Goal: Task Accomplishment & Management: Complete application form

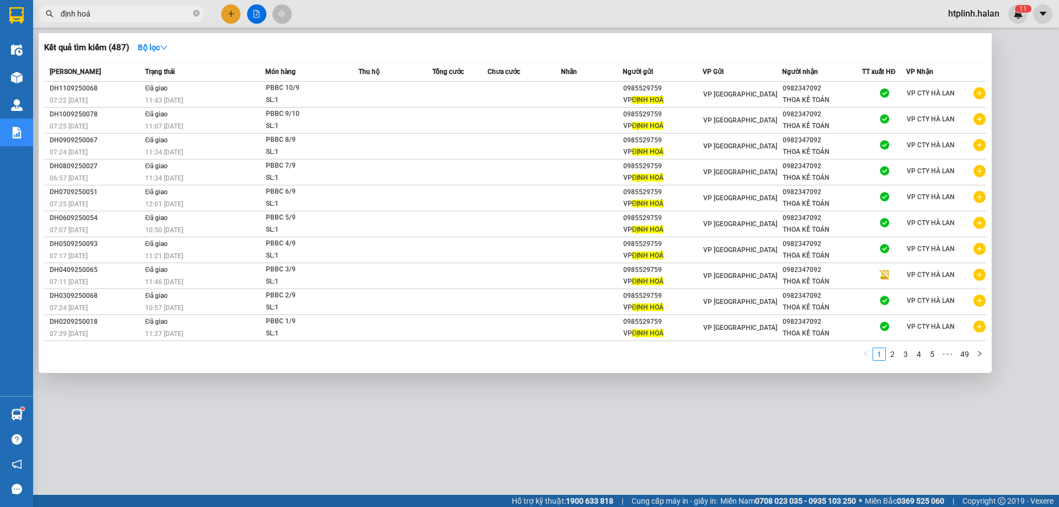
click at [196, 9] on span at bounding box center [196, 14] width 7 height 10
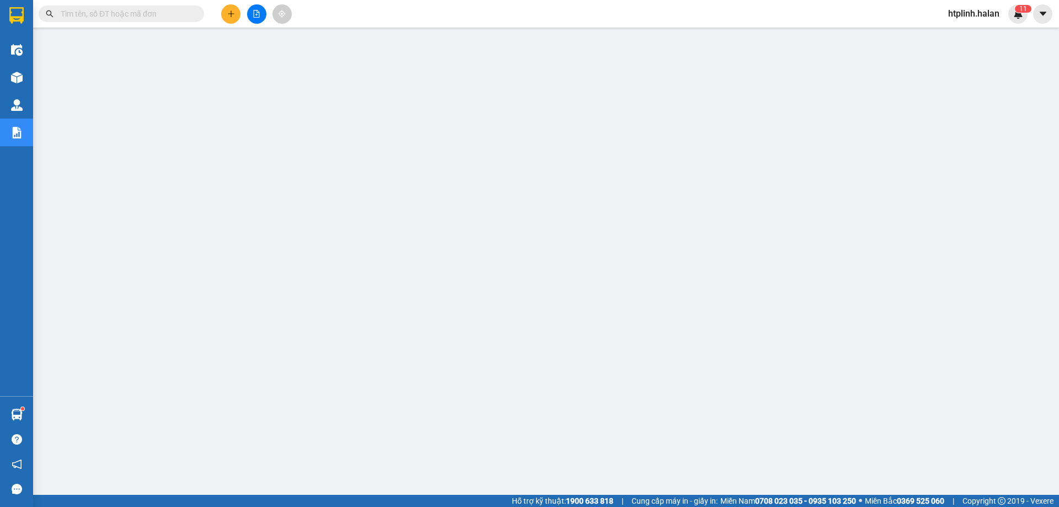
click at [136, 10] on input "text" at bounding box center [126, 14] width 130 height 12
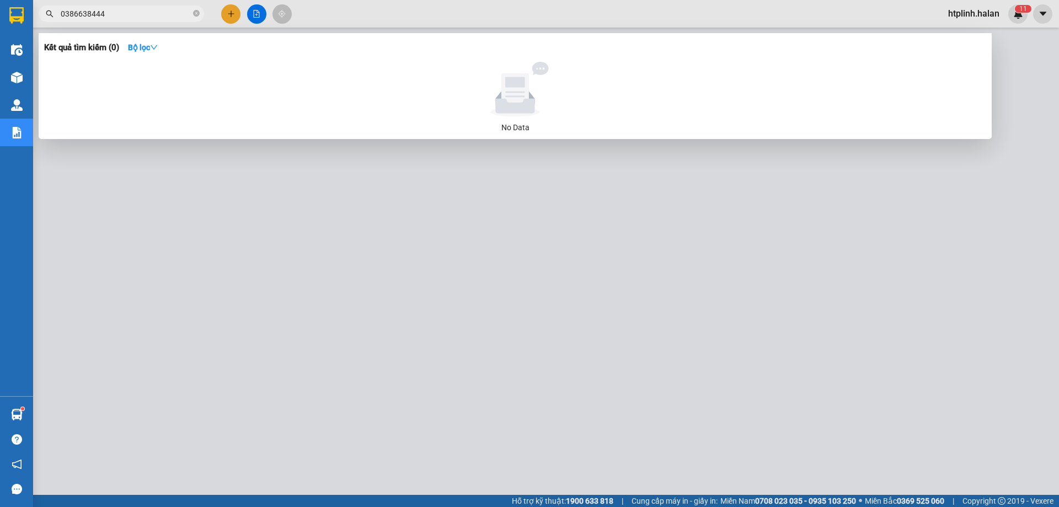
click at [85, 10] on input "0386638444" at bounding box center [126, 14] width 130 height 12
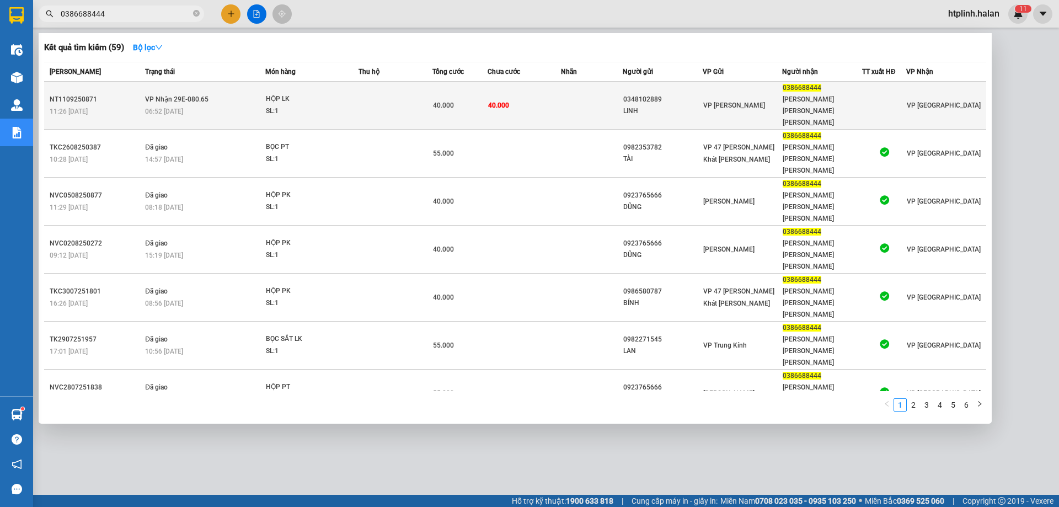
type input "0386688444"
click at [276, 93] on div "HỘP LK" at bounding box center [307, 99] width 83 height 12
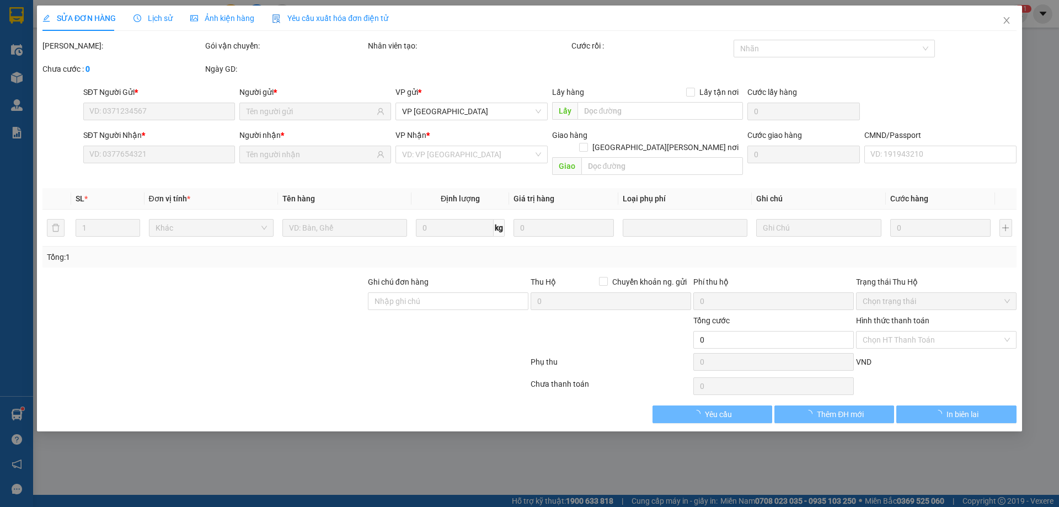
type input "0348102889"
type input "LINH"
type input "0386688444"
type input "THÀNH Đ.HÓA"
type input "40.000"
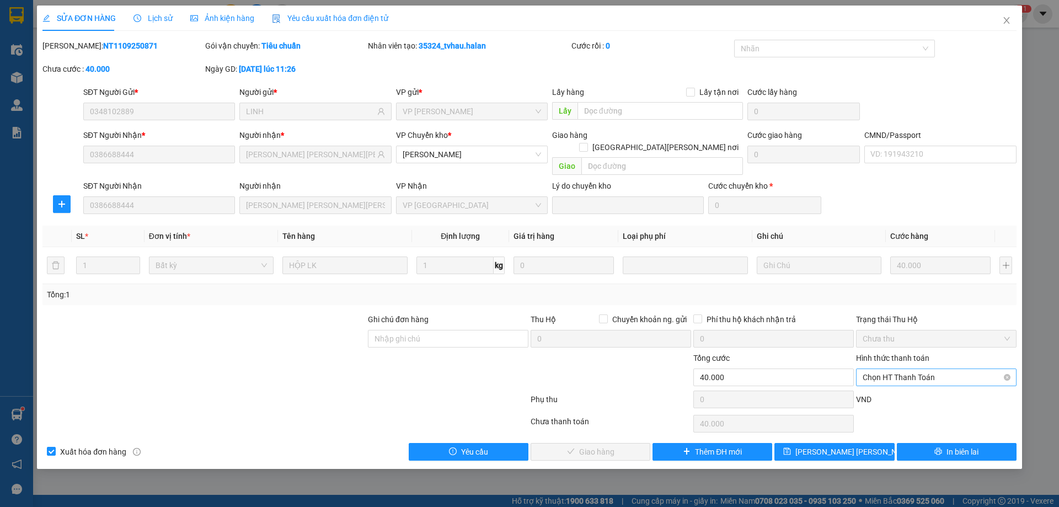
click at [911, 369] on span "Chọn HT Thanh Toán" at bounding box center [936, 377] width 147 height 17
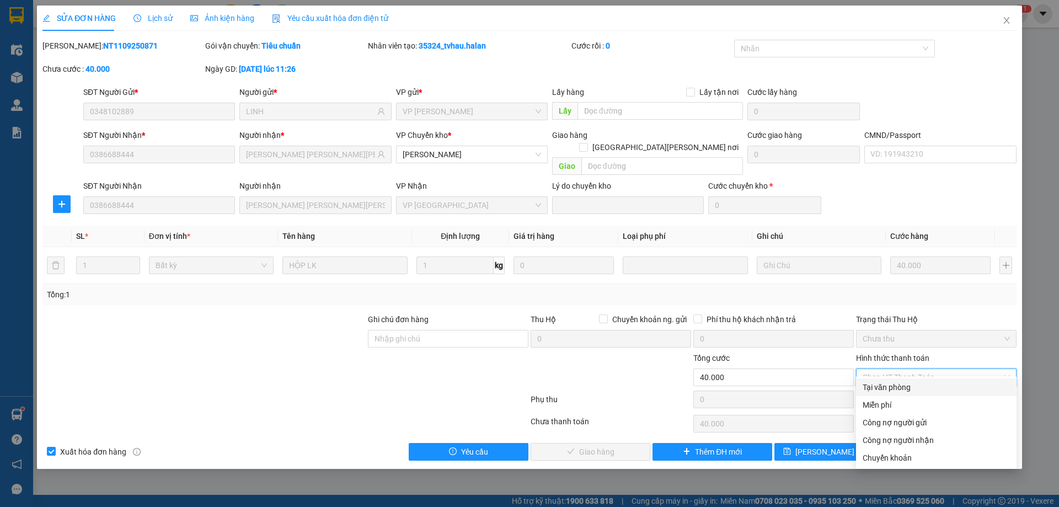
click at [894, 383] on div "Tại văn phòng" at bounding box center [936, 387] width 147 height 12
type input "0"
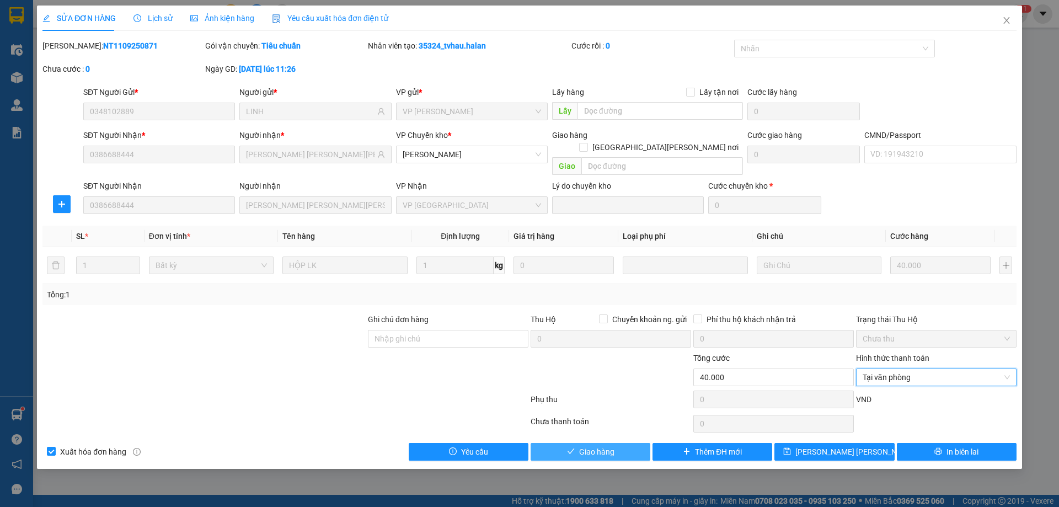
click at [556, 443] on button "Giao hàng" at bounding box center [591, 452] width 120 height 18
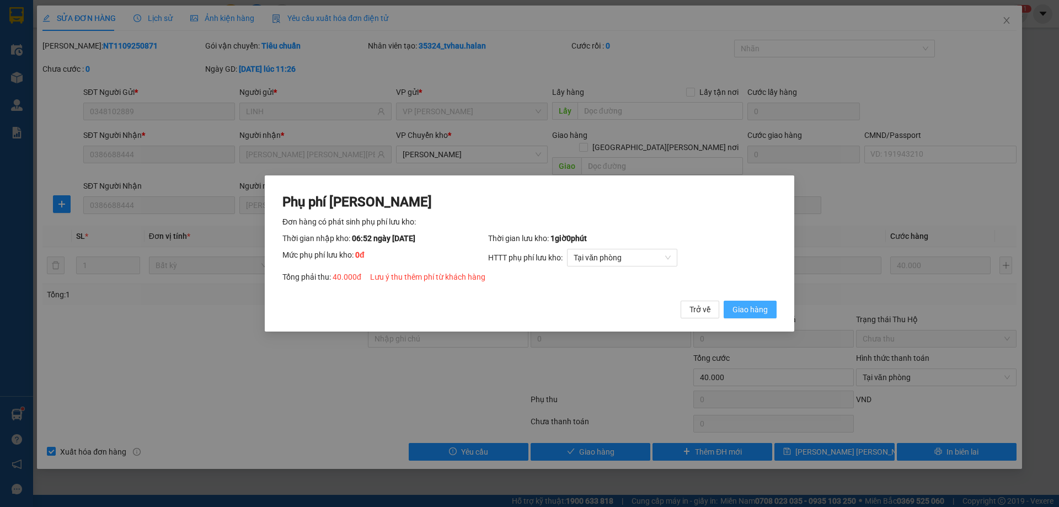
click at [764, 312] on span "Giao hàng" at bounding box center [749, 309] width 35 height 12
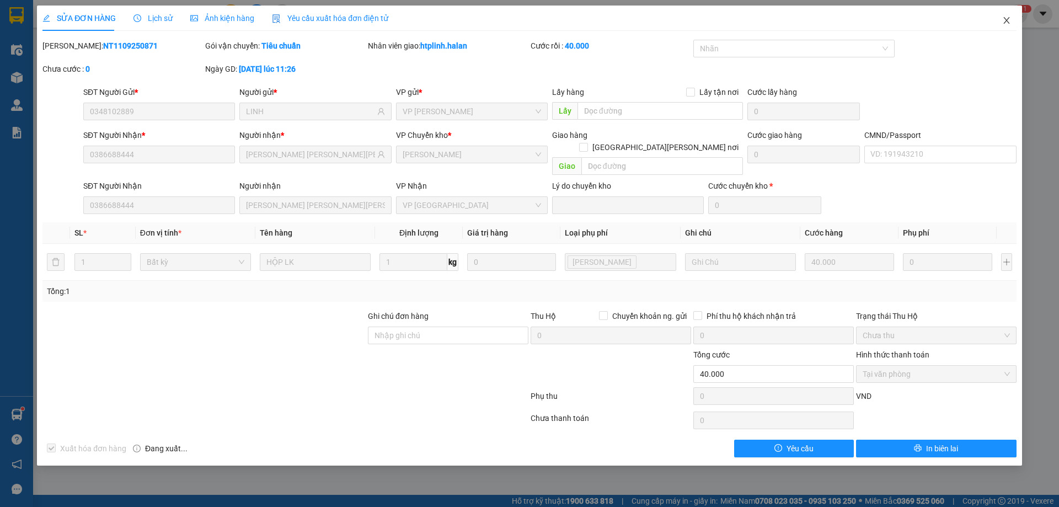
click at [1013, 19] on span "Close" at bounding box center [1006, 21] width 31 height 31
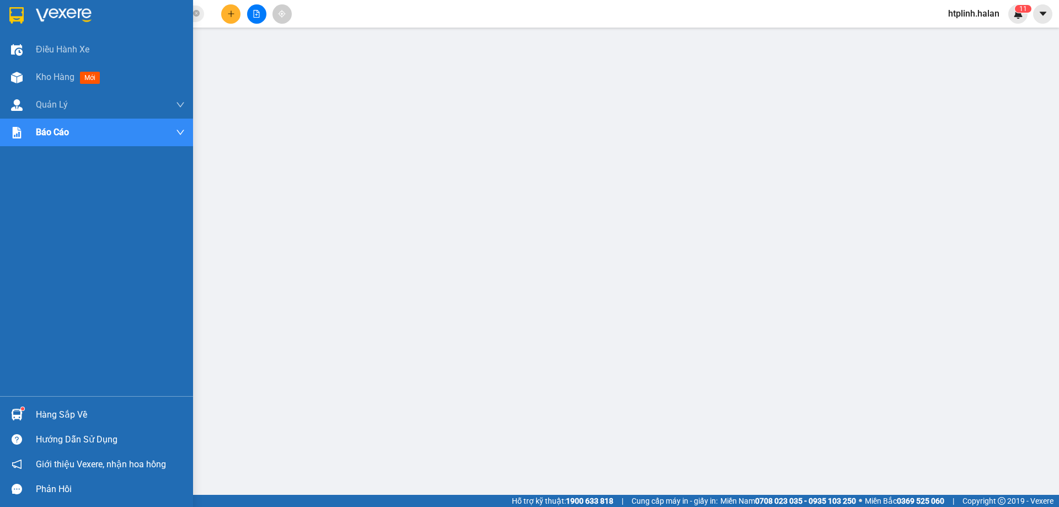
click at [34, 408] on div "Hàng sắp về" at bounding box center [96, 414] width 193 height 25
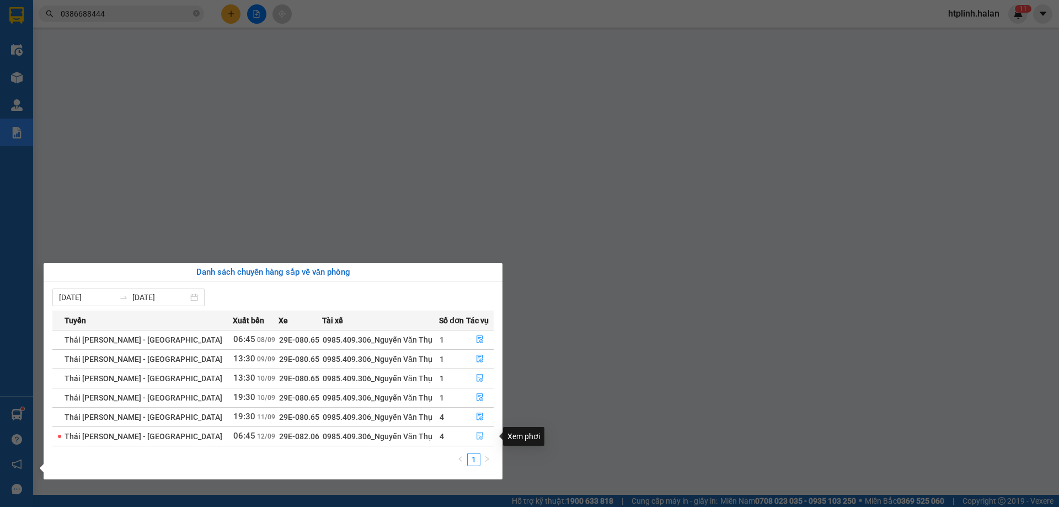
click at [476, 432] on icon "file-done" at bounding box center [480, 436] width 8 height 8
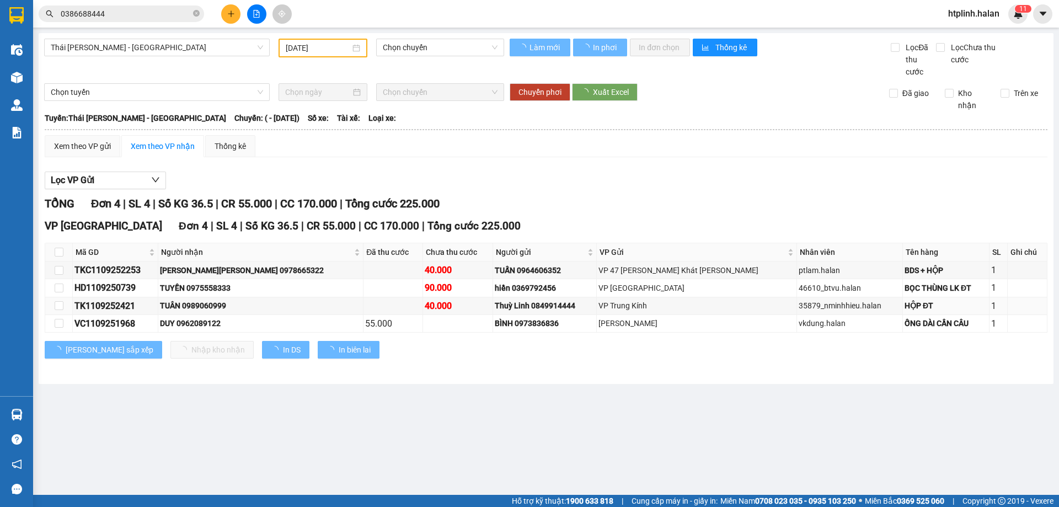
type input "[DATE]"
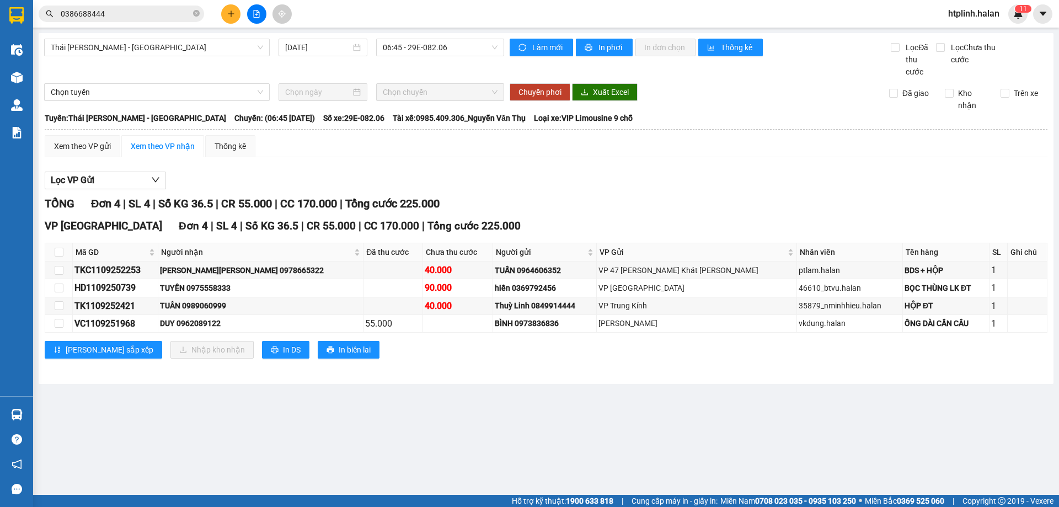
click at [165, 17] on input "0386688444" at bounding box center [126, 14] width 130 height 12
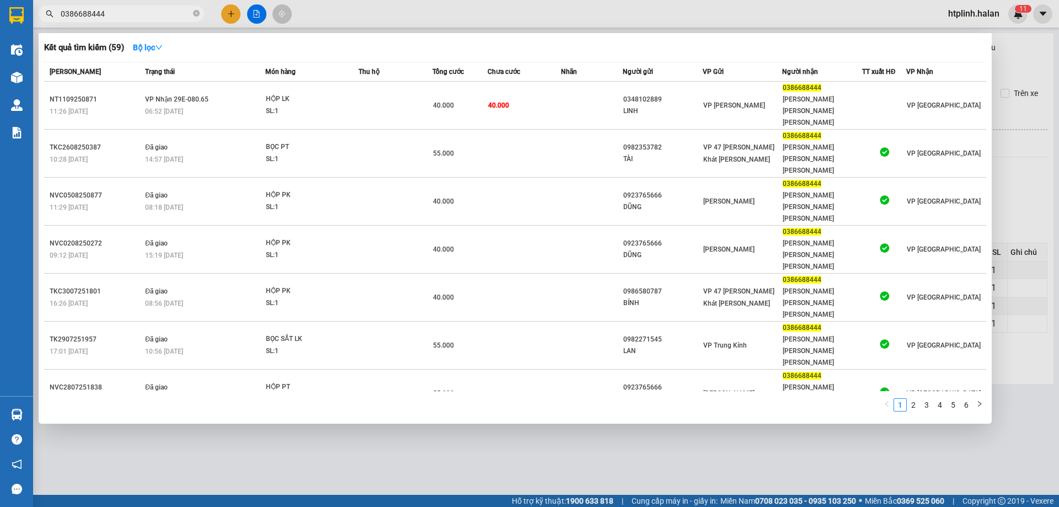
click at [165, 17] on input "0386688444" at bounding box center [126, 14] width 130 height 12
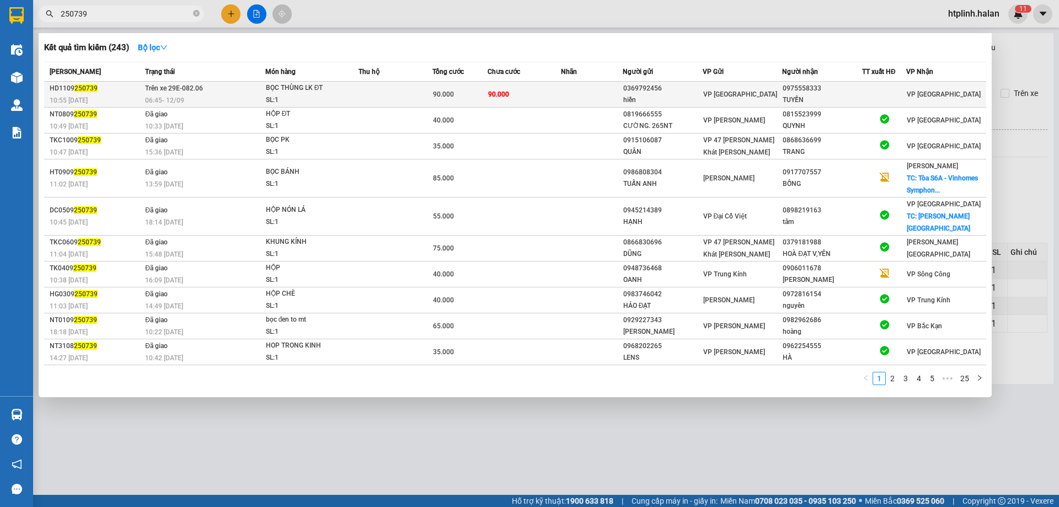
type input "250739"
click at [170, 95] on span "06:45 - 12/09" at bounding box center [164, 99] width 39 height 9
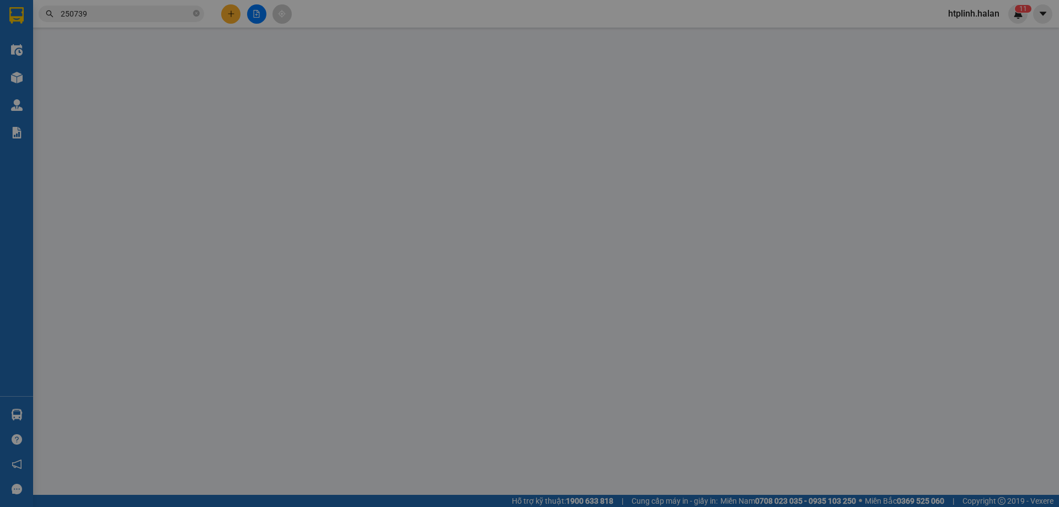
click at [170, 95] on div "SĐT Người Gửi *" at bounding box center [159, 92] width 152 height 12
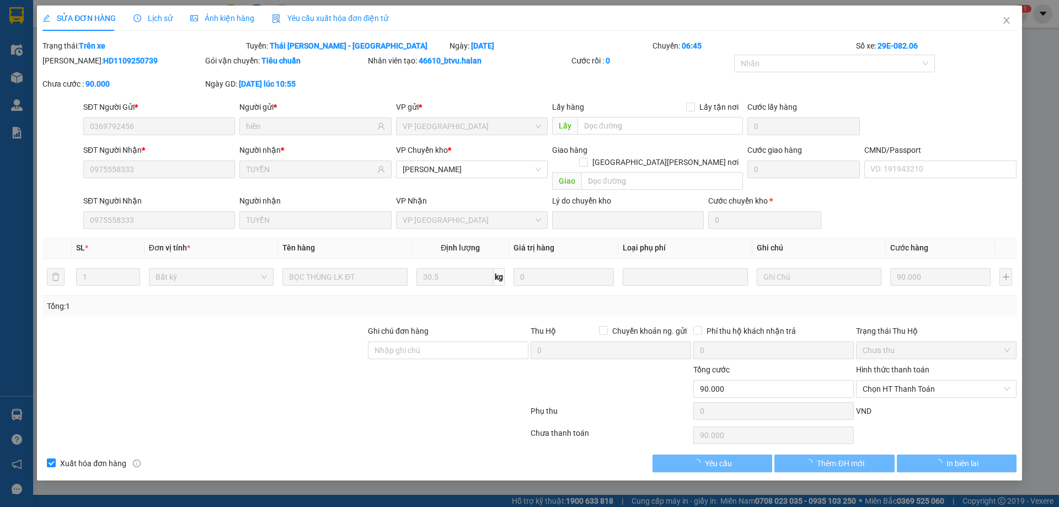
type input "0369792456"
type input "hiền"
type input "0975558333"
type input "TUYỀN"
type input "90.000"
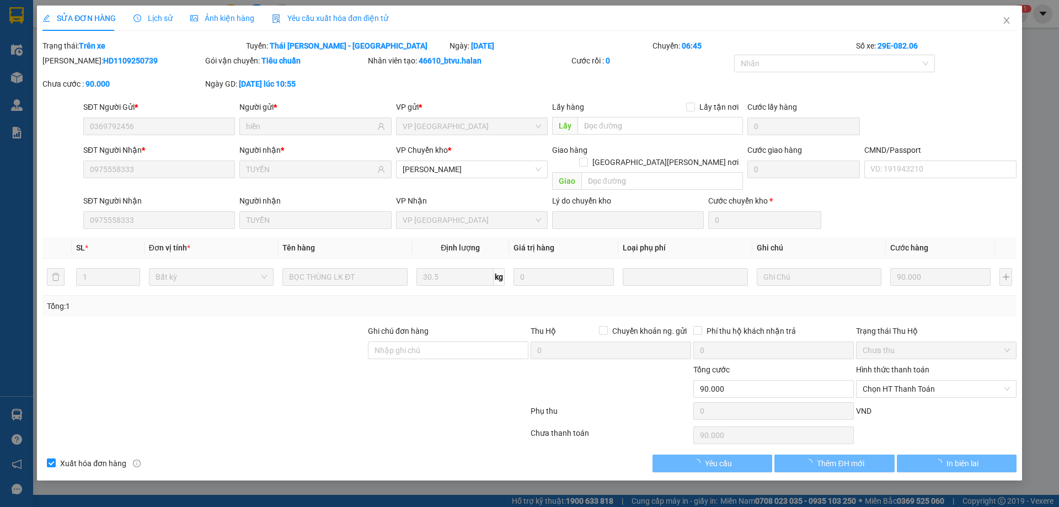
type input "90.000"
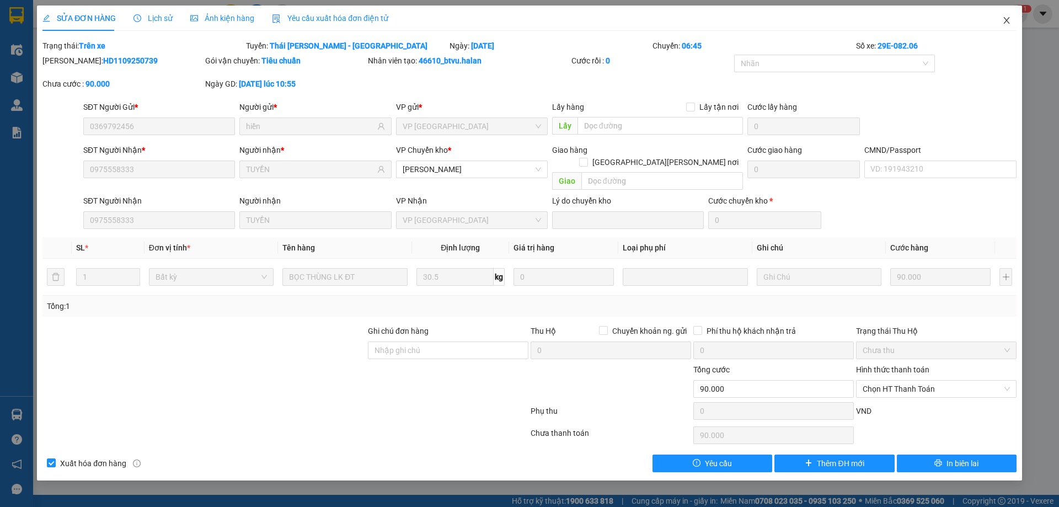
click at [1005, 19] on icon "close" at bounding box center [1006, 20] width 6 height 7
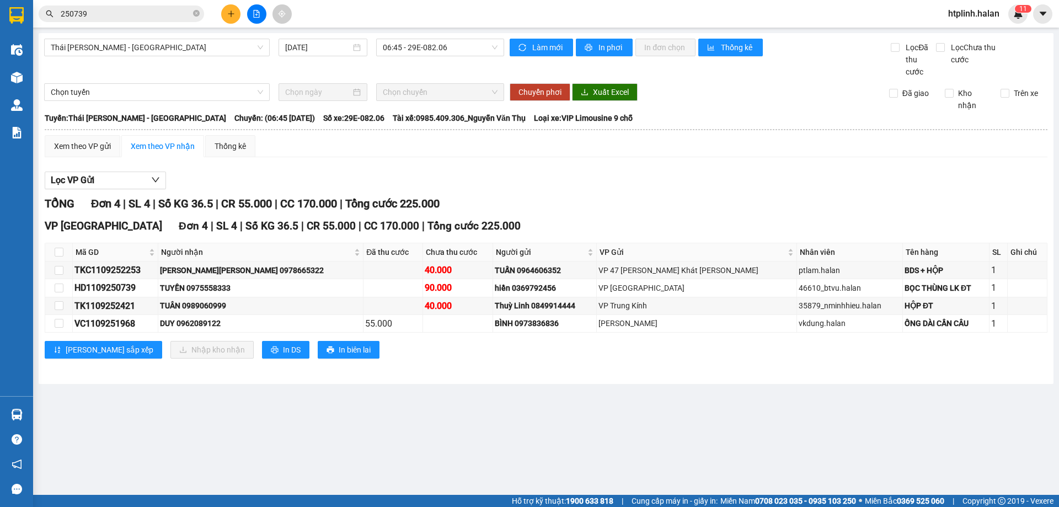
click at [123, 12] on input "250739" at bounding box center [126, 14] width 130 height 12
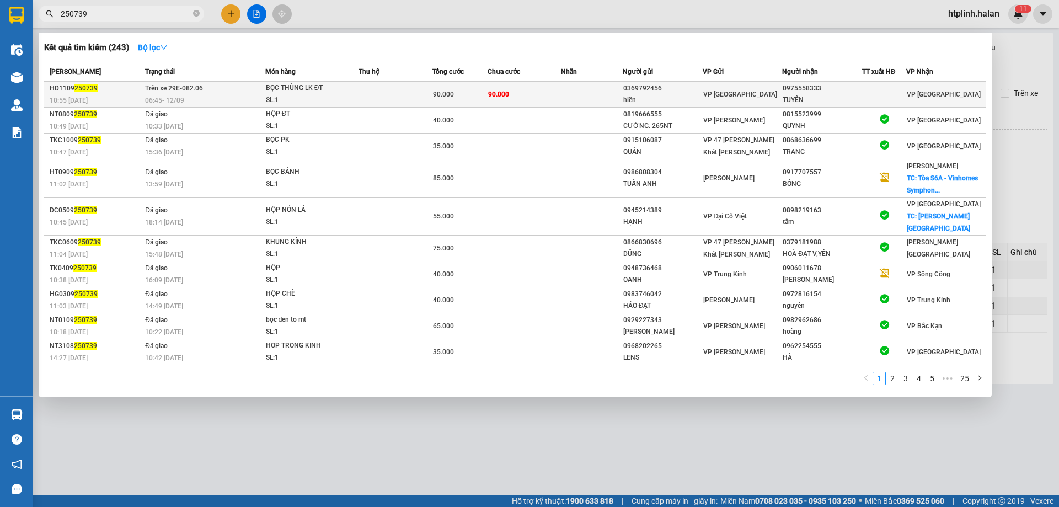
click at [215, 102] on div "06:45 - 12/09" at bounding box center [205, 100] width 120 height 12
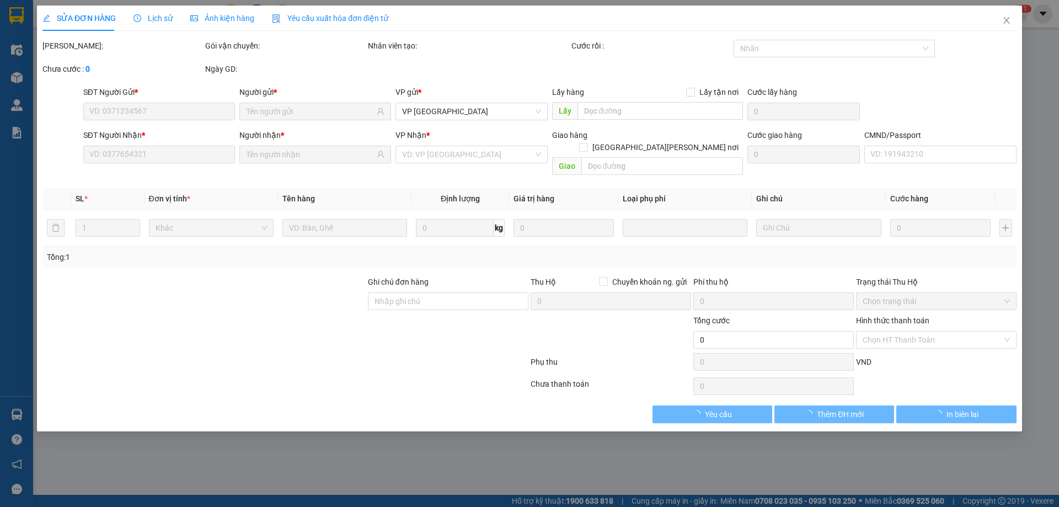
type input "0369792456"
type input "hiền"
type input "0975558333"
type input "TUYỀN"
type input "90.000"
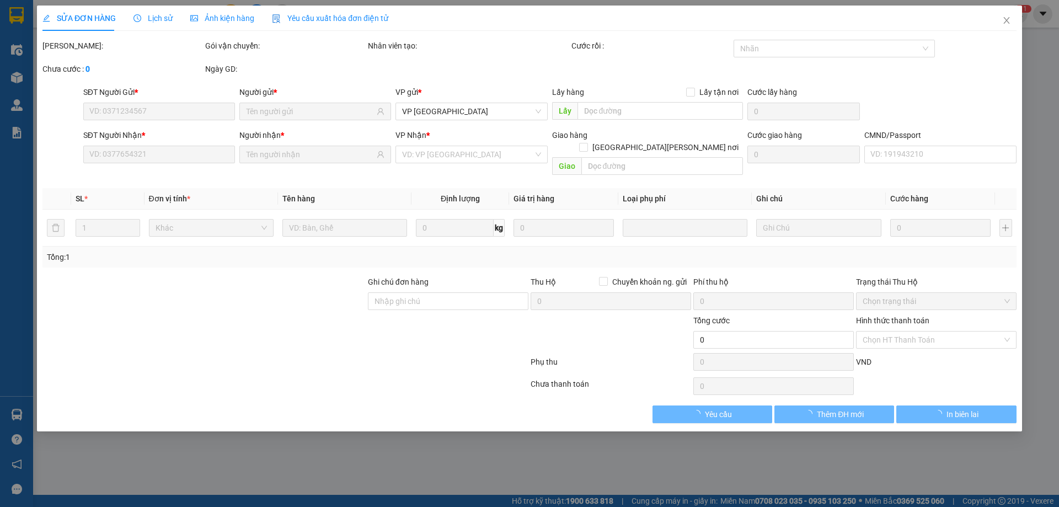
type input "90.000"
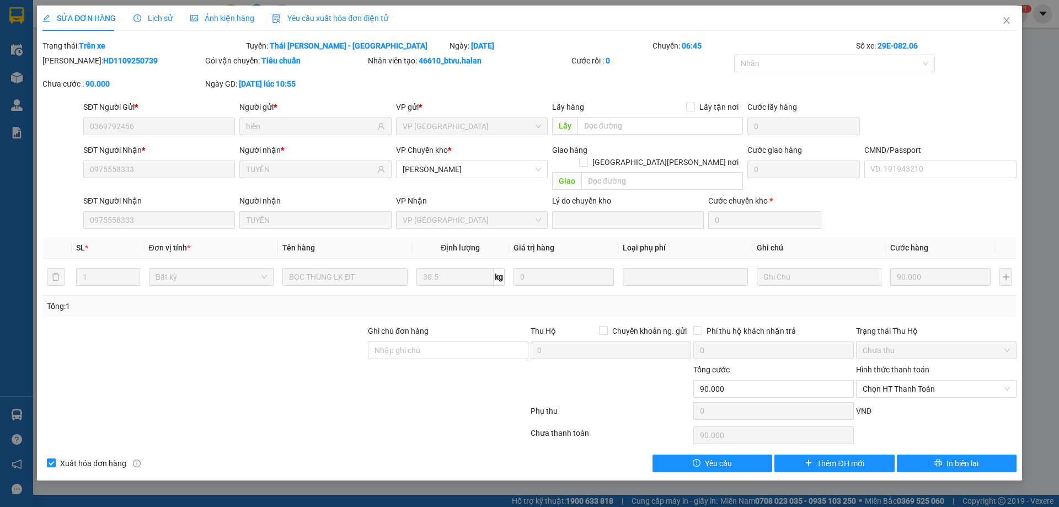
click at [163, 18] on span "Lịch sử" at bounding box center [152, 18] width 39 height 9
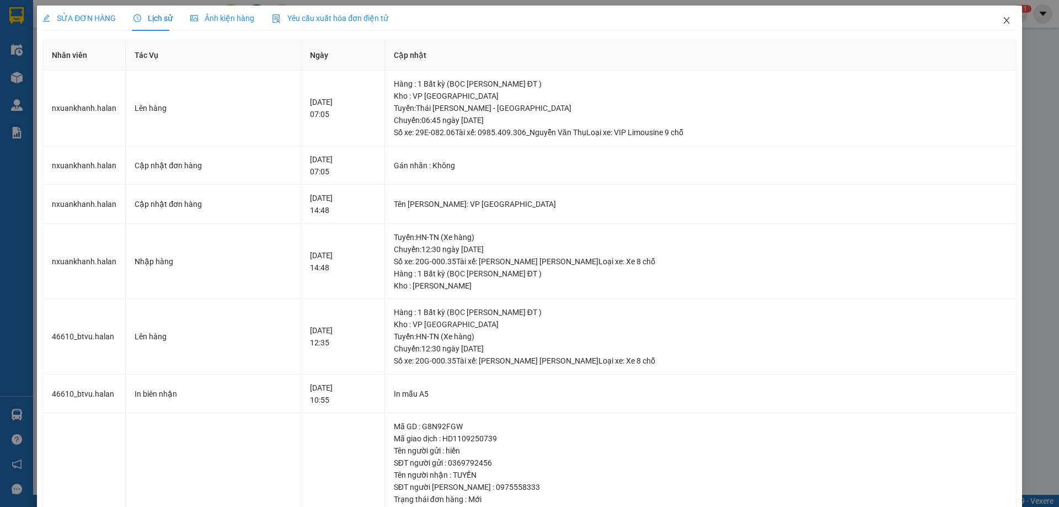
click at [999, 14] on span "Close" at bounding box center [1006, 21] width 31 height 31
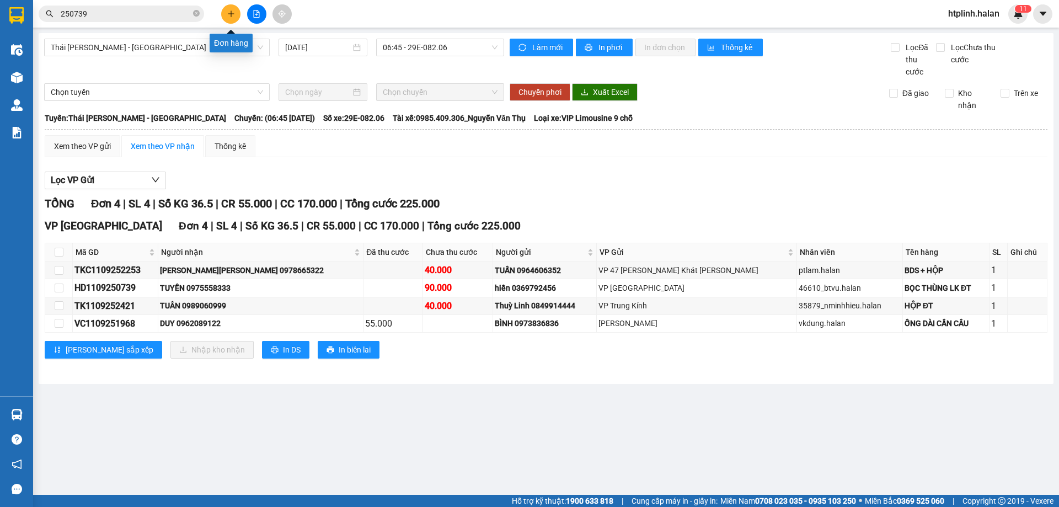
click at [232, 10] on icon "plus" at bounding box center [231, 14] width 8 height 8
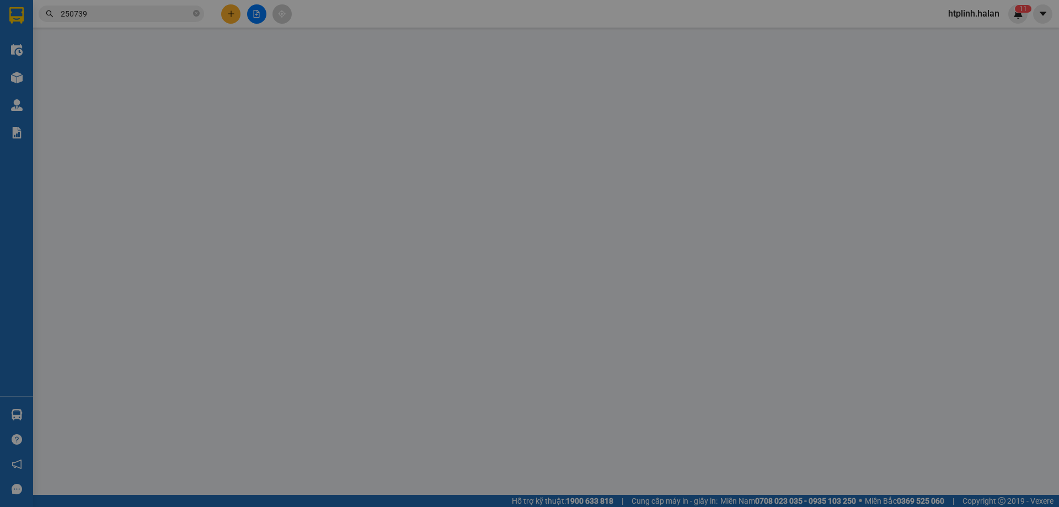
click at [232, 10] on div "Yêu cầu xuất hóa đơn điện tử" at bounding box center [190, 18] width 116 height 25
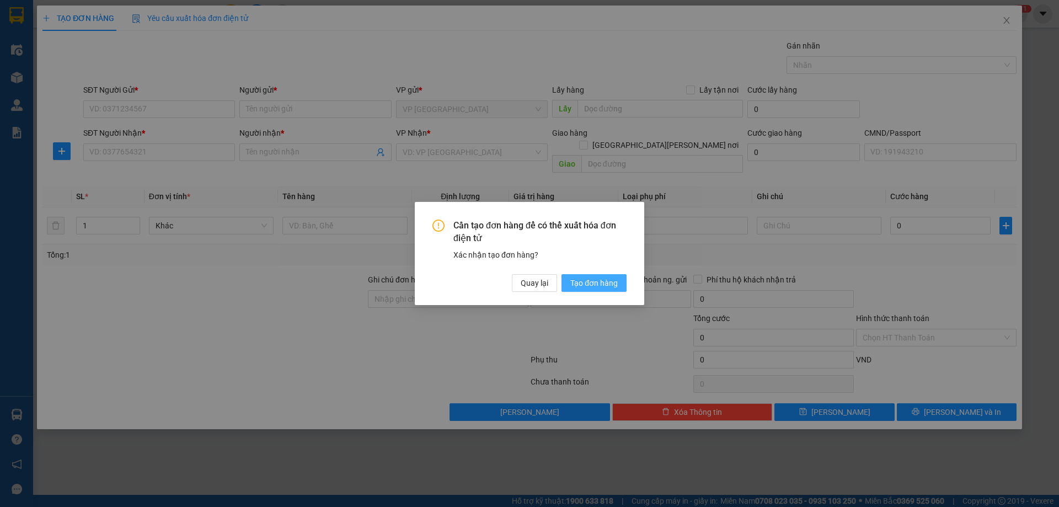
click at [609, 284] on span "Tạo đơn hàng" at bounding box center [593, 283] width 47 height 12
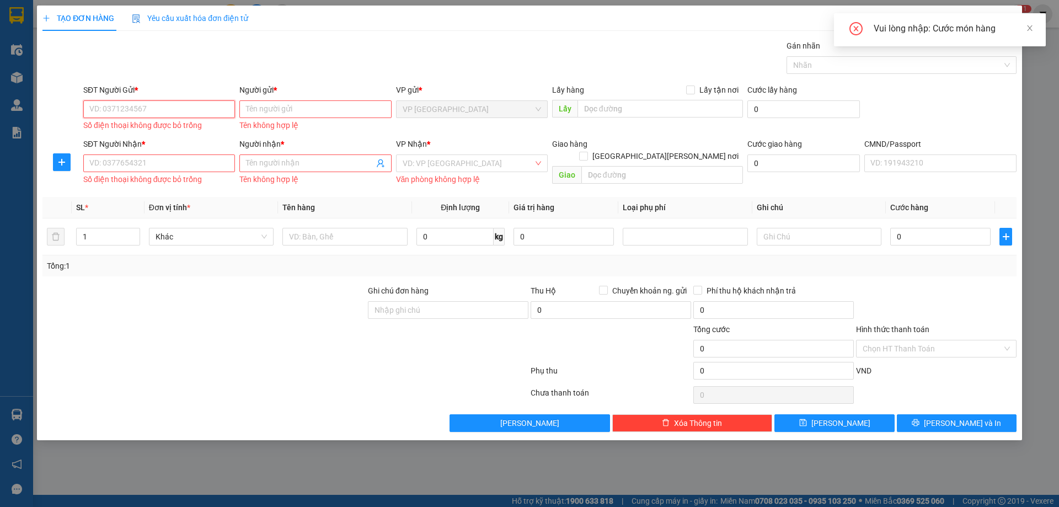
click at [114, 111] on input "SĐT Người Gửi *" at bounding box center [159, 109] width 152 height 18
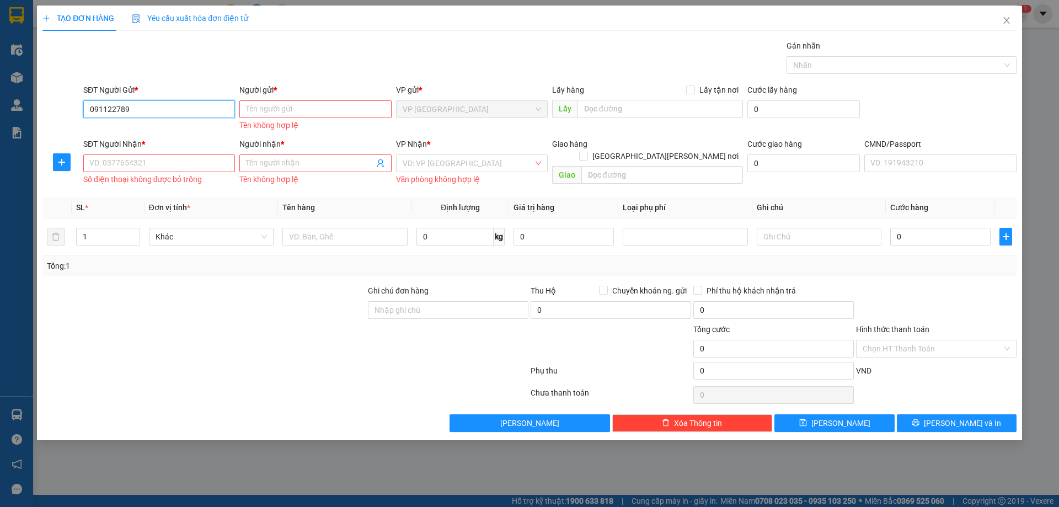
type input "0911227899"
click at [152, 104] on input "0911227899" at bounding box center [159, 109] width 152 height 18
click at [157, 136] on div "0911227899 - PK GIA ĐÌNH" at bounding box center [159, 131] width 138 height 12
type input "PK GIA ĐÌNH"
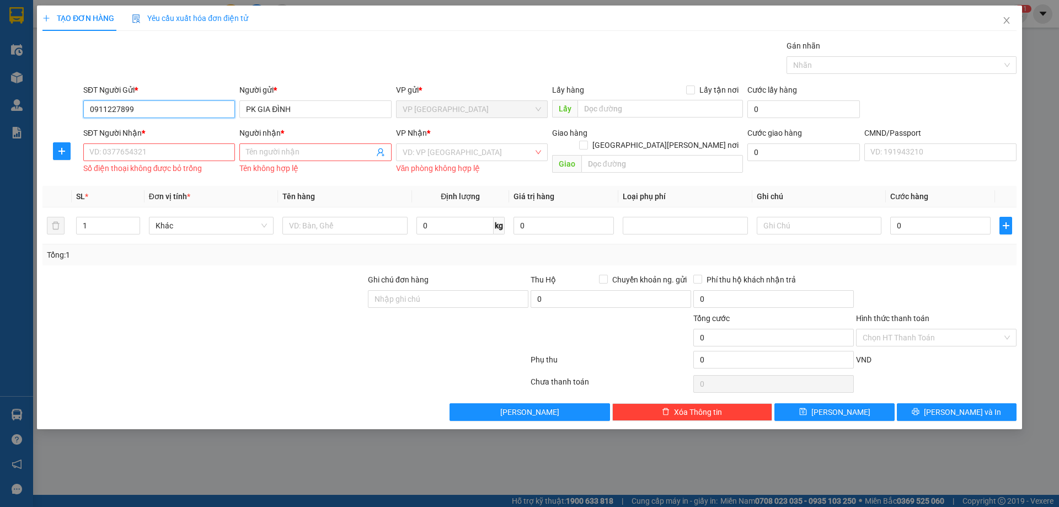
type input "0911227899"
click at [155, 159] on input "SĐT Người Nhận *" at bounding box center [159, 152] width 152 height 18
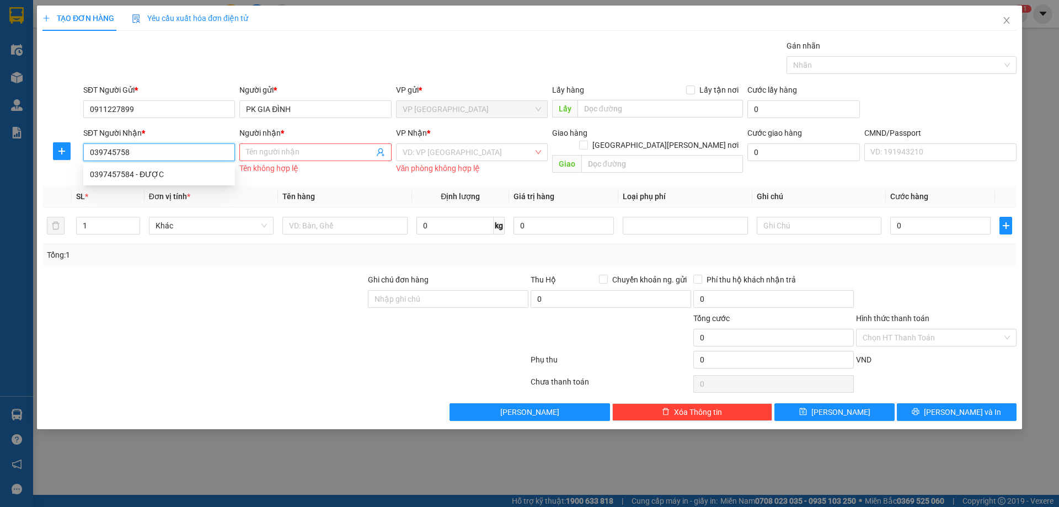
type input "0397457584"
click at [156, 176] on div "0397457584 - ĐƯỢC" at bounding box center [159, 174] width 138 height 12
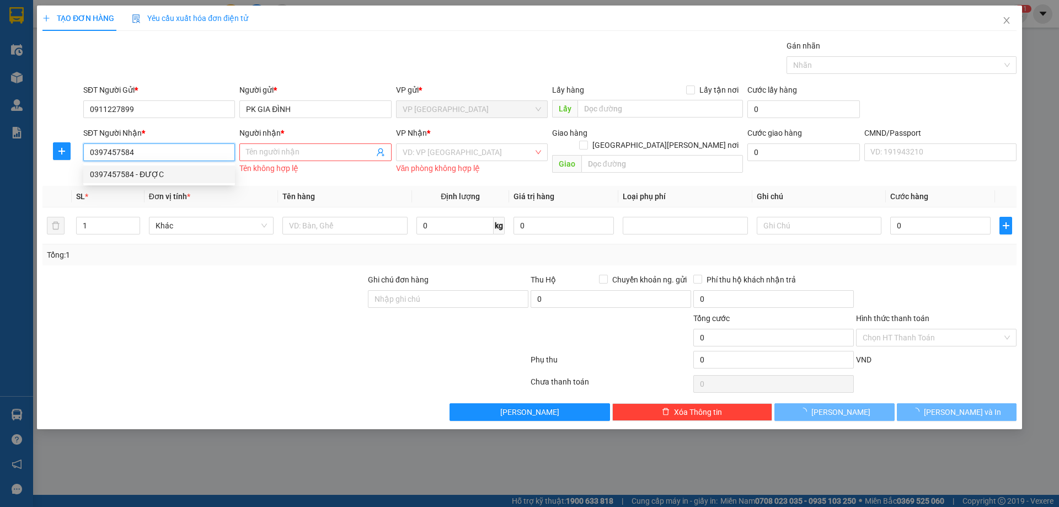
type input "ĐƯỢC"
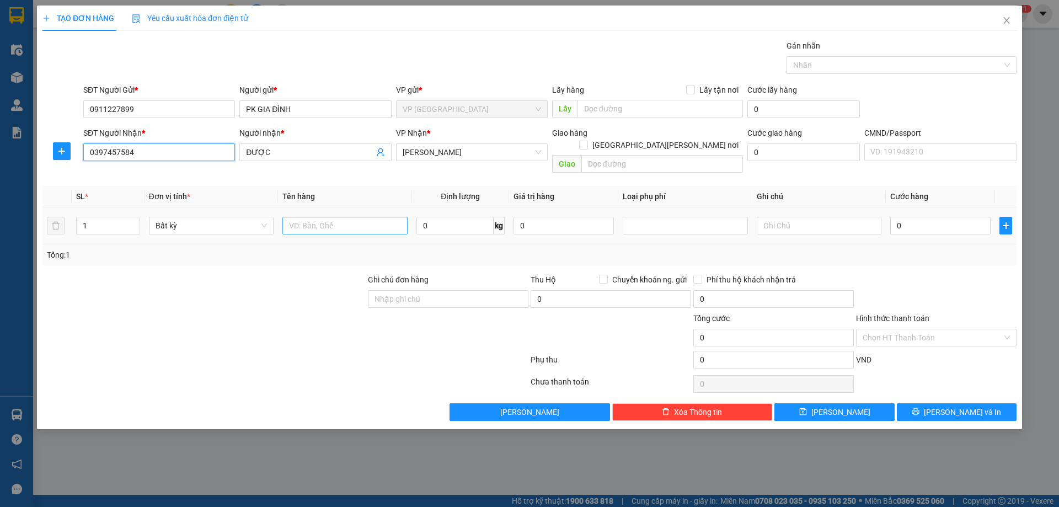
type input "0397457584"
click at [358, 217] on input "text" at bounding box center [344, 226] width 125 height 18
type input "pb"
click at [439, 217] on input "0" at bounding box center [454, 226] width 77 height 18
type input "1"
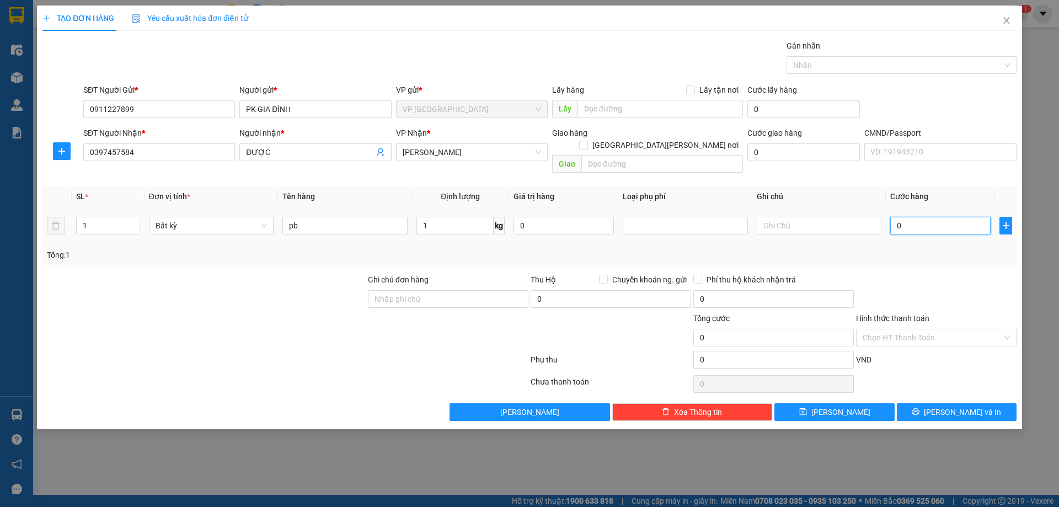
click at [958, 217] on input "0" at bounding box center [940, 226] width 100 height 18
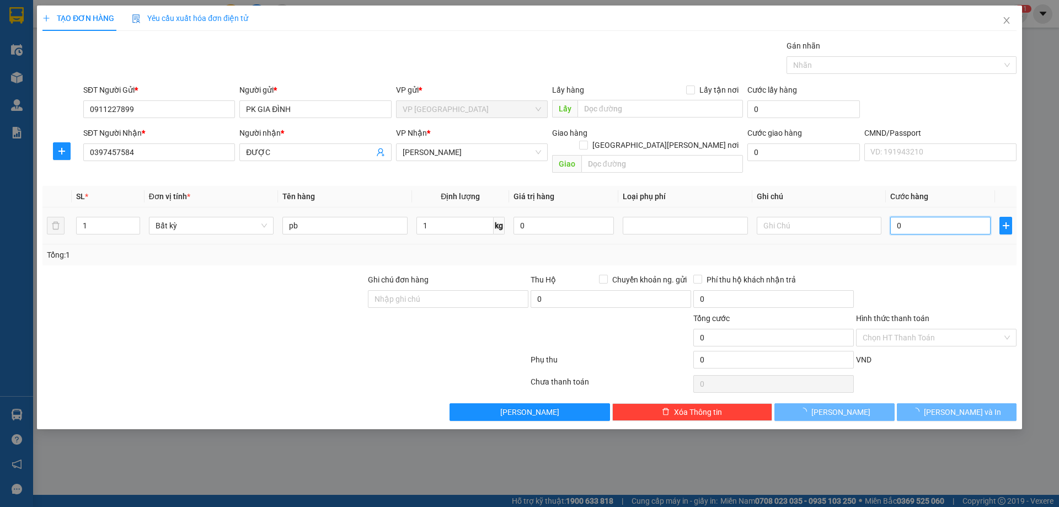
type input "35.000"
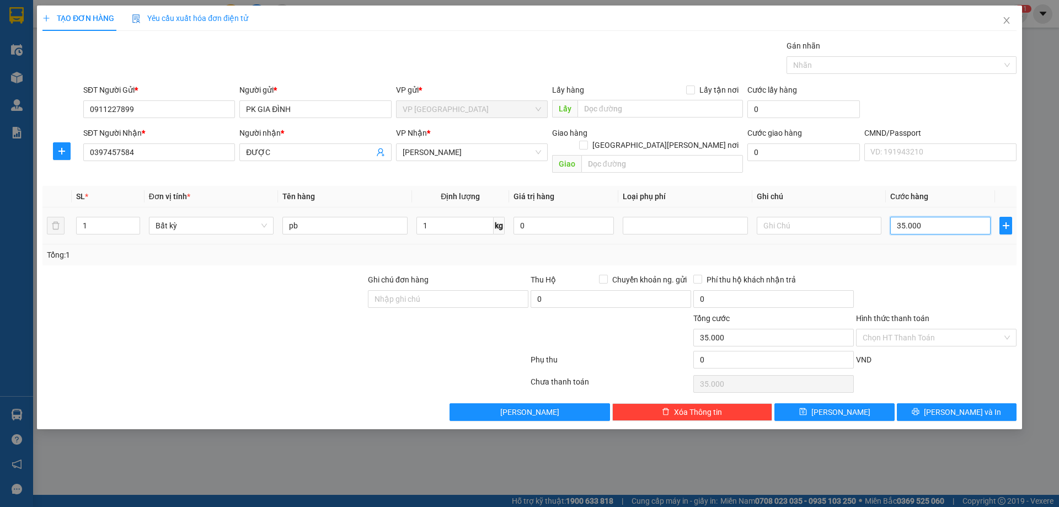
click at [958, 217] on input "35.000" at bounding box center [940, 226] width 100 height 18
type input "2"
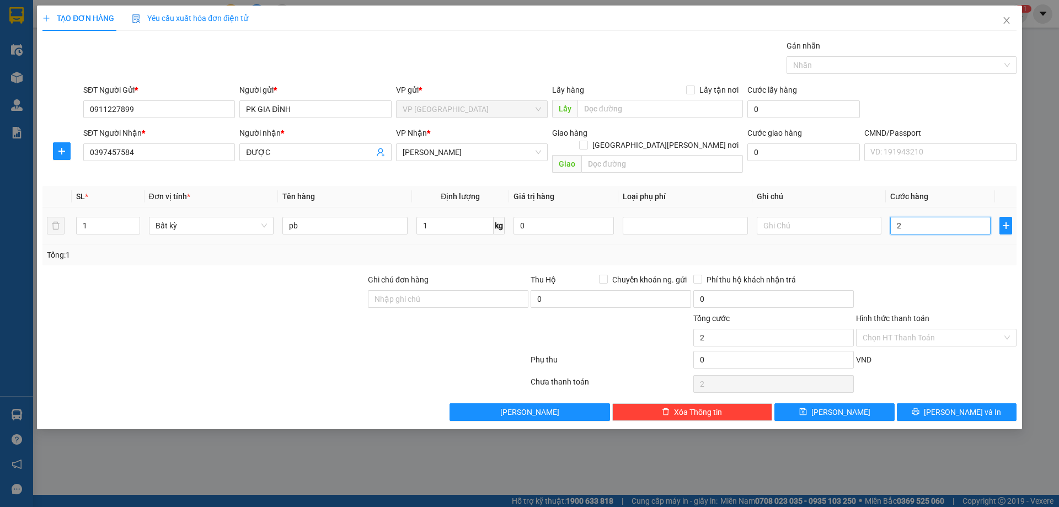
type input "20"
click at [949, 377] on div "Chọn HT Thanh Toán" at bounding box center [936, 384] width 163 height 22
type input "20.000"
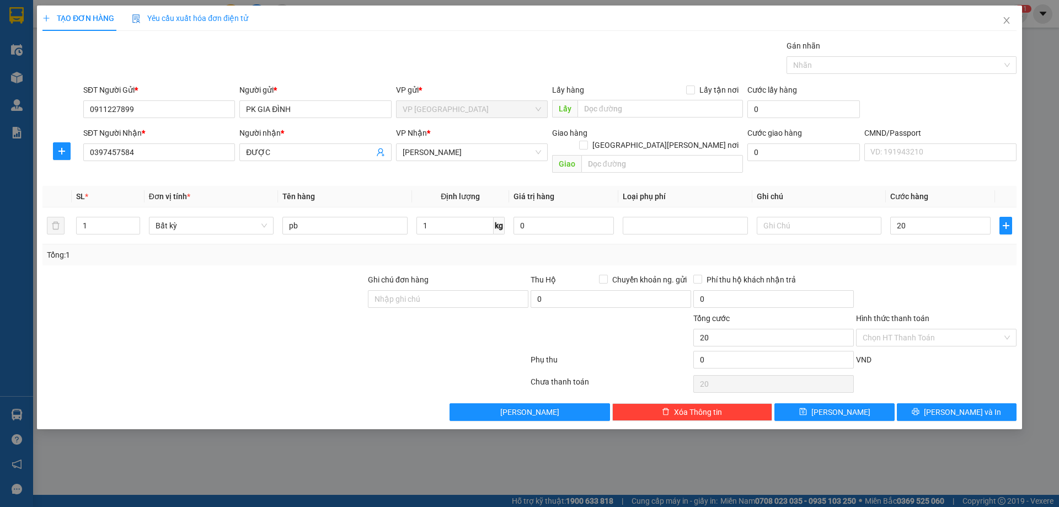
type input "20.000"
click at [960, 389] on div "Transit Pickup Surcharge Ids Transit Deliver Surcharge Ids Transit Deliver Surc…" at bounding box center [529, 230] width 974 height 381
click at [958, 406] on span "[PERSON_NAME] và In" at bounding box center [962, 412] width 77 height 12
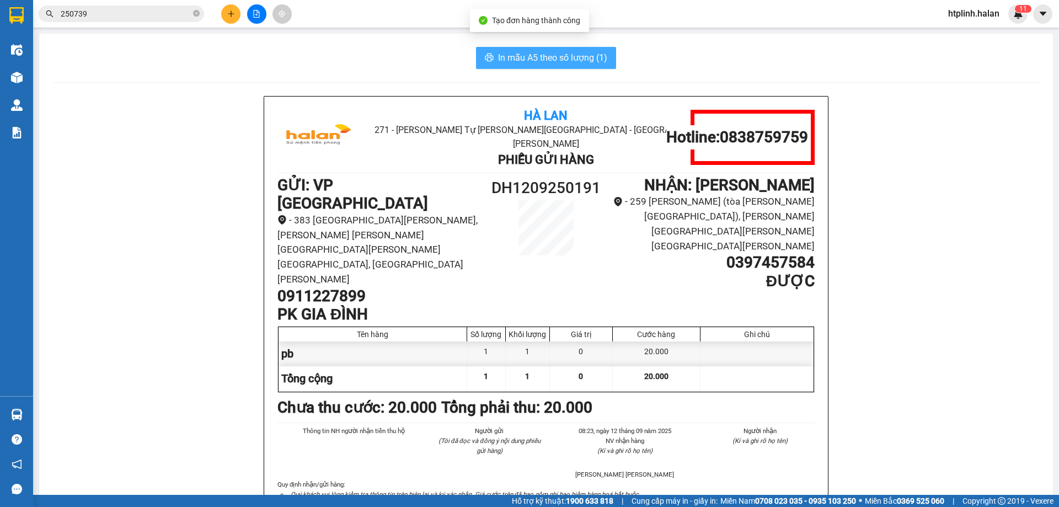
click at [520, 56] on span "In mẫu A5 theo số lượng (1)" at bounding box center [552, 58] width 109 height 14
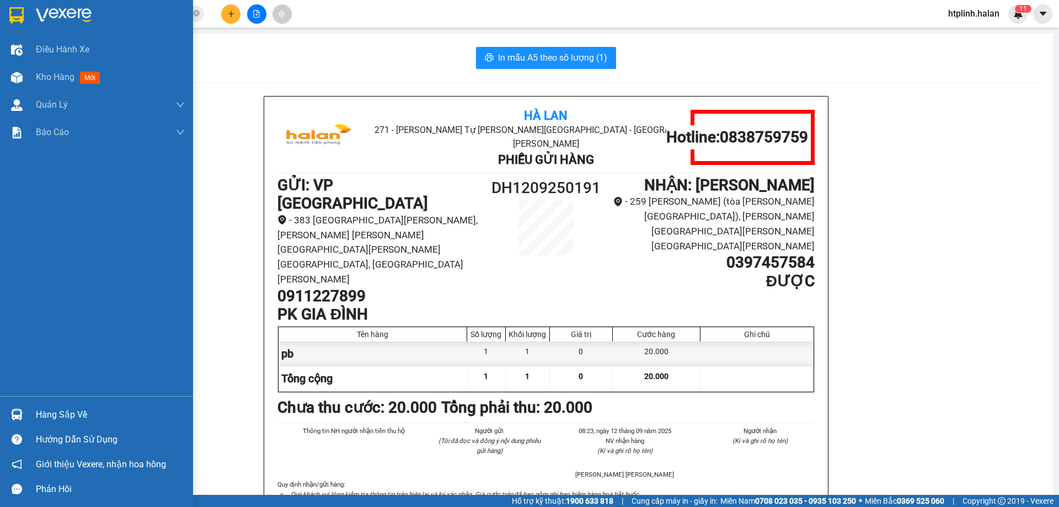
click at [70, 413] on div "Hàng sắp về" at bounding box center [110, 414] width 149 height 17
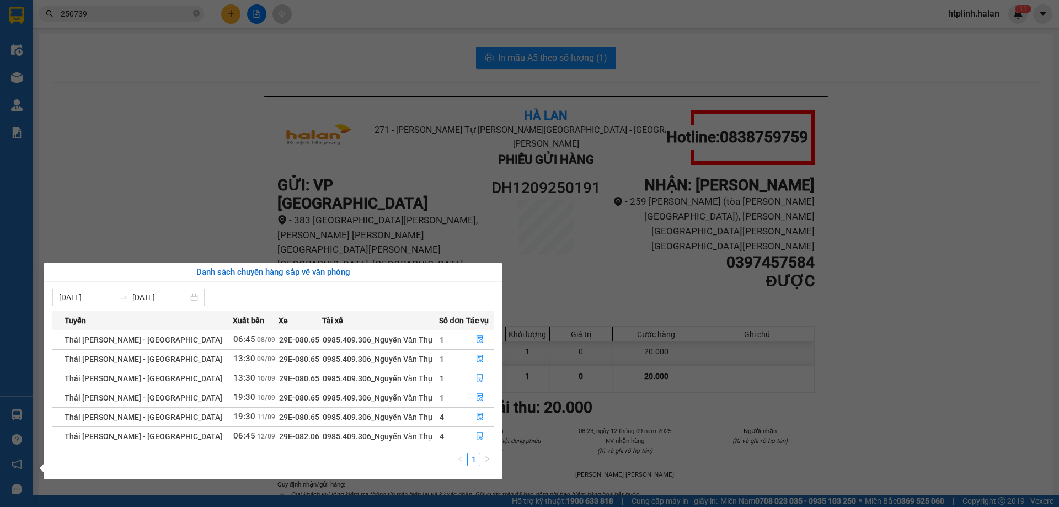
click at [113, 211] on section "Kết quả tìm kiếm ( 243 ) Bộ lọc Mã ĐH Trạng thái Món hàng Thu hộ Tổng cước Chưa…" at bounding box center [529, 253] width 1059 height 507
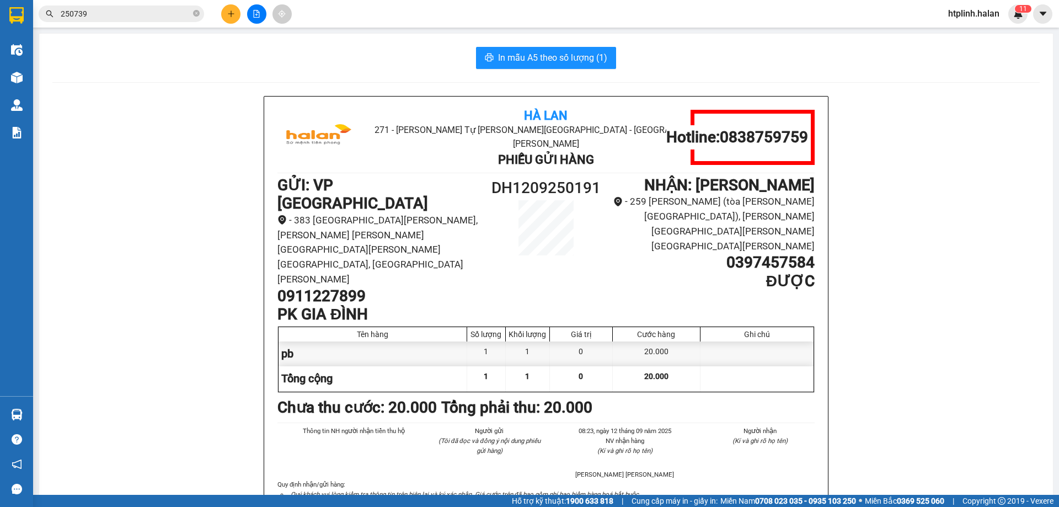
click at [143, 19] on input "250739" at bounding box center [126, 14] width 130 height 12
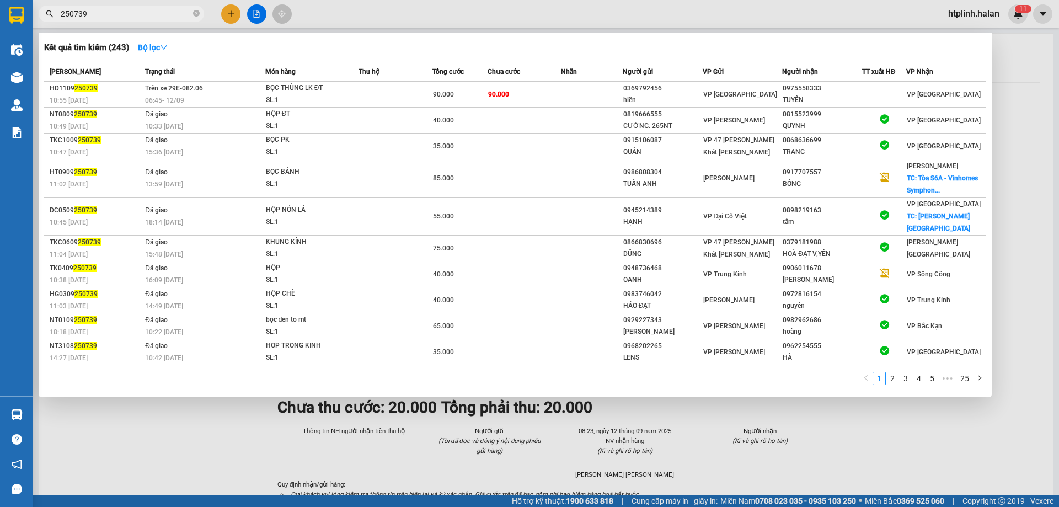
click at [143, 19] on input "250739" at bounding box center [126, 14] width 130 height 12
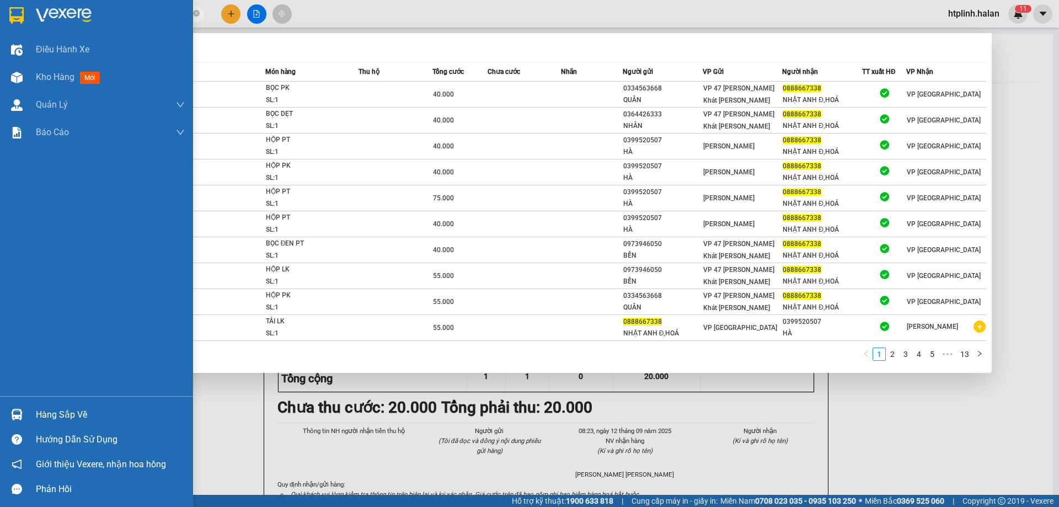
type input "0888667338"
click at [45, 410] on div "Hàng sắp về" at bounding box center [110, 414] width 149 height 17
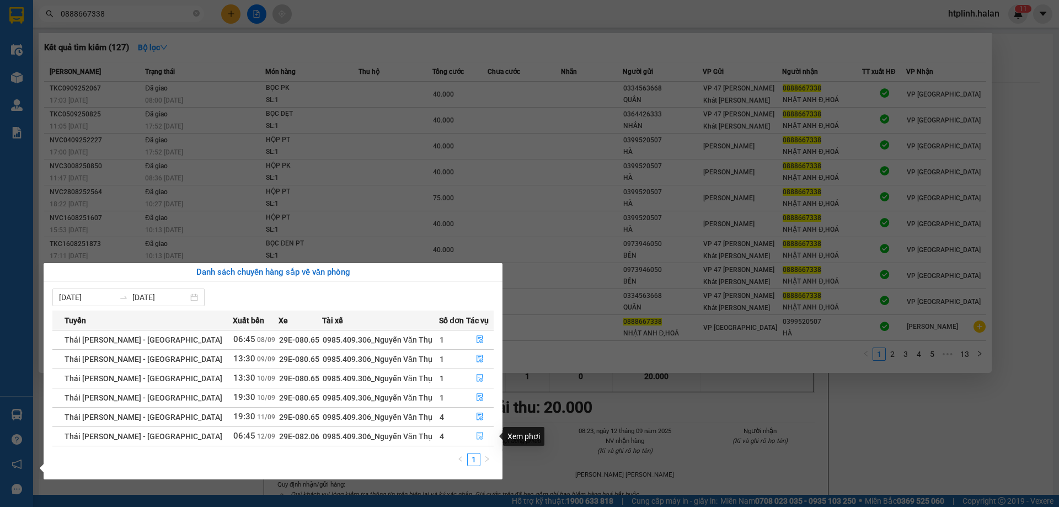
click at [476, 433] on icon "file-done" at bounding box center [480, 436] width 8 height 8
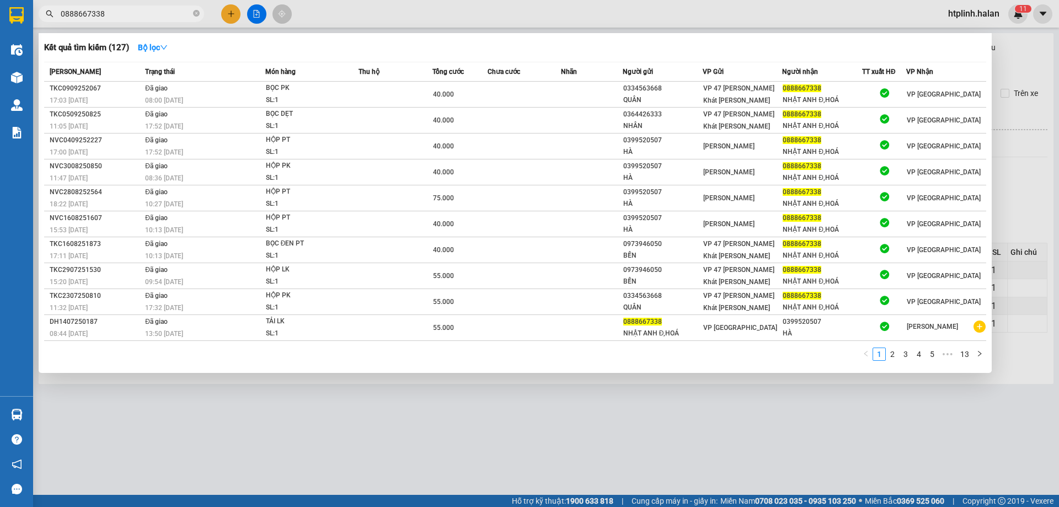
click at [210, 429] on div at bounding box center [529, 253] width 1059 height 507
click at [196, 15] on icon "close-circle" at bounding box center [196, 13] width 7 height 7
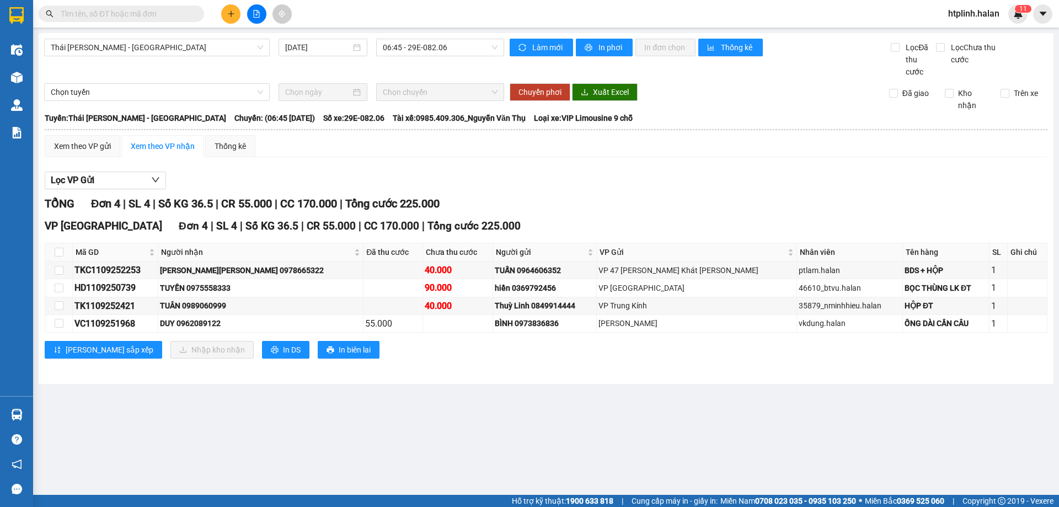
click at [123, 13] on input "text" at bounding box center [126, 14] width 130 height 12
click at [167, 17] on input "text" at bounding box center [126, 14] width 130 height 12
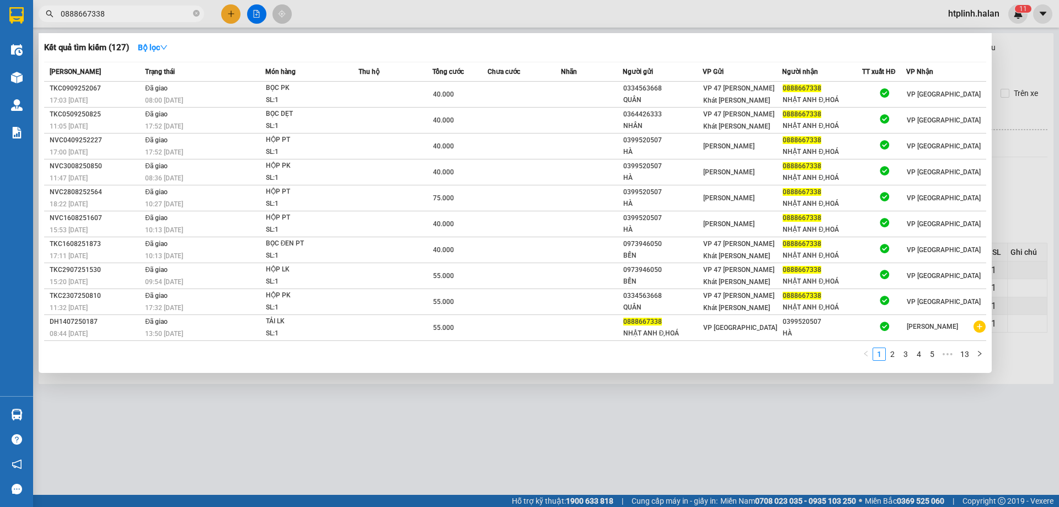
type input "0888667338"
click at [192, 13] on span "0888667338" at bounding box center [121, 14] width 165 height 17
click at [196, 12] on icon "close-circle" at bounding box center [196, 13] width 7 height 7
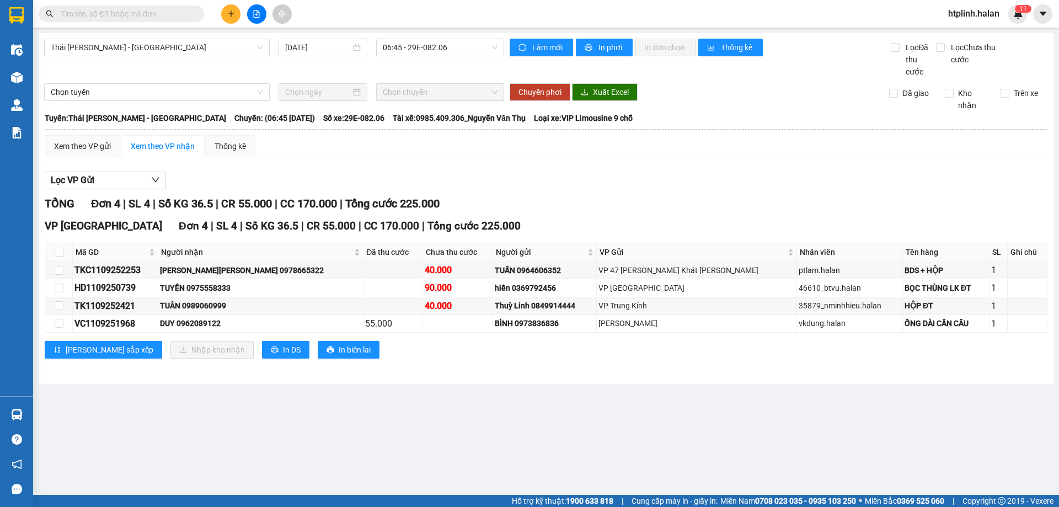
click at [164, 12] on input "text" at bounding box center [126, 14] width 130 height 12
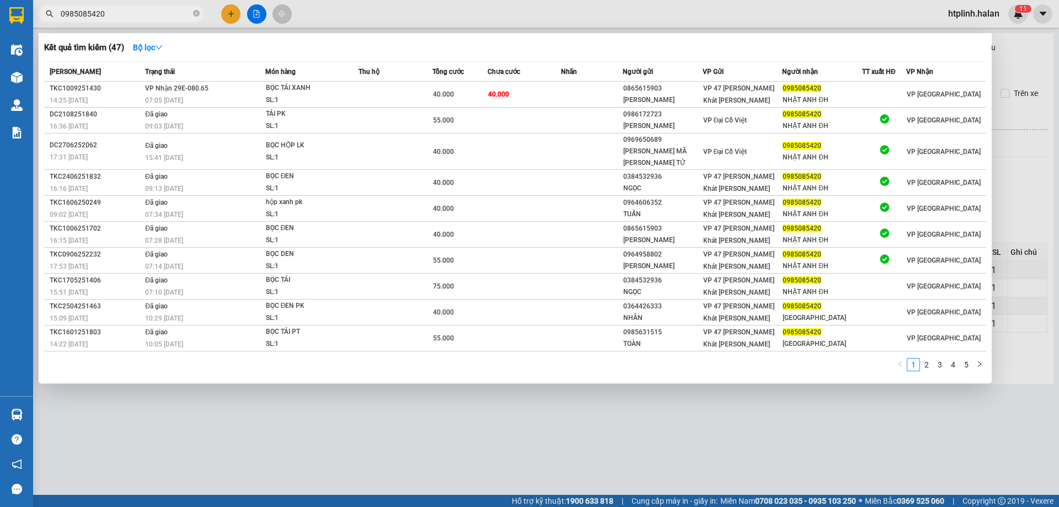
drag, startPoint x: 873, startPoint y: 393, endPoint x: 767, endPoint y: 397, distance: 105.9
click at [873, 393] on div at bounding box center [529, 253] width 1059 height 507
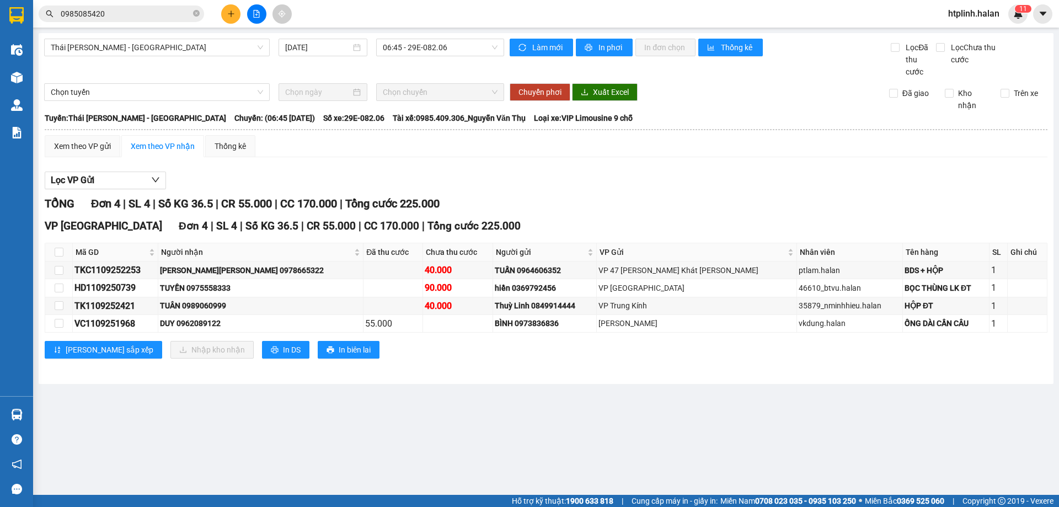
click at [169, 15] on input "0985085420" at bounding box center [126, 14] width 130 height 12
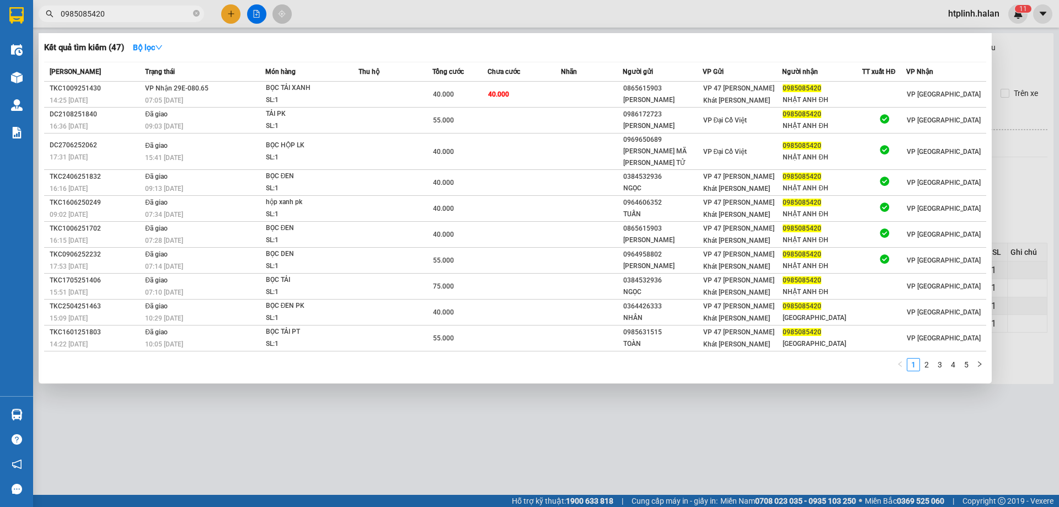
click at [169, 15] on input "0985085420" at bounding box center [126, 14] width 130 height 12
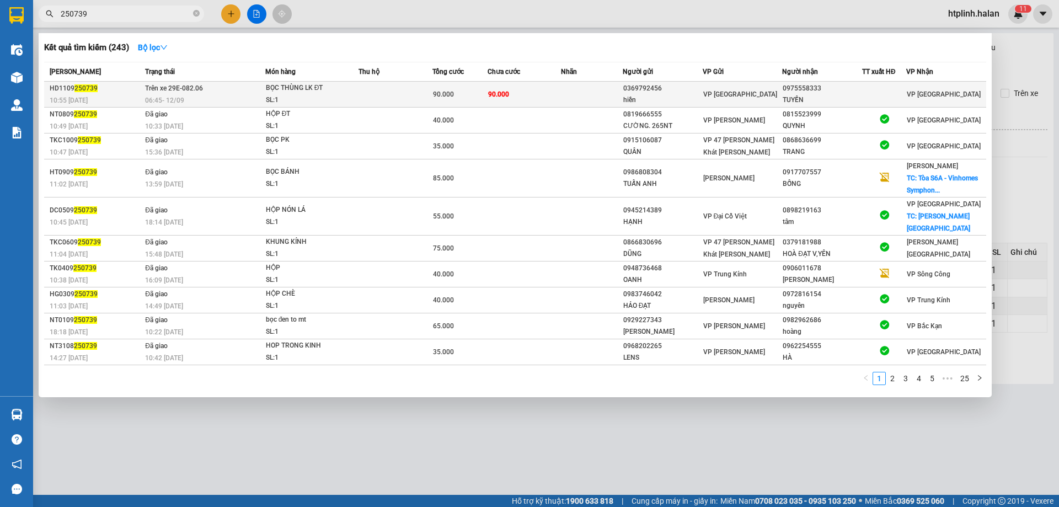
type input "250739"
click at [329, 105] on div "SL: 1" at bounding box center [307, 100] width 83 height 12
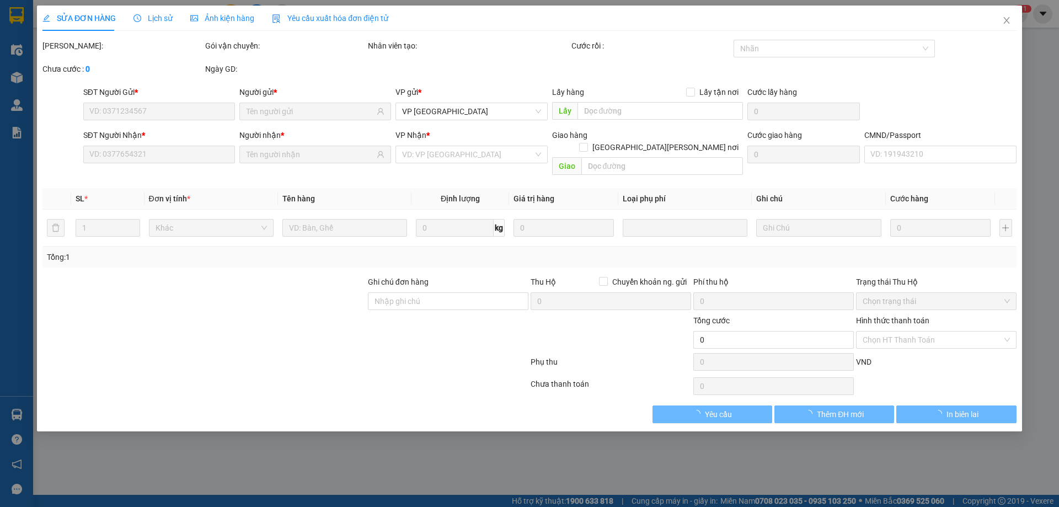
type input "0369792456"
type input "hiền"
type input "0975558333"
type input "TUYỀN"
type input "90.000"
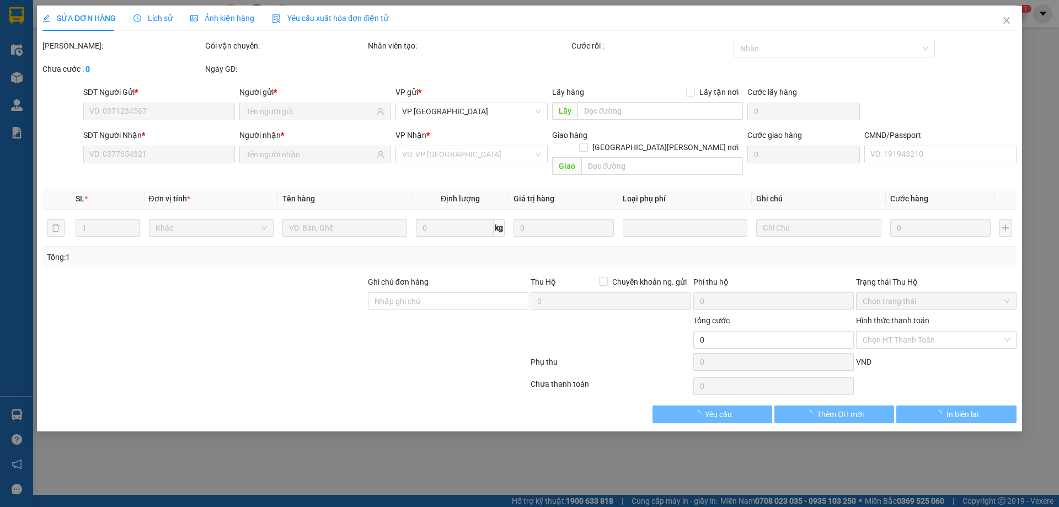
type input "90.000"
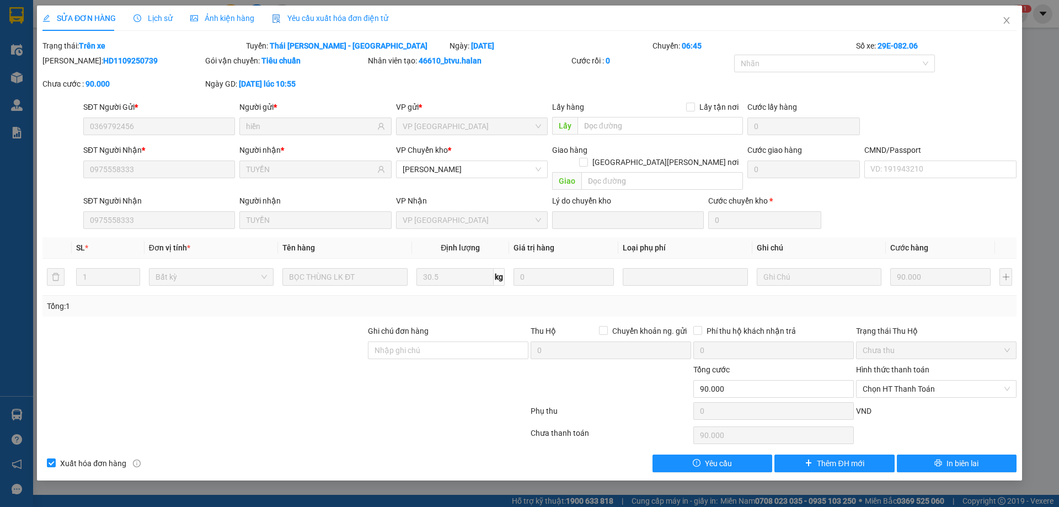
click at [152, 15] on span "Lịch sử" at bounding box center [152, 18] width 39 height 9
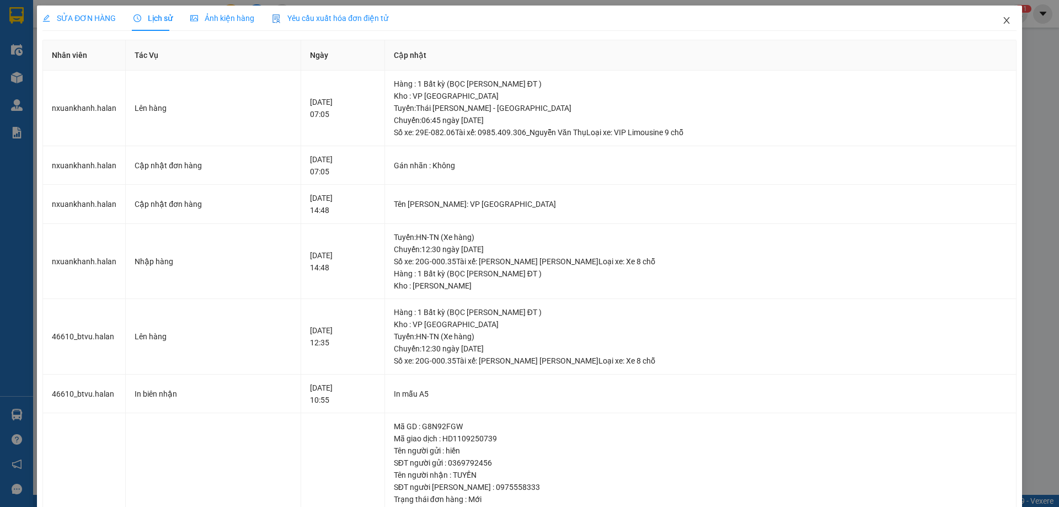
click at [1002, 20] on icon "close" at bounding box center [1006, 20] width 9 height 9
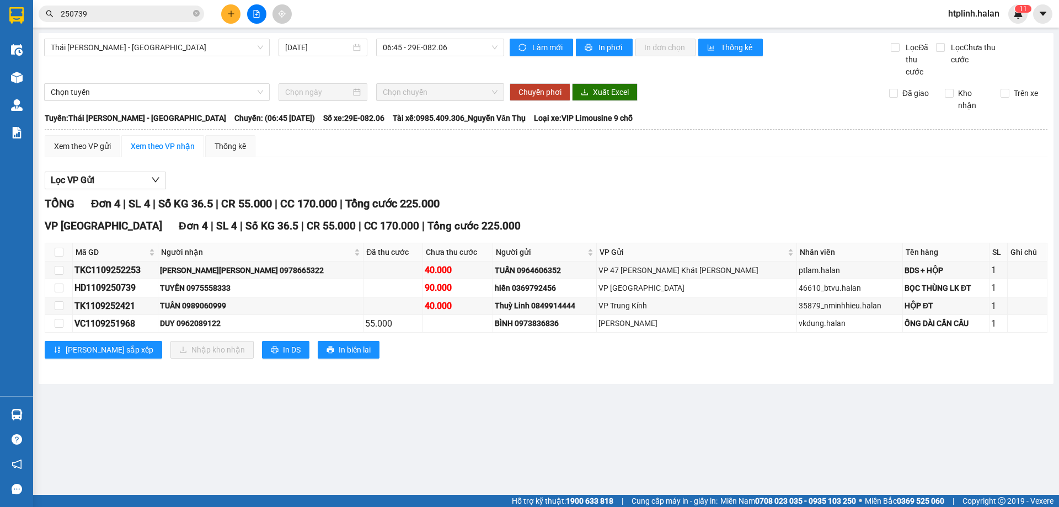
click at [106, 14] on input "250739" at bounding box center [126, 14] width 130 height 12
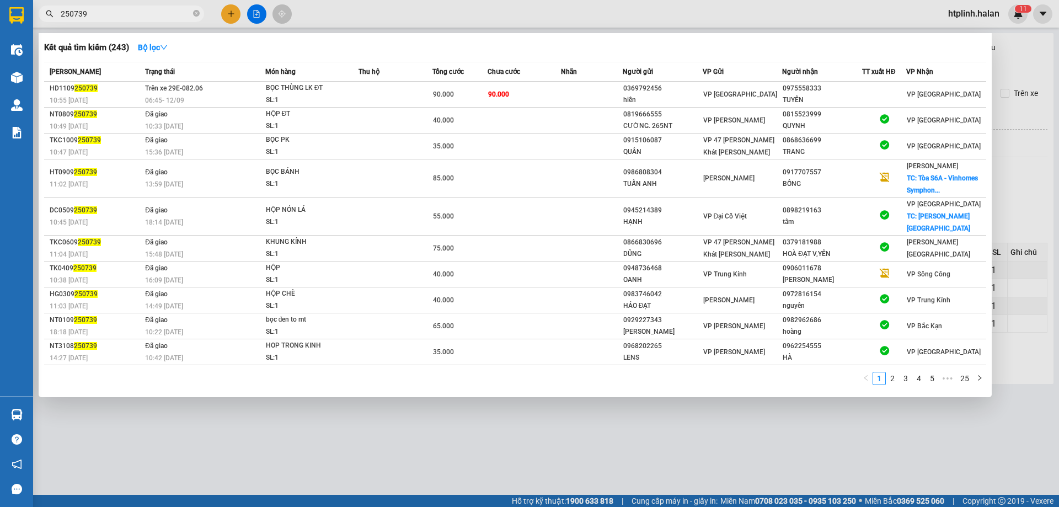
click at [106, 14] on input "250739" at bounding box center [126, 14] width 130 height 12
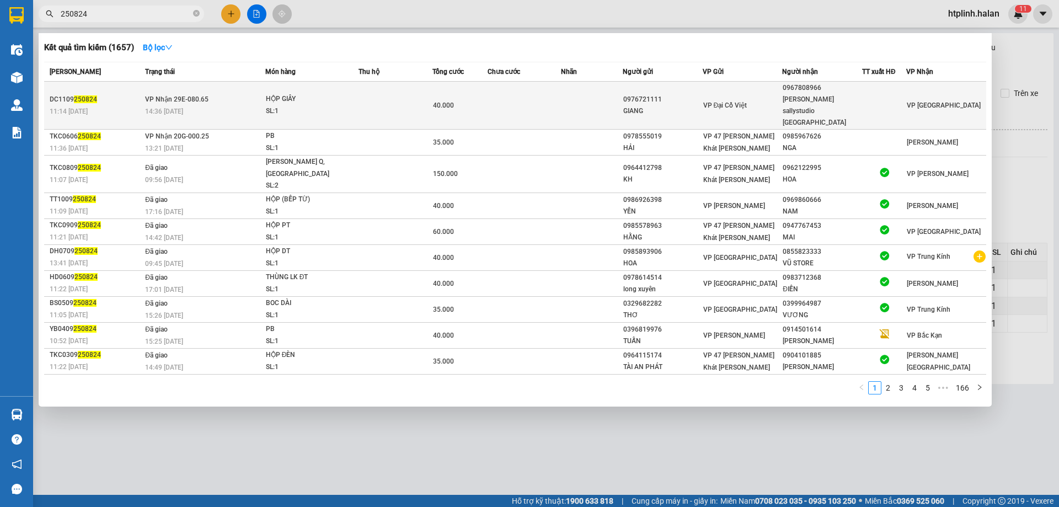
type input "250824"
click at [411, 91] on td at bounding box center [395, 106] width 74 height 48
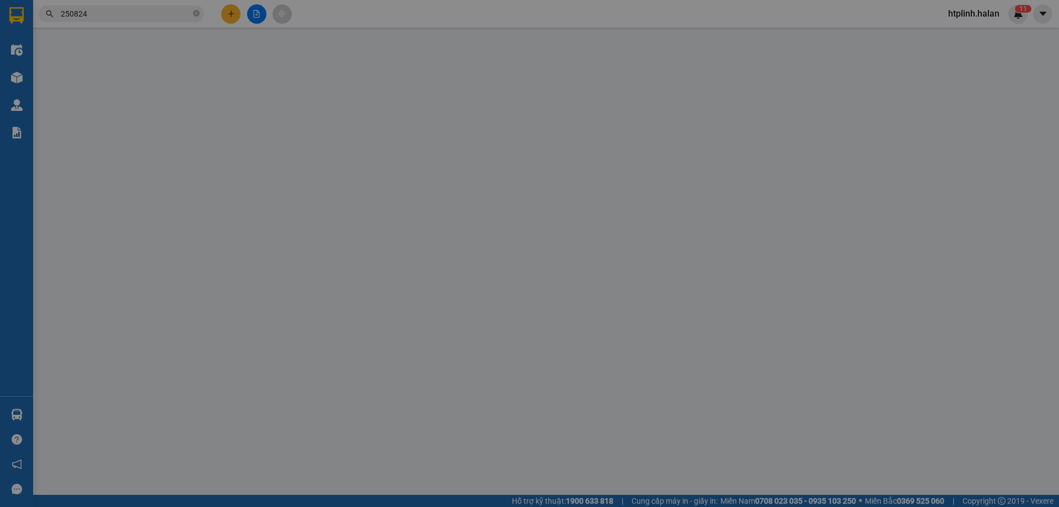
click at [411, 91] on div "VP gửi *" at bounding box center [472, 92] width 152 height 12
type input "0976721111"
type input "GIANG"
type input "0967808966"
type input "QUẢNG sallystudio TN"
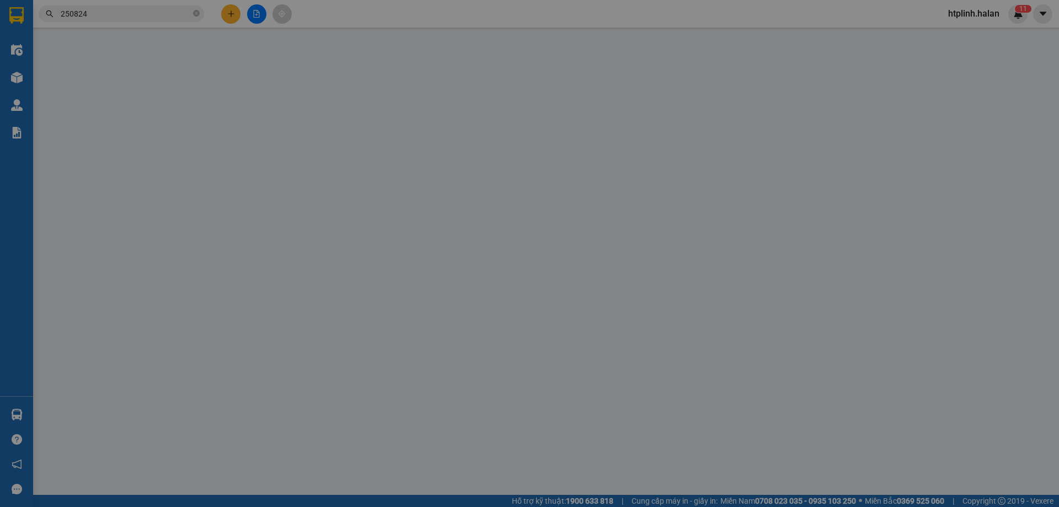
type input "40.000"
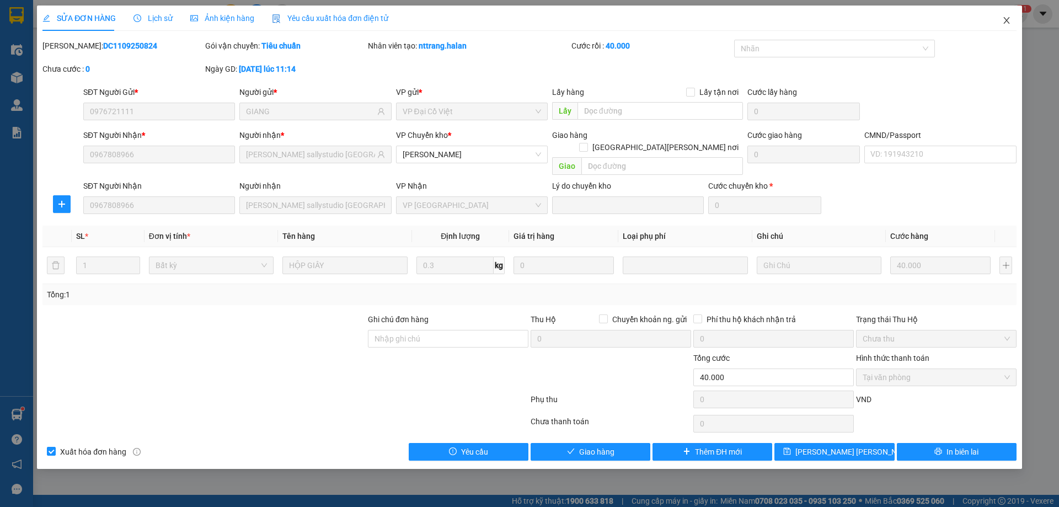
click at [1004, 19] on icon "close" at bounding box center [1006, 20] width 6 height 7
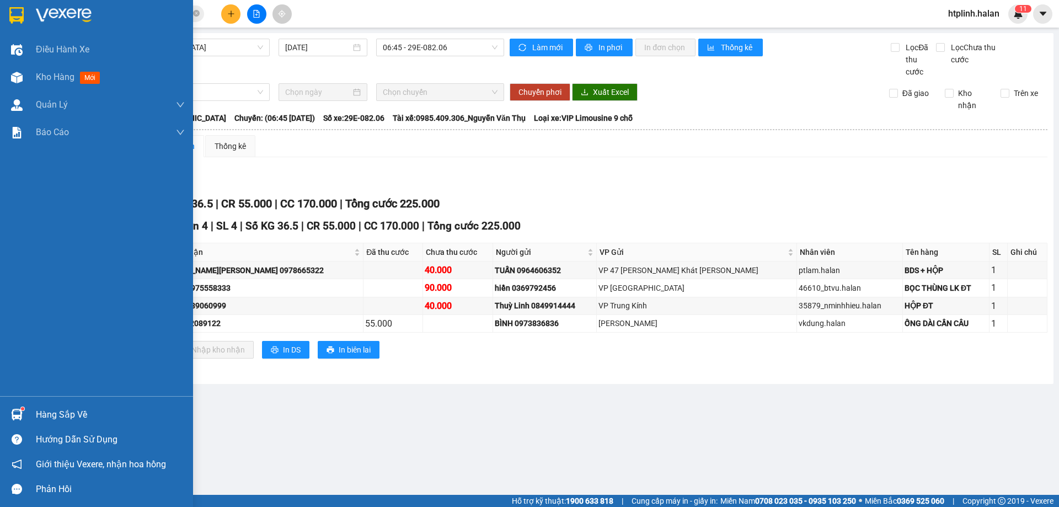
click at [53, 418] on div "Hàng sắp về" at bounding box center [110, 414] width 149 height 17
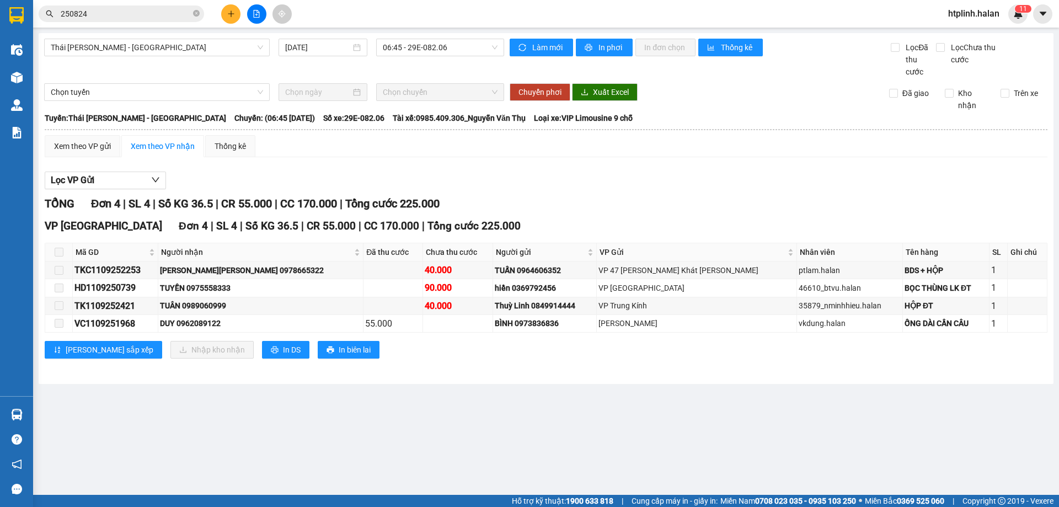
click at [628, 481] on section "Kết quả tìm kiếm ( 1657 ) Bộ lọc Mã ĐH Trạng thái Món hàng Thu hộ Tổng cước Chư…" at bounding box center [529, 253] width 1059 height 507
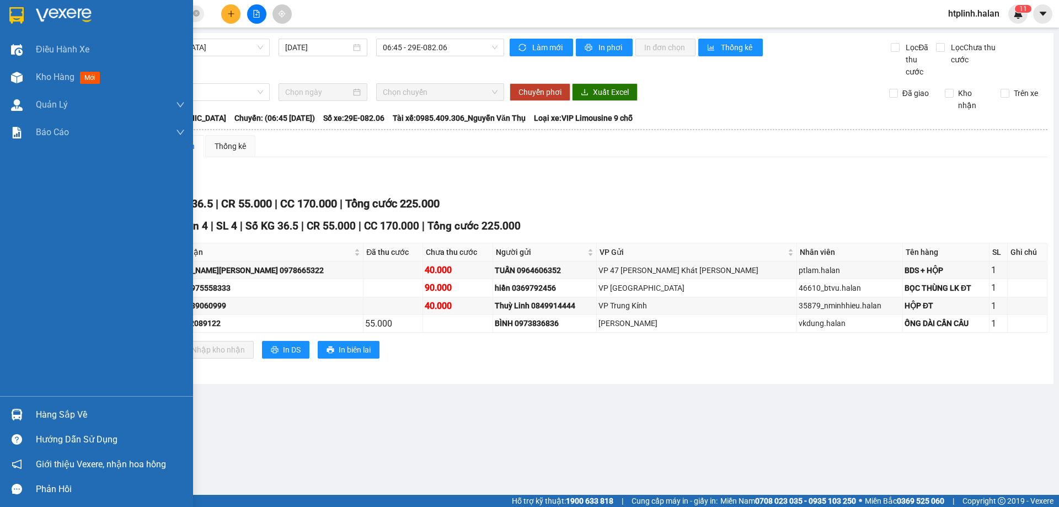
drag, startPoint x: 68, startPoint y: 410, endPoint x: 144, endPoint y: 401, distance: 76.1
click at [71, 410] on div "Hàng sắp về" at bounding box center [110, 414] width 149 height 17
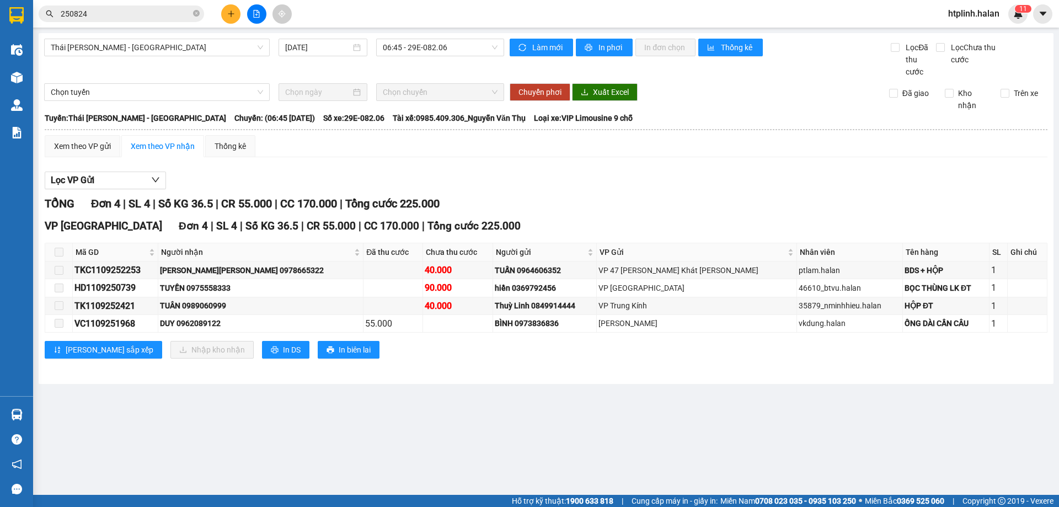
click at [591, 431] on section "Kết quả tìm kiếm ( 1657 ) Bộ lọc Mã ĐH Trạng thái Món hàng Thu hộ Tổng cước Chư…" at bounding box center [529, 253] width 1059 height 507
click at [142, 15] on input "250824" at bounding box center [126, 14] width 130 height 12
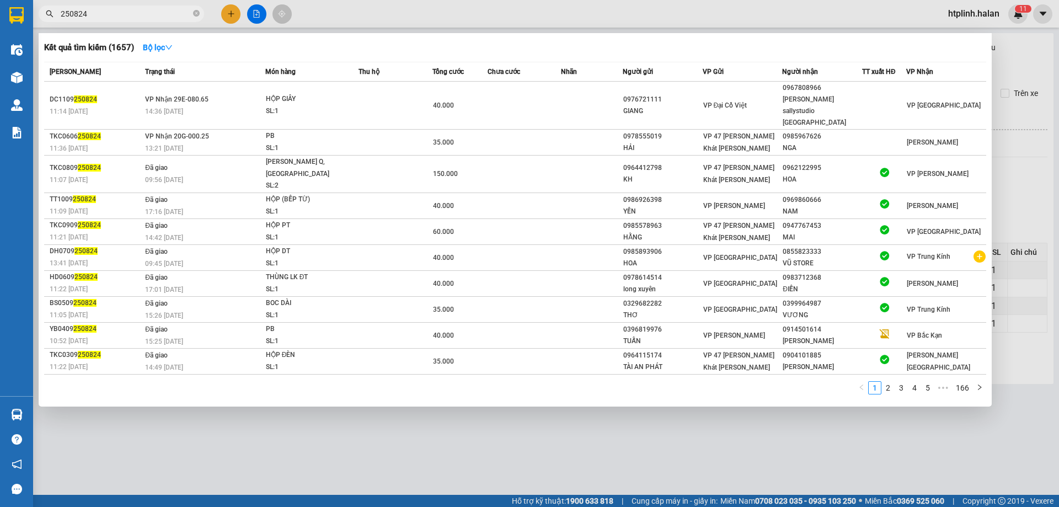
click at [142, 15] on input "250824" at bounding box center [126, 14] width 130 height 12
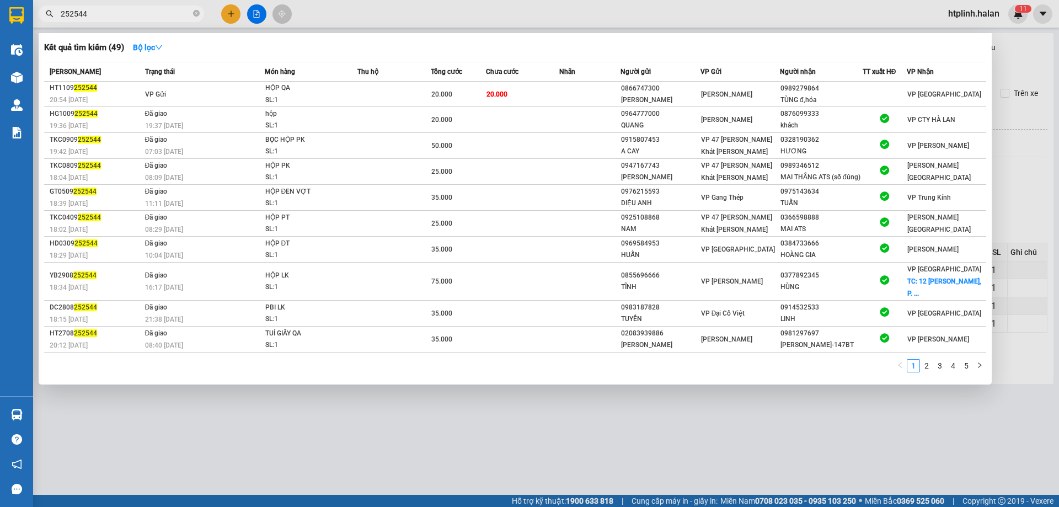
type input "252544"
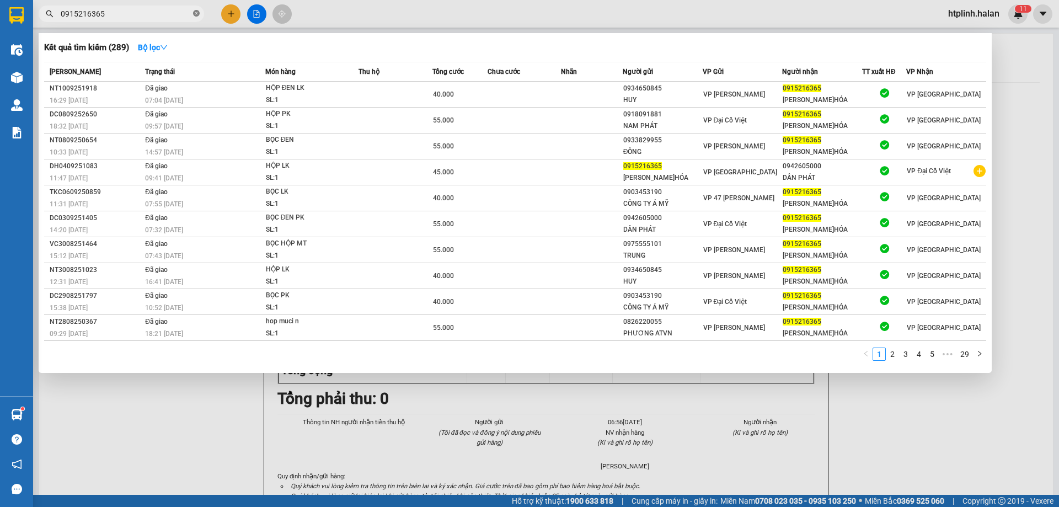
click at [199, 12] on icon "close-circle" at bounding box center [196, 13] width 7 height 7
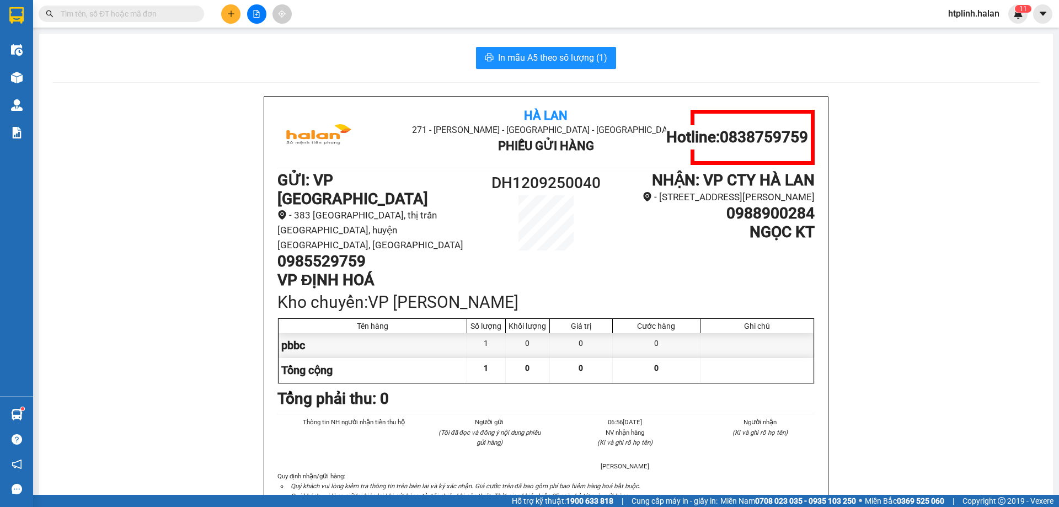
click at [162, 15] on input "text" at bounding box center [126, 14] width 130 height 12
paste input "0967808966"
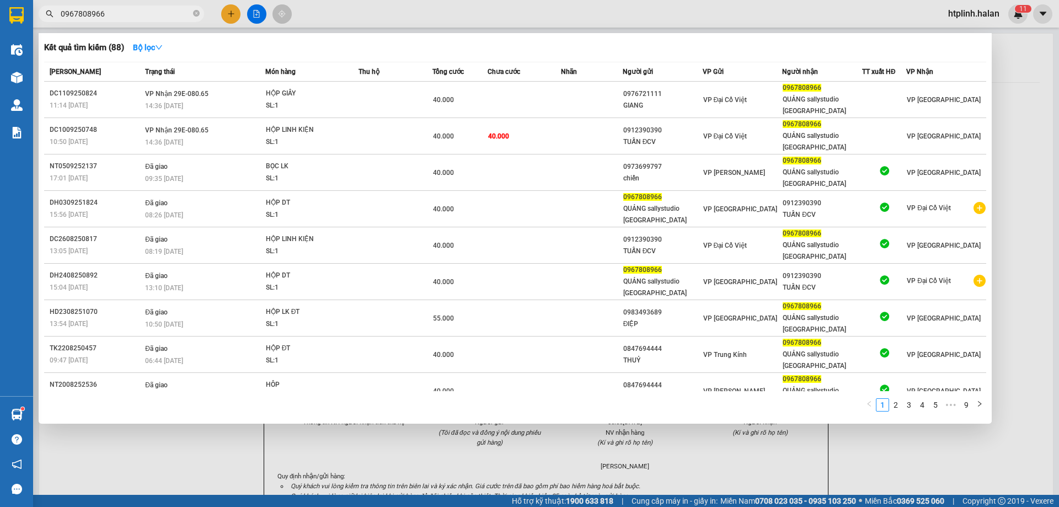
type input "0967808966"
click at [196, 13] on icon "close-circle" at bounding box center [196, 13] width 7 height 7
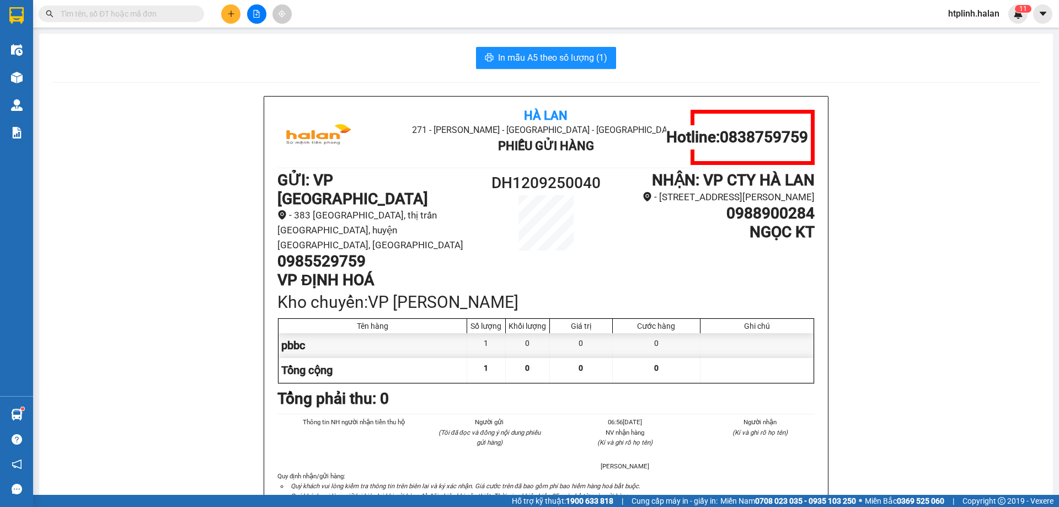
click at [121, 13] on input "text" at bounding box center [126, 14] width 130 height 12
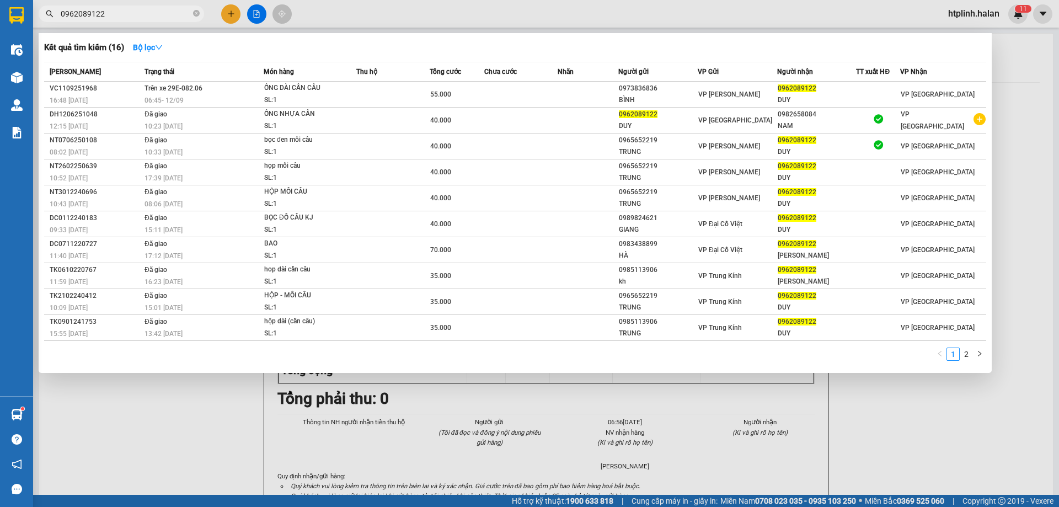
type input "0962089122"
click at [230, 423] on div at bounding box center [529, 253] width 1059 height 507
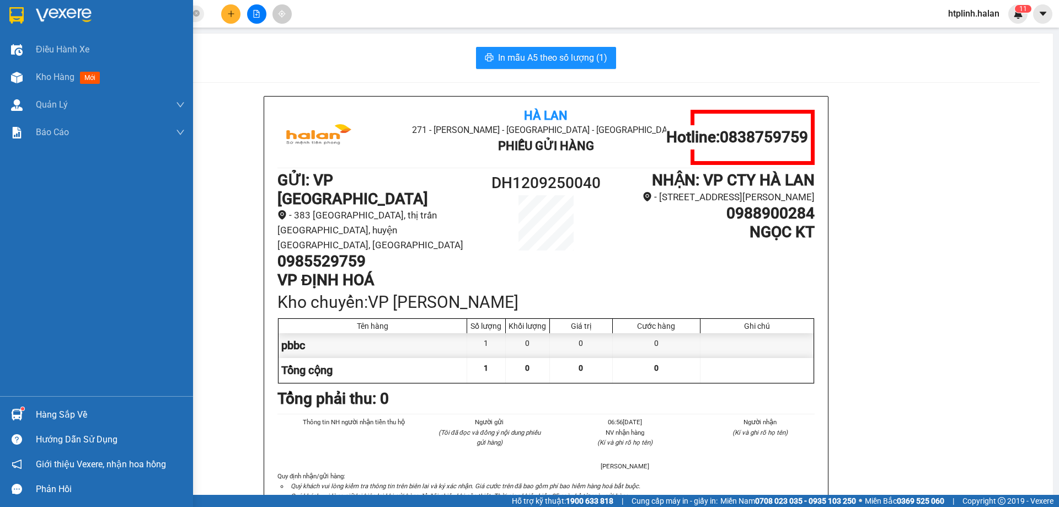
drag, startPoint x: 45, startPoint y: 405, endPoint x: 57, endPoint y: 409, distance: 12.7
click at [46, 405] on div "Hàng sắp về" at bounding box center [96, 414] width 193 height 25
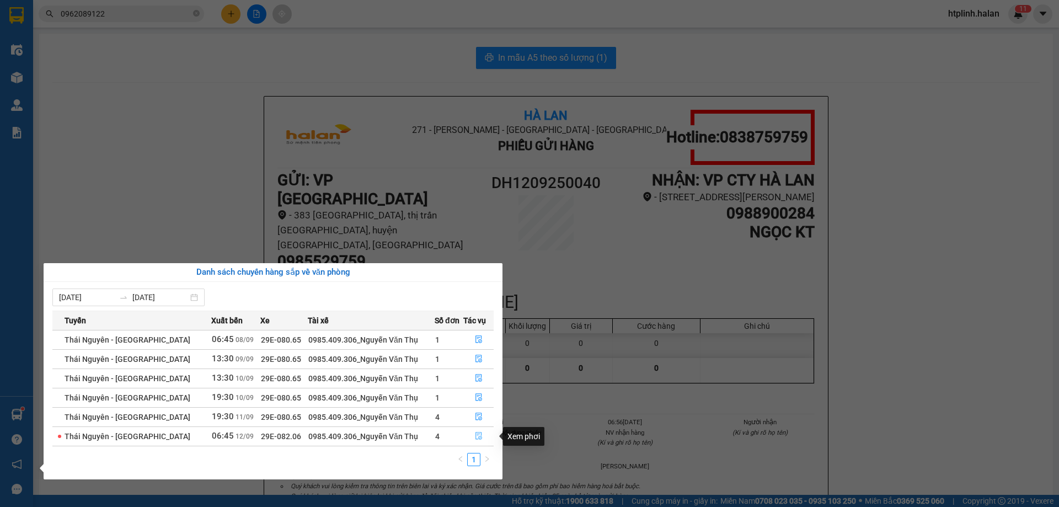
click at [478, 432] on icon "file-done" at bounding box center [479, 436] width 8 height 8
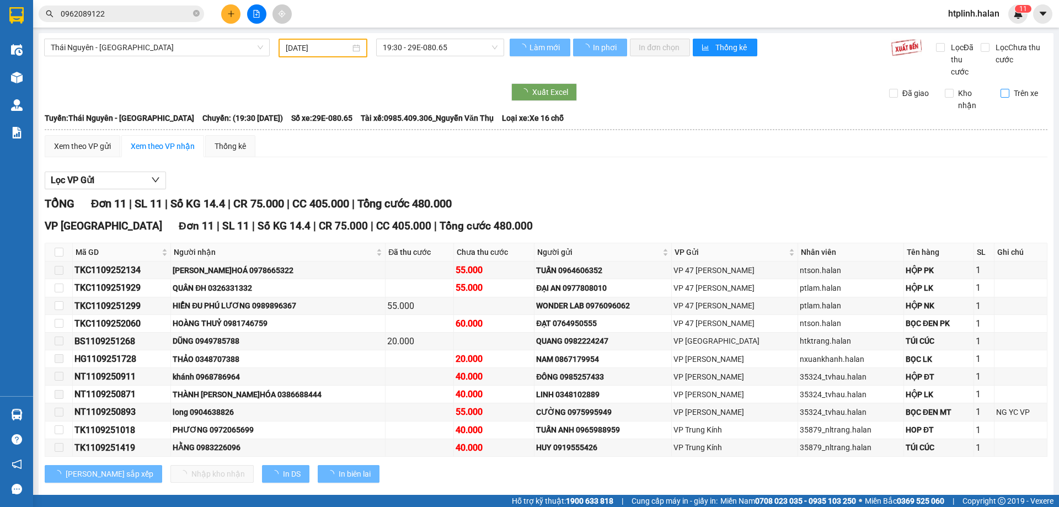
type input "[DATE]"
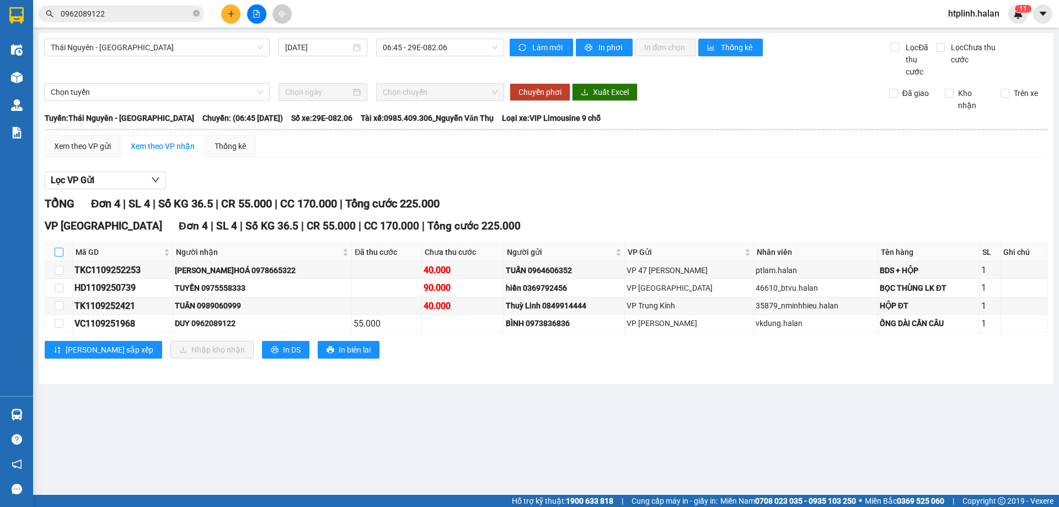
click at [56, 253] on input "checkbox" at bounding box center [59, 252] width 9 height 9
checkbox input "true"
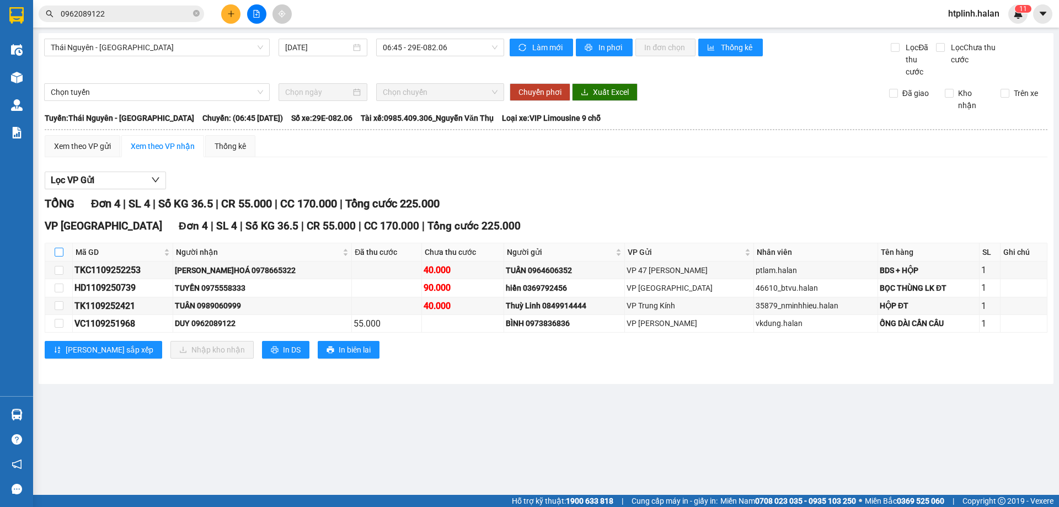
checkbox input "true"
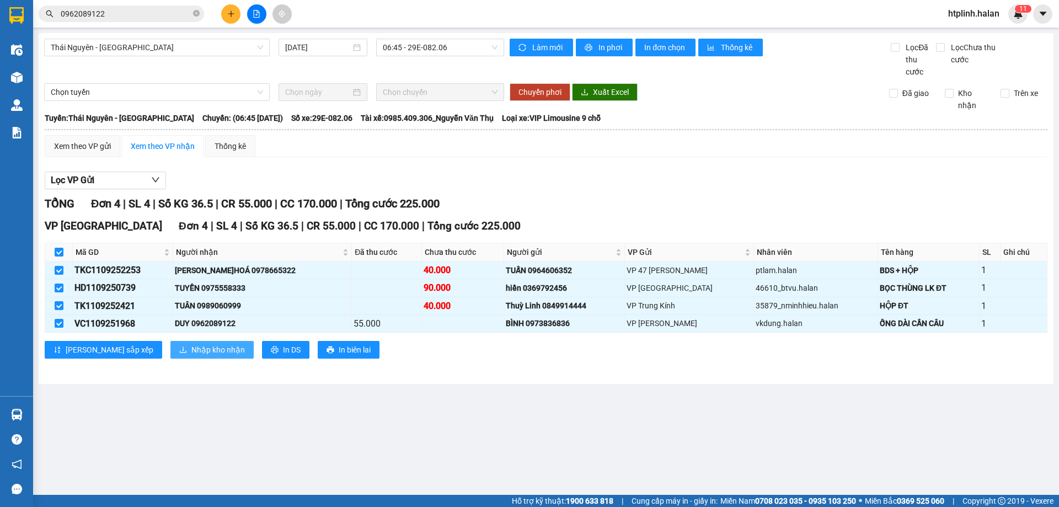
click at [191, 350] on span "Nhập kho nhận" at bounding box center [217, 350] width 53 height 12
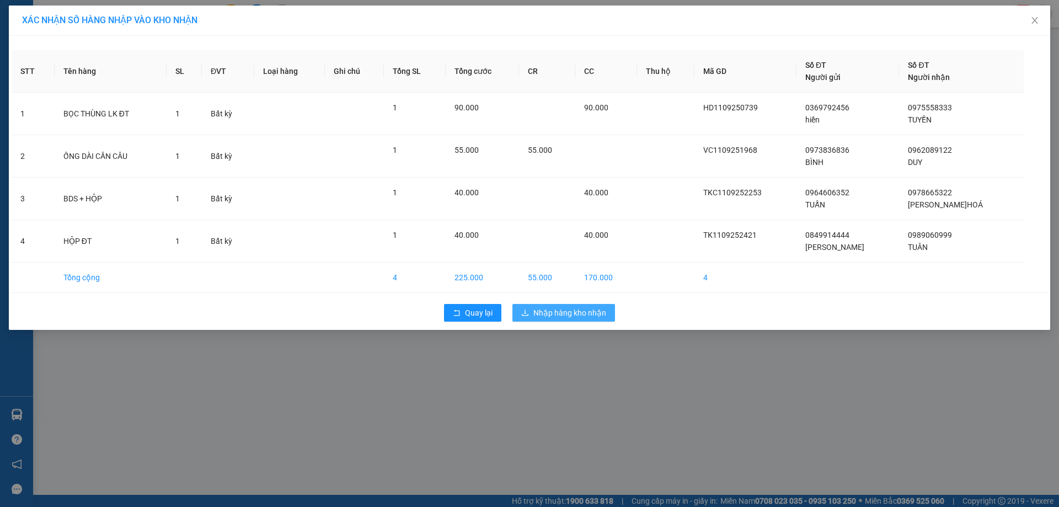
click at [587, 308] on span "Nhập hàng kho nhận" at bounding box center [569, 313] width 73 height 12
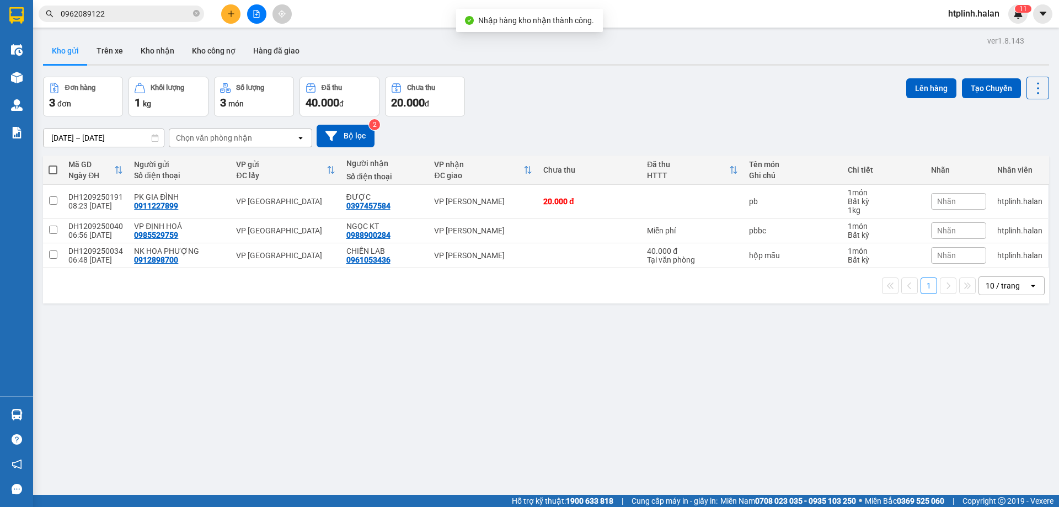
click at [142, 18] on input "0962089122" at bounding box center [126, 14] width 130 height 12
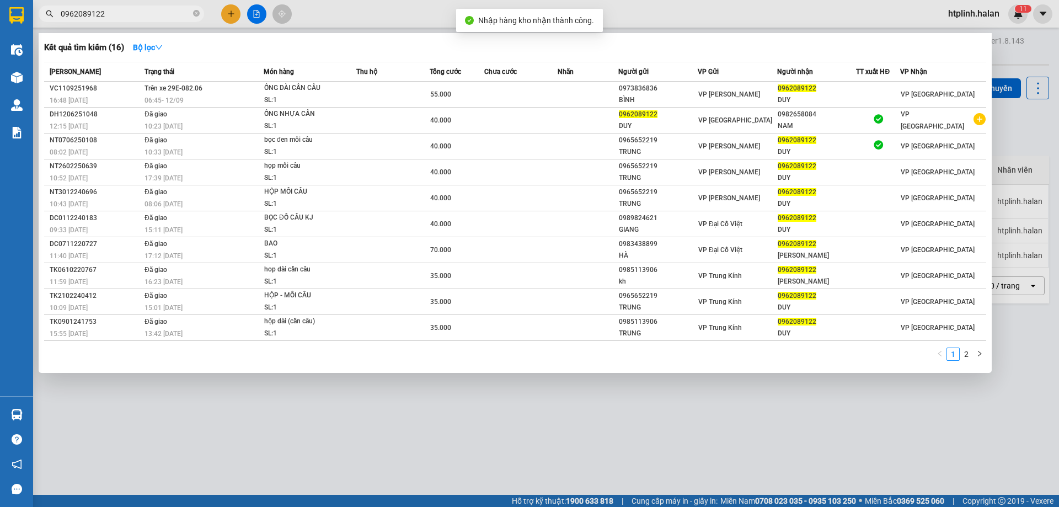
click at [142, 18] on input "0962089122" at bounding box center [126, 14] width 130 height 12
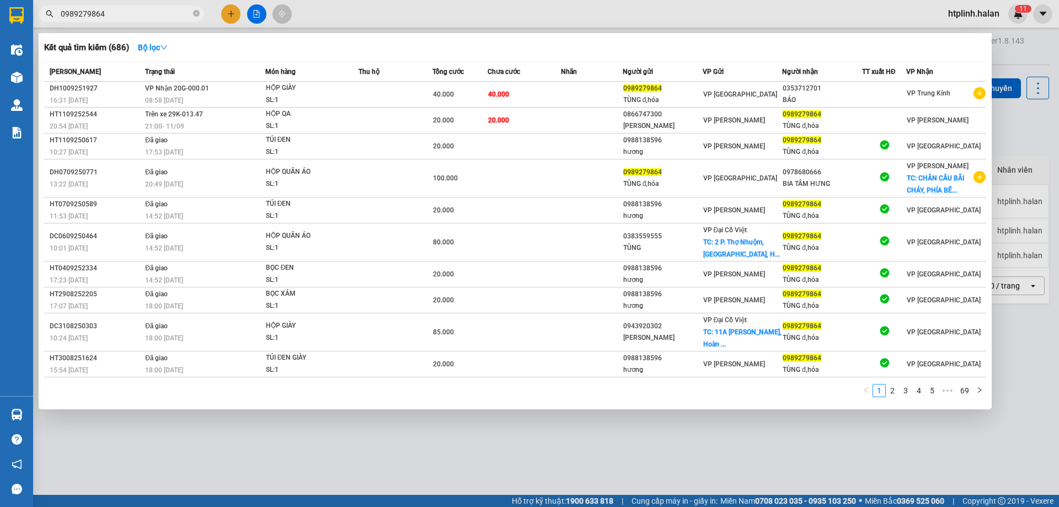
type input "0989279864"
click at [141, 456] on div at bounding box center [529, 253] width 1059 height 507
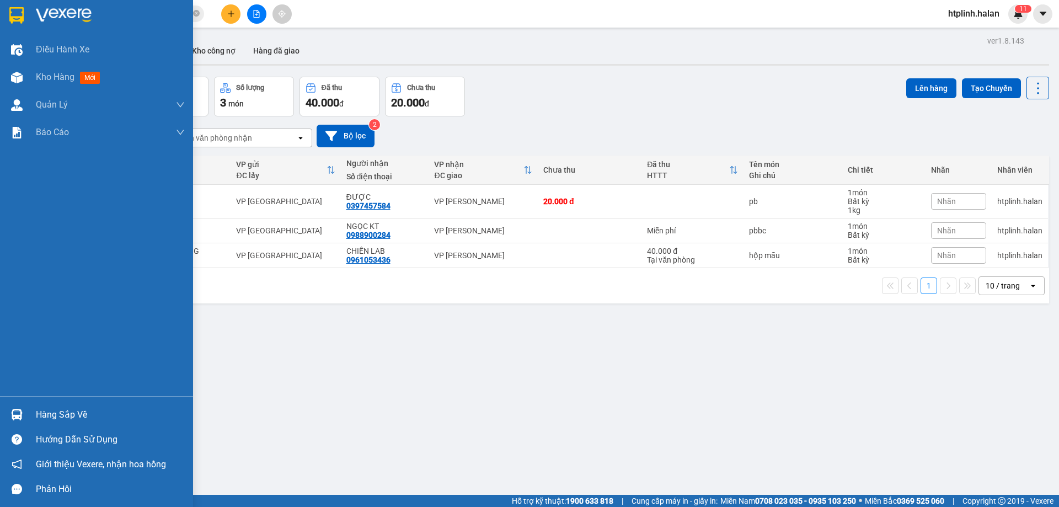
click at [61, 413] on div "Hàng sắp về" at bounding box center [110, 414] width 149 height 17
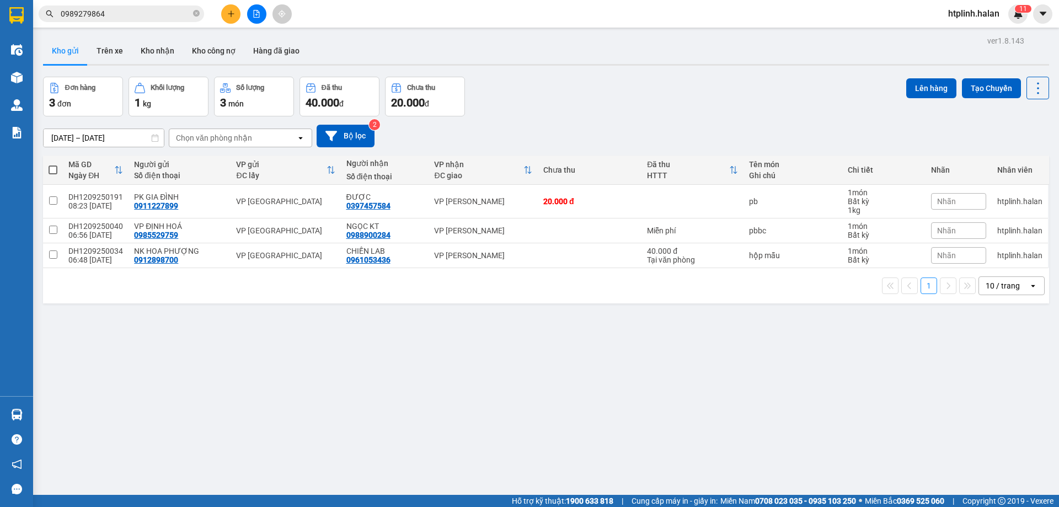
click at [565, 387] on section "Kết quả tìm kiếm ( 686 ) Bộ lọc Mã ĐH Trạng thái Món hàng Thu hộ Tổng cước Chưa…" at bounding box center [529, 253] width 1059 height 507
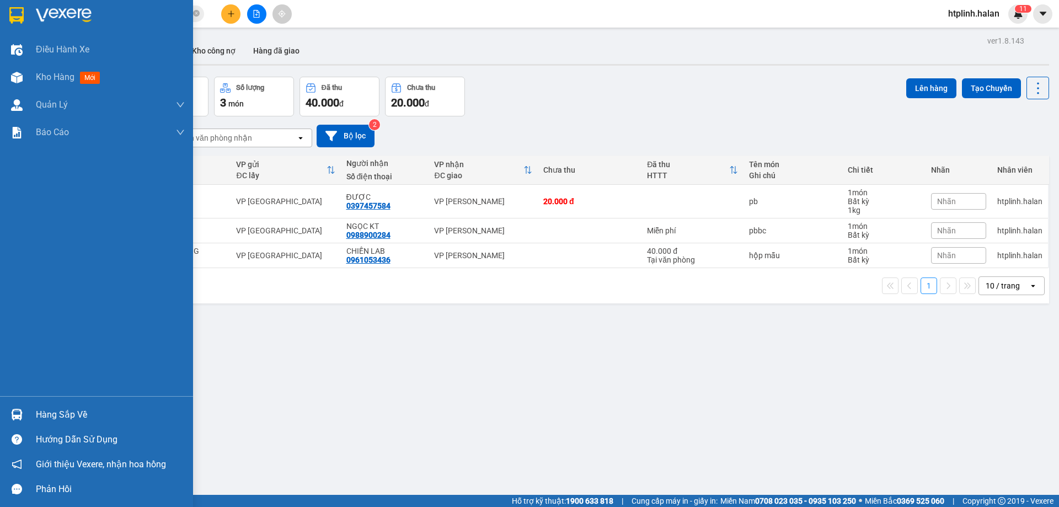
drag, startPoint x: 80, startPoint y: 408, endPoint x: 194, endPoint y: 406, distance: 113.6
click at [88, 405] on div "Hàng sắp về" at bounding box center [96, 414] width 193 height 25
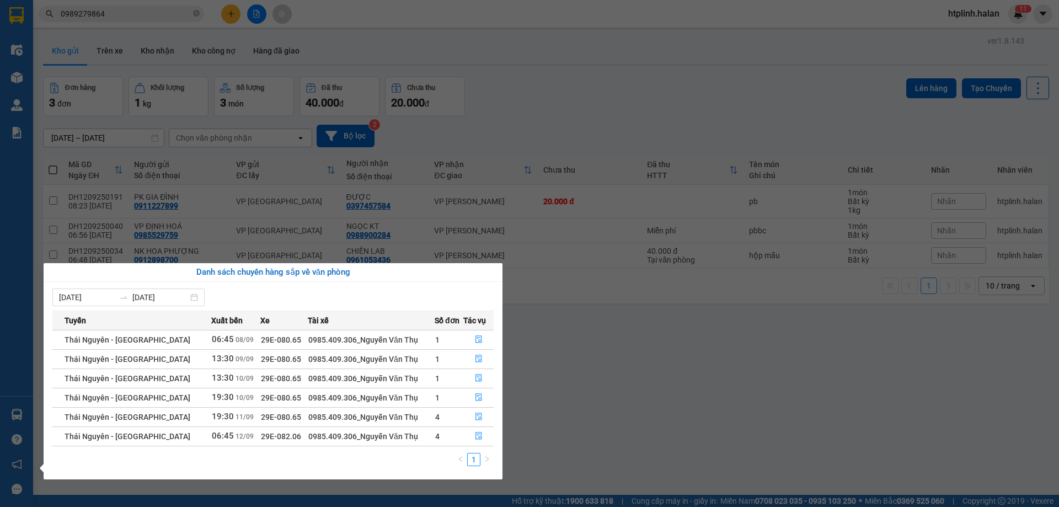
click at [584, 400] on section "Kết quả tìm kiếm ( 686 ) Bộ lọc Mã ĐH Trạng thái Món hàng Thu hộ Tổng cước Chưa…" at bounding box center [529, 253] width 1059 height 507
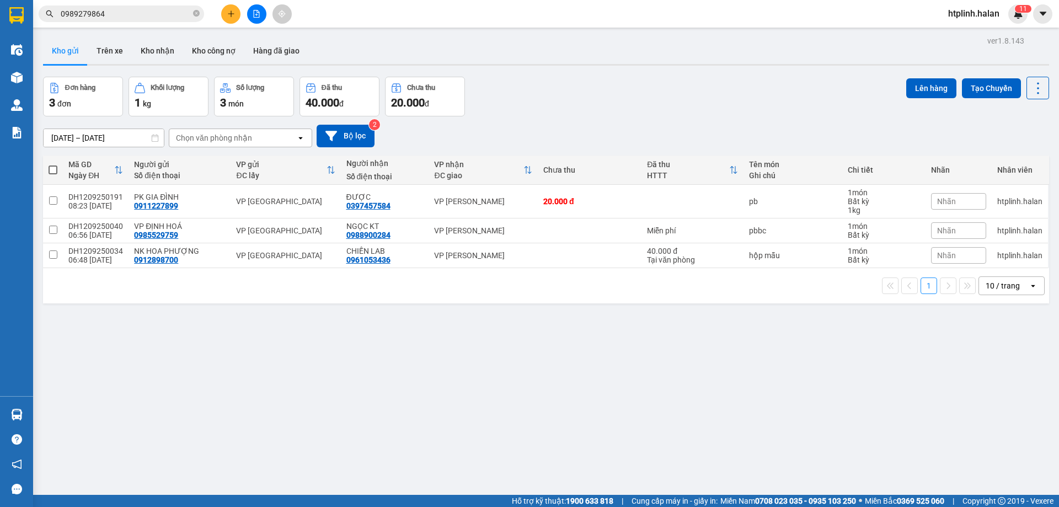
drag, startPoint x: 53, startPoint y: 165, endPoint x: 449, endPoint y: 136, distance: 396.5
click at [55, 165] on span at bounding box center [53, 169] width 9 height 9
click at [53, 164] on input "checkbox" at bounding box center [53, 164] width 0 height 0
checkbox input "true"
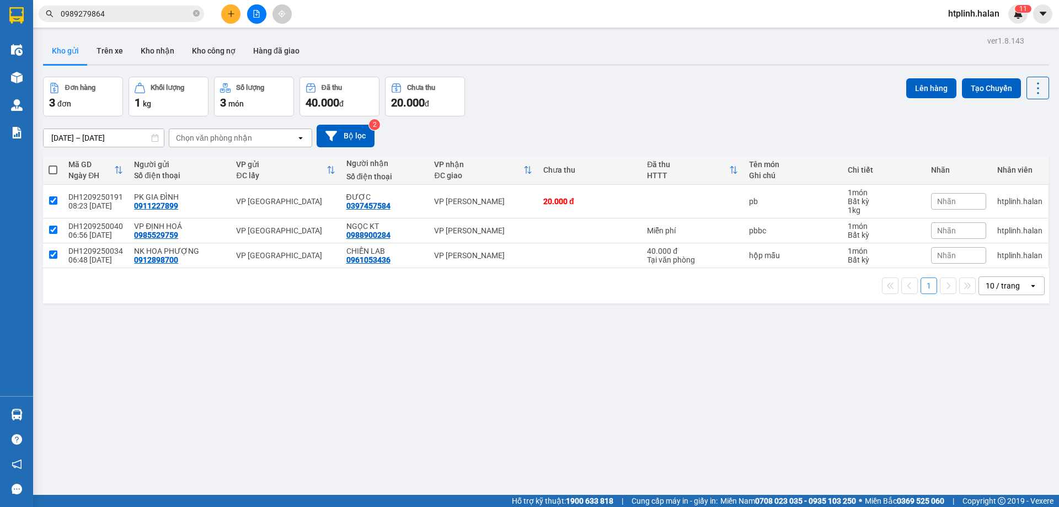
checkbox input "true"
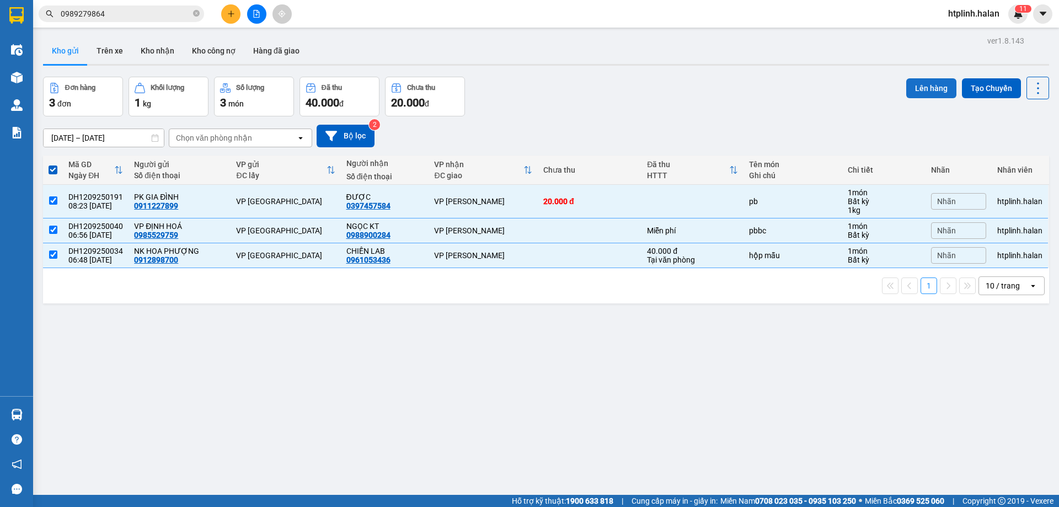
click at [916, 88] on button "Lên hàng" at bounding box center [931, 88] width 50 height 20
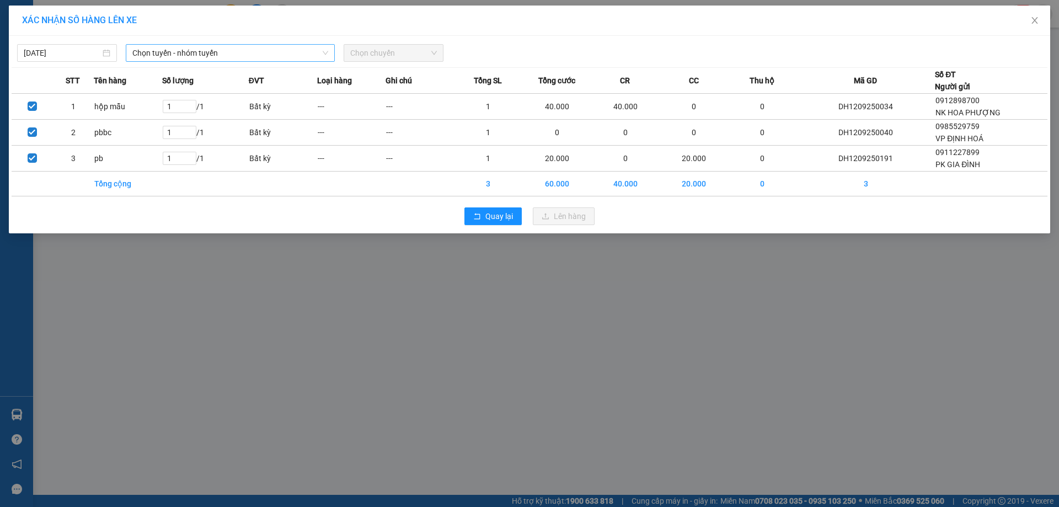
click at [234, 49] on span "Chọn tuyến - nhóm tuyến" at bounding box center [230, 53] width 196 height 17
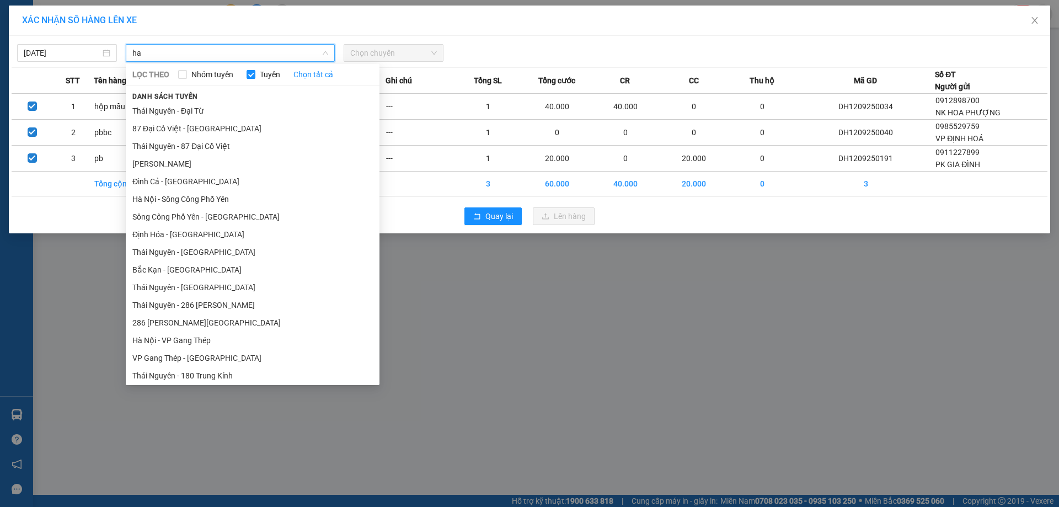
type input "h"
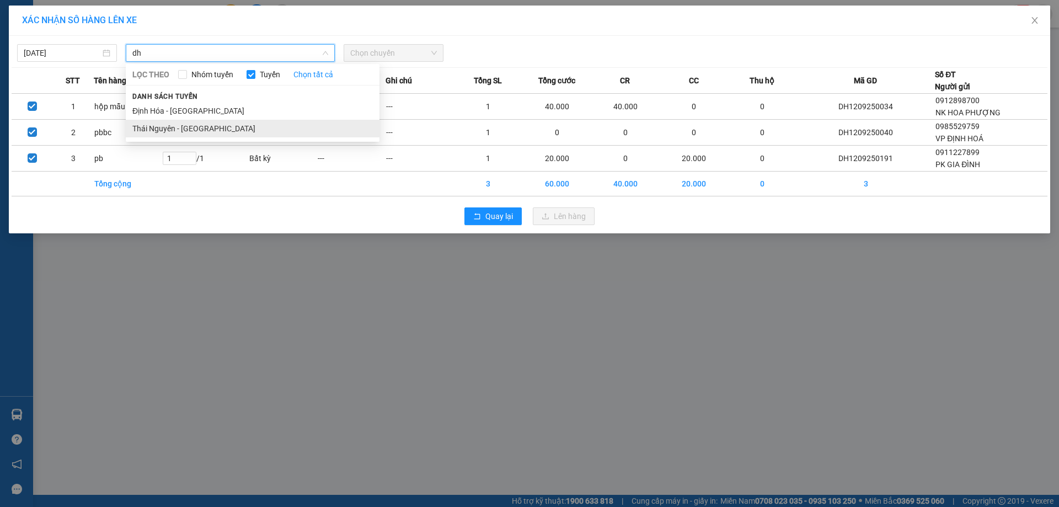
type input "dh"
click at [171, 122] on li "Thái Nguyên - [GEOGRAPHIC_DATA]" at bounding box center [253, 129] width 254 height 18
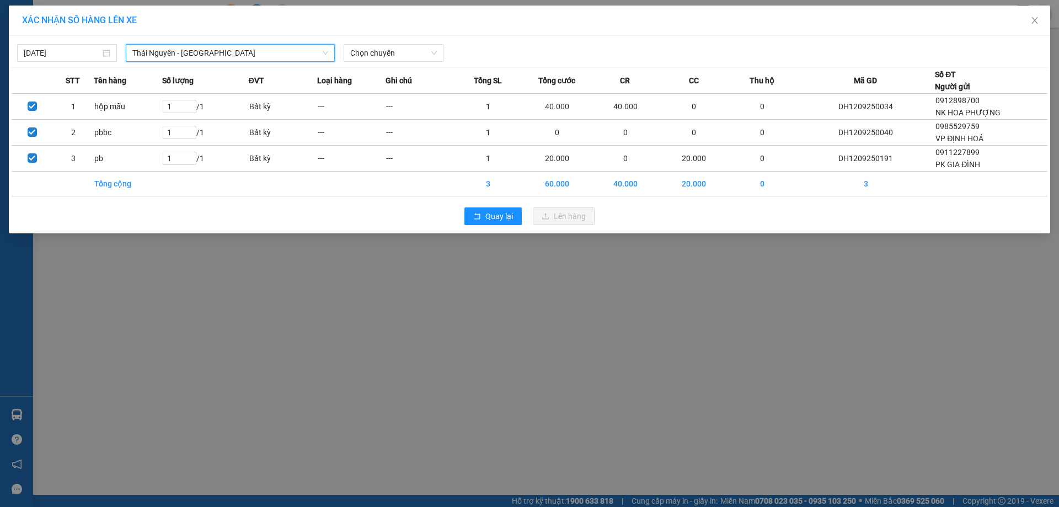
click at [248, 46] on span "Thái Nguyên - [GEOGRAPHIC_DATA]" at bounding box center [230, 53] width 196 height 17
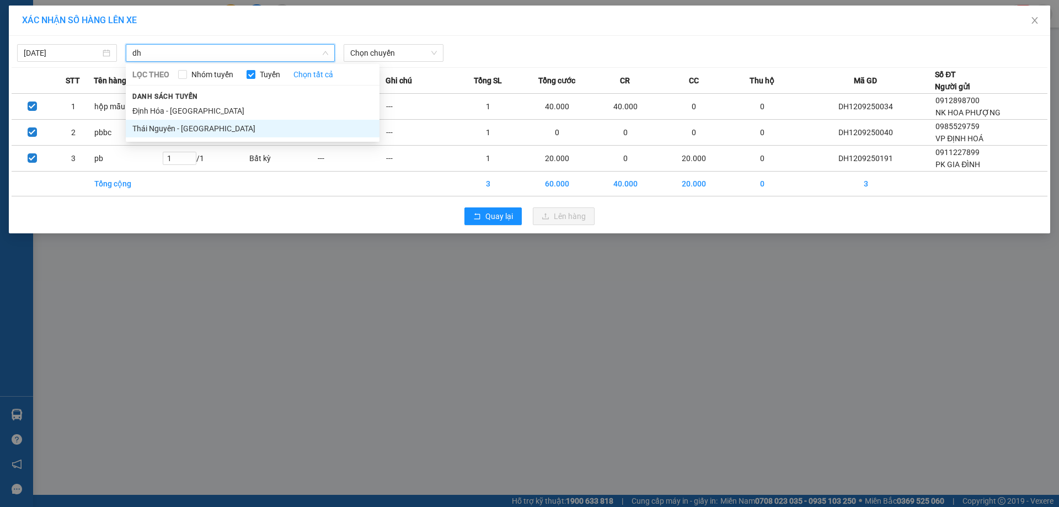
type input "dh"
click at [203, 102] on li "Định Hóa - Thái Nguyên" at bounding box center [253, 111] width 254 height 18
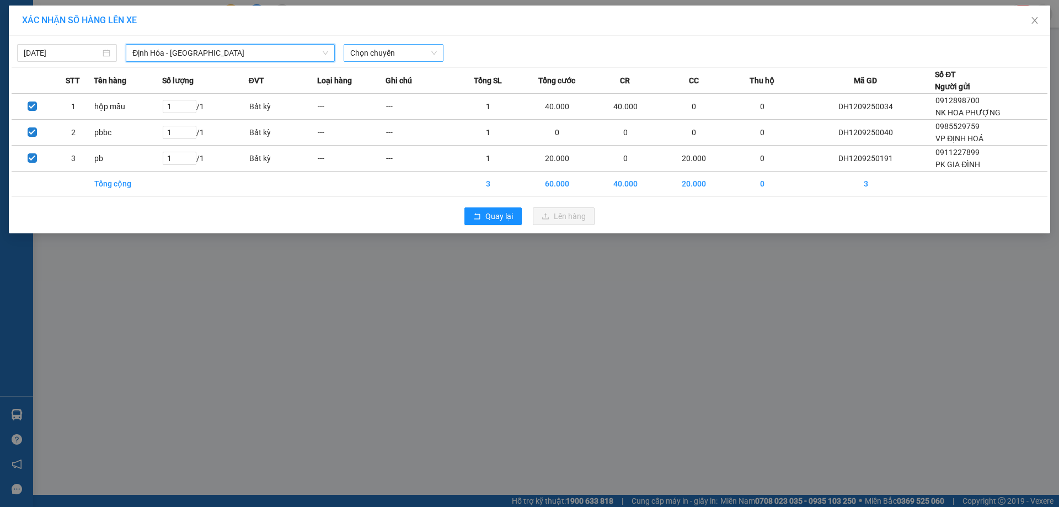
click at [370, 51] on span "Chọn chuyến" at bounding box center [393, 53] width 87 height 17
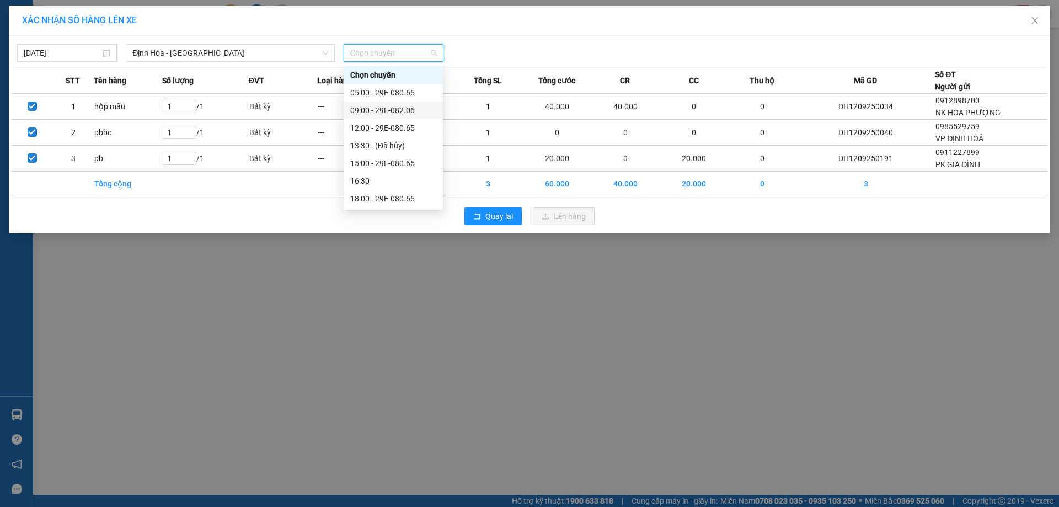
click at [390, 111] on div "09:00 - 29E-082.06" at bounding box center [393, 110] width 86 height 12
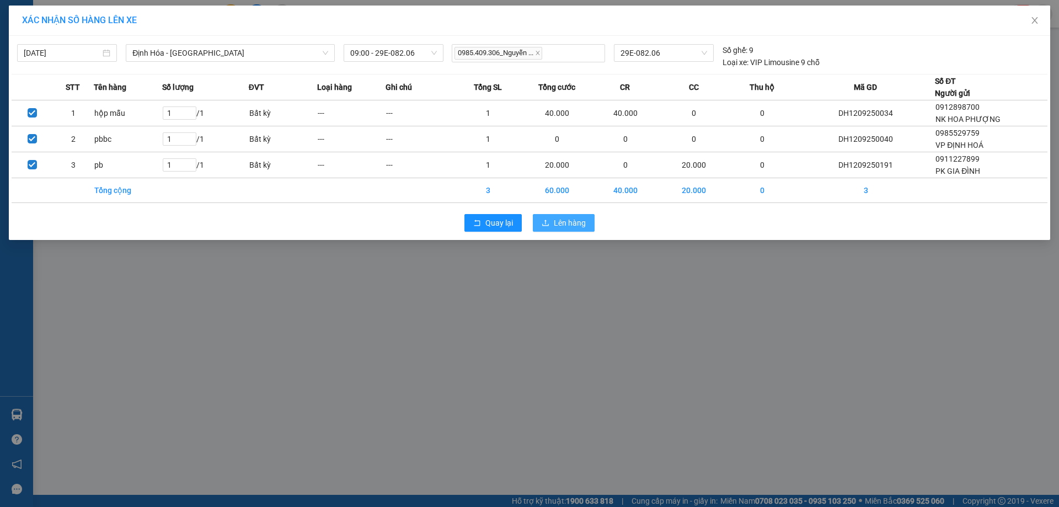
click at [560, 215] on button "Lên hàng" at bounding box center [564, 223] width 62 height 18
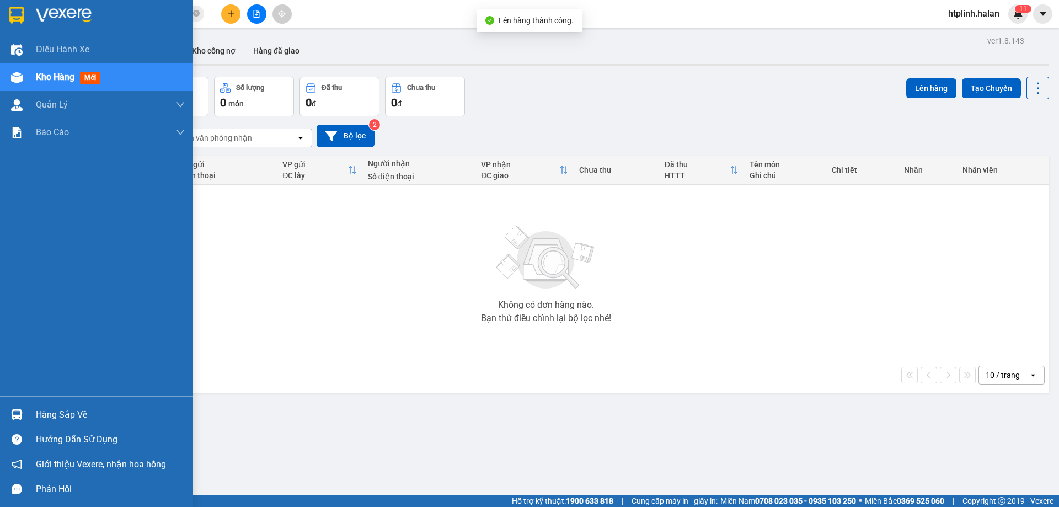
drag, startPoint x: 40, startPoint y: 414, endPoint x: 254, endPoint y: 411, distance: 214.5
click at [40, 413] on div "Hàng sắp về" at bounding box center [110, 414] width 149 height 17
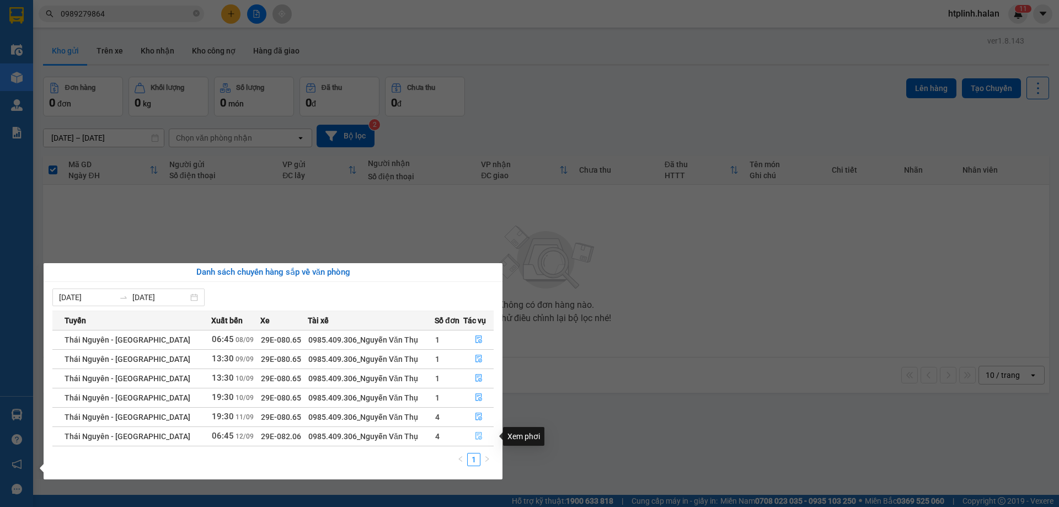
click at [475, 437] on icon "file-done" at bounding box center [478, 436] width 7 height 8
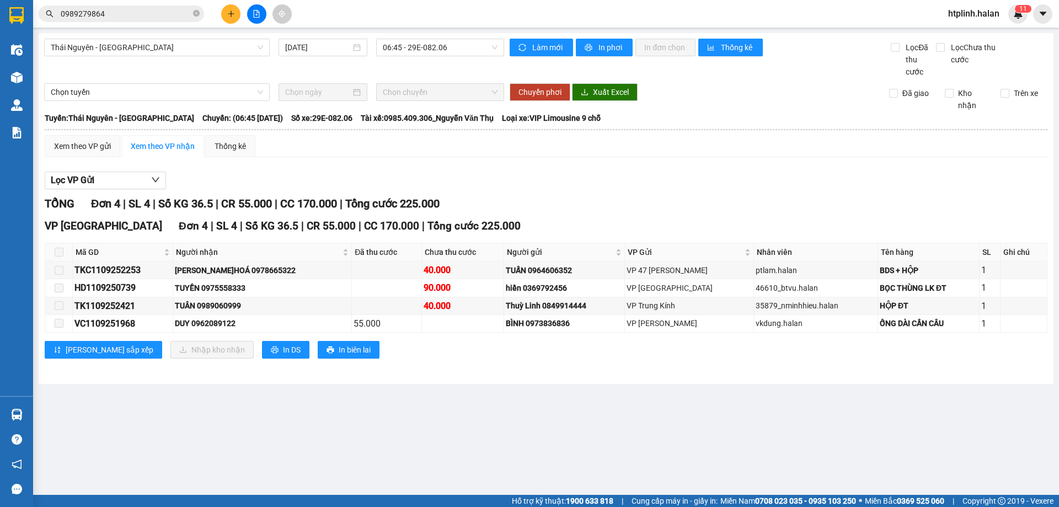
click at [60, 252] on span at bounding box center [59, 252] width 9 height 9
click at [731, 215] on div "TỔNG Đơn 4 | SL 4 | Số KG 36.5 | CR 55.000 | CC 170.000 | Tổng cước 225.000 VP …" at bounding box center [546, 283] width 1003 height 177
click at [549, 44] on span "Làm mới" at bounding box center [548, 47] width 32 height 12
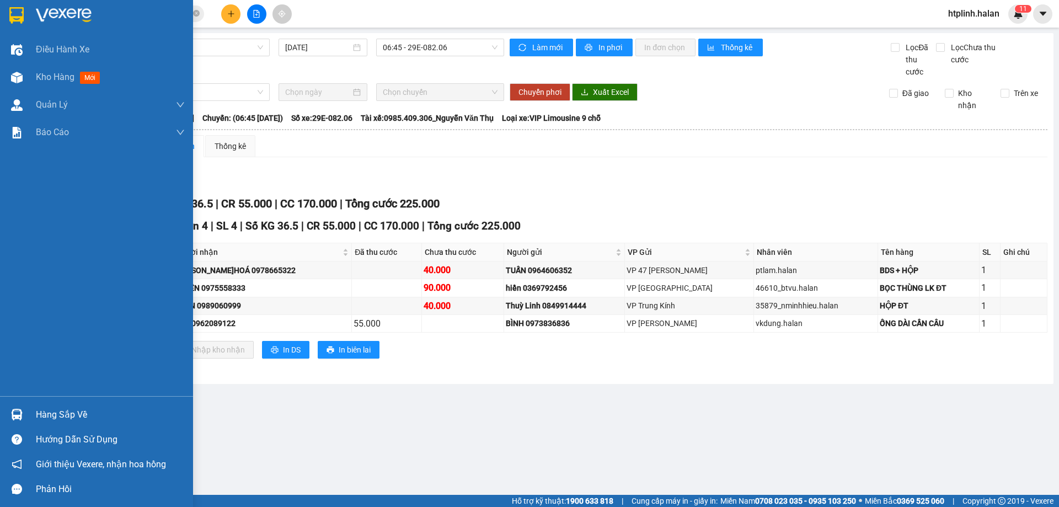
drag, startPoint x: 102, startPoint y: 416, endPoint x: 136, endPoint y: 411, distance: 34.5
click at [106, 415] on div "Hàng sắp về" at bounding box center [110, 414] width 149 height 17
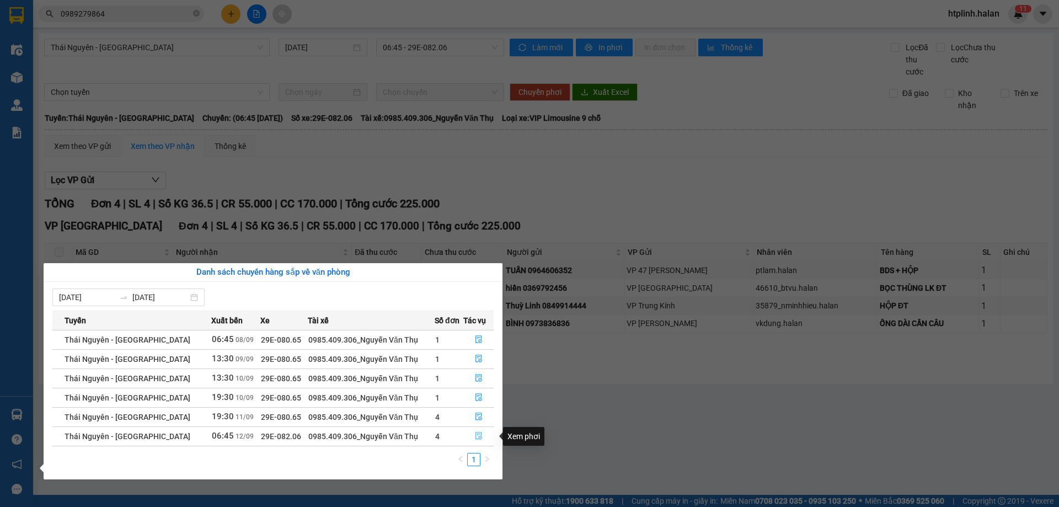
click at [478, 433] on icon "file-done" at bounding box center [479, 436] width 8 height 8
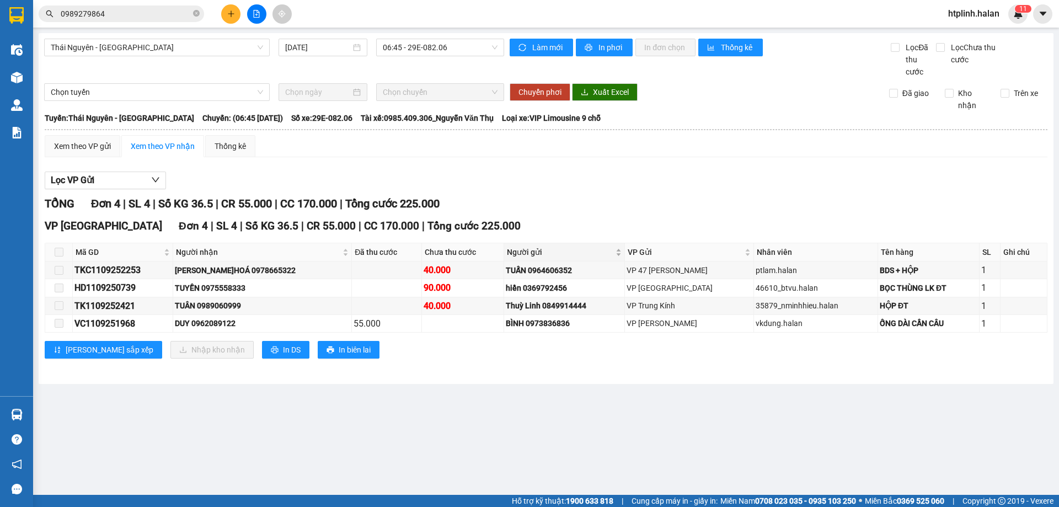
drag, startPoint x: 727, startPoint y: 437, endPoint x: 529, endPoint y: 261, distance: 265.3
click at [719, 430] on main "Thái Nguyên - Định Hóa 12/09/2025 06:45 - 29E-082.06 Làm mới In phơi In đơn chọ…" at bounding box center [529, 247] width 1059 height 495
click at [694, 185] on div "Lọc VP Gửi" at bounding box center [546, 181] width 1003 height 18
click at [77, 151] on div "Xem theo VP gửi" at bounding box center [82, 146] width 57 height 12
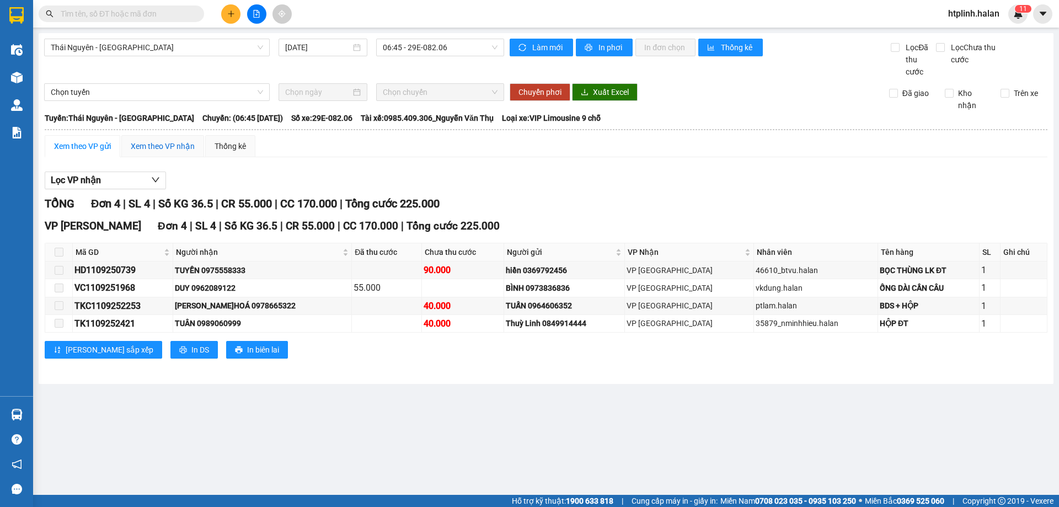
click at [168, 146] on div "Xem theo VP nhận" at bounding box center [163, 146] width 64 height 12
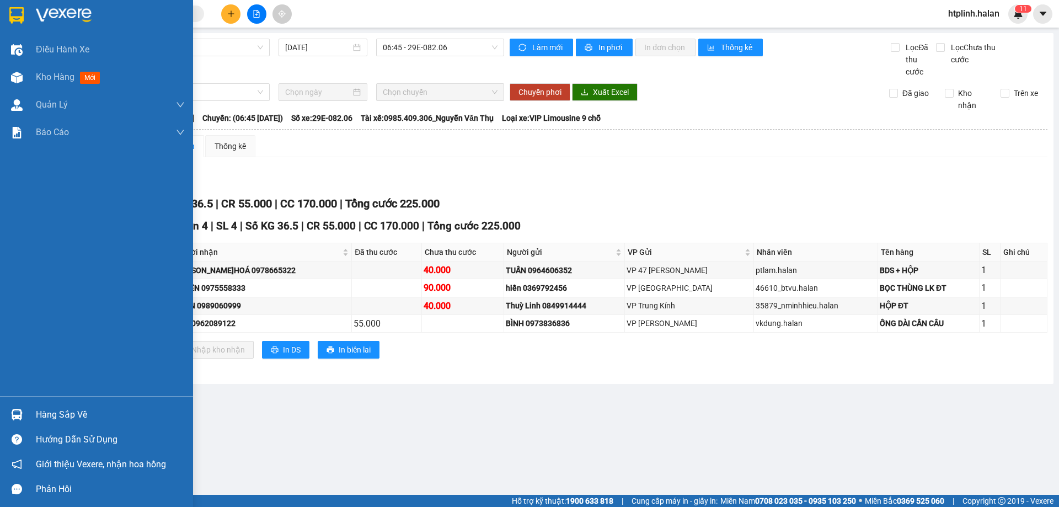
drag, startPoint x: 29, startPoint y: 419, endPoint x: 58, endPoint y: 418, distance: 29.8
click at [29, 419] on div "Hàng sắp về" at bounding box center [96, 414] width 193 height 25
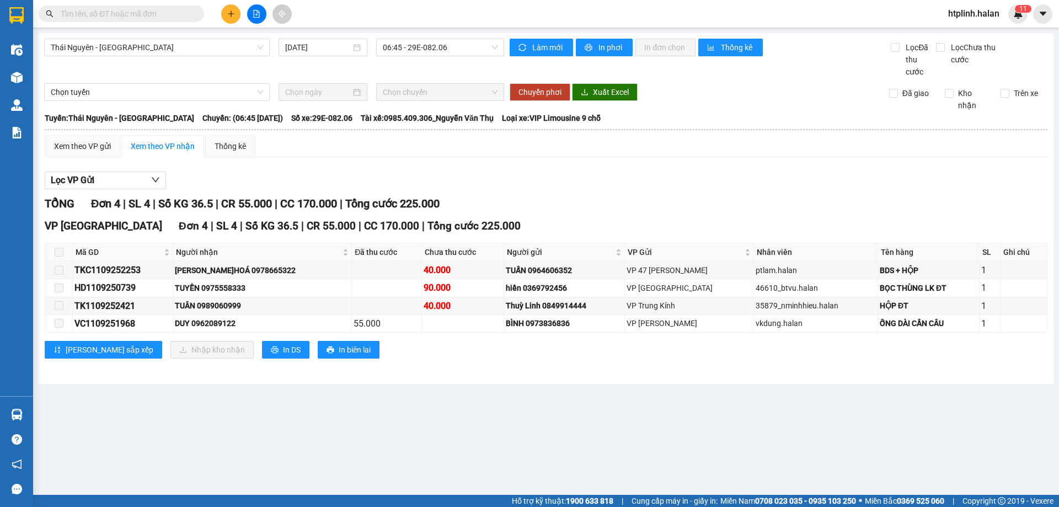
click at [560, 390] on section "Kết quả tìm kiếm ( 0 ) Bộ lọc No Data htplinh.halan 1 1 Điều hành xe Kho hàng m…" at bounding box center [529, 253] width 1059 height 507
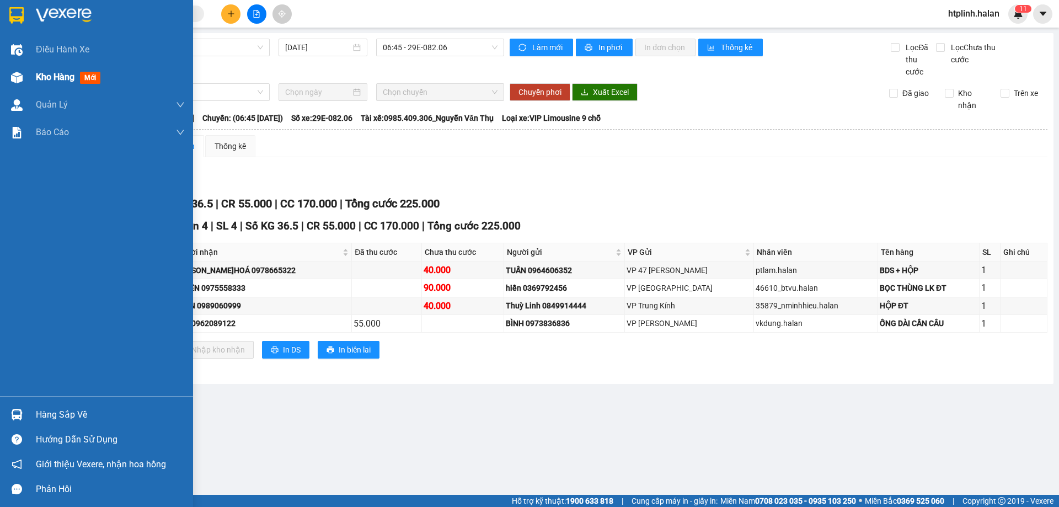
click at [51, 82] on span "Kho hàng" at bounding box center [55, 77] width 39 height 10
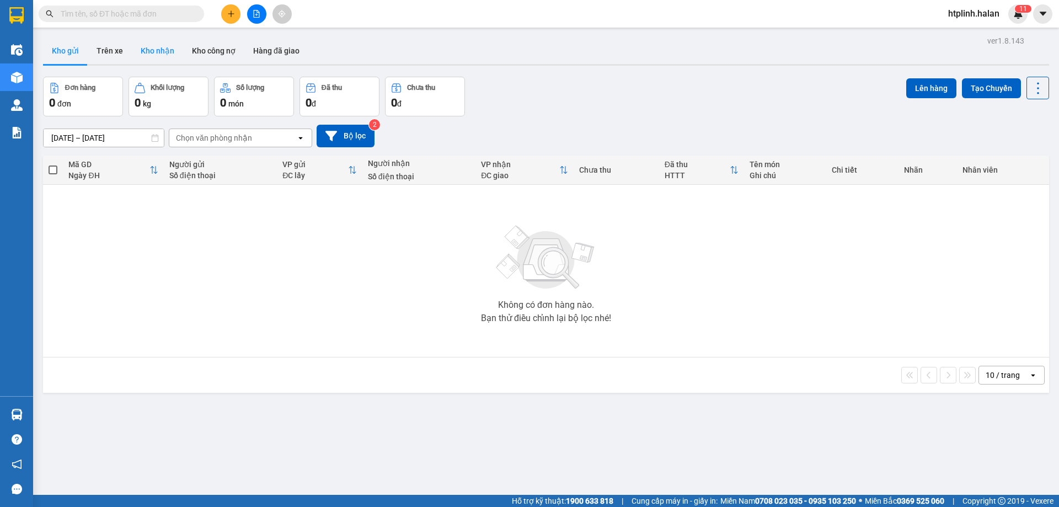
click at [147, 55] on button "Kho nhận" at bounding box center [157, 51] width 51 height 26
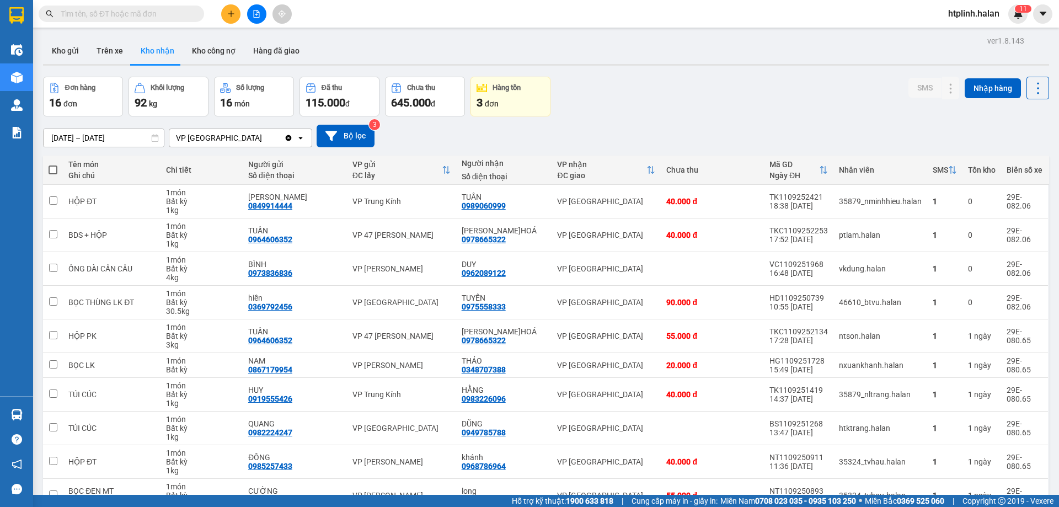
click at [96, 14] on input "text" at bounding box center [126, 14] width 130 height 12
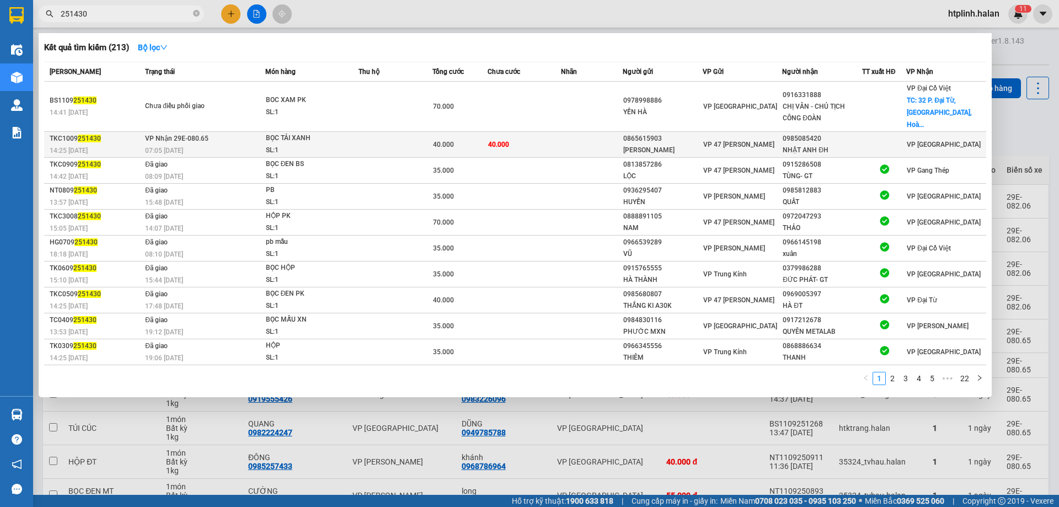
type input "251430"
click at [319, 144] on div "SL: 1" at bounding box center [307, 150] width 83 height 12
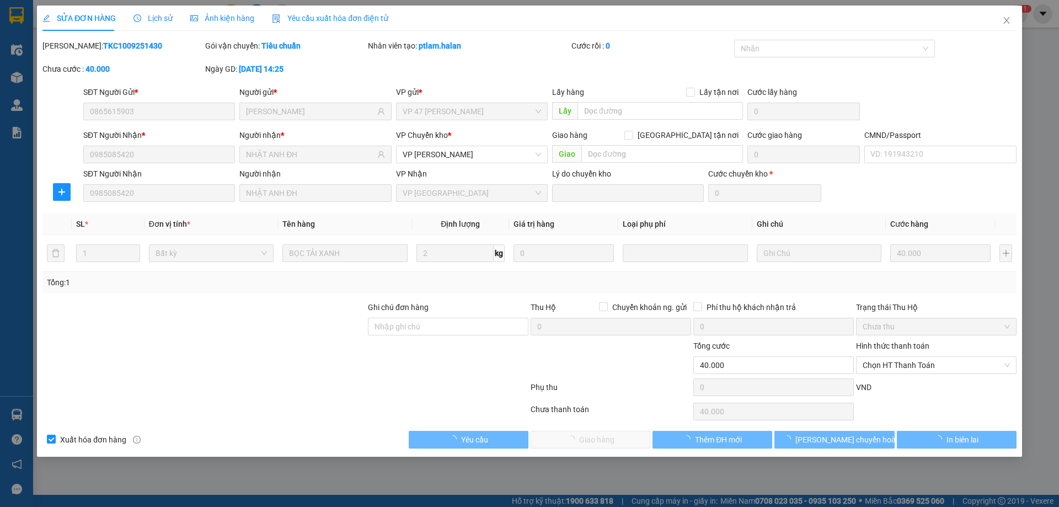
type input "0865615903"
type input "[PERSON_NAME]"
type input "0985085420"
type input "NHẬT ANH ĐH"
type input "40.000"
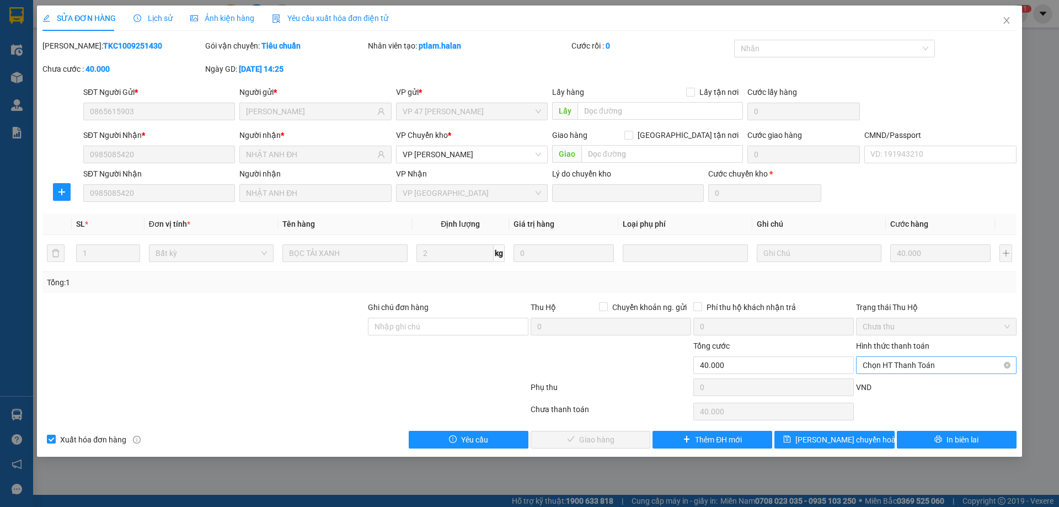
click at [888, 364] on span "Chọn HT Thanh Toán" at bounding box center [936, 365] width 147 height 17
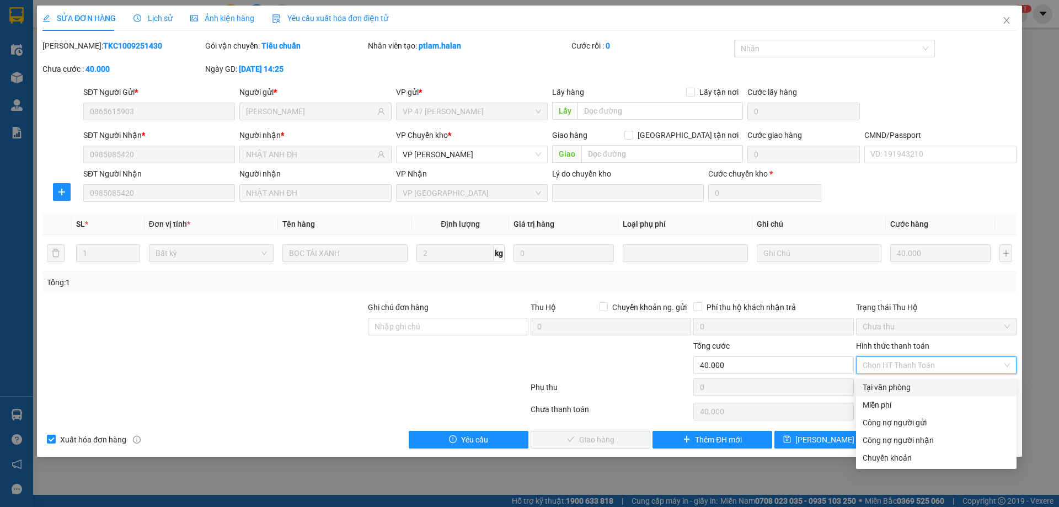
click at [887, 379] on div "Tại văn phòng" at bounding box center [936, 387] width 160 height 18
type input "0"
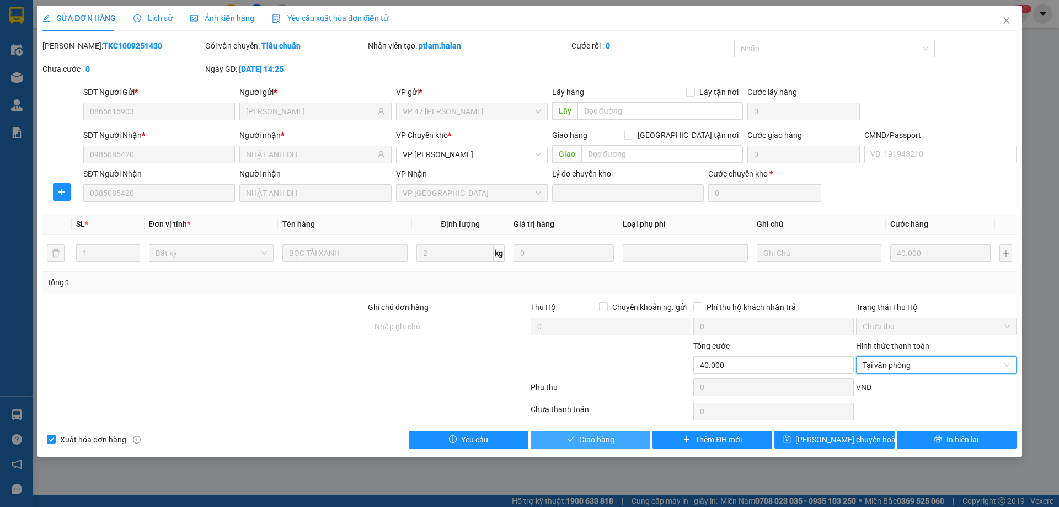
click at [614, 442] on button "Giao hàng" at bounding box center [591, 440] width 120 height 18
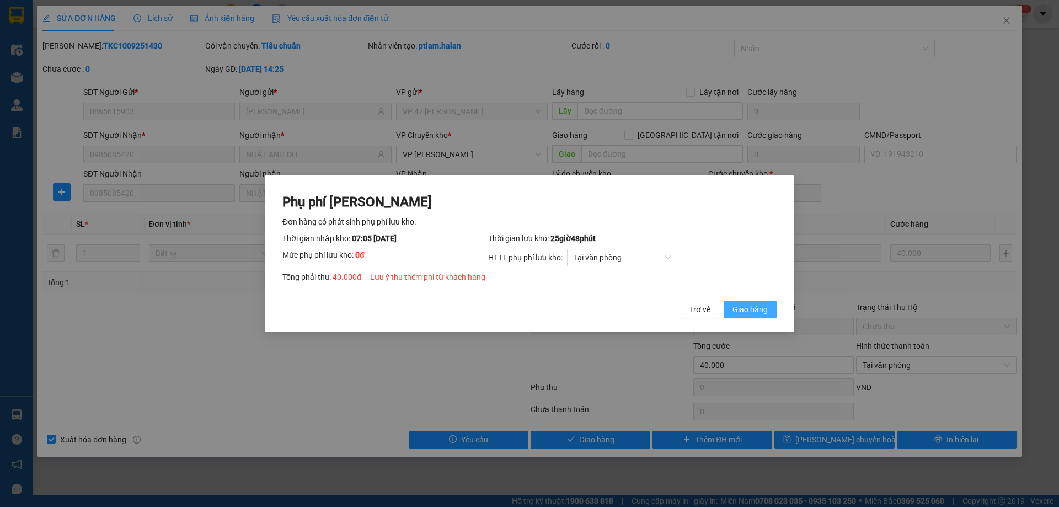
click at [746, 309] on span "Giao hàng" at bounding box center [749, 309] width 35 height 12
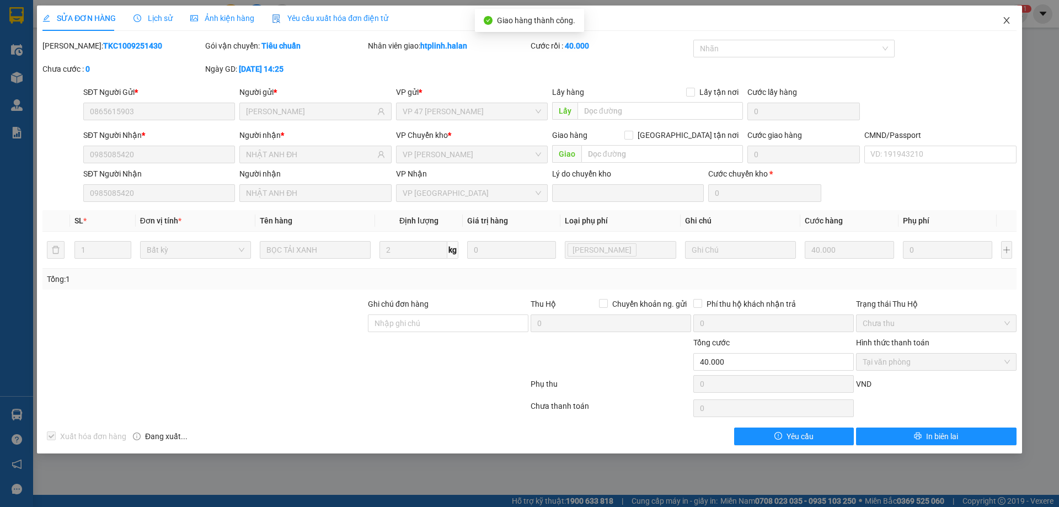
click at [1004, 20] on icon "close" at bounding box center [1006, 20] width 9 height 9
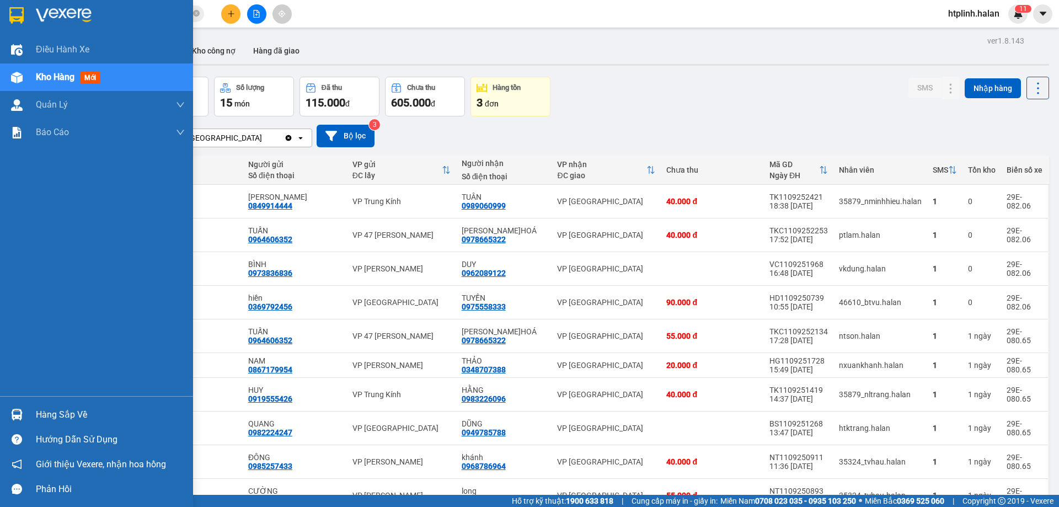
drag, startPoint x: 34, startPoint y: 411, endPoint x: 116, endPoint y: 397, distance: 83.4
click at [38, 410] on div "Hàng sắp về" at bounding box center [96, 414] width 193 height 25
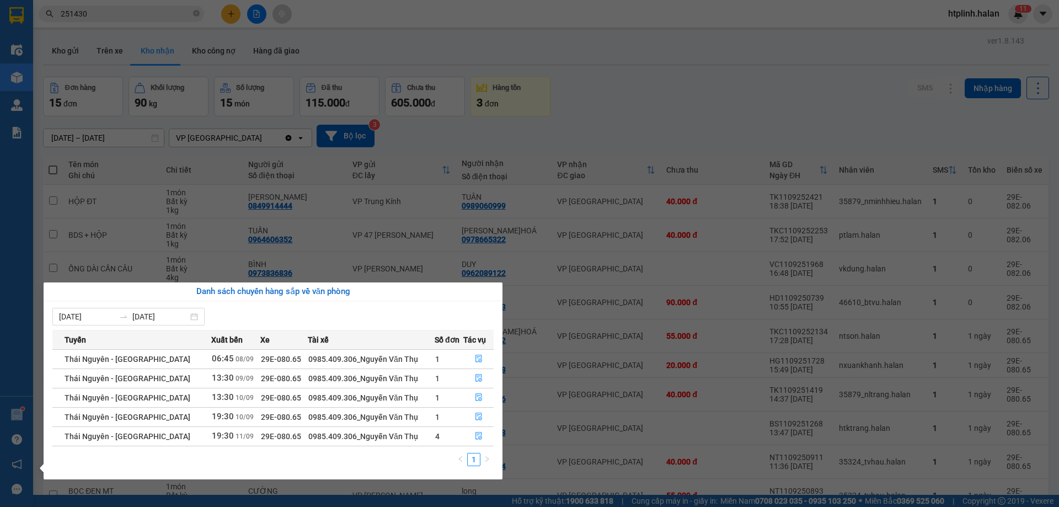
click at [94, 24] on section "Kết quả tìm kiếm ( 213 ) Bộ lọc Mã ĐH Trạng thái Món hàng Thu hộ Tổng cước Chưa…" at bounding box center [529, 253] width 1059 height 507
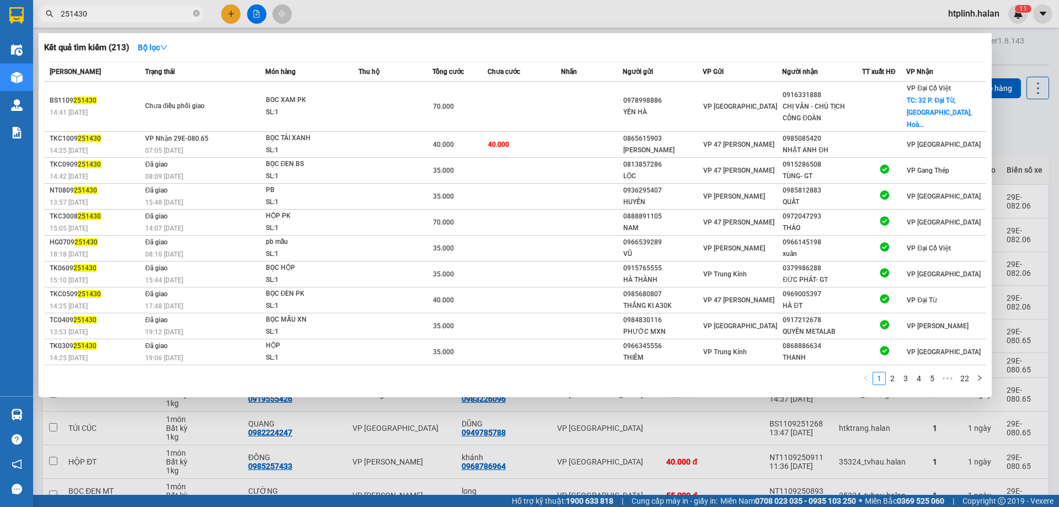
click at [170, 14] on input "251430" at bounding box center [126, 14] width 130 height 12
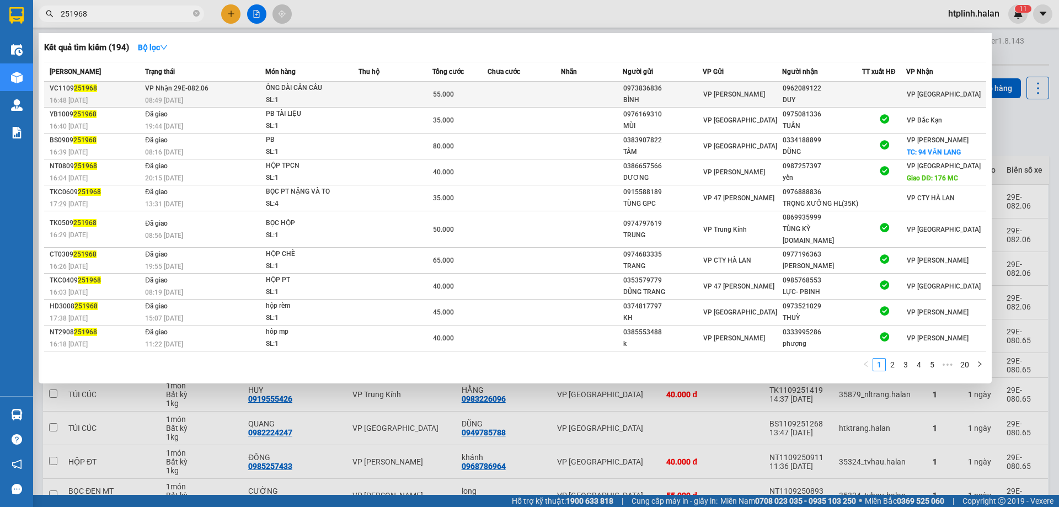
type input "251968"
click at [318, 90] on div "ỐNG DÀI CẦN CÂU" at bounding box center [307, 88] width 83 height 12
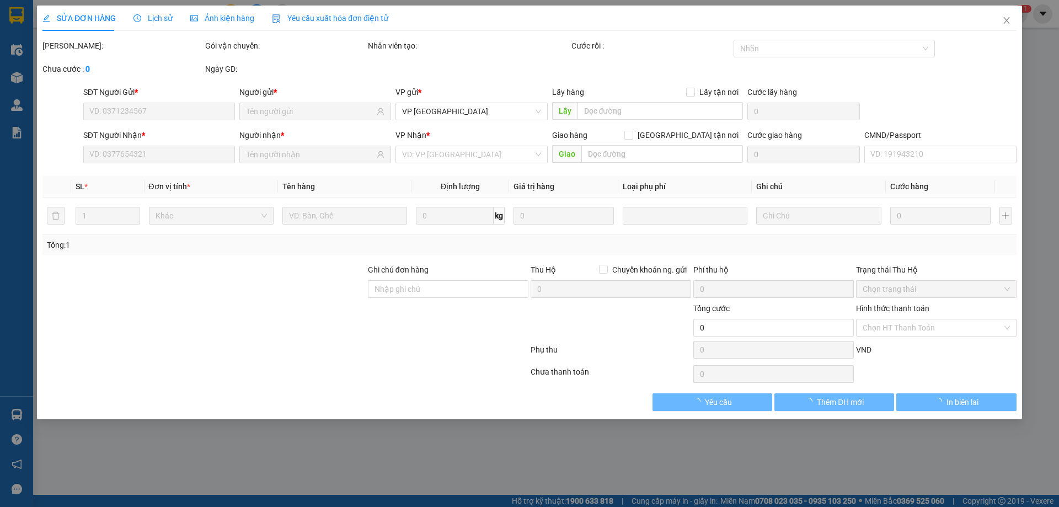
type input "0973836836"
type input "BÌNH"
type input "0962089122"
type input "DUY"
type input "55.000"
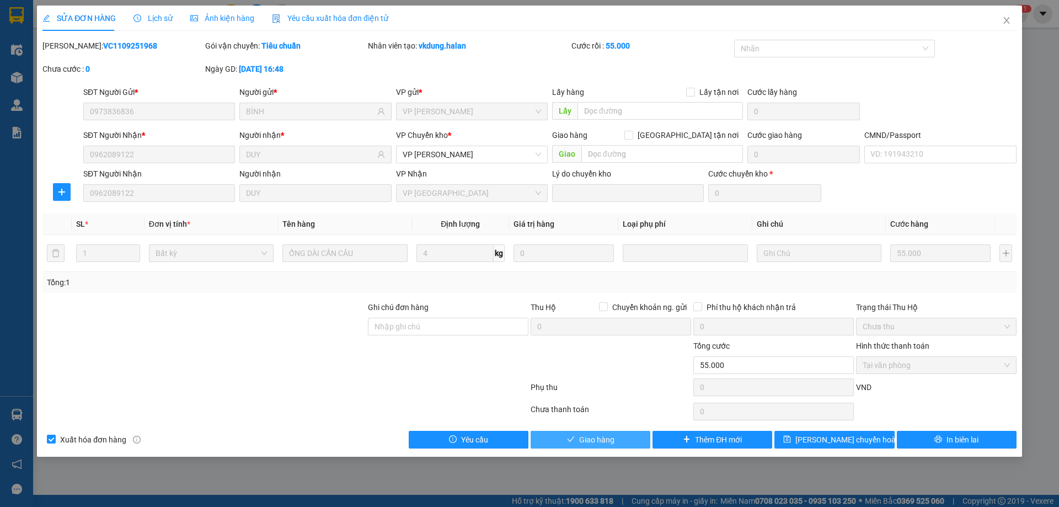
click at [630, 443] on button "Giao hàng" at bounding box center [591, 440] width 120 height 18
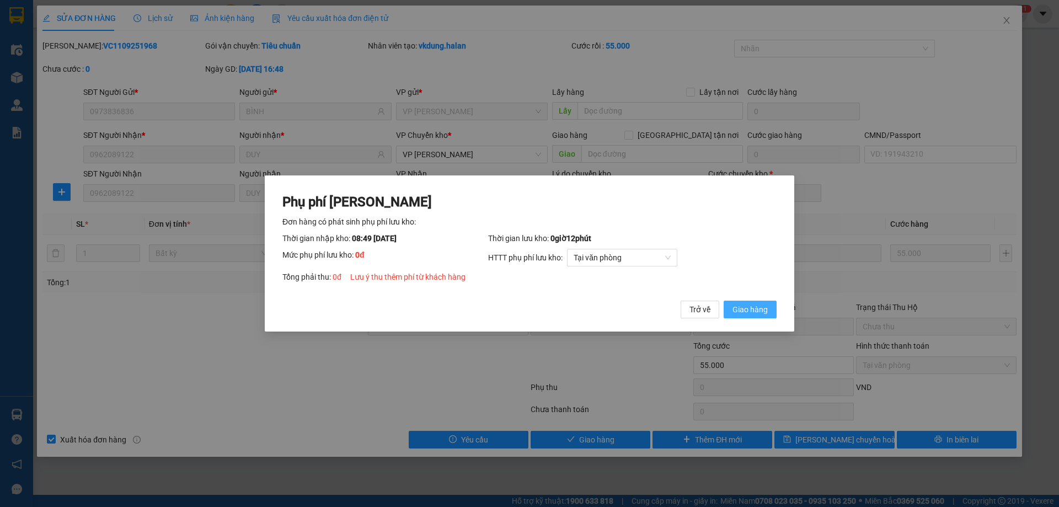
click at [736, 307] on span "Giao hàng" at bounding box center [749, 309] width 35 height 12
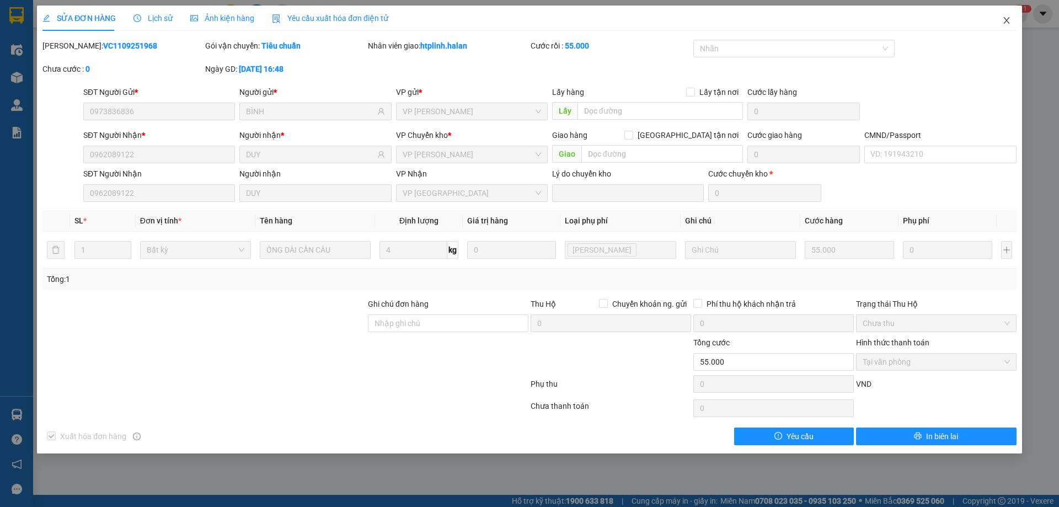
click at [1004, 22] on icon "close" at bounding box center [1006, 20] width 9 height 9
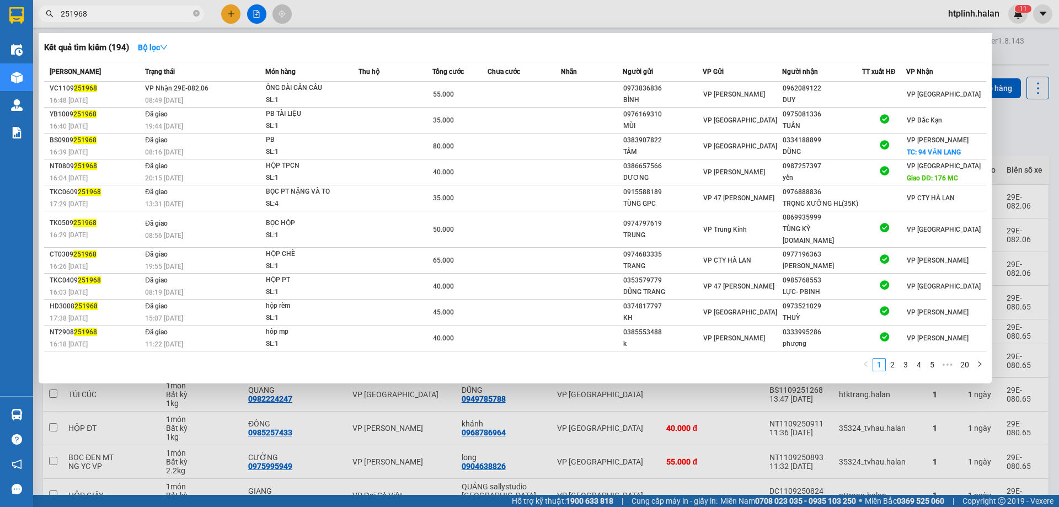
click at [146, 15] on input "251968" at bounding box center [126, 14] width 130 height 12
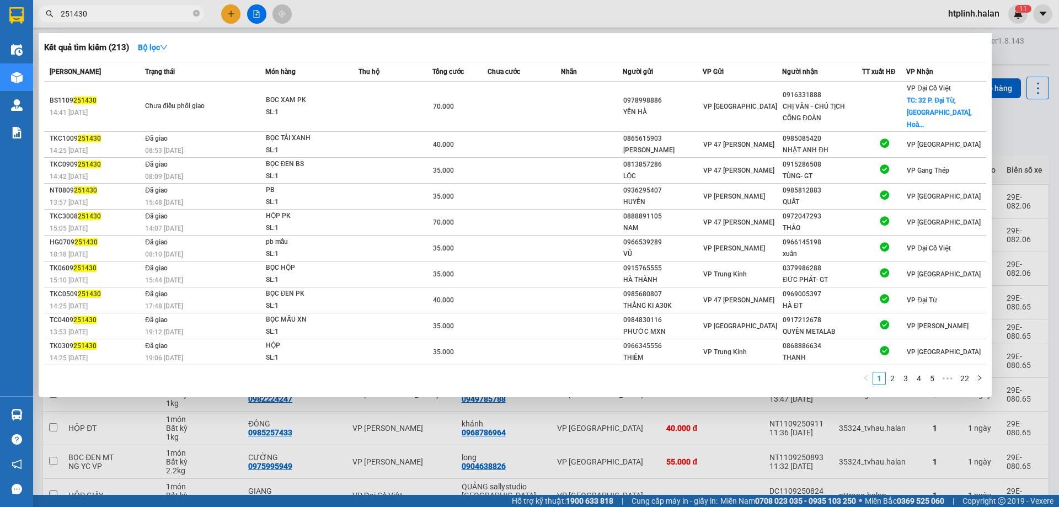
click at [1026, 118] on div at bounding box center [529, 253] width 1059 height 507
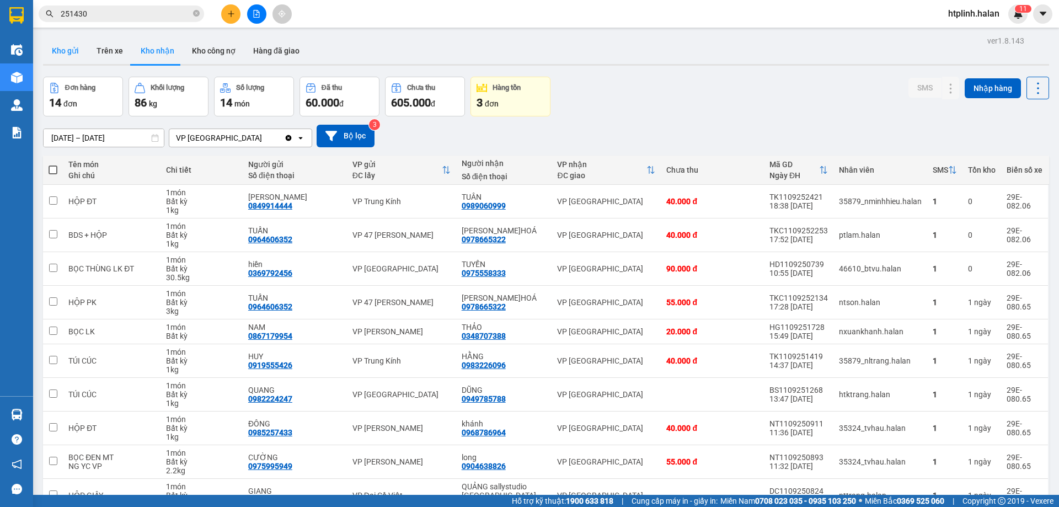
click at [50, 51] on button "Kho gửi" at bounding box center [65, 51] width 45 height 26
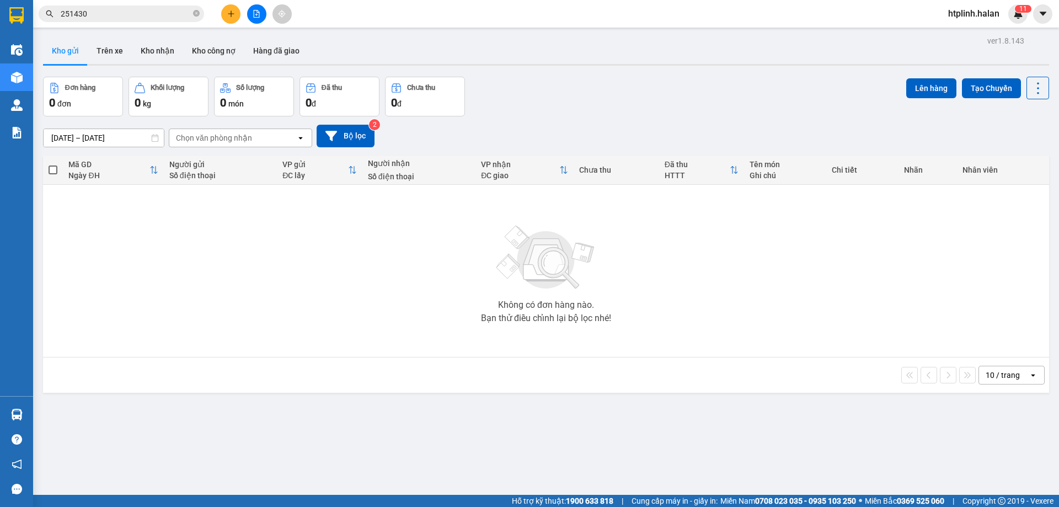
click at [132, 19] on input "251430" at bounding box center [126, 14] width 130 height 12
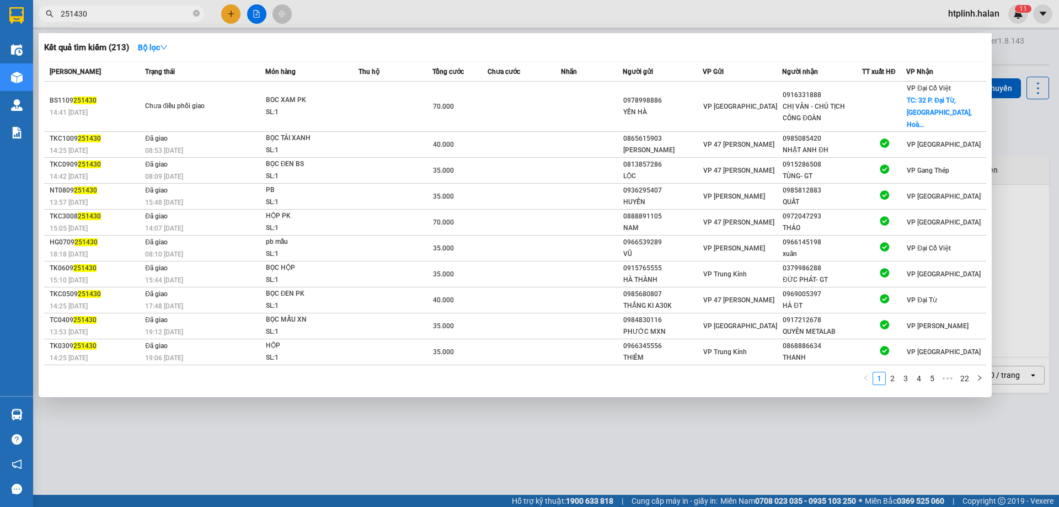
click at [132, 19] on input "251430" at bounding box center [126, 14] width 130 height 12
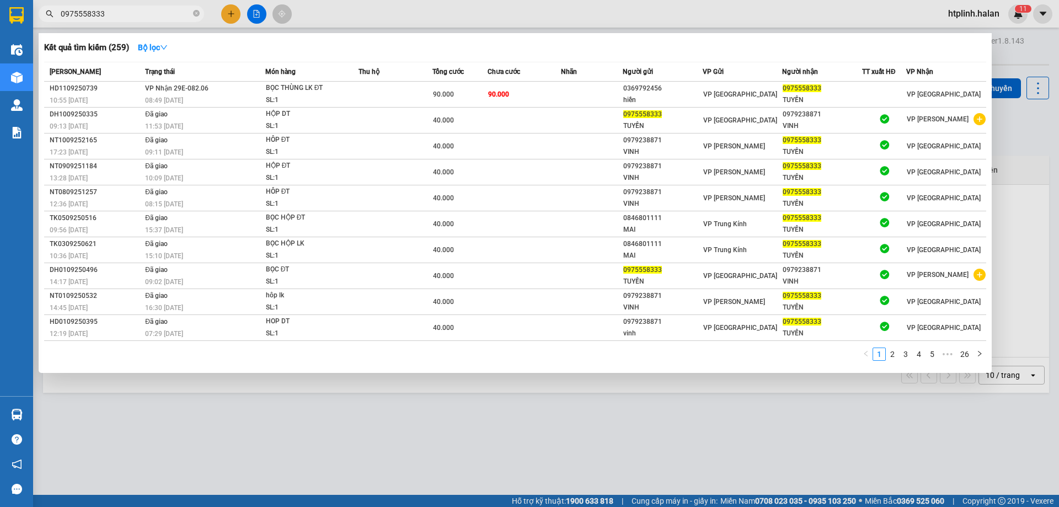
type input "0975558333"
drag, startPoint x: 179, startPoint y: 413, endPoint x: 139, endPoint y: 422, distance: 41.3
click at [159, 420] on div at bounding box center [529, 253] width 1059 height 507
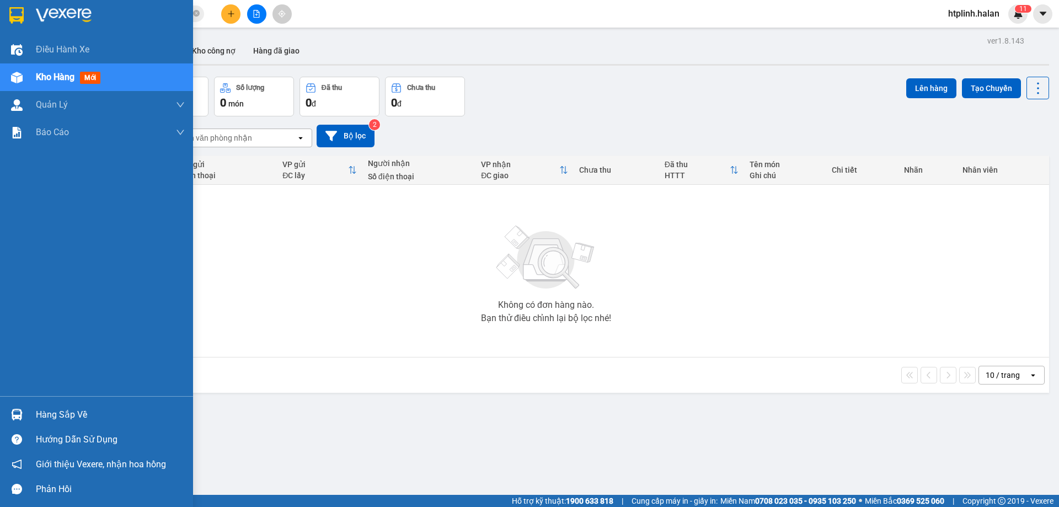
click at [50, 422] on div "Hàng sắp về" at bounding box center [110, 414] width 149 height 17
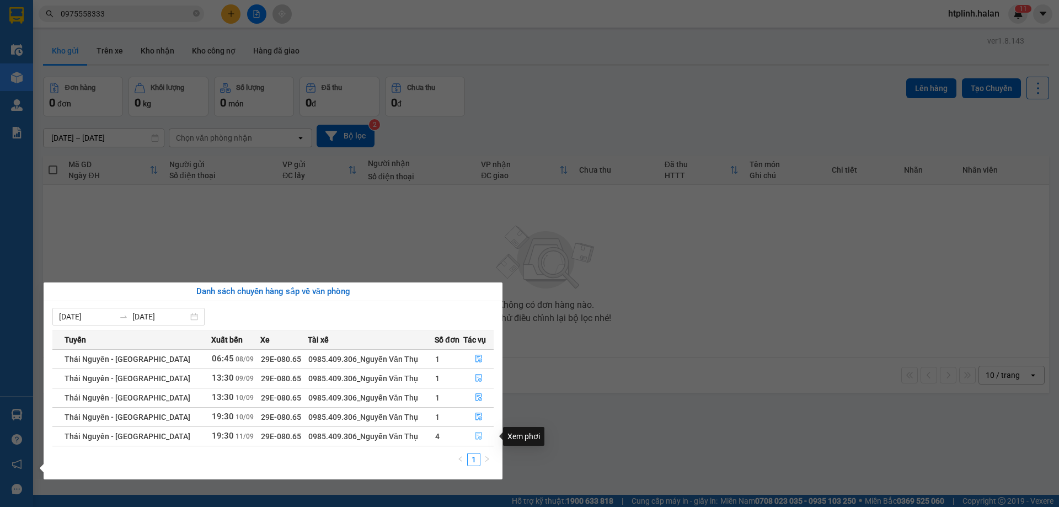
click at [471, 438] on button "button" at bounding box center [478, 436] width 29 height 18
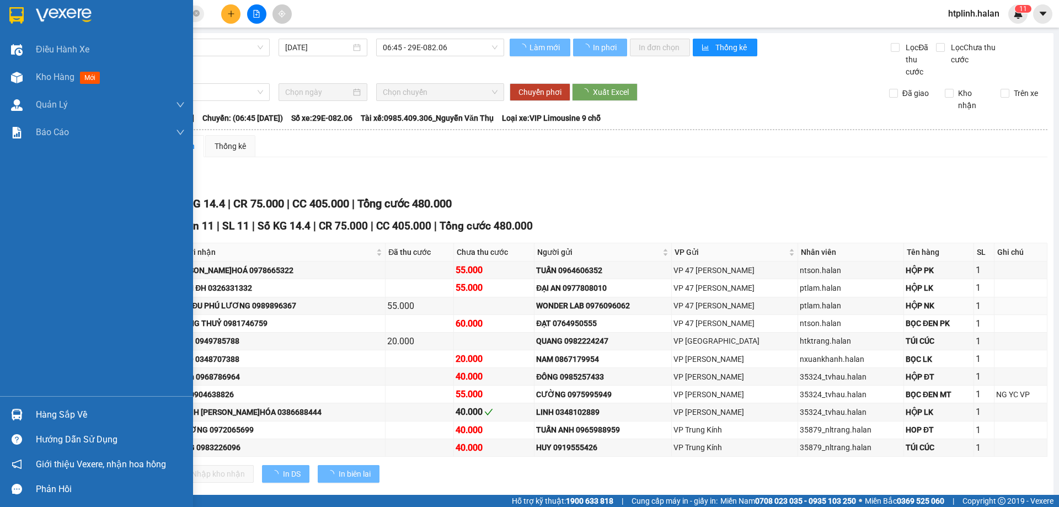
type input "[DATE]"
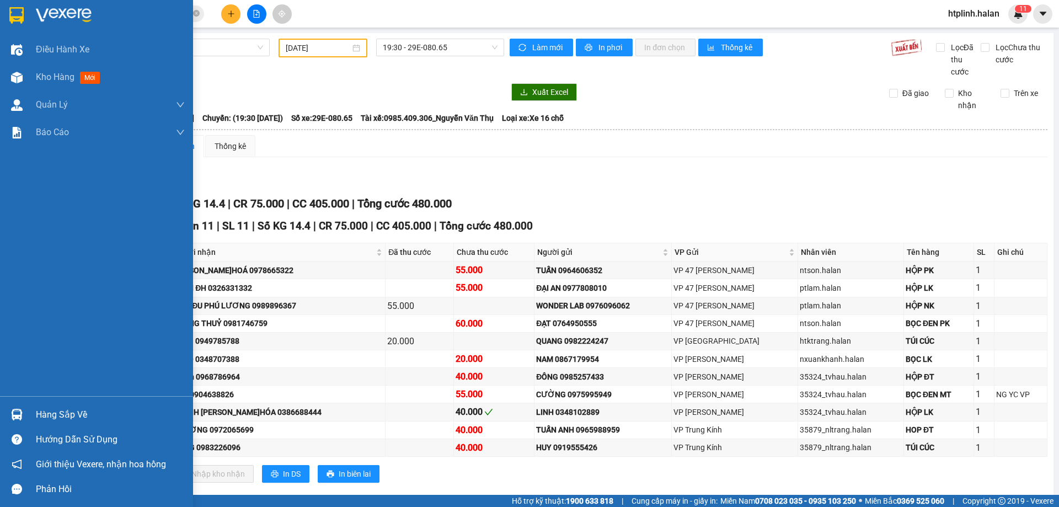
drag, startPoint x: 63, startPoint y: 408, endPoint x: 157, endPoint y: 381, distance: 96.9
click at [65, 408] on div "Hàng sắp về" at bounding box center [110, 414] width 149 height 17
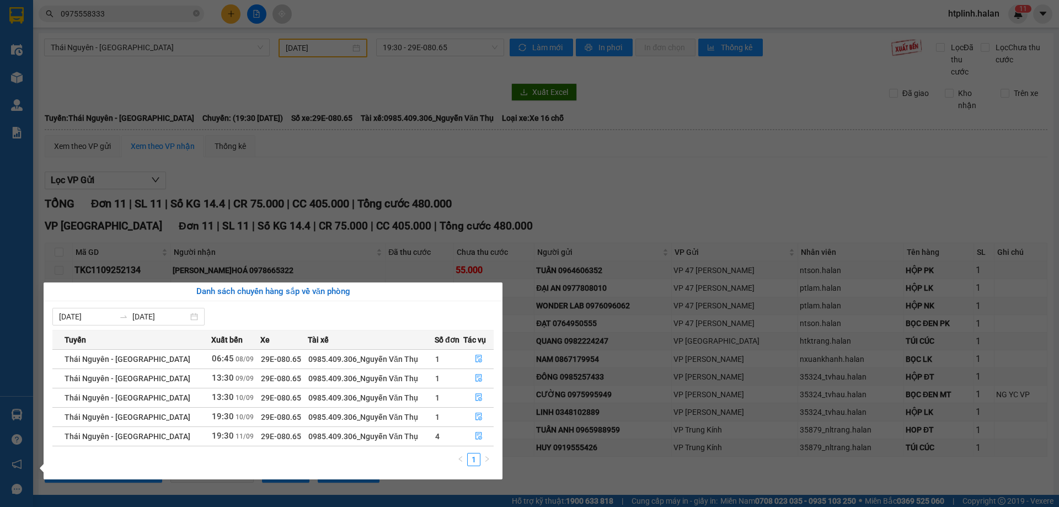
click at [610, 176] on section "Kết quả tìm kiếm ( 259 ) Bộ lọc Mã ĐH Trạng thái Món hàng Thu hộ Tổng cước Chưa…" at bounding box center [529, 253] width 1059 height 507
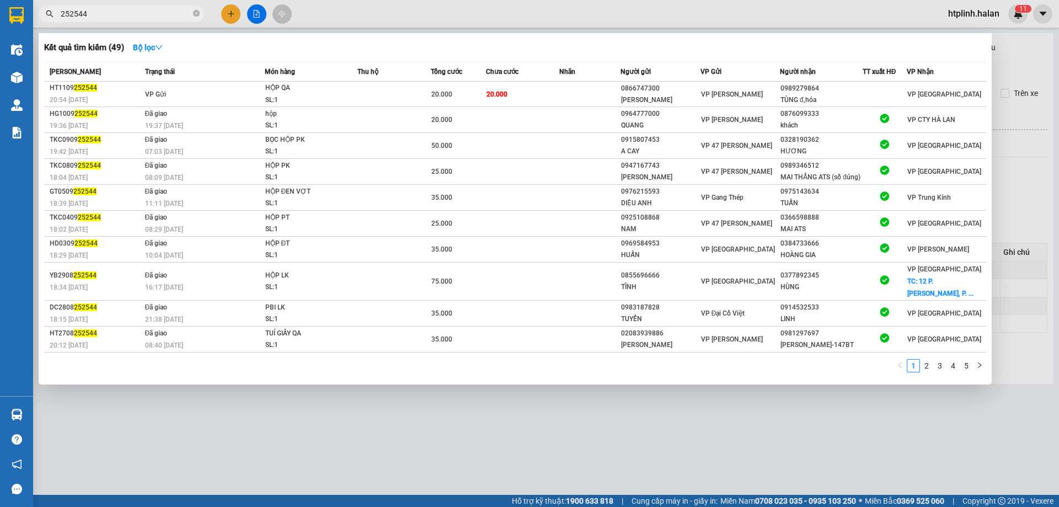
click at [235, 14] on div at bounding box center [529, 253] width 1059 height 507
click at [235, 14] on button at bounding box center [230, 13] width 19 height 19
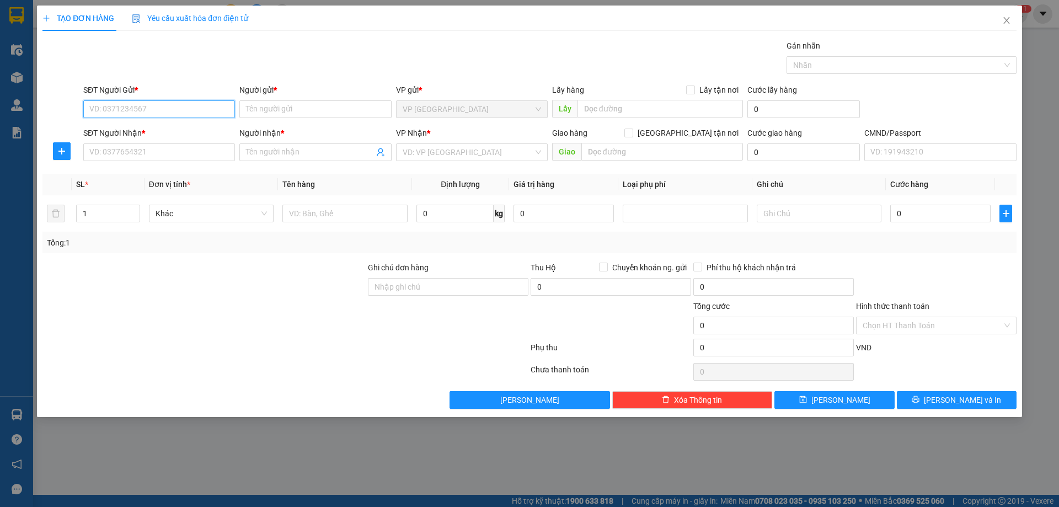
click at [195, 107] on input "SĐT Người Gửi *" at bounding box center [159, 109] width 152 height 18
click at [178, 109] on input "SĐT Người Gửi *" at bounding box center [159, 109] width 152 height 18
type input "0989279864"
click at [170, 134] on div "0989279864 - TÙNG đ,hóa" at bounding box center [159, 131] width 138 height 12
type input "TÙNG đ,hóa"
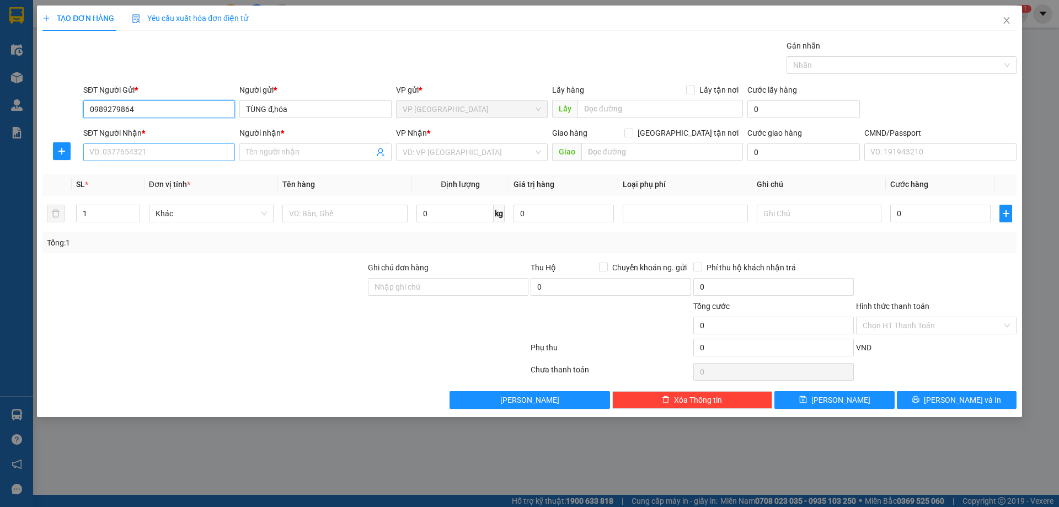
type input "0989279864"
click at [169, 147] on input "SĐT Người Nhận *" at bounding box center [159, 152] width 152 height 18
type input "0902639886"
click at [164, 175] on div "0902639886 - dương" at bounding box center [159, 174] width 138 height 12
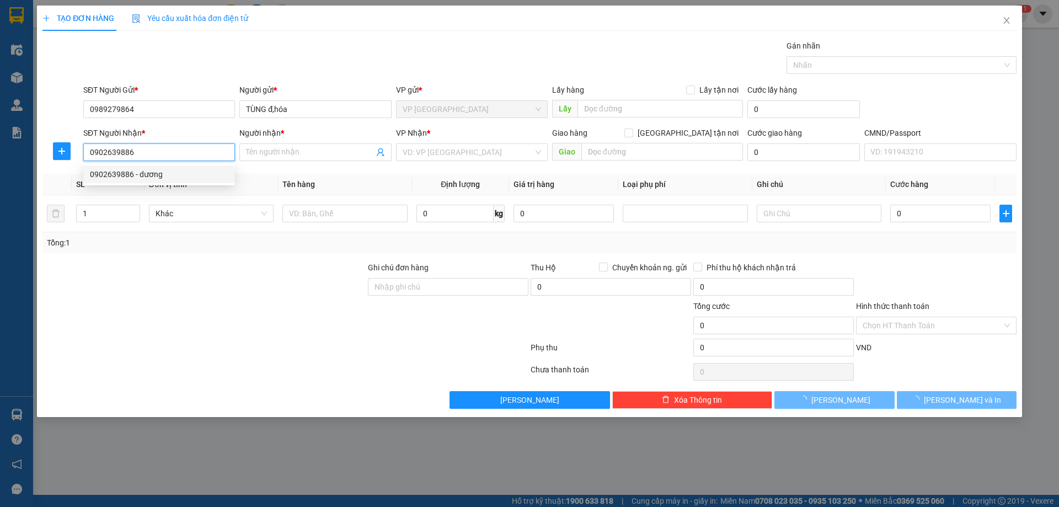
type input "dương"
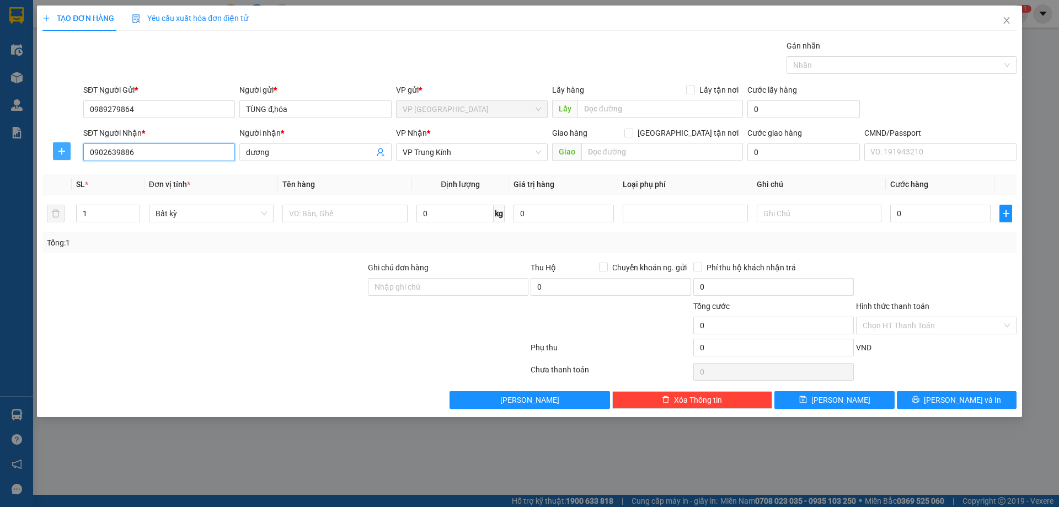
type input "0902639886"
click at [58, 148] on icon "plus" at bounding box center [61, 151] width 9 height 9
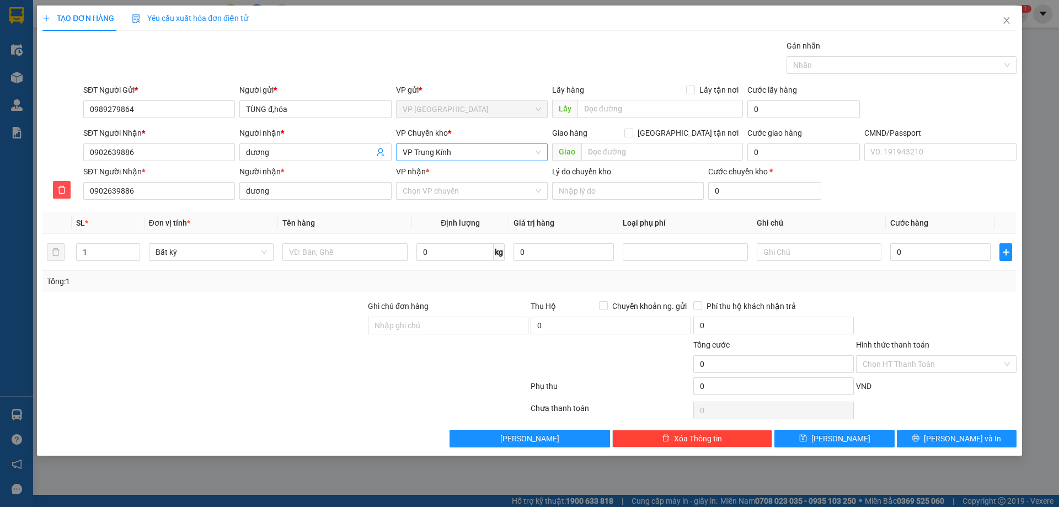
click at [475, 153] on span "VP Trung Kính" at bounding box center [472, 152] width 138 height 17
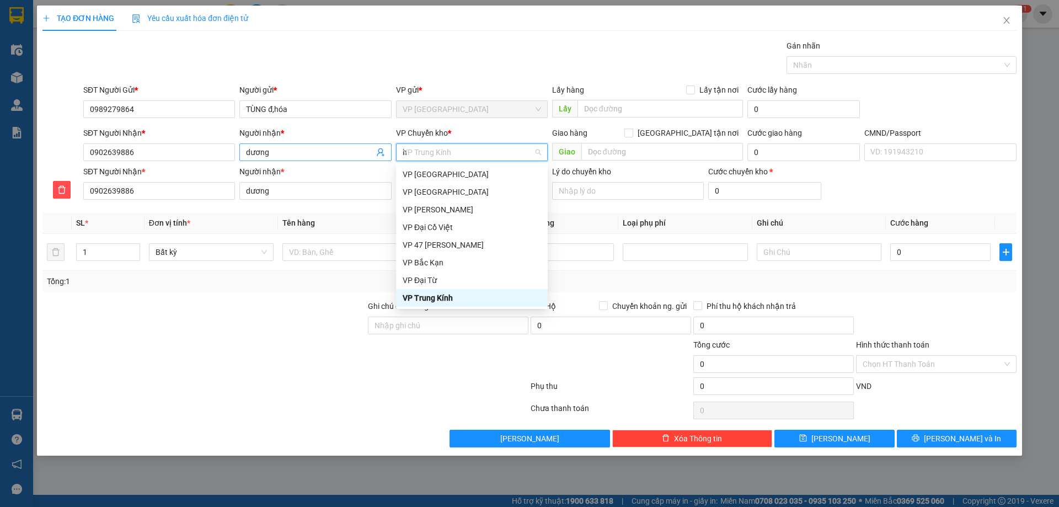
scroll to position [172, 0]
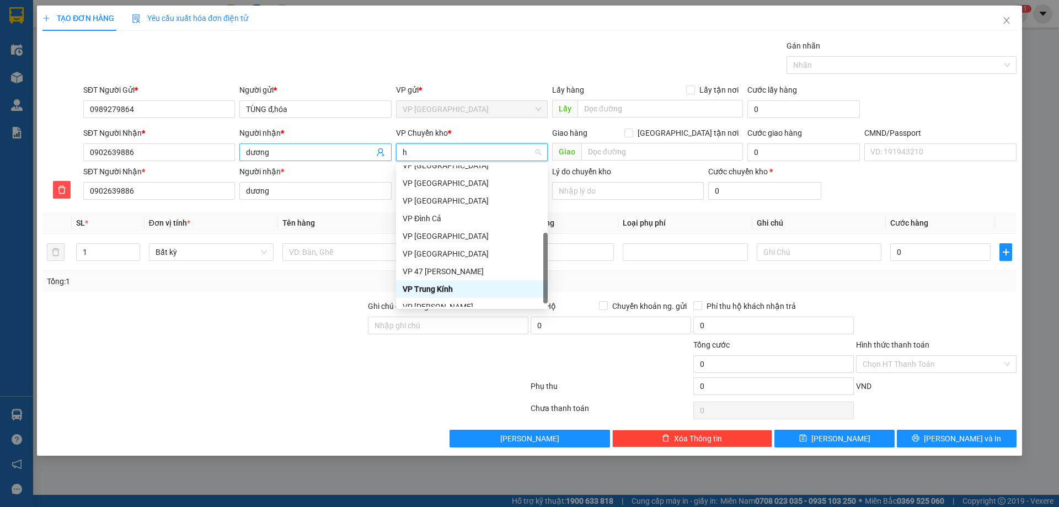
type input "hg"
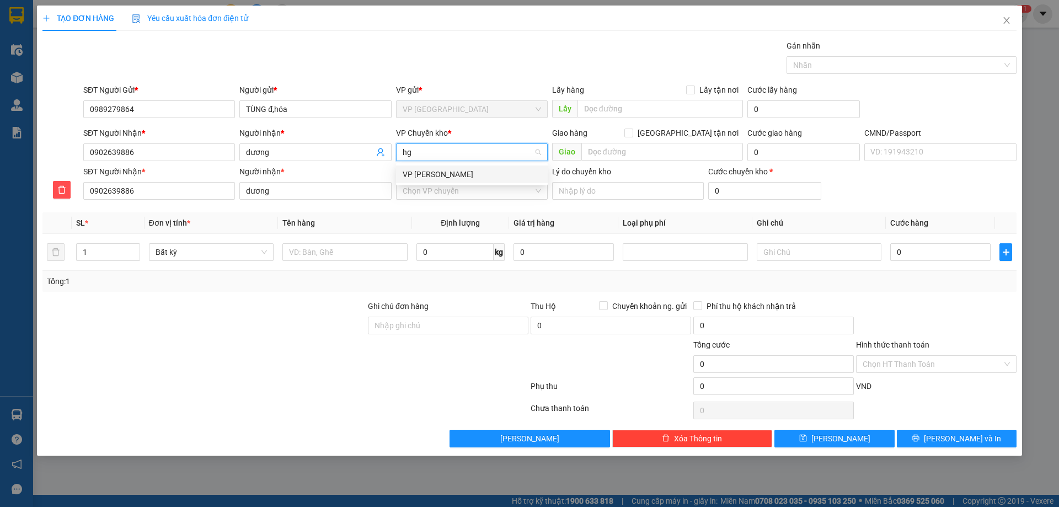
click at [427, 178] on div "[PERSON_NAME]" at bounding box center [472, 174] width 138 height 12
click at [460, 188] on input "VP nhận *" at bounding box center [468, 191] width 131 height 17
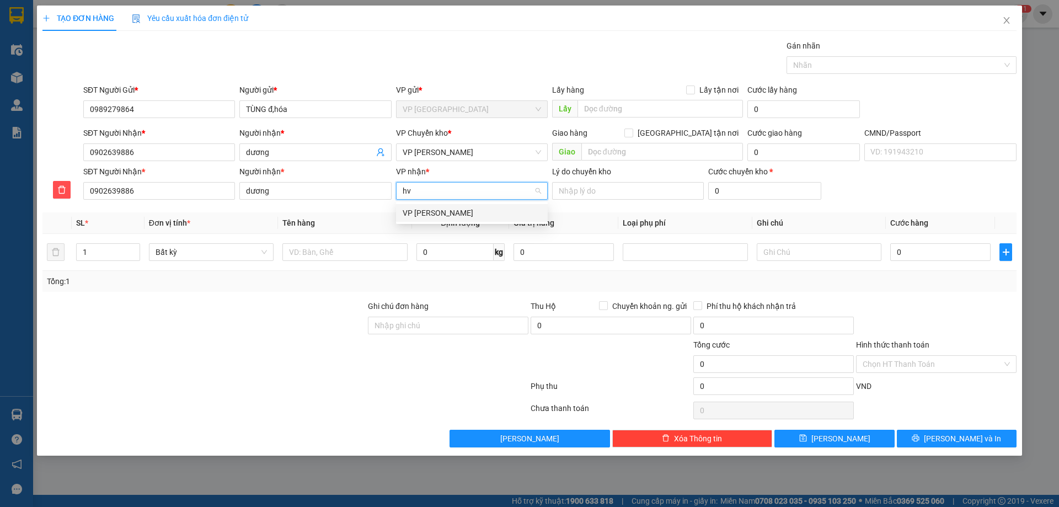
type input "hvt"
click at [449, 215] on div "[PERSON_NAME]" at bounding box center [472, 213] width 138 height 12
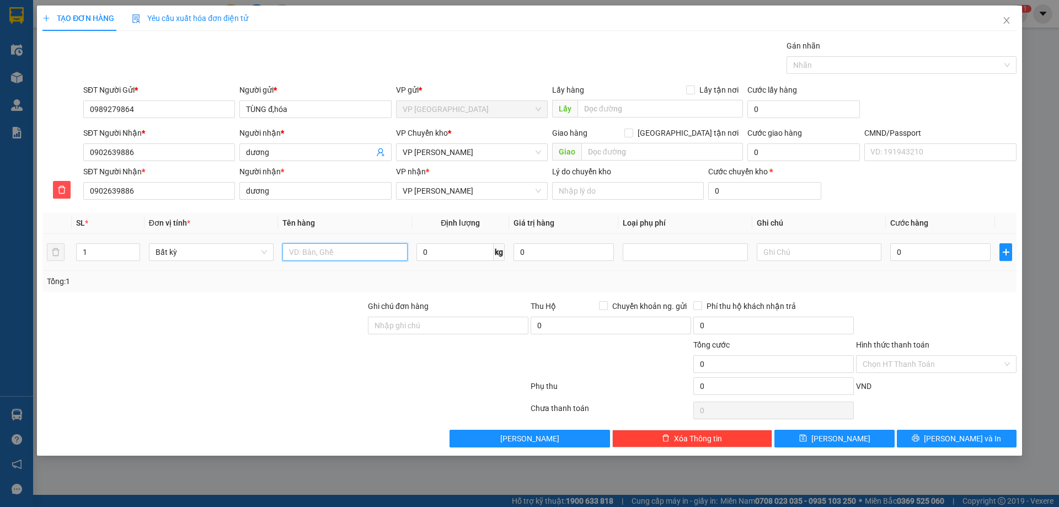
click at [348, 248] on input "text" at bounding box center [344, 252] width 125 height 18
click at [635, 195] on input "Lý do chuyển kho" at bounding box center [628, 191] width 152 height 18
type input "666 phan đình phùng"
click at [745, 194] on input "0" at bounding box center [764, 191] width 113 height 18
type input "2"
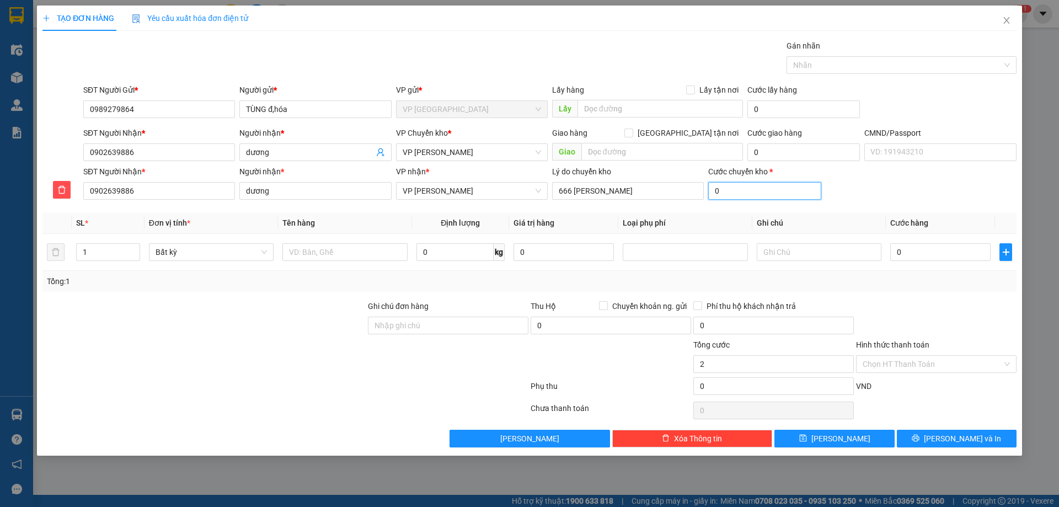
type input "2"
type input "20"
type input "20000"
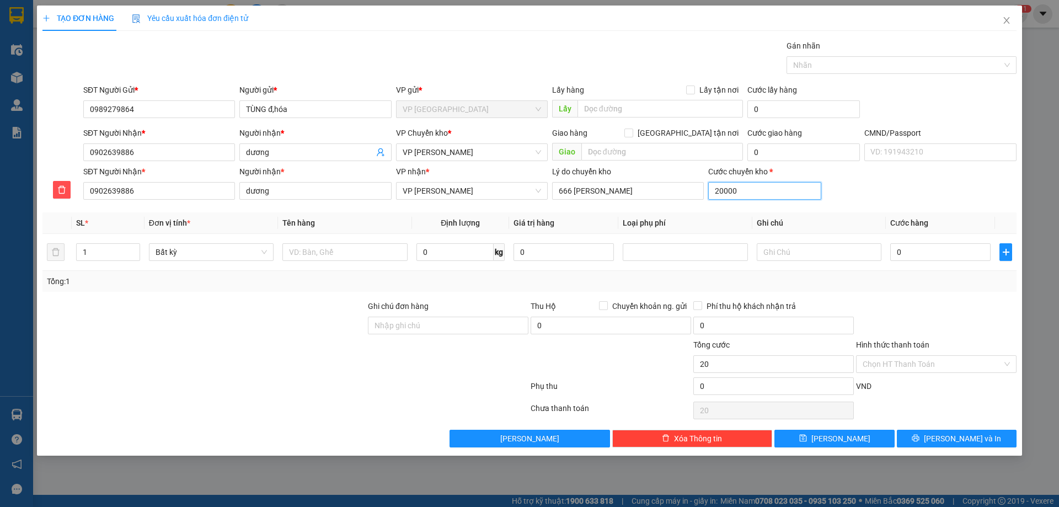
type input "20.000"
click at [355, 256] on input "text" at bounding box center [344, 252] width 125 height 18
type input "hộp pk"
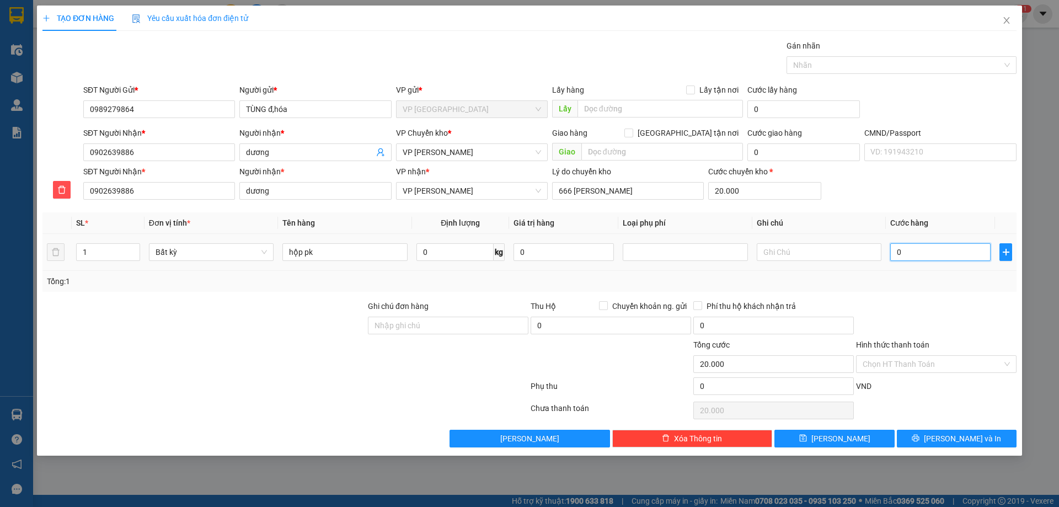
click at [950, 253] on input "0" at bounding box center [940, 252] width 100 height 18
type input "2"
type input "20.002"
type input "20"
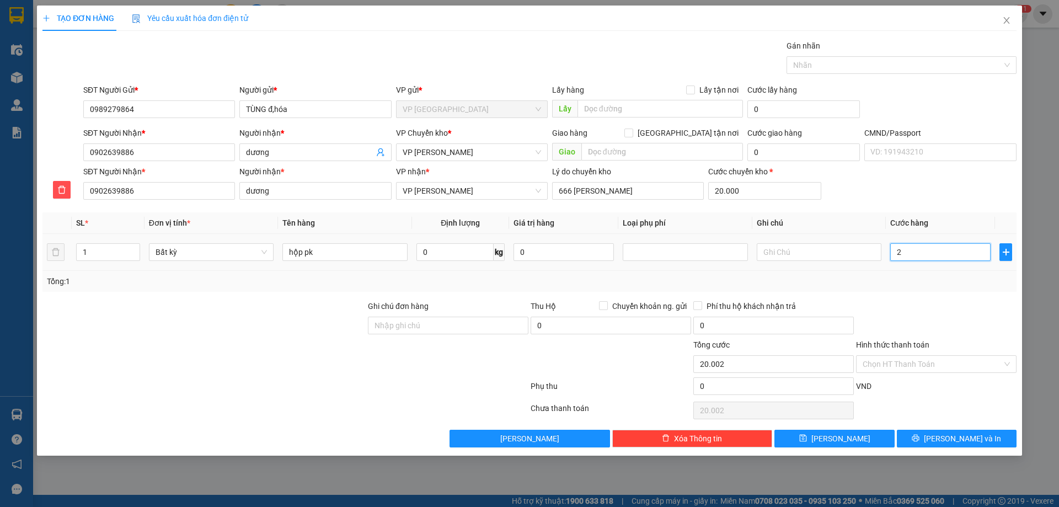
type input "20.020"
click at [944, 309] on div at bounding box center [936, 319] width 163 height 39
type input "20.000"
type input "40.000"
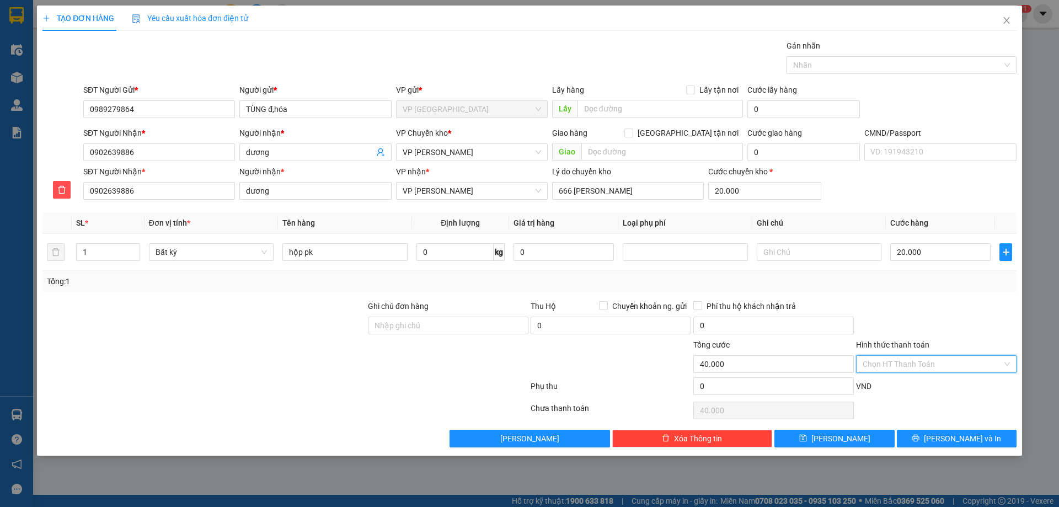
click at [902, 366] on input "Hình thức thanh toán" at bounding box center [933, 364] width 140 height 17
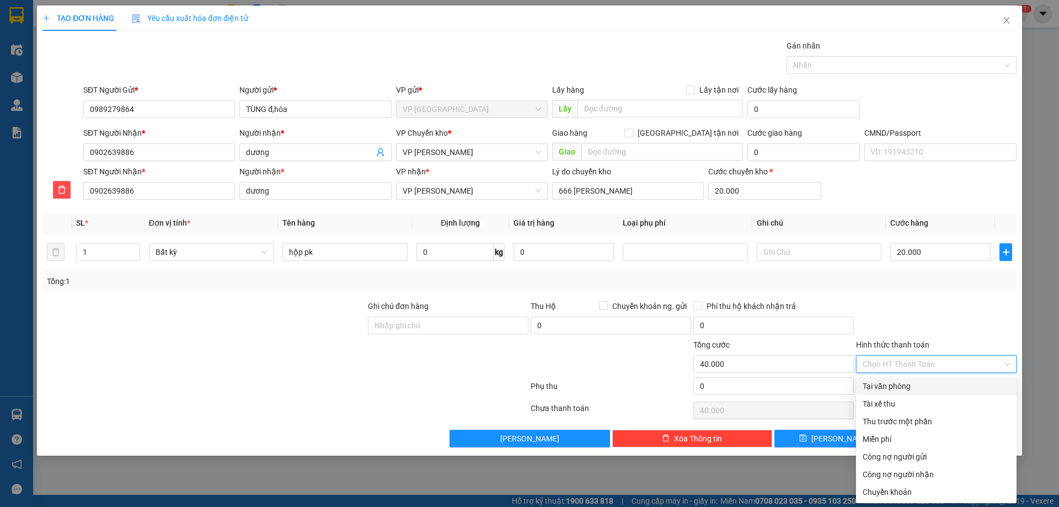
click at [914, 381] on div "Tại văn phòng" at bounding box center [936, 386] width 147 height 12
type input "0"
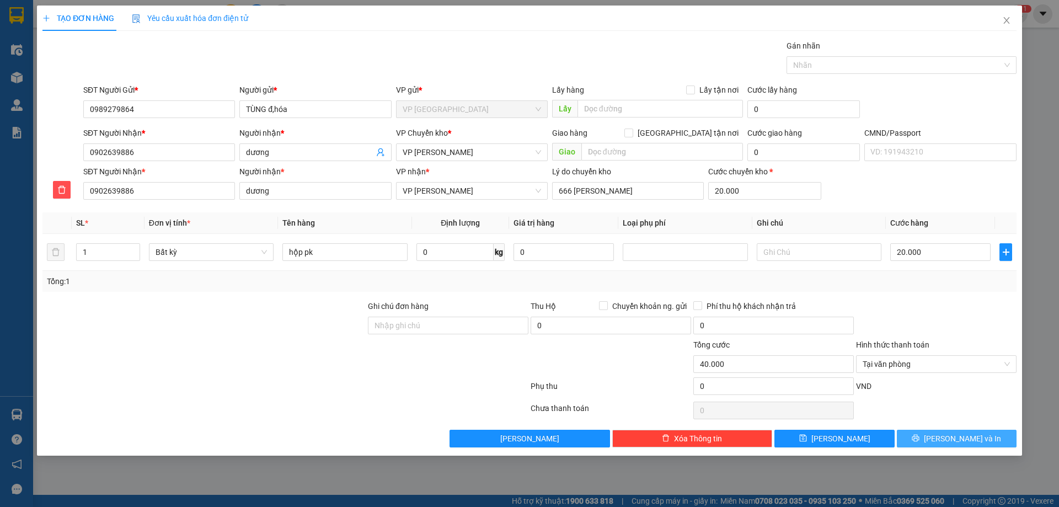
click at [919, 432] on button "[PERSON_NAME] và In" at bounding box center [957, 439] width 120 height 18
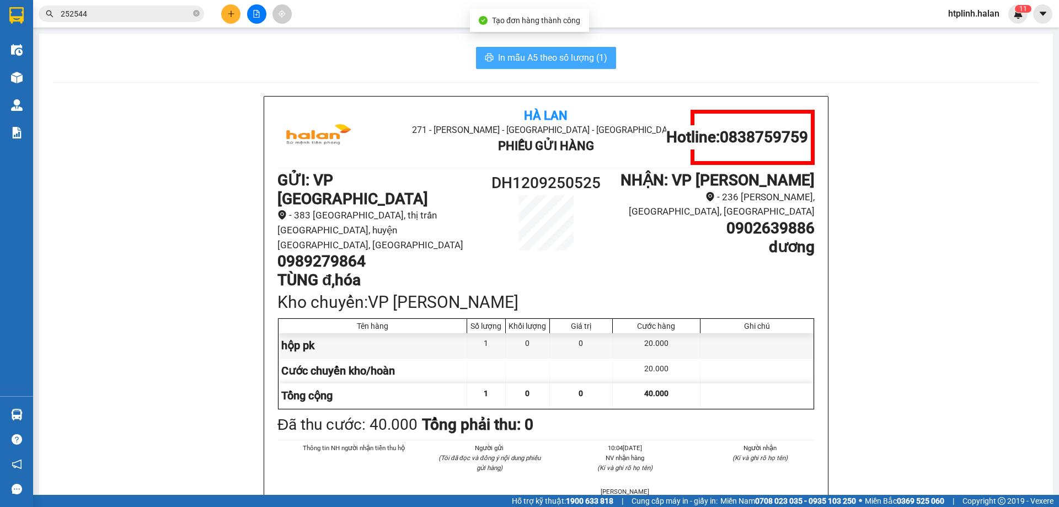
click at [534, 59] on span "In mẫu A5 theo số lượng (1)" at bounding box center [552, 58] width 109 height 14
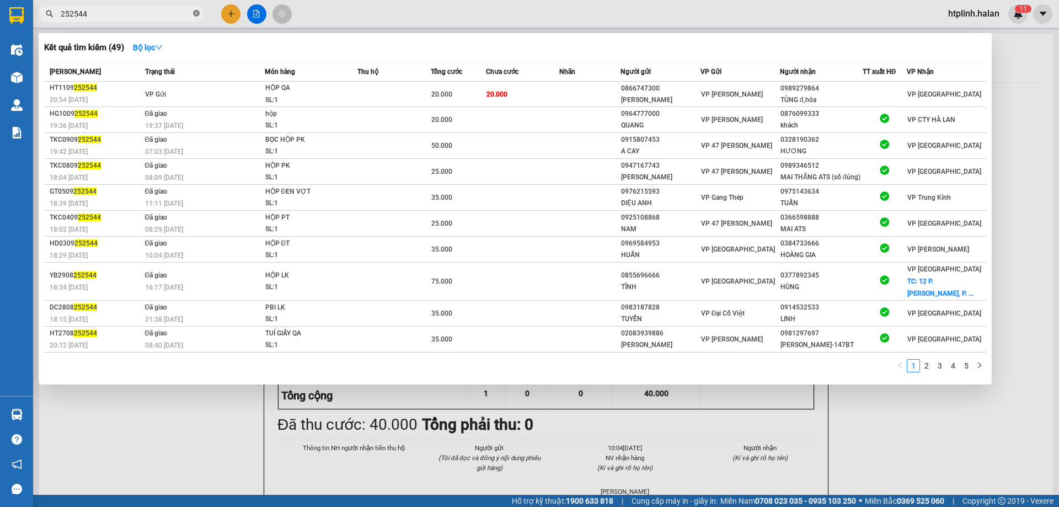
click at [195, 13] on icon "close-circle" at bounding box center [196, 13] width 7 height 7
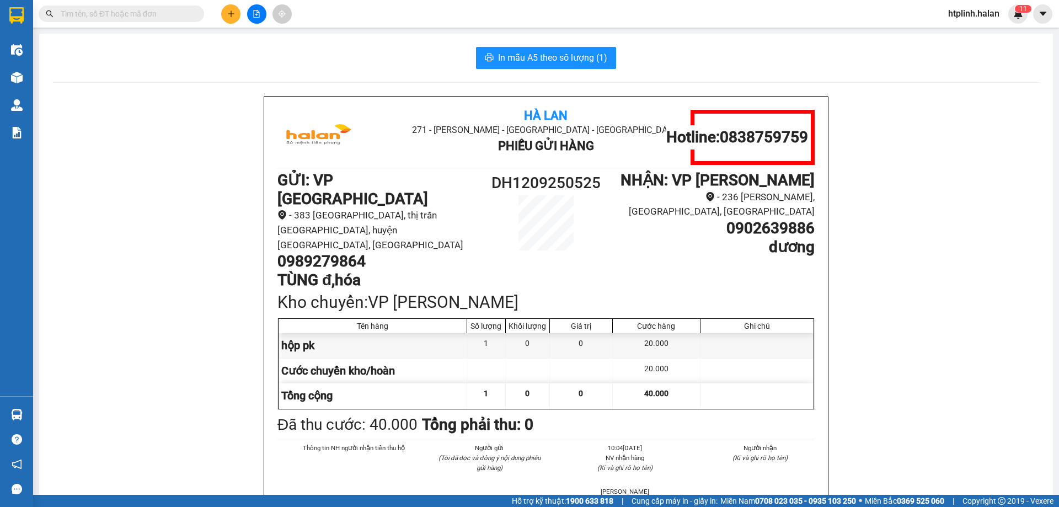
click at [159, 14] on input "text" at bounding box center [126, 14] width 130 height 12
click at [99, 10] on input "text" at bounding box center [126, 14] width 130 height 12
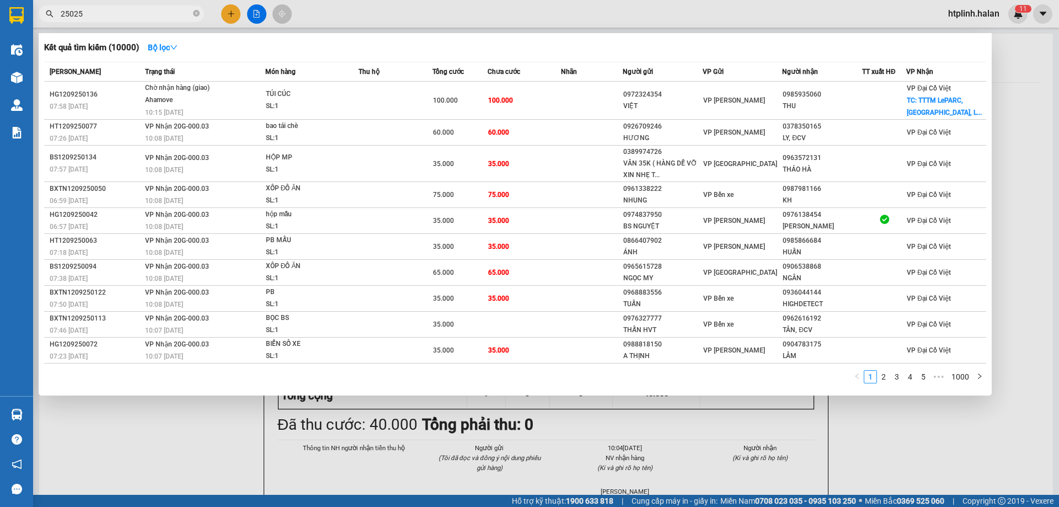
type input "250252"
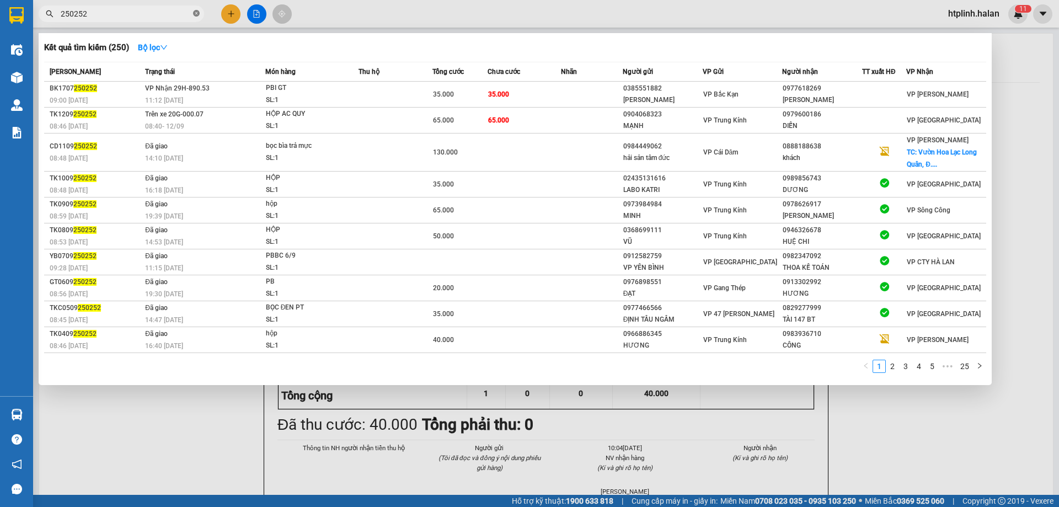
click at [196, 15] on icon "close-circle" at bounding box center [196, 13] width 7 height 7
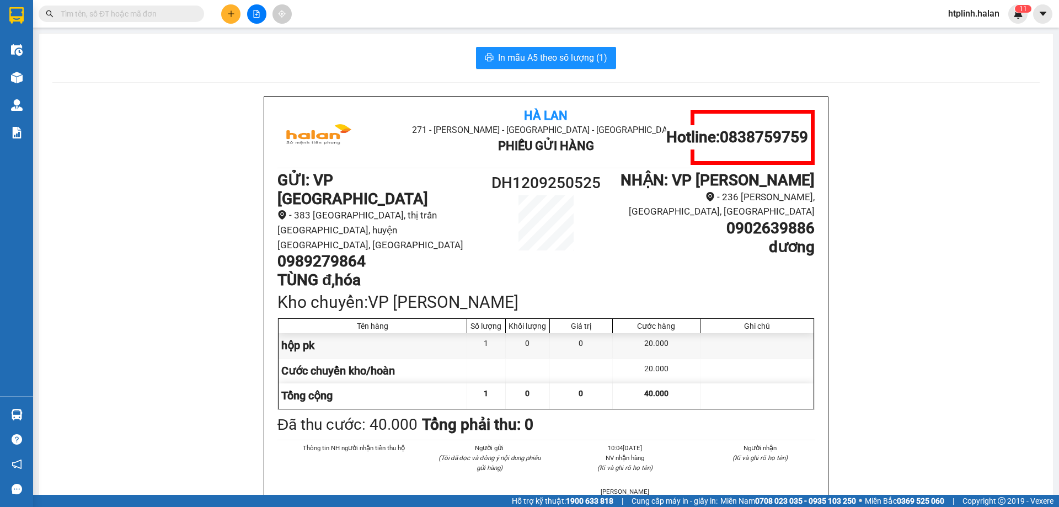
click at [128, 9] on input "text" at bounding box center [126, 14] width 130 height 12
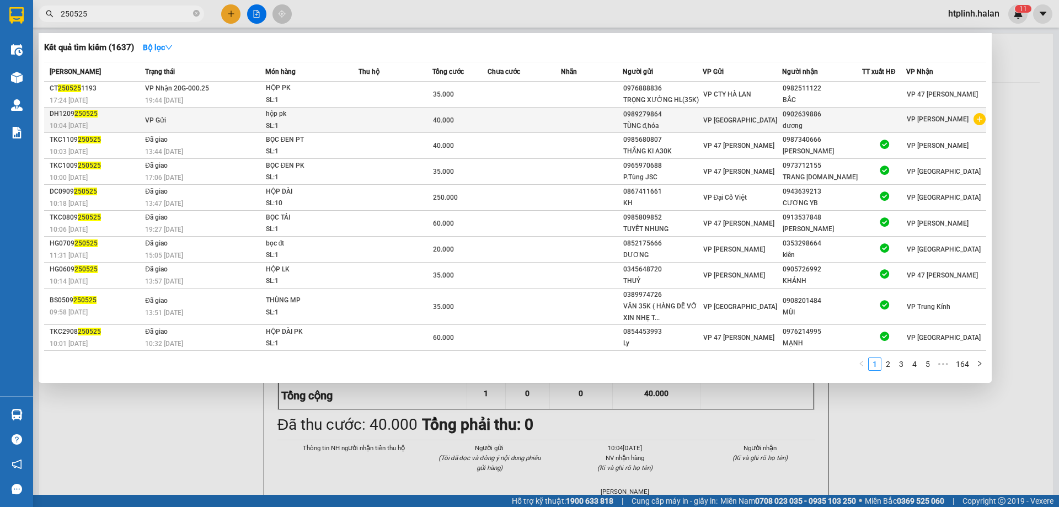
type input "250525"
click at [200, 122] on td "VP Gửi" at bounding box center [203, 120] width 123 height 25
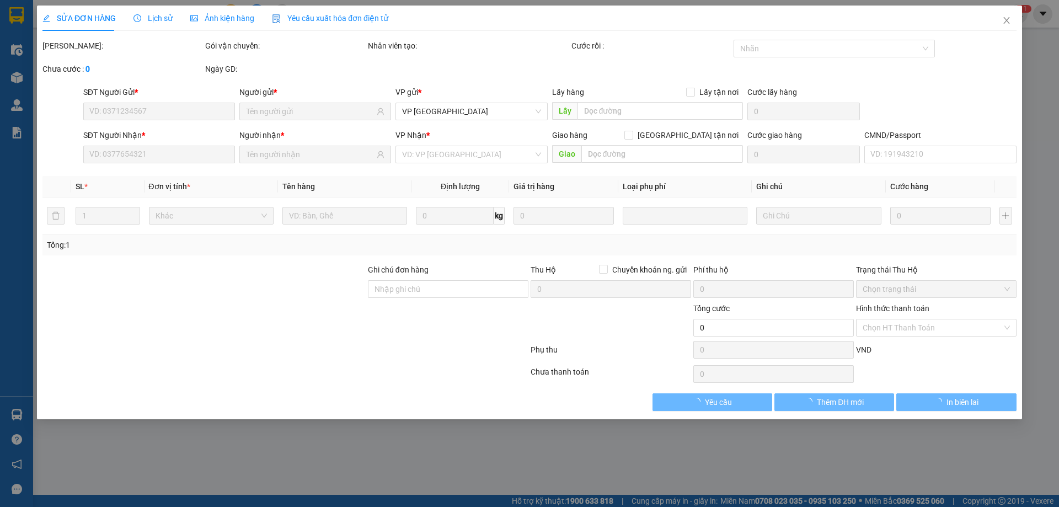
type input "0989279864"
type input "0902639886"
type input "40.000"
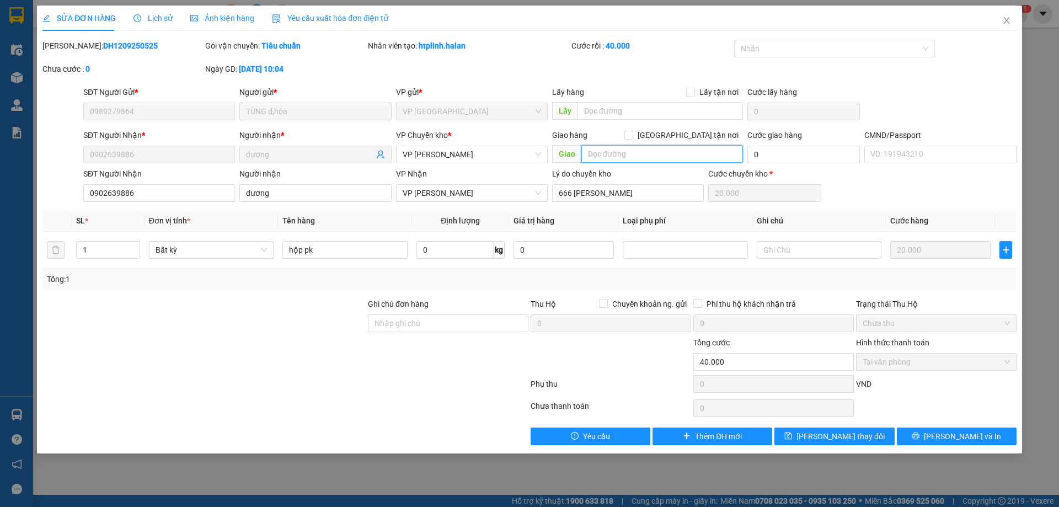
click at [636, 152] on input "text" at bounding box center [662, 154] width 162 height 18
click at [626, 190] on input "666 phan đình phùng" at bounding box center [628, 193] width 152 height 18
click at [653, 190] on input "666 phan đình phùng" at bounding box center [628, 193] width 152 height 18
click at [606, 208] on div "Total Paid Fee 40.000 Total UnPaid Fee 0 Cash Collection Total Fee Mã ĐH: DH120…" at bounding box center [529, 242] width 974 height 405
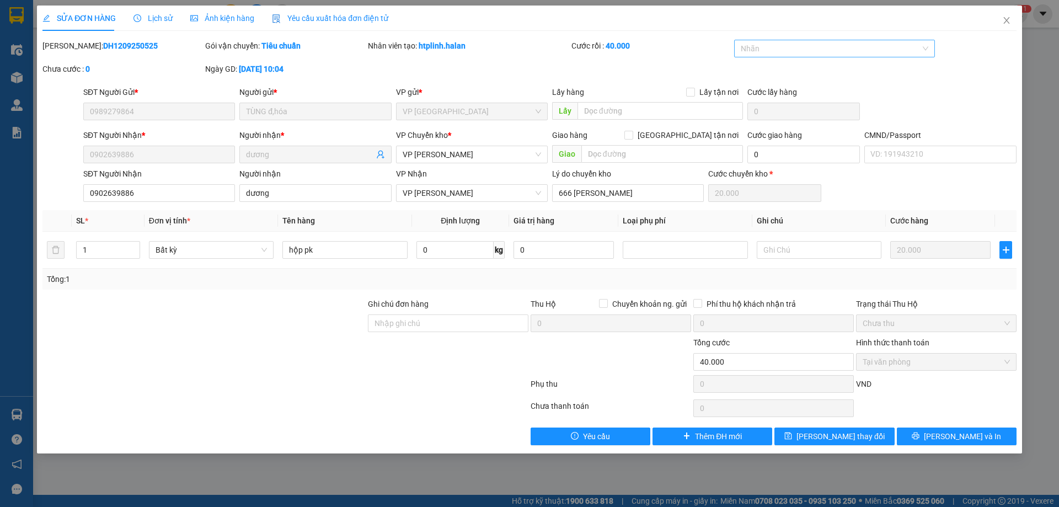
click at [816, 49] on div at bounding box center [829, 48] width 185 height 13
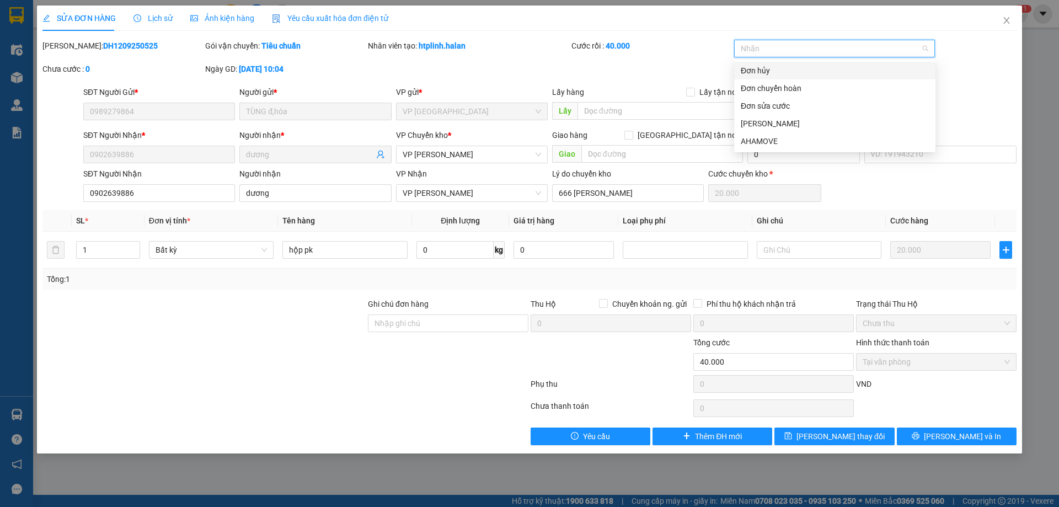
click at [818, 67] on div "Đơn hủy" at bounding box center [835, 71] width 188 height 12
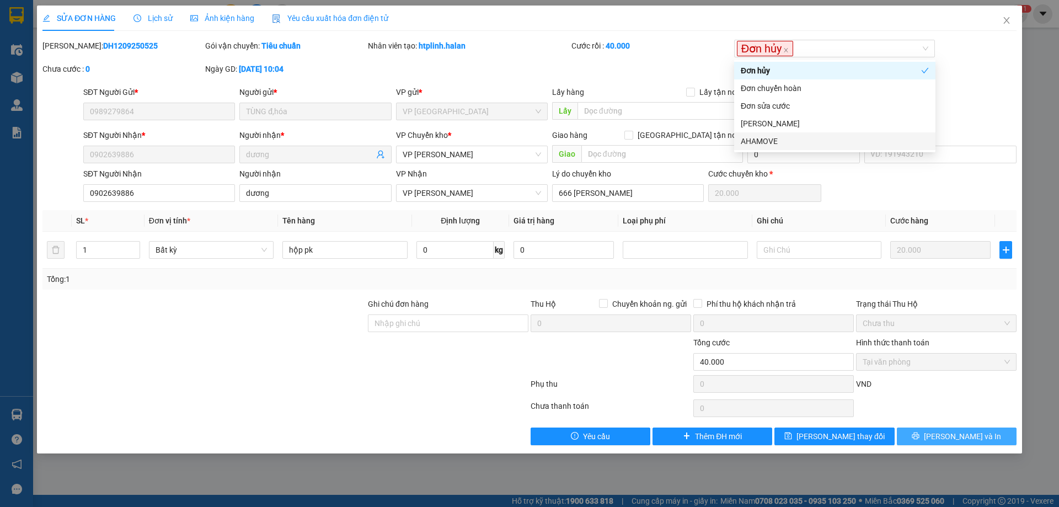
click at [922, 433] on button "[PERSON_NAME] và In" at bounding box center [957, 436] width 120 height 18
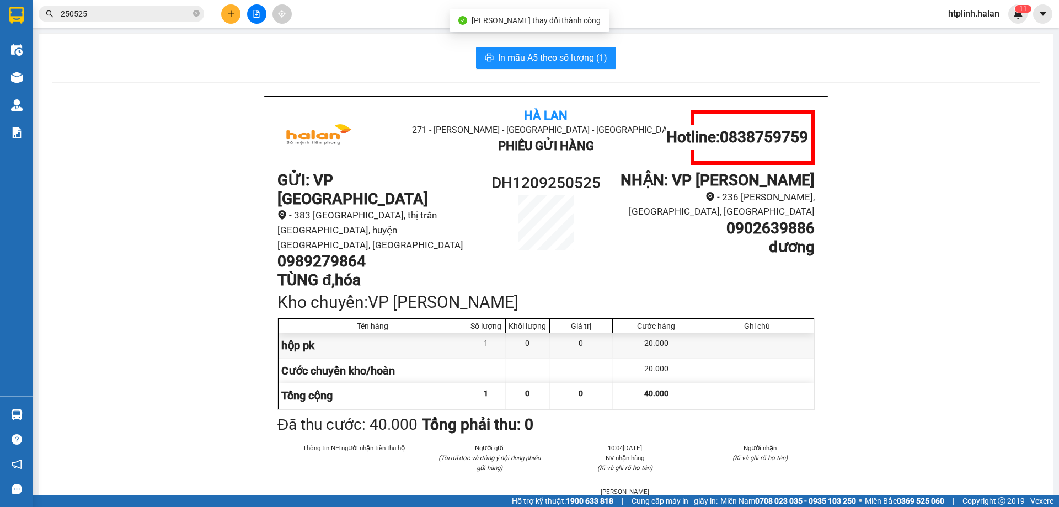
click at [97, 9] on input "250525" at bounding box center [126, 14] width 130 height 12
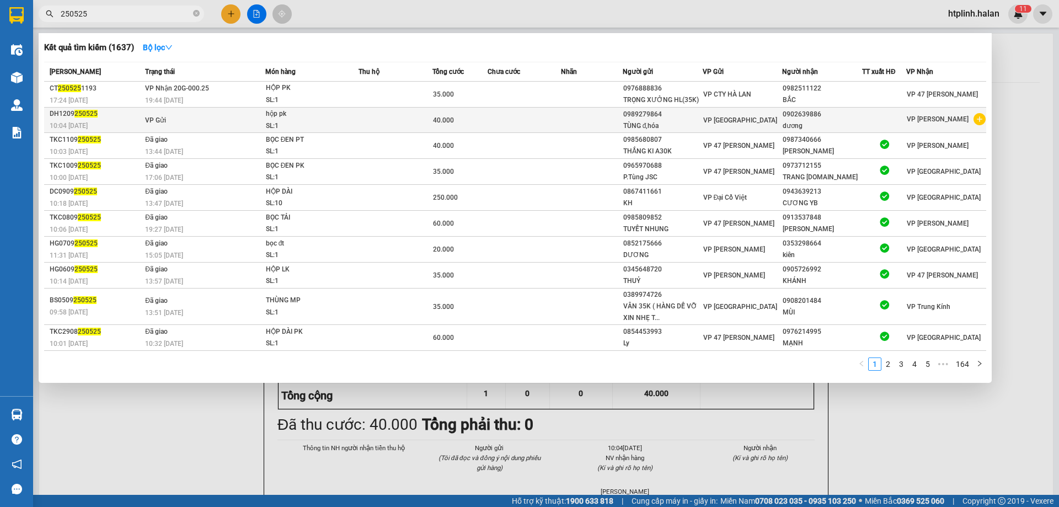
click at [183, 118] on td "VP Gửi" at bounding box center [203, 120] width 123 height 25
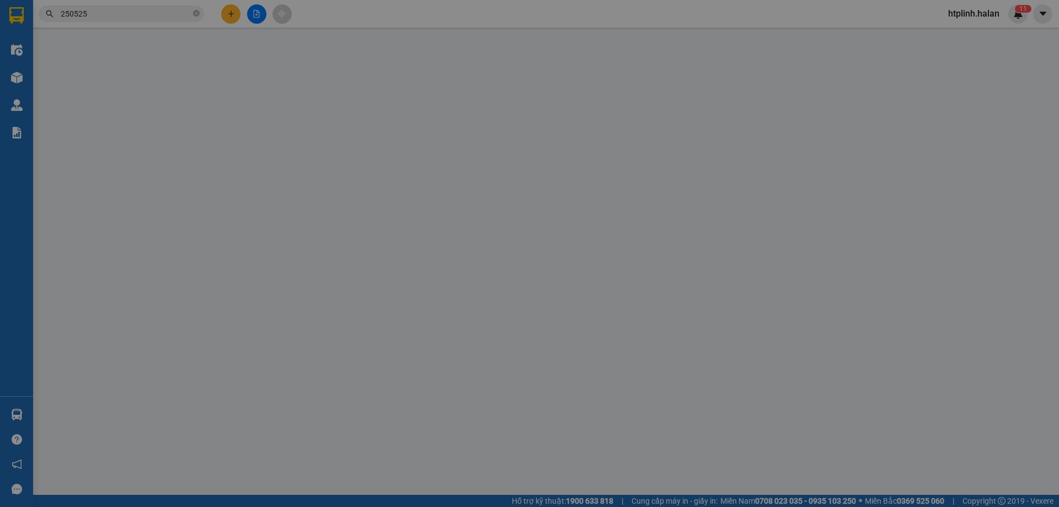
type input "0989279864"
type input "0902639886"
type input "40.000"
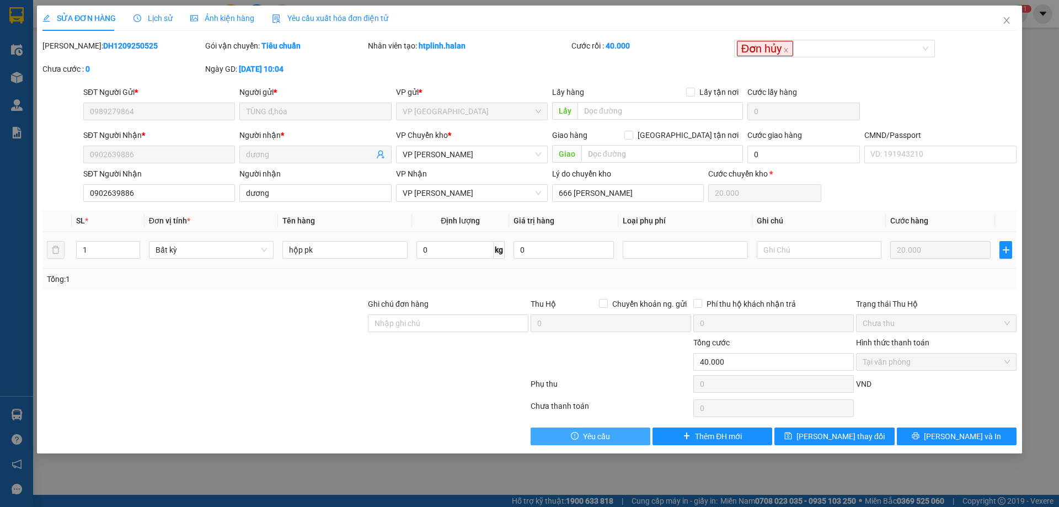
click at [569, 441] on button "Yêu cầu" at bounding box center [591, 436] width 120 height 18
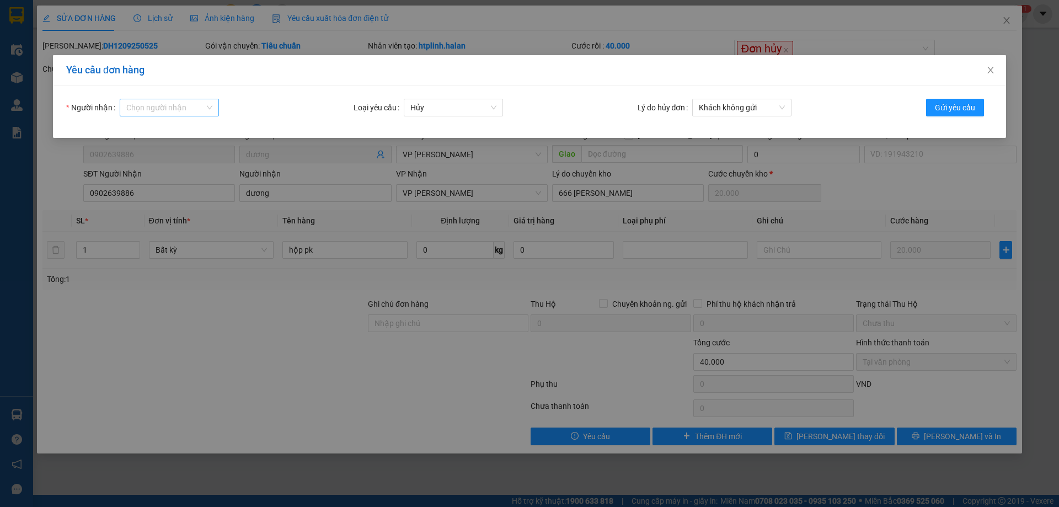
click at [137, 112] on input "Người nhận" at bounding box center [165, 107] width 78 height 17
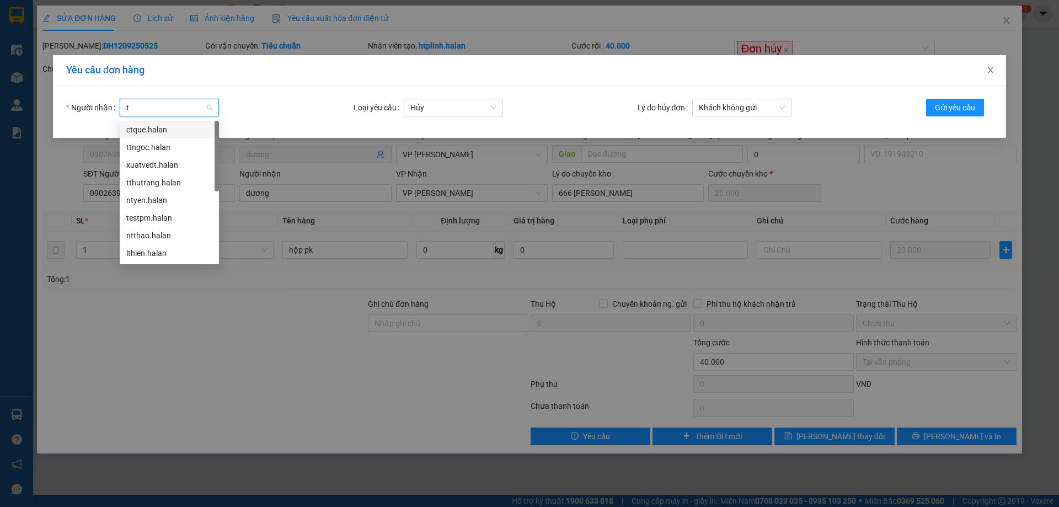
type input "tt"
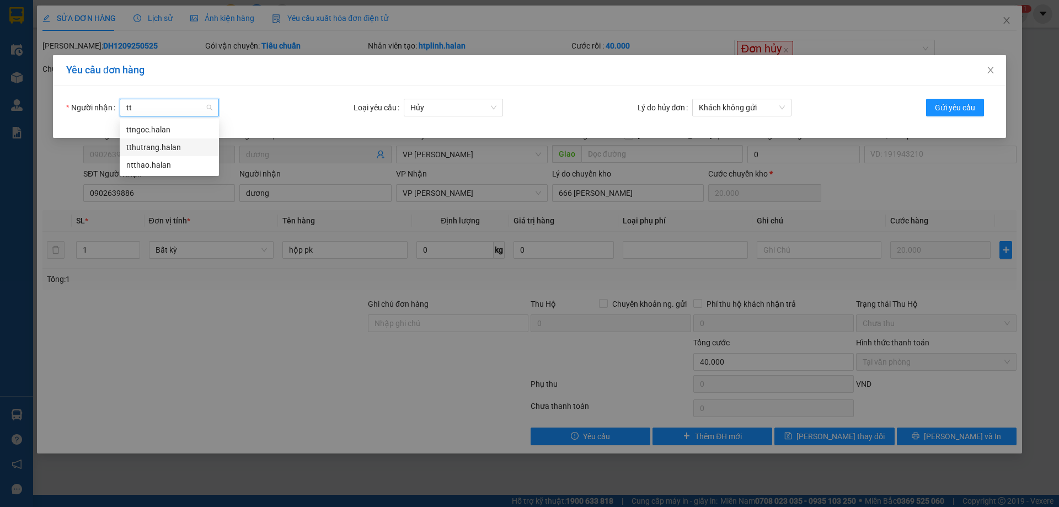
click at [159, 144] on div "tthutrang.halan" at bounding box center [169, 147] width 86 height 12
click at [729, 109] on span "Khách không gửi" at bounding box center [742, 107] width 86 height 17
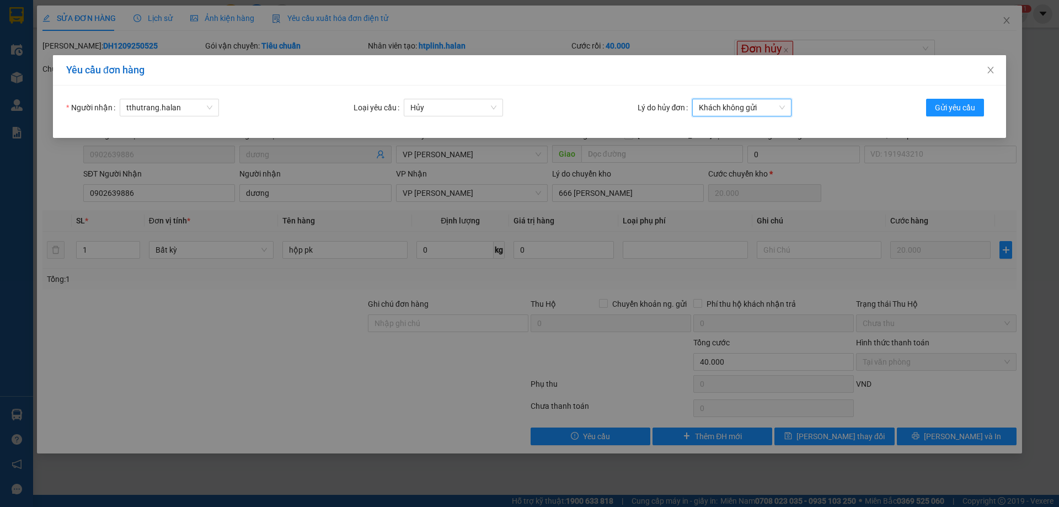
click at [729, 109] on span "Khách không gửi" at bounding box center [742, 107] width 86 height 17
click at [713, 84] on div "Yêu cầu đơn hàng" at bounding box center [529, 70] width 953 height 30
click at [714, 103] on span "Khách không gửi" at bounding box center [742, 107] width 86 height 17
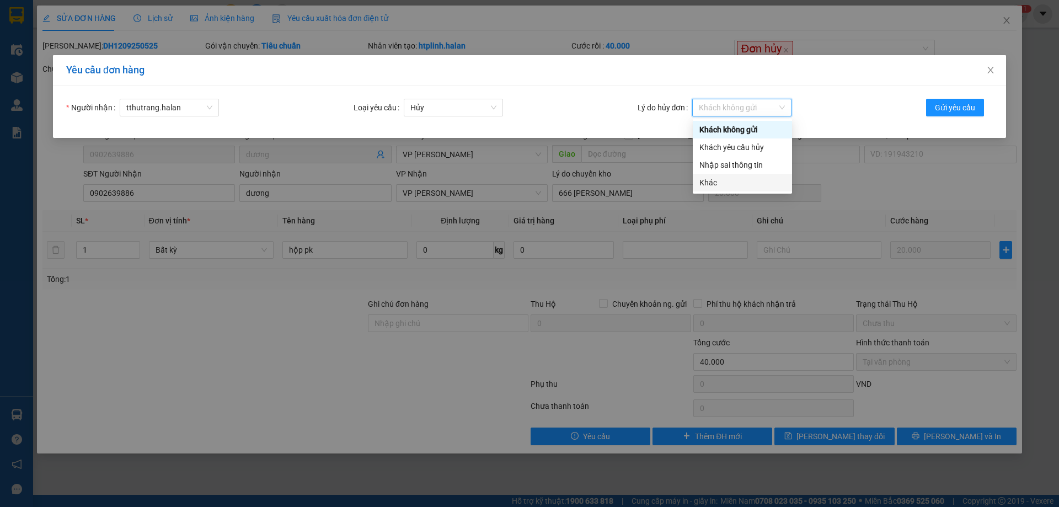
click at [729, 188] on div "Khác" at bounding box center [742, 182] width 86 height 12
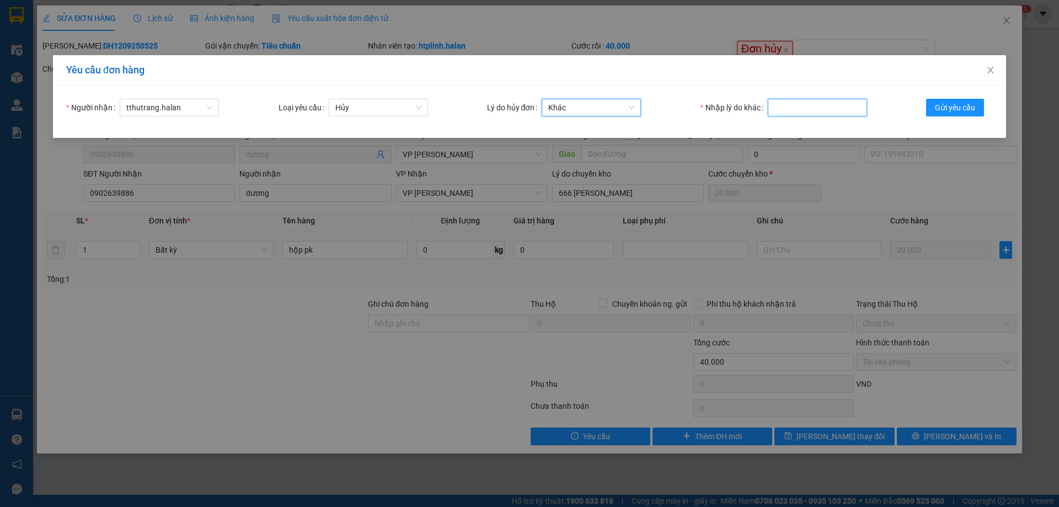
click at [788, 108] on input "Nhập lý do khác" at bounding box center [817, 108] width 99 height 18
type input "nhầm dc"
click at [931, 106] on button "Gửi yêu cầu" at bounding box center [955, 108] width 58 height 18
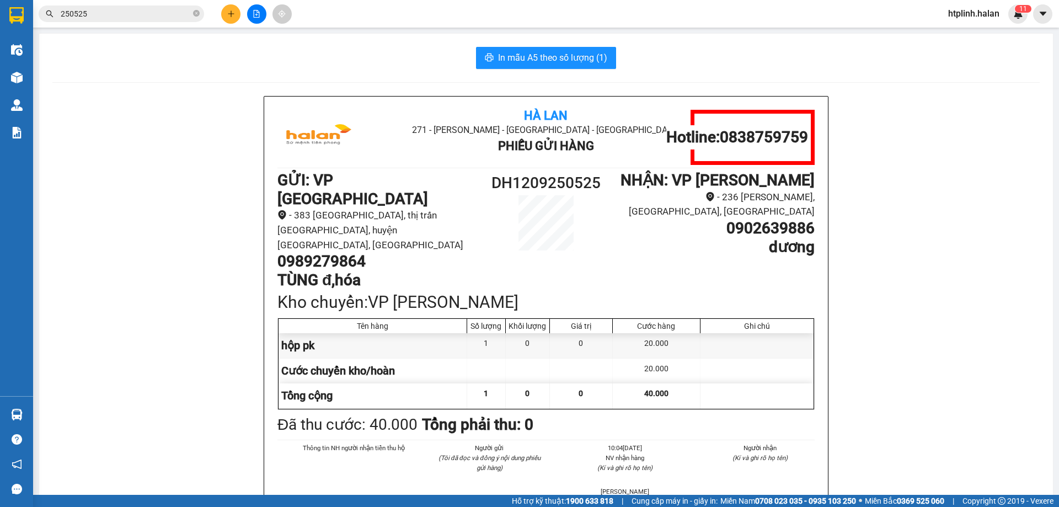
drag, startPoint x: 483, startPoint y: 173, endPoint x: 597, endPoint y: 175, distance: 114.7
click at [597, 175] on h1 "DH1209250525" at bounding box center [546, 183] width 135 height 24
drag, startPoint x: 369, startPoint y: 224, endPoint x: 255, endPoint y: 230, distance: 113.8
click at [101, 17] on input "250525" at bounding box center [126, 14] width 130 height 12
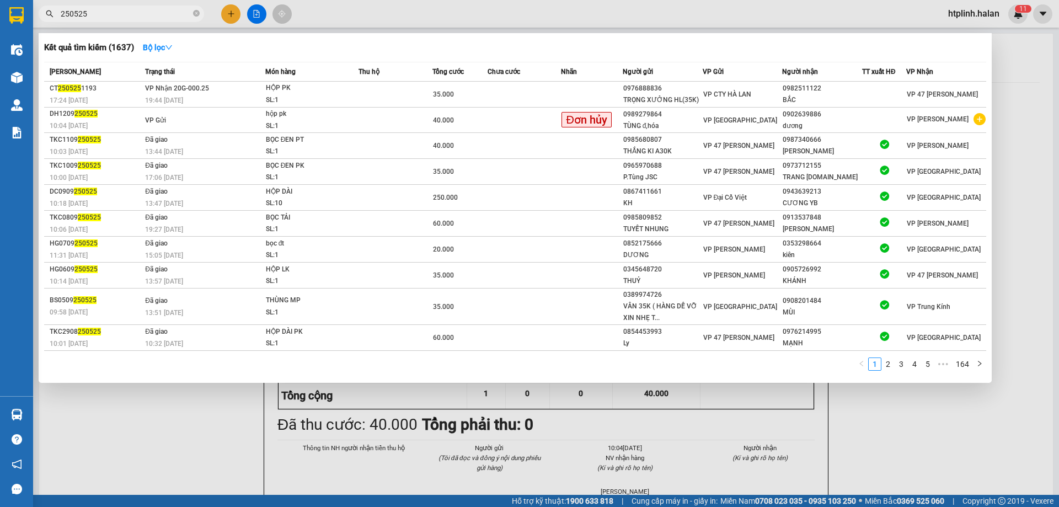
click at [180, 16] on input "250525" at bounding box center [126, 14] width 130 height 12
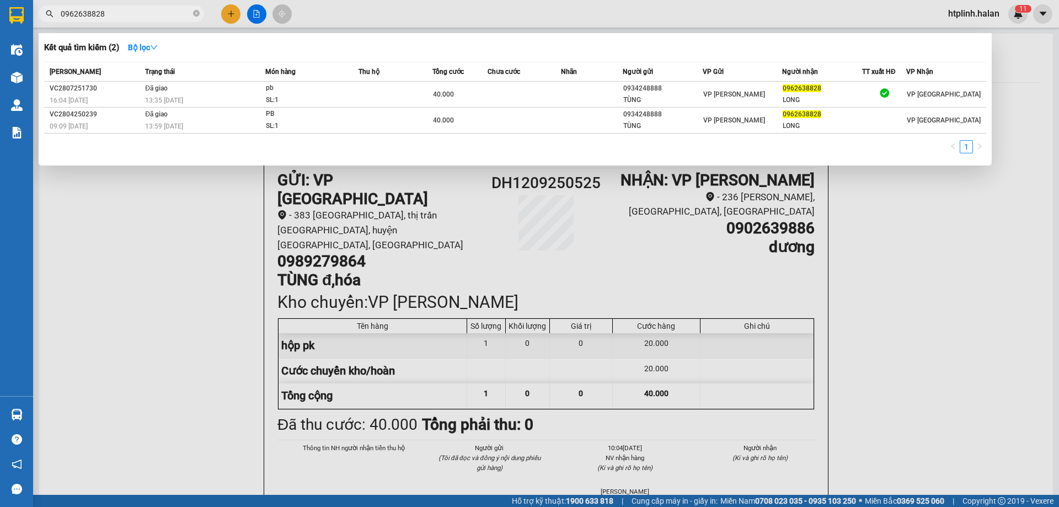
type input "0962638828"
click at [183, 371] on div at bounding box center [529, 253] width 1059 height 507
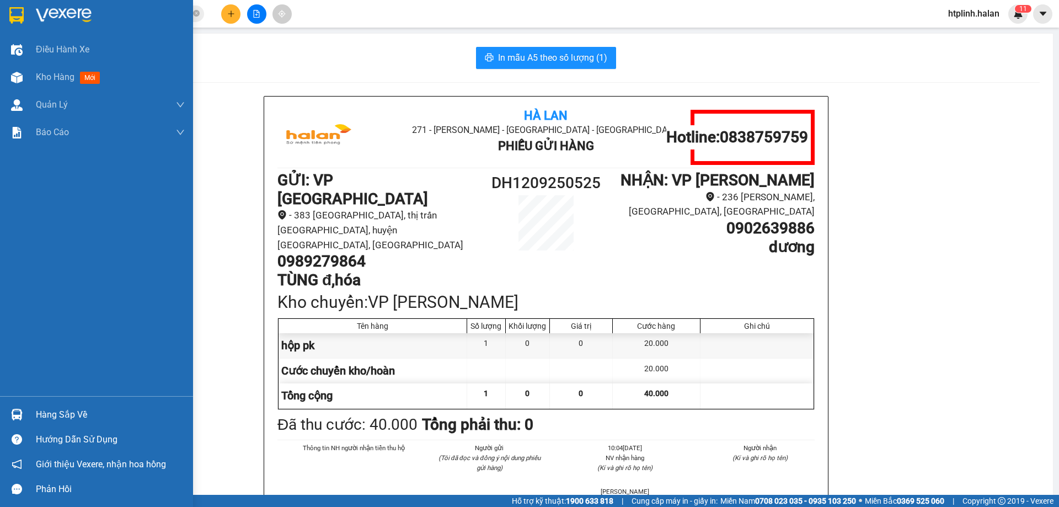
drag, startPoint x: 66, startPoint y: 416, endPoint x: 88, endPoint y: 416, distance: 22.1
click at [66, 416] on div "Hàng sắp về" at bounding box center [110, 414] width 149 height 17
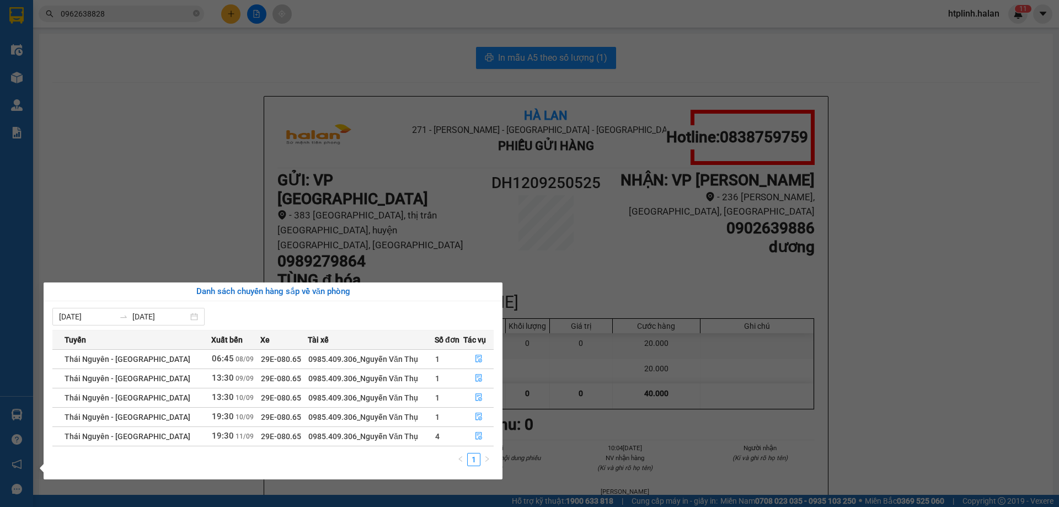
click at [183, 148] on section "Kết quả tìm kiếm ( 2 ) Bộ lọc Mã ĐH Trạng thái Món hàng Thu hộ Tổng cước Chưa c…" at bounding box center [529, 253] width 1059 height 507
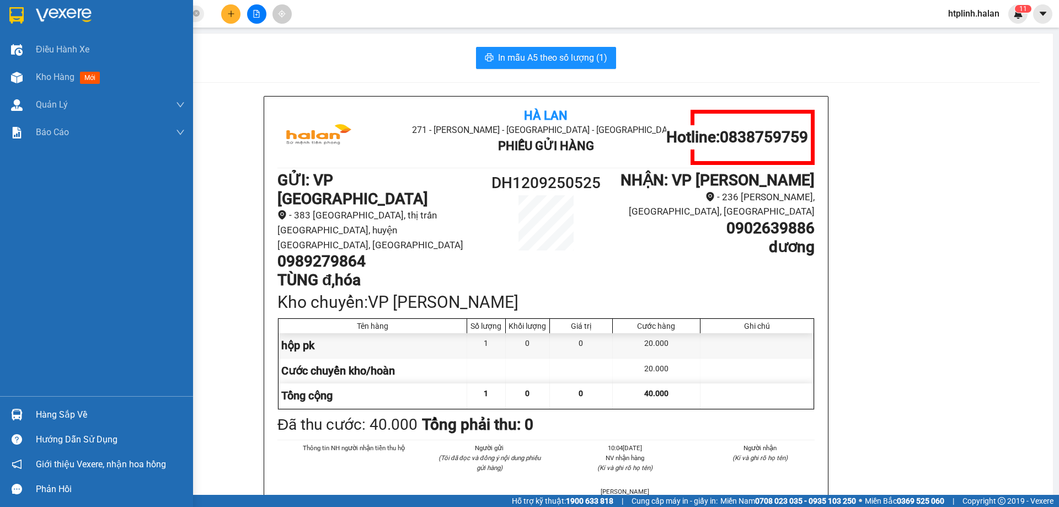
click at [28, 339] on div "Điều hành xe Kho hàng mới Quản Lý Quản lý chuyến Quản lý kiểm kho Báo cáo 12. T…" at bounding box center [96, 216] width 193 height 360
click at [40, 77] on span "Kho hàng" at bounding box center [55, 77] width 39 height 10
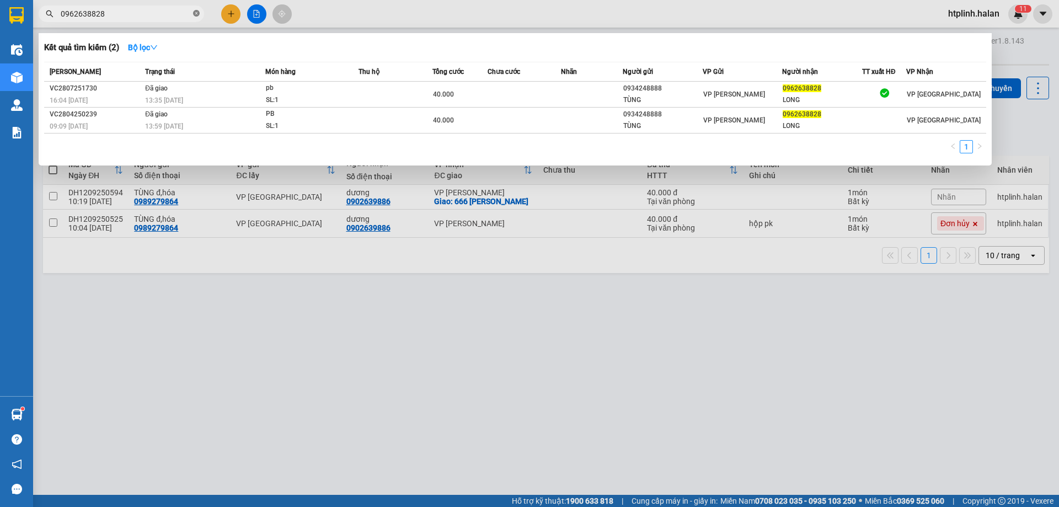
click at [195, 13] on icon "close-circle" at bounding box center [196, 13] width 7 height 7
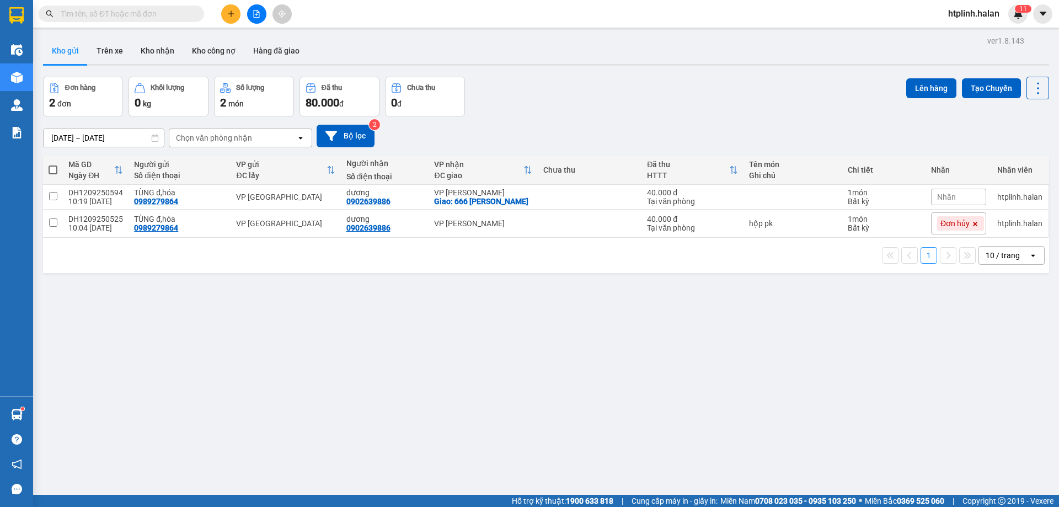
click at [154, 16] on input "text" at bounding box center [126, 14] width 130 height 12
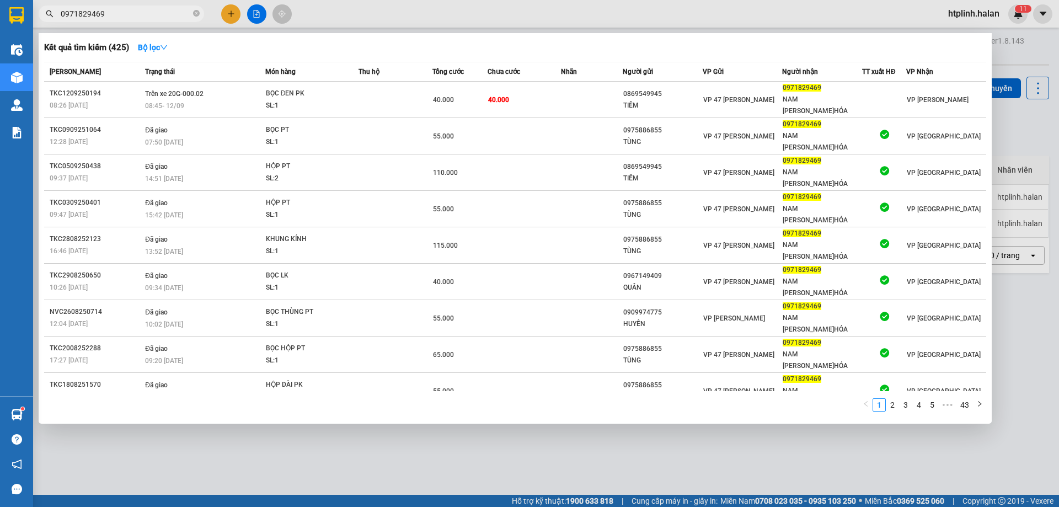
type input "0971829469"
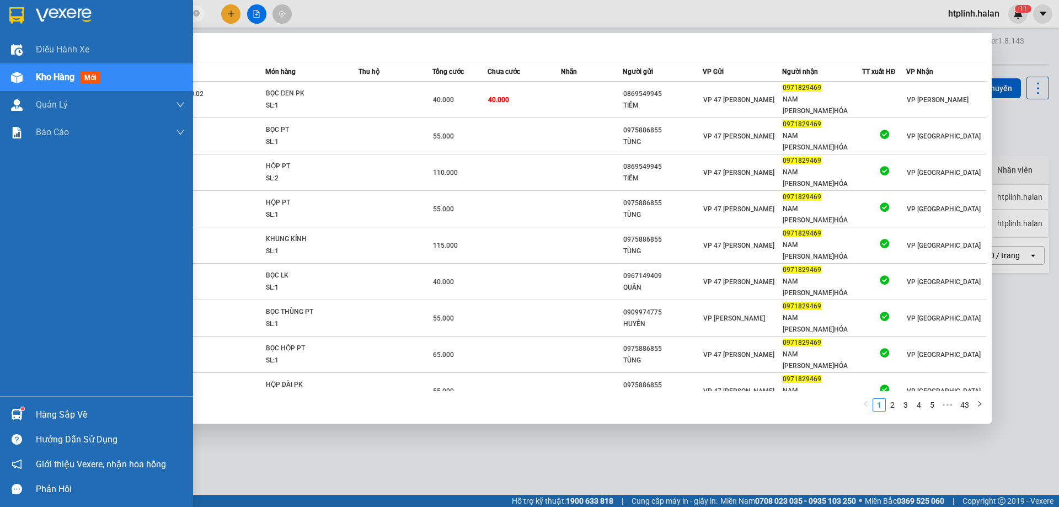
click at [95, 406] on div "Hàng sắp về" at bounding box center [110, 414] width 149 height 17
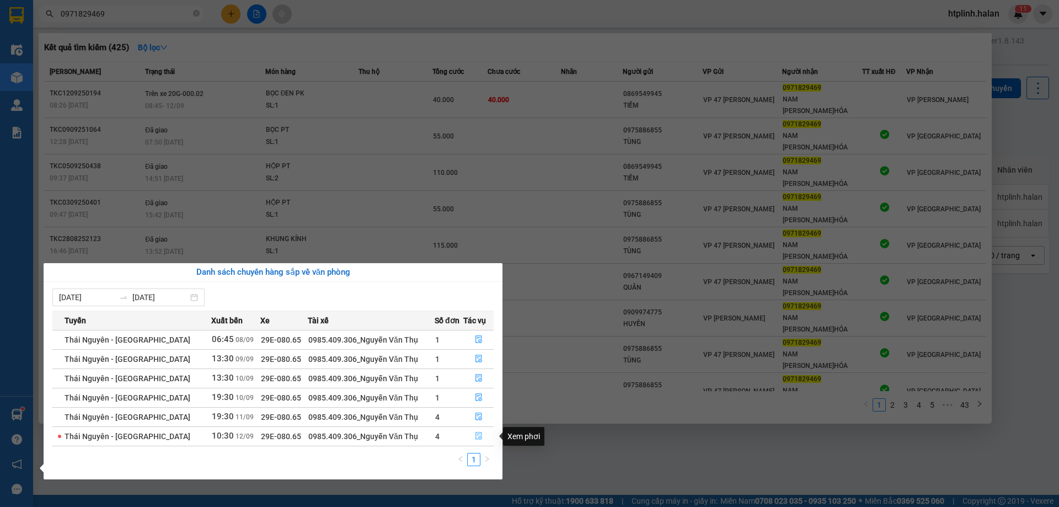
click at [476, 435] on icon "file-done" at bounding box center [479, 436] width 8 height 8
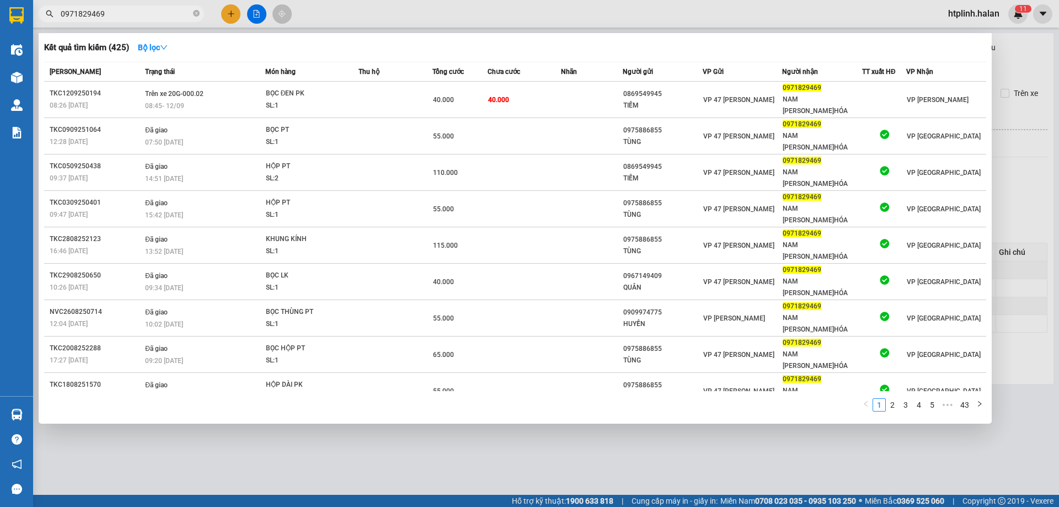
click at [733, 467] on div at bounding box center [529, 253] width 1059 height 507
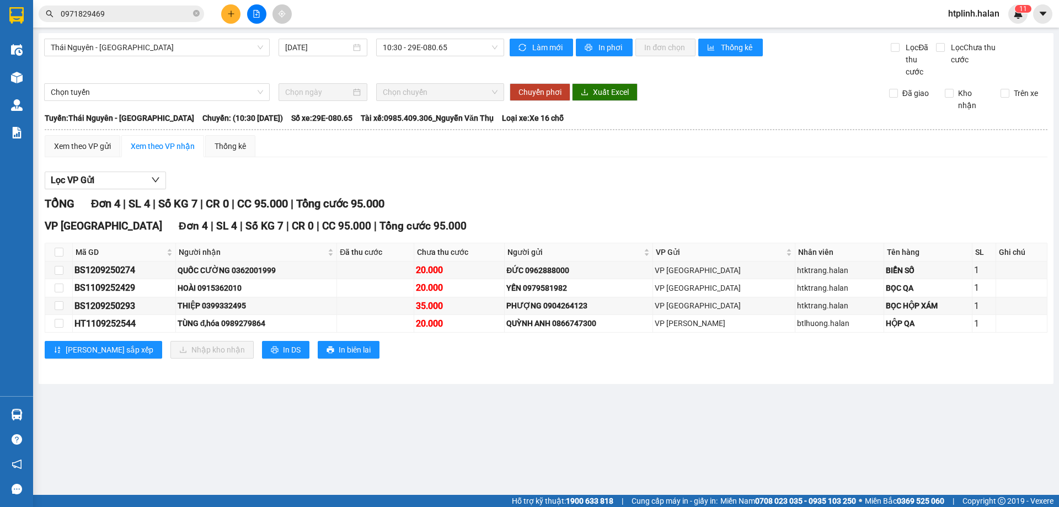
click at [147, 506] on div "Hỗ trợ kỹ thuật: 1900 633 818 | Cung cấp máy in - giấy in: Miền Nam 0708 023 03…" at bounding box center [526, 501] width 1053 height 12
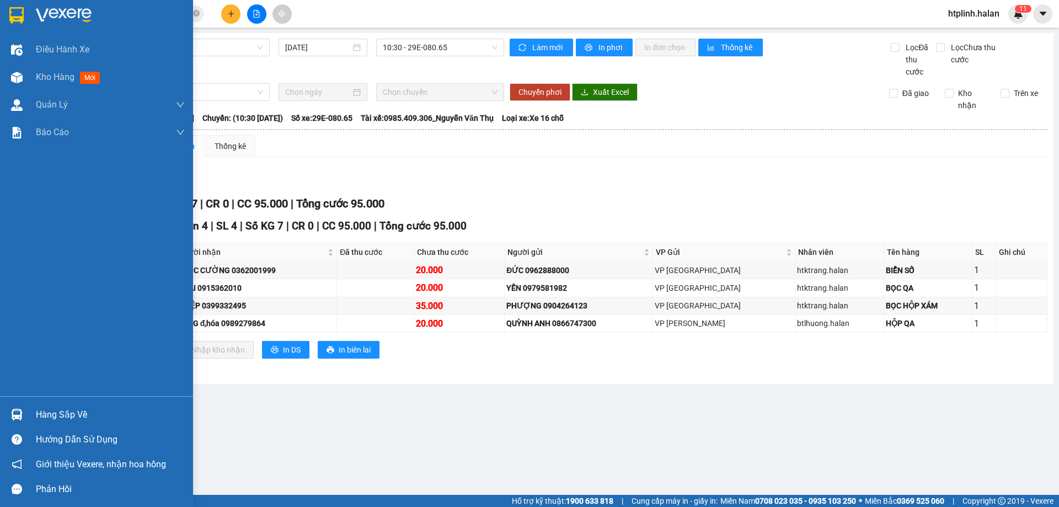
click at [40, 416] on div "Hàng sắp về" at bounding box center [110, 414] width 149 height 17
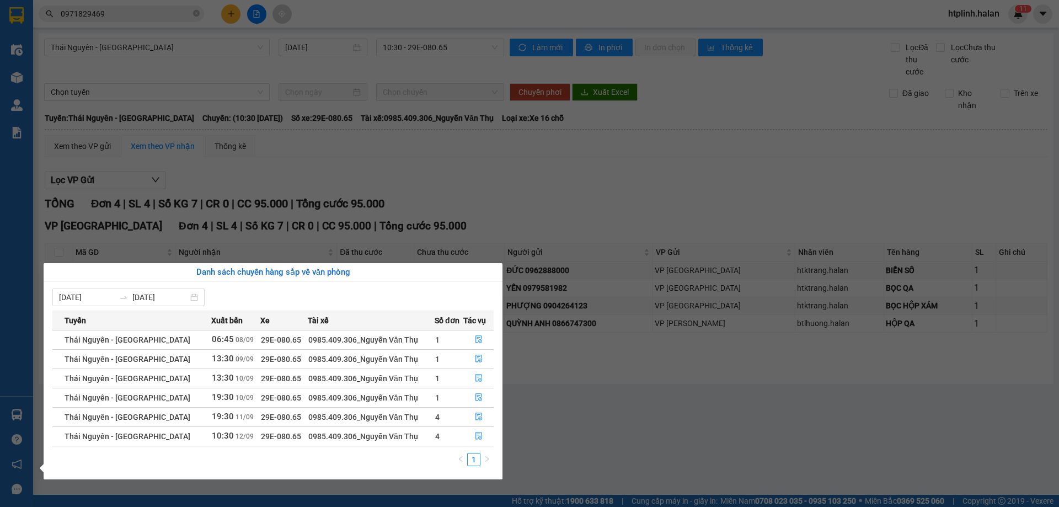
click at [162, 144] on section "Kết quả tìm kiếm ( 425 ) Bộ lọc Mã ĐH Trạng thái Món hàng Thu hộ Tổng cước Chưa…" at bounding box center [529, 253] width 1059 height 507
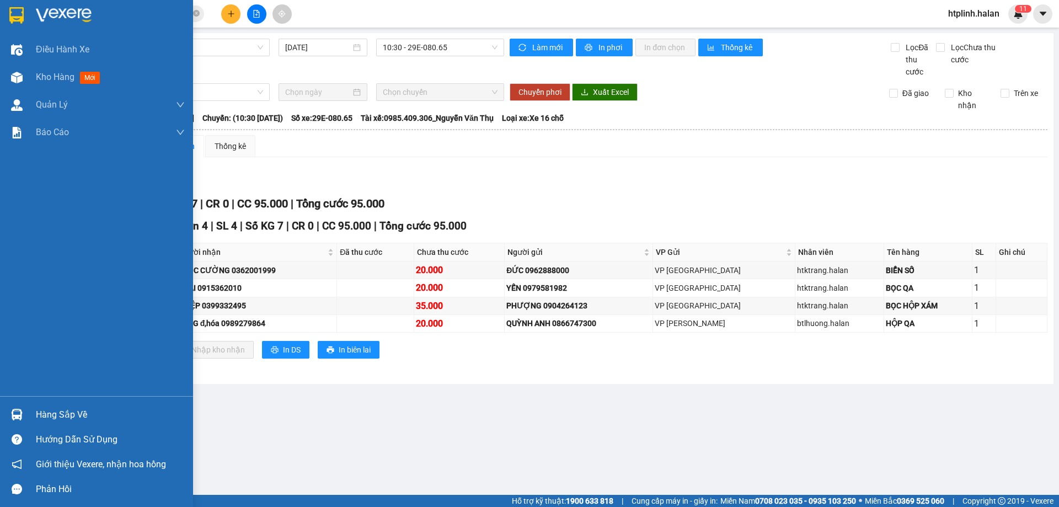
click at [85, 420] on div "Hàng sắp về" at bounding box center [110, 414] width 149 height 17
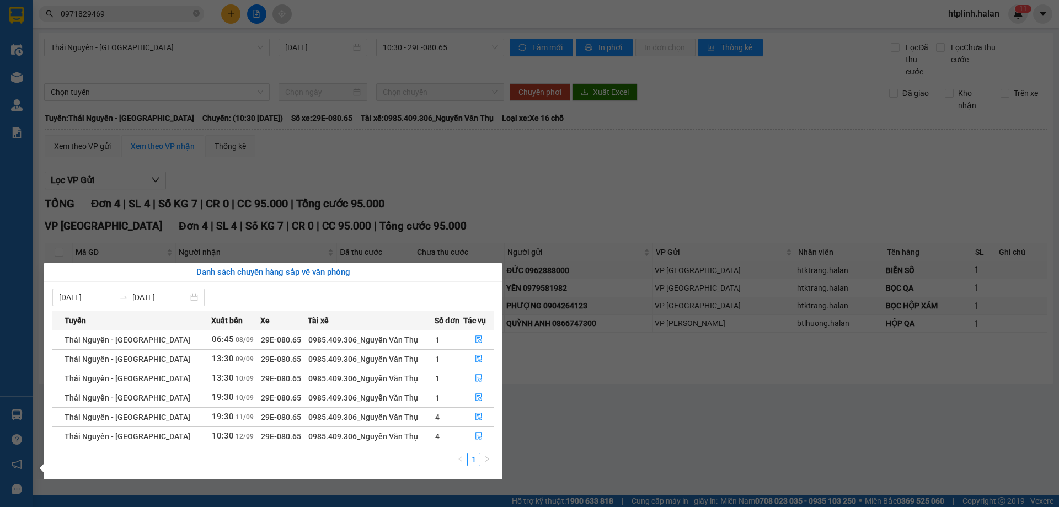
click at [533, 149] on section "Kết quả tìm kiếm ( 425 ) Bộ lọc Mã ĐH Trạng thái Món hàng Thu hộ Tổng cước Chưa…" at bounding box center [529, 253] width 1059 height 507
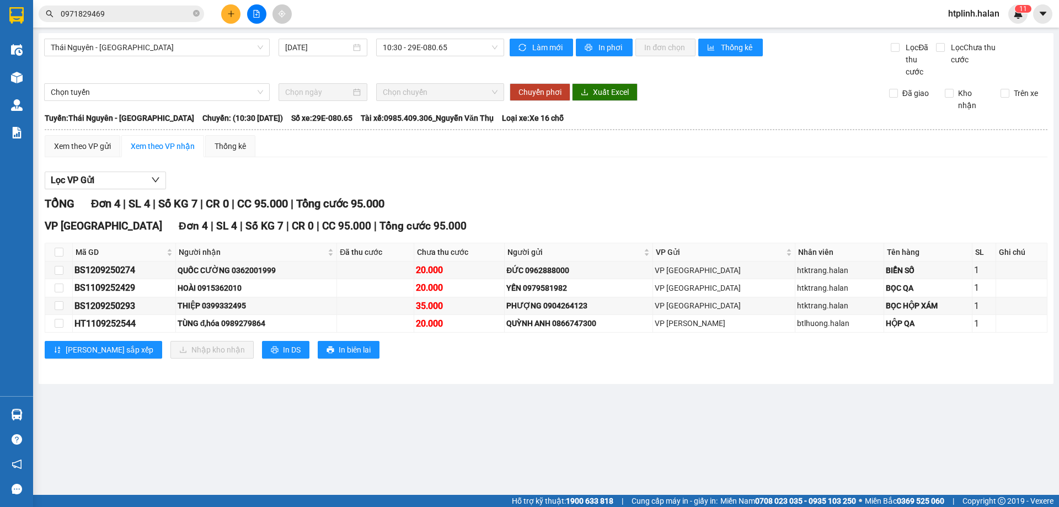
click at [227, 8] on button at bounding box center [230, 13] width 19 height 19
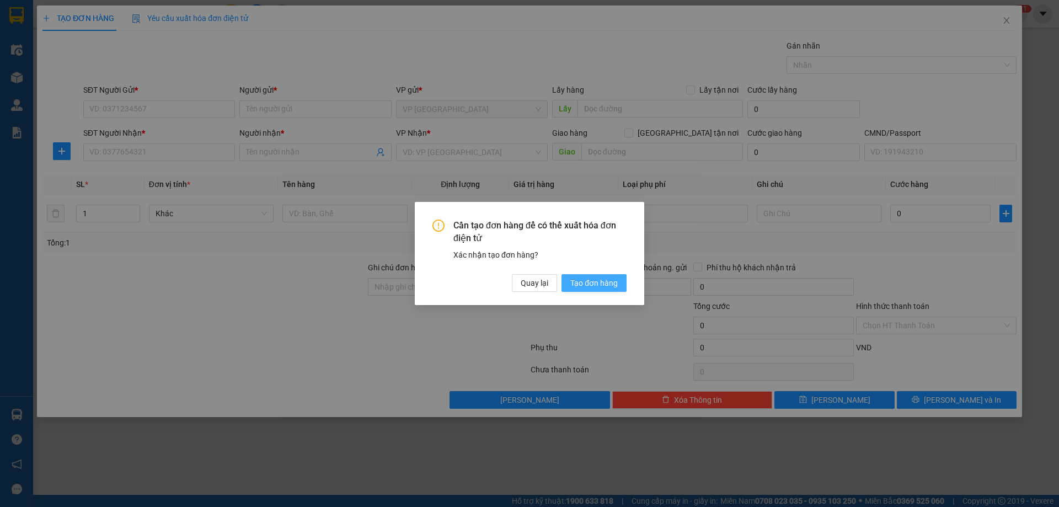
click at [617, 281] on span "Tạo đơn hàng" at bounding box center [593, 283] width 47 height 12
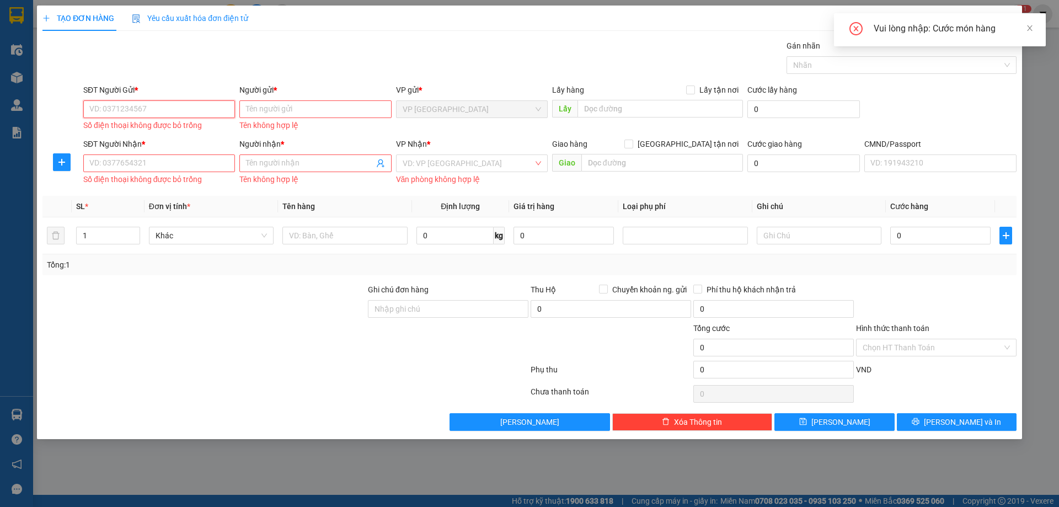
click at [141, 108] on input "SĐT Người Gửi *" at bounding box center [159, 109] width 152 height 18
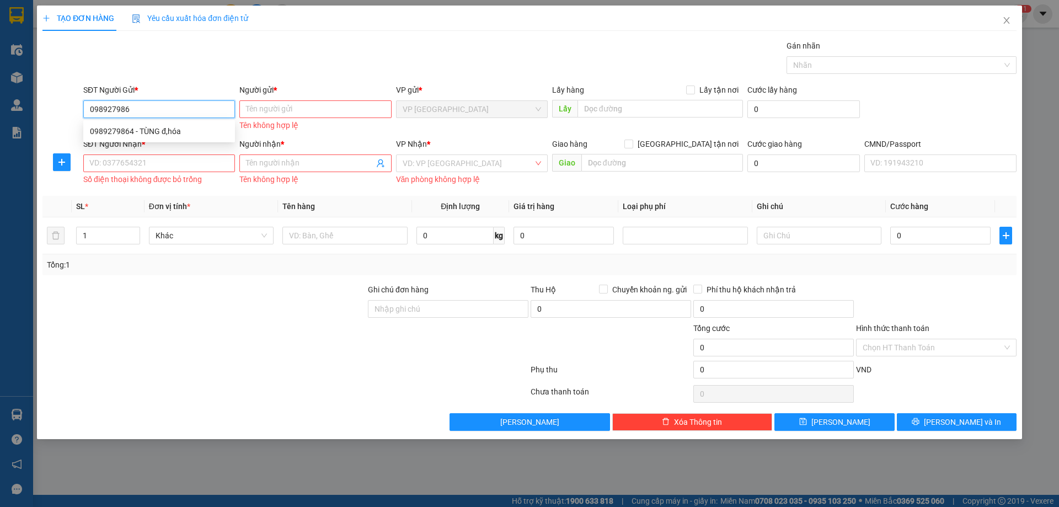
type input "0989279864"
click at [156, 131] on div "0989279864 - TÙNG đ,hóa" at bounding box center [159, 131] width 138 height 12
type input "TÙNG đ,hóa"
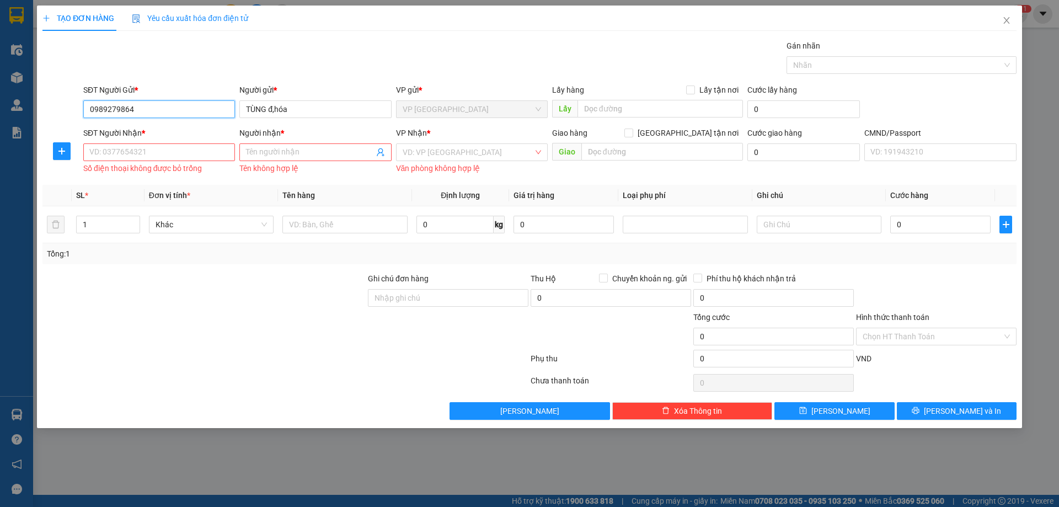
type input "0989279864"
click at [155, 153] on input "SĐT Người Nhận *" at bounding box center [159, 152] width 152 height 18
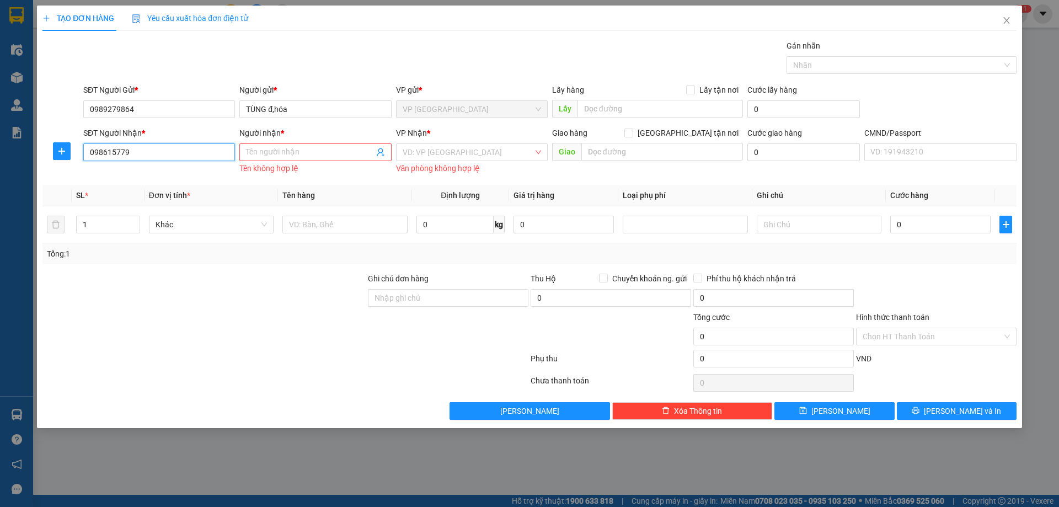
type input "0986157799"
click at [156, 152] on input "0986157799" at bounding box center [159, 152] width 152 height 18
drag, startPoint x: 156, startPoint y: 174, endPoint x: 314, endPoint y: 205, distance: 161.8
click at [158, 174] on div "0986157799 - SƠN" at bounding box center [159, 174] width 138 height 12
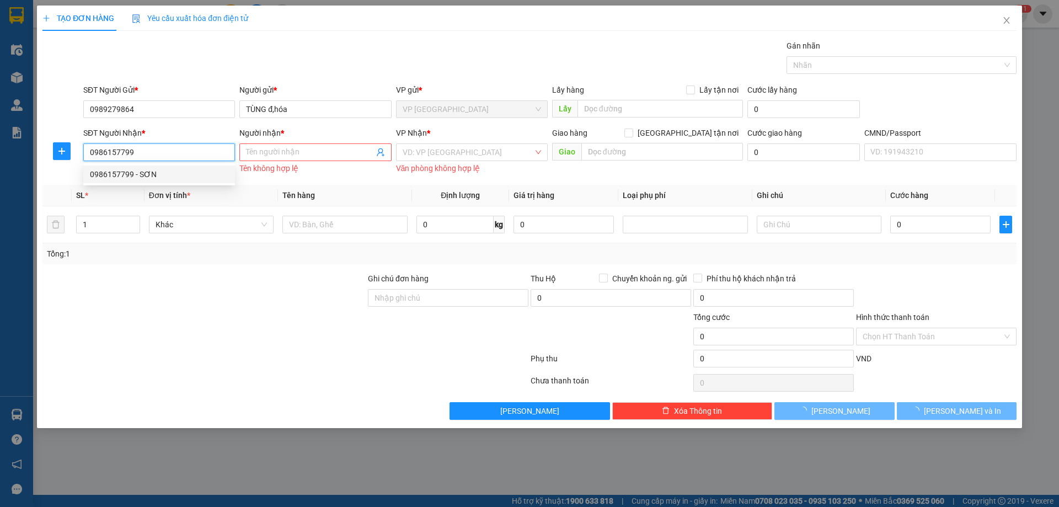
type input "SƠN"
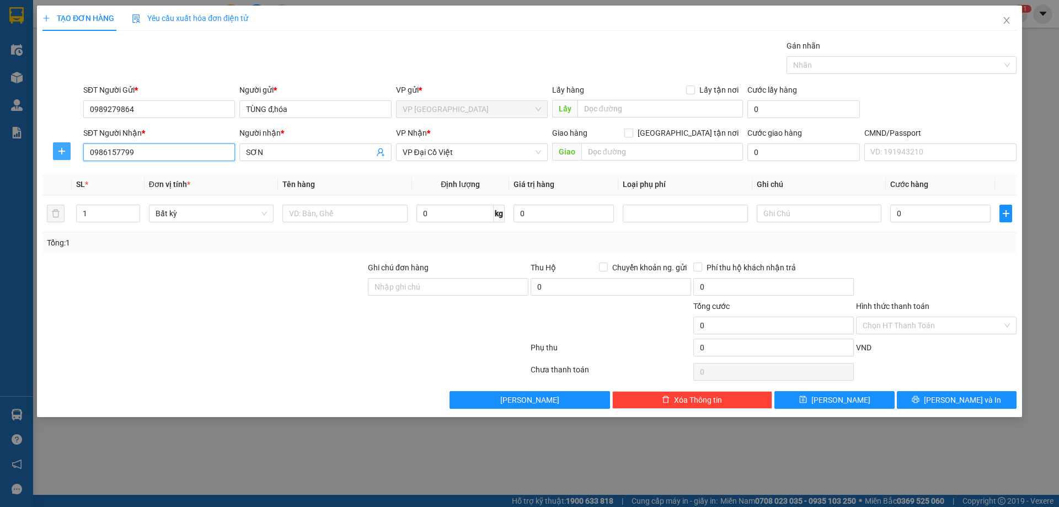
type input "0986157799"
drag, startPoint x: 66, startPoint y: 156, endPoint x: 95, endPoint y: 160, distance: 30.1
click at [68, 157] on button "button" at bounding box center [62, 151] width 18 height 18
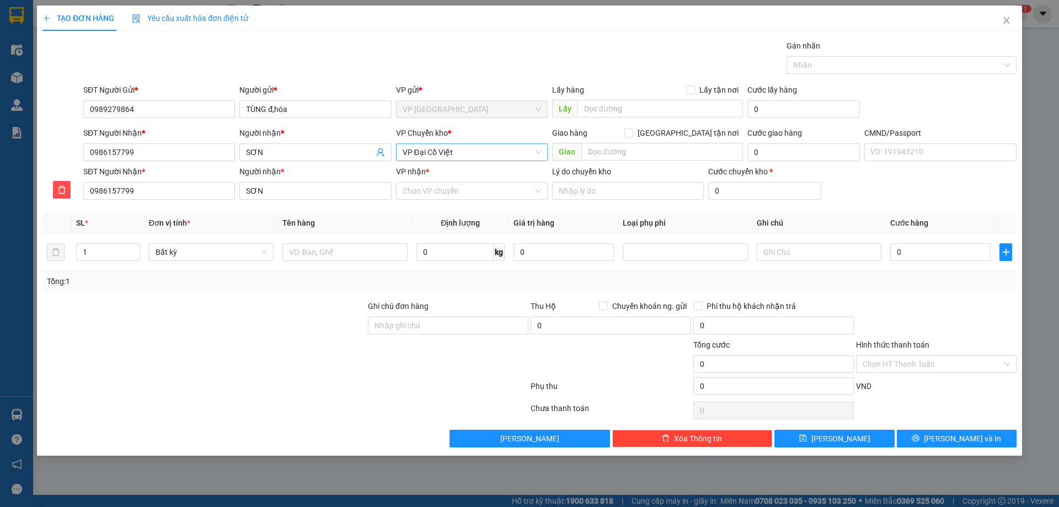
click at [451, 153] on span "VP Đại Cồ Việt" at bounding box center [472, 152] width 138 height 17
type input "hg"
click at [449, 172] on div "VP [PERSON_NAME]" at bounding box center [472, 174] width 138 height 12
click at [445, 191] on input "VP nhận *" at bounding box center [468, 191] width 131 height 17
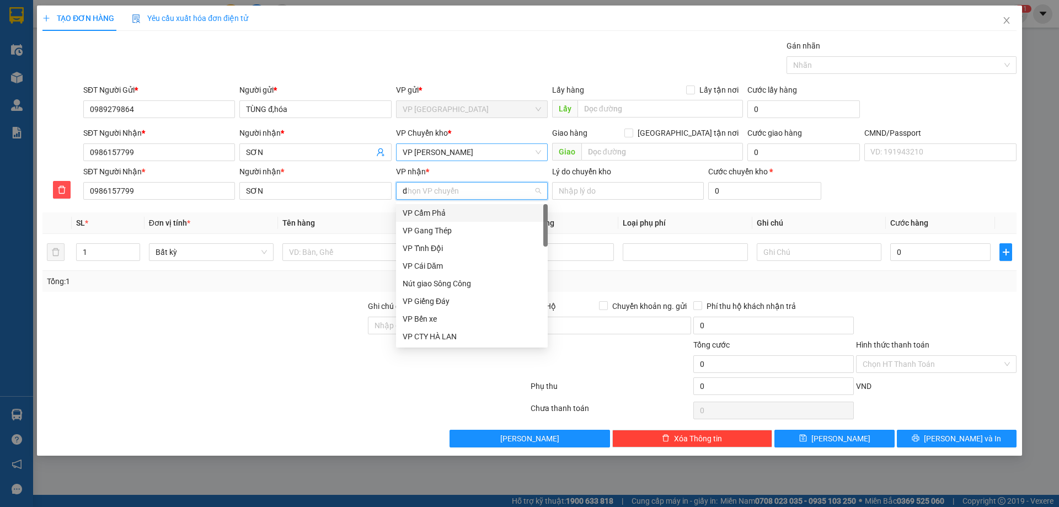
type input "dc"
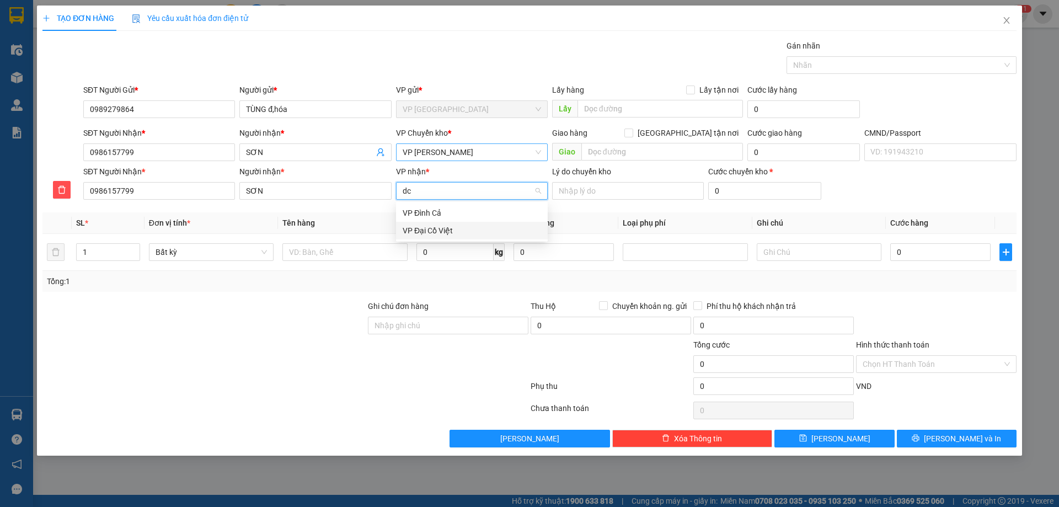
click at [442, 232] on div "VP Đại Cồ Việt" at bounding box center [472, 230] width 138 height 12
click at [303, 255] on input "text" at bounding box center [344, 252] width 125 height 18
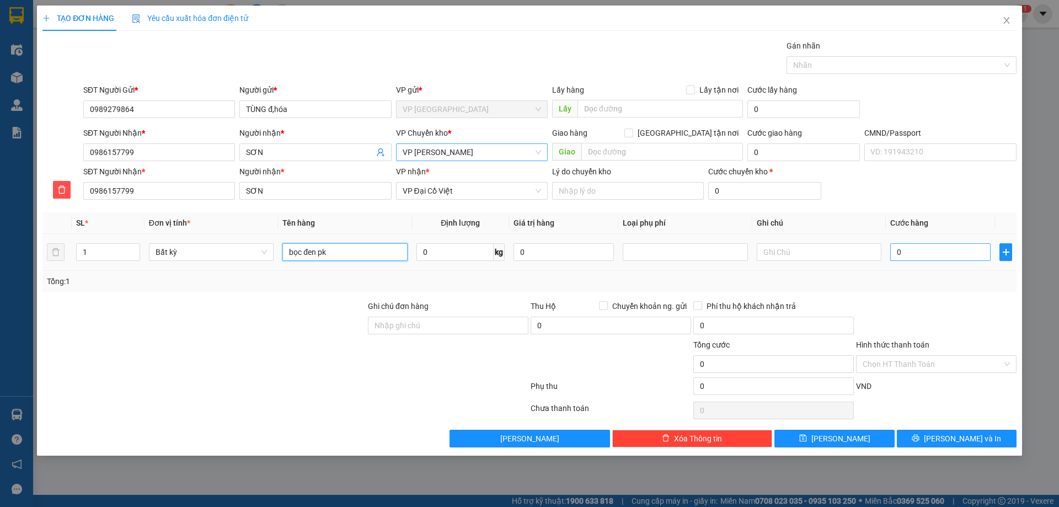
type input "bọc đen pk"
click at [935, 251] on input "0" at bounding box center [940, 252] width 100 height 18
type input "4"
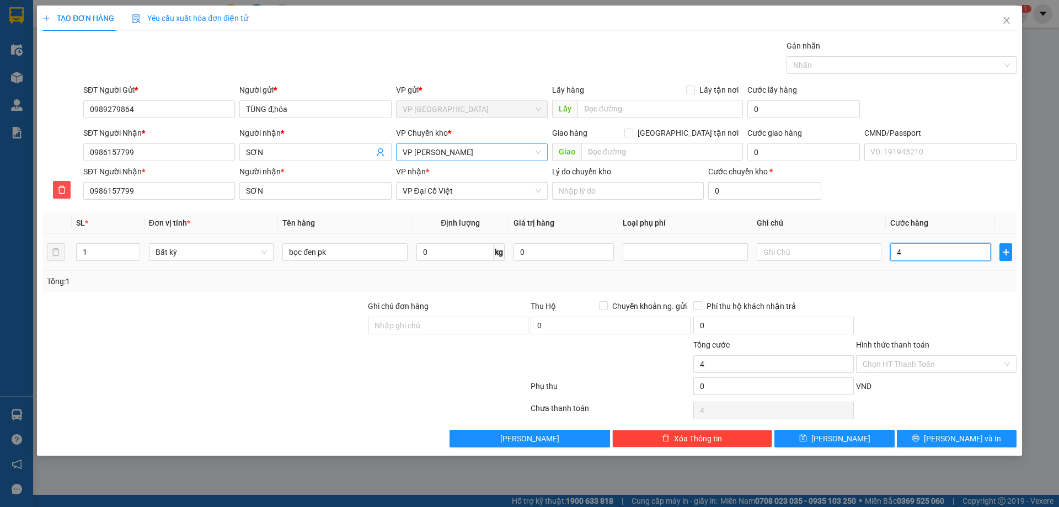
type input "40"
type input "40.000"
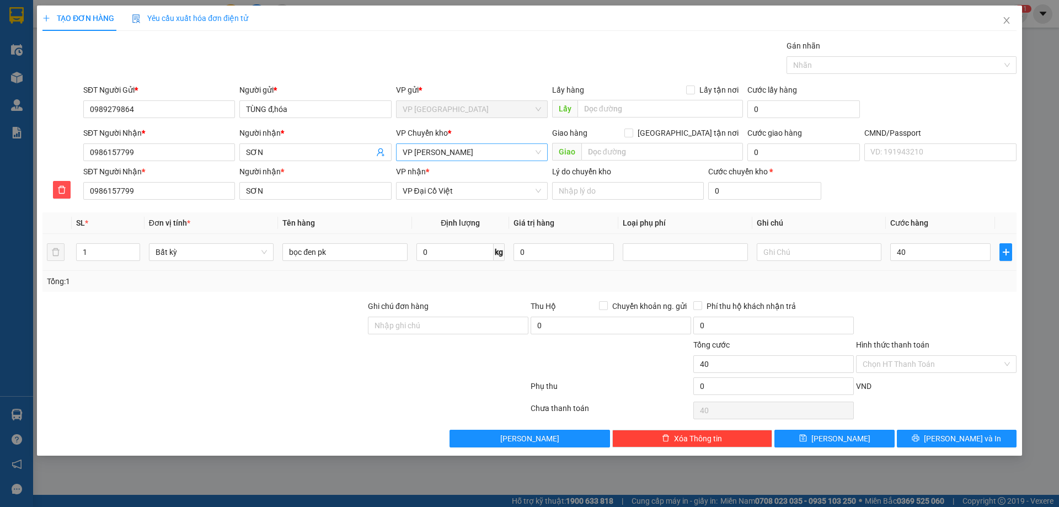
type input "40.000"
click at [971, 329] on div at bounding box center [936, 319] width 163 height 39
drag, startPoint x: 947, startPoint y: 440, endPoint x: 790, endPoint y: 370, distance: 172.1
click at [945, 440] on button "[PERSON_NAME] và In" at bounding box center [957, 439] width 120 height 18
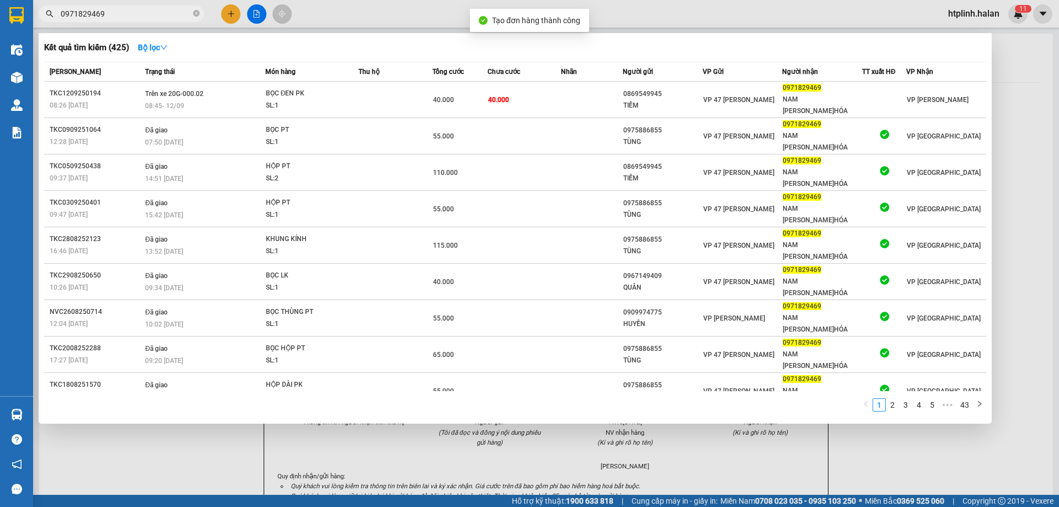
click at [158, 13] on input "0971829469" at bounding box center [126, 14] width 130 height 12
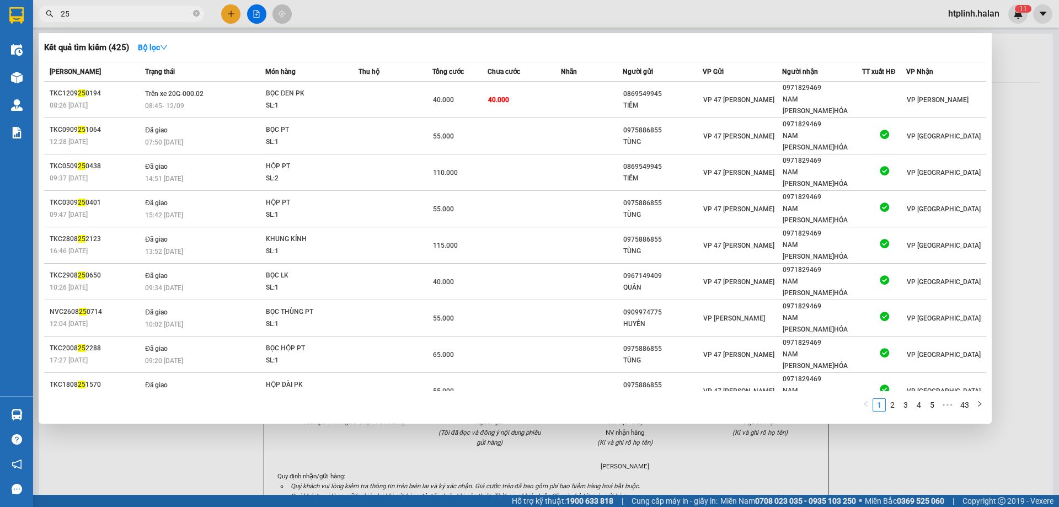
type input "2"
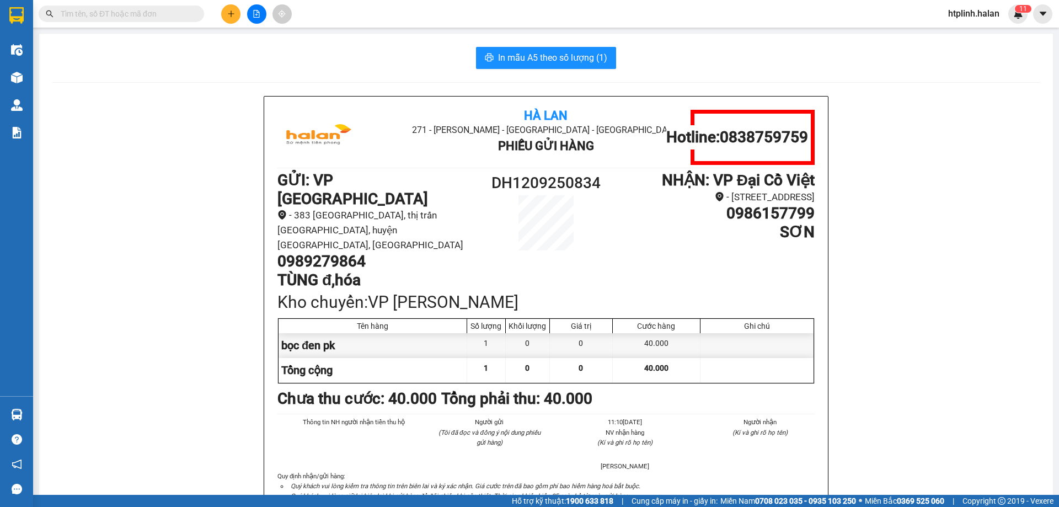
click at [79, 8] on input "text" at bounding box center [126, 14] width 130 height 12
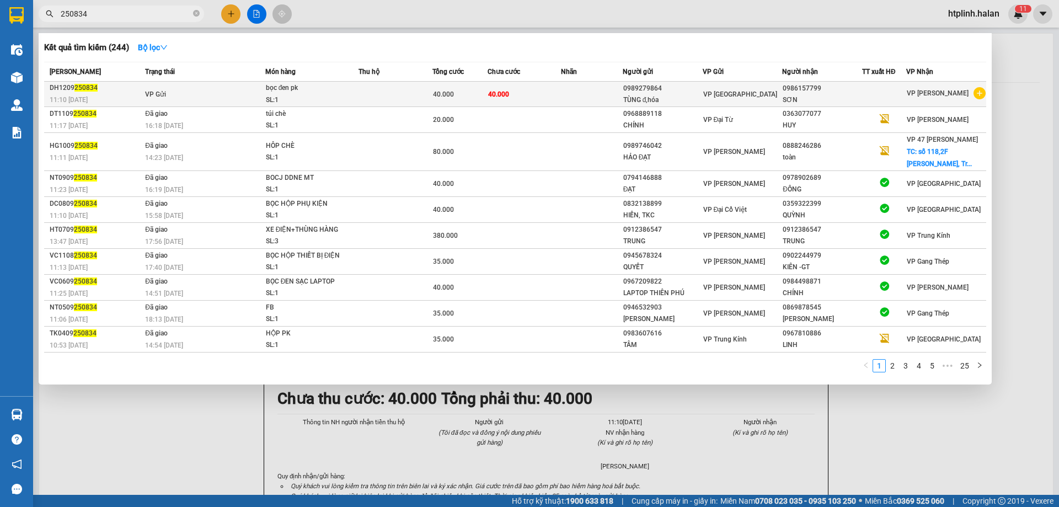
type input "250834"
click at [250, 101] on td "VP Gửi" at bounding box center [203, 94] width 123 height 25
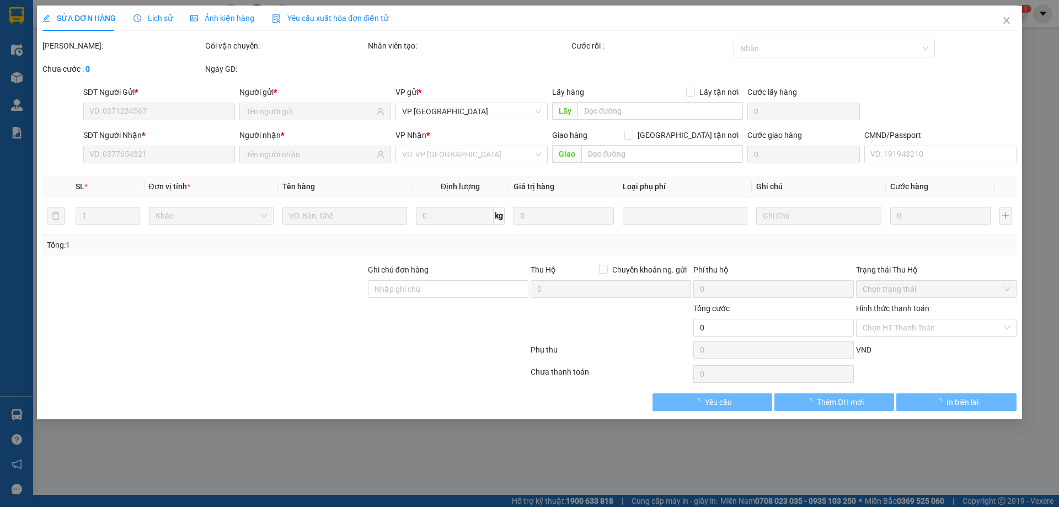
type input "0989279864"
type input "0986157799"
type input "40.000"
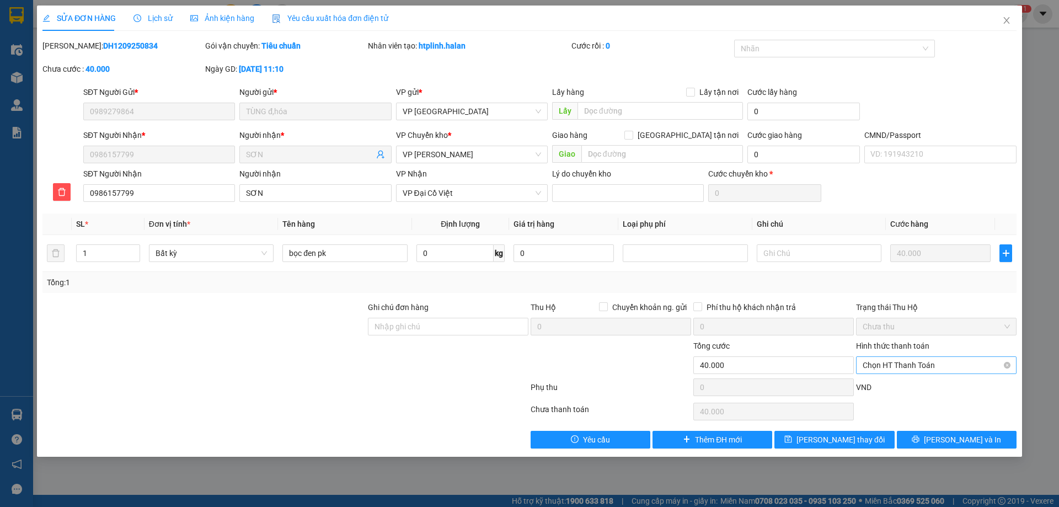
click at [904, 364] on span "Chọn HT Thanh Toán" at bounding box center [936, 365] width 147 height 17
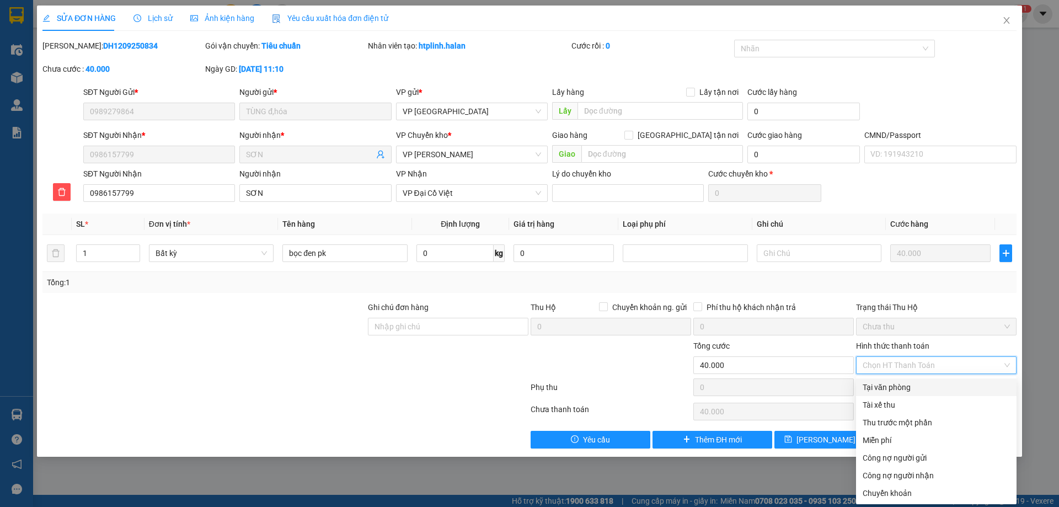
click at [908, 387] on div "Tại văn phòng" at bounding box center [936, 387] width 147 height 12
type input "0"
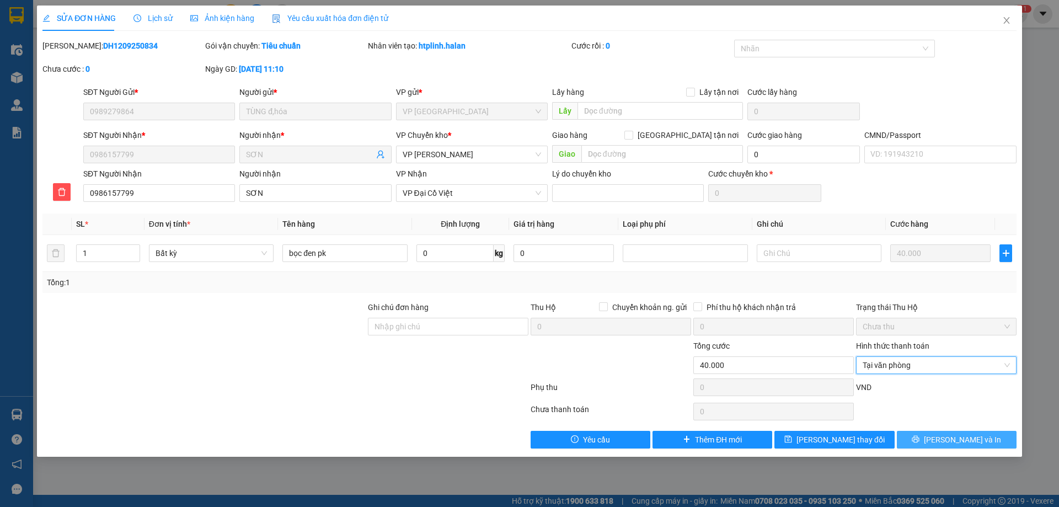
click at [944, 440] on button "[PERSON_NAME] và In" at bounding box center [957, 440] width 120 height 18
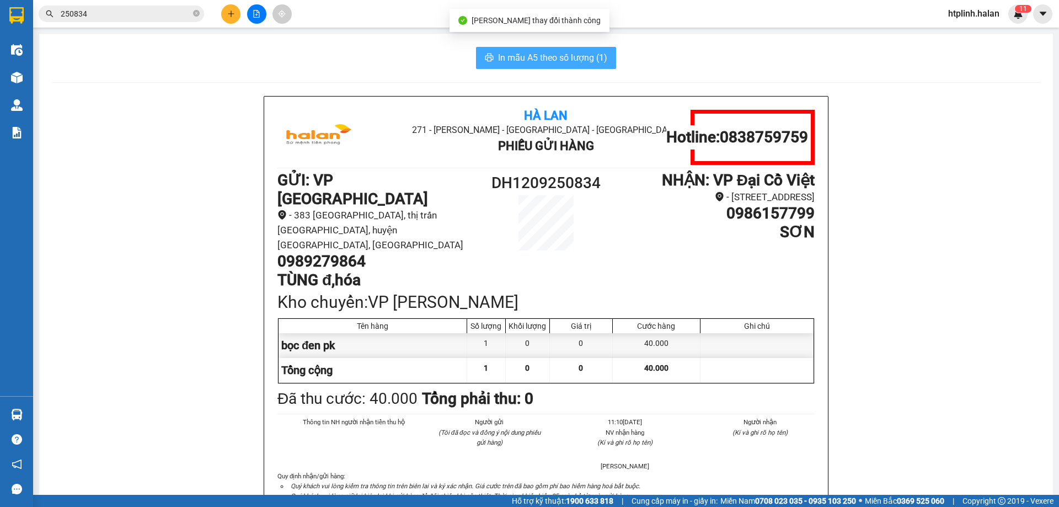
click at [574, 64] on span "In mẫu A5 theo số lượng (1)" at bounding box center [552, 58] width 109 height 14
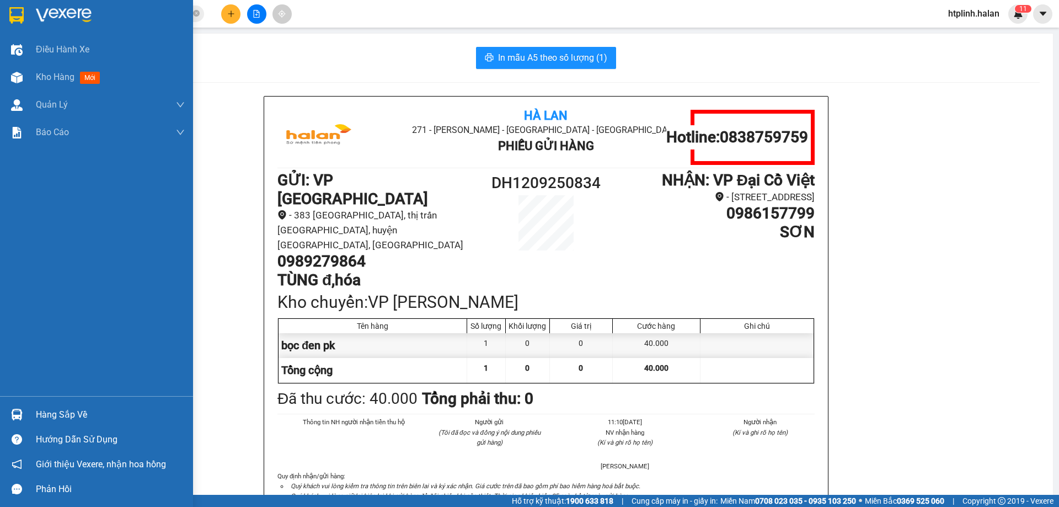
click at [66, 422] on div "Hàng sắp về" at bounding box center [110, 414] width 149 height 17
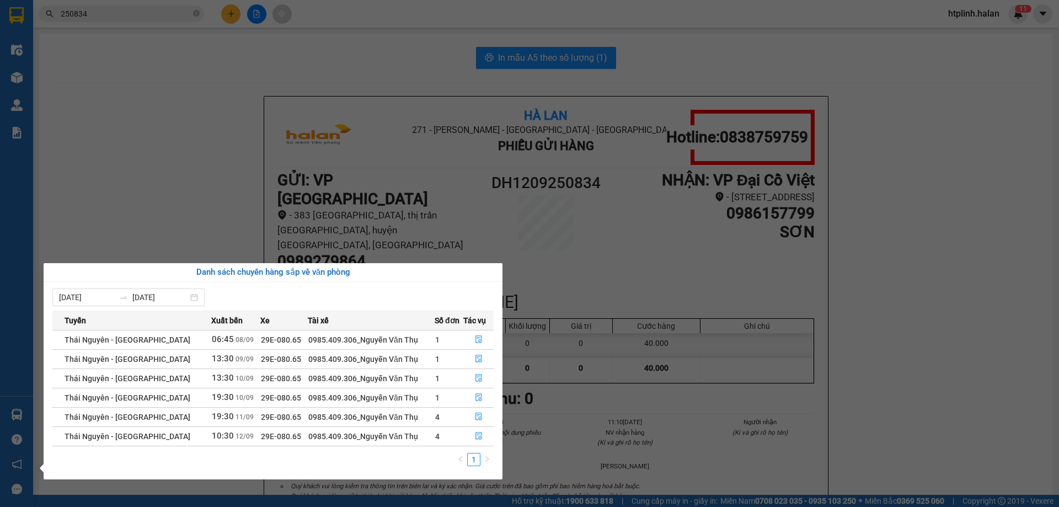
click at [237, 136] on section "Kết quả tìm kiếm ( 244 ) Bộ lọc Mã ĐH Trạng thái Món hàng Thu hộ Tổng cước Chưa…" at bounding box center [529, 253] width 1059 height 507
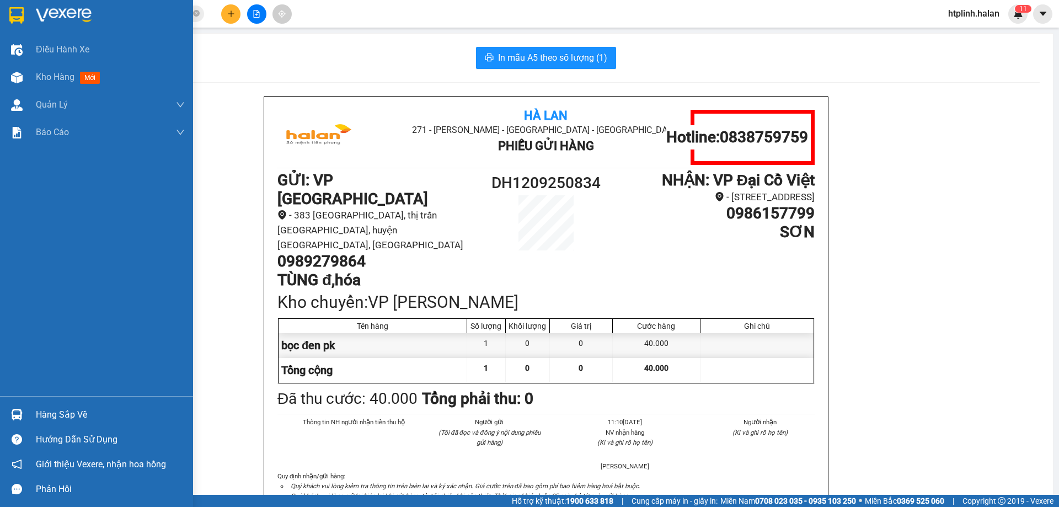
click at [48, 418] on div "Hàng sắp về" at bounding box center [110, 414] width 149 height 17
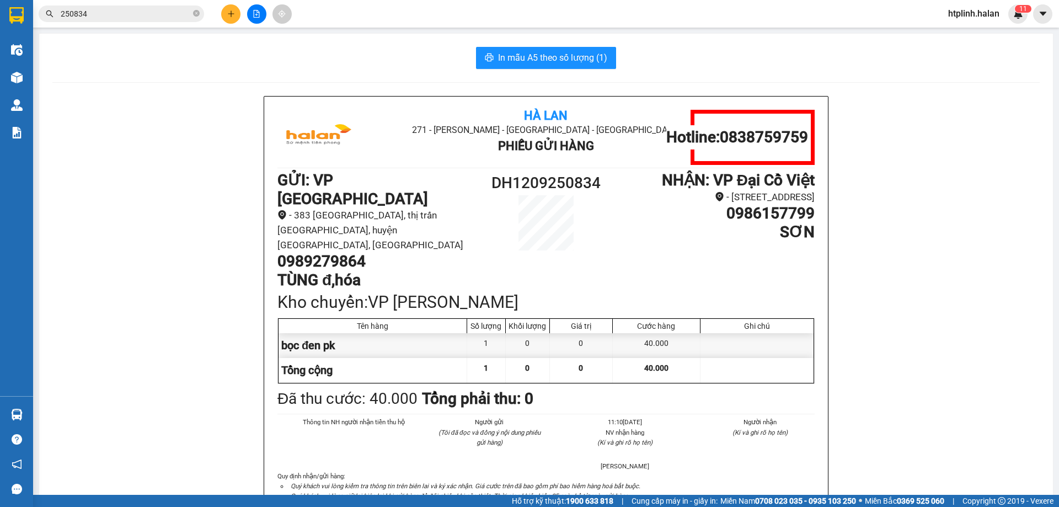
click at [113, 206] on section "Kết quả tìm kiếm ( 244 ) Bộ lọc Mã ĐH Trạng thái Món hàng Thu hộ Tổng cước Chưa…" at bounding box center [529, 253] width 1059 height 507
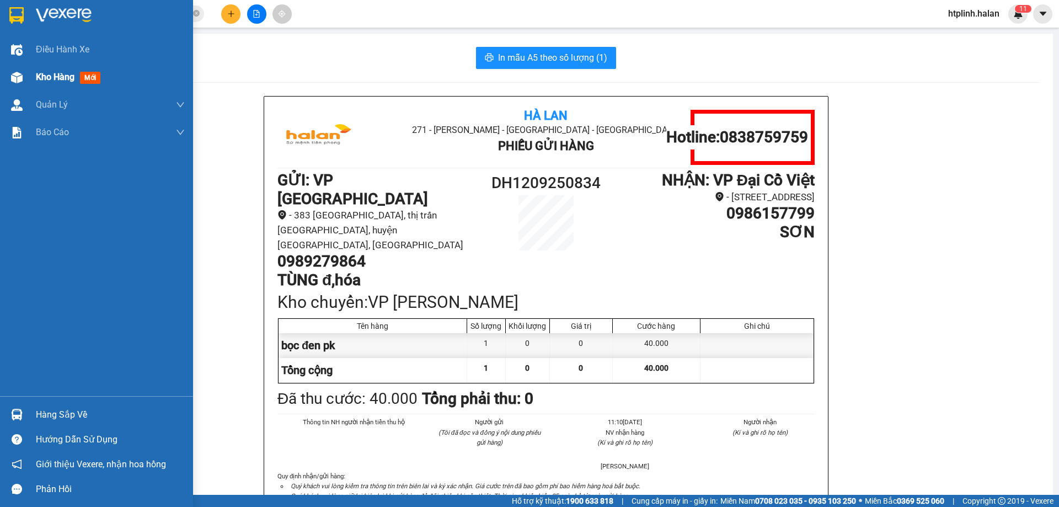
click at [18, 85] on div at bounding box center [16, 77] width 19 height 19
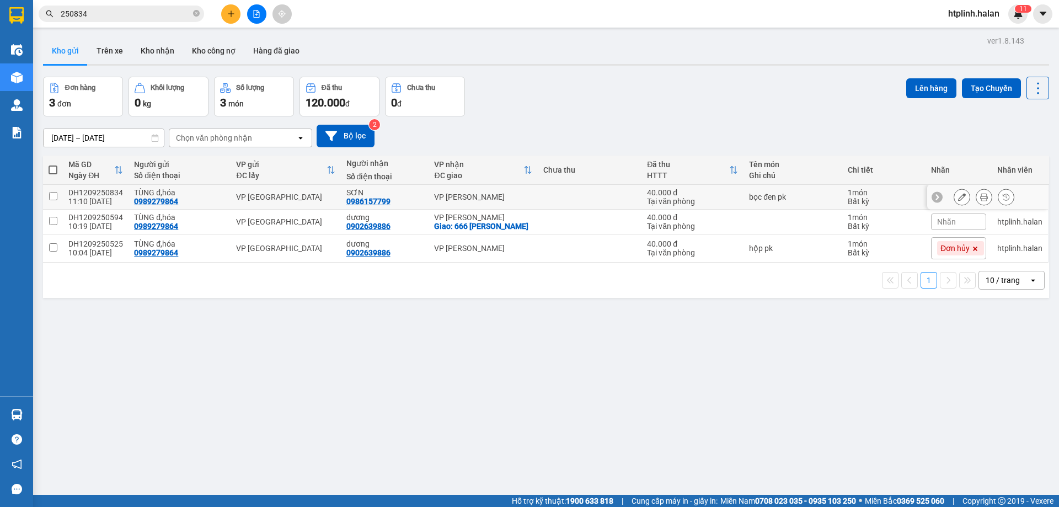
click at [50, 196] on input "checkbox" at bounding box center [53, 196] width 8 height 8
checkbox input "true"
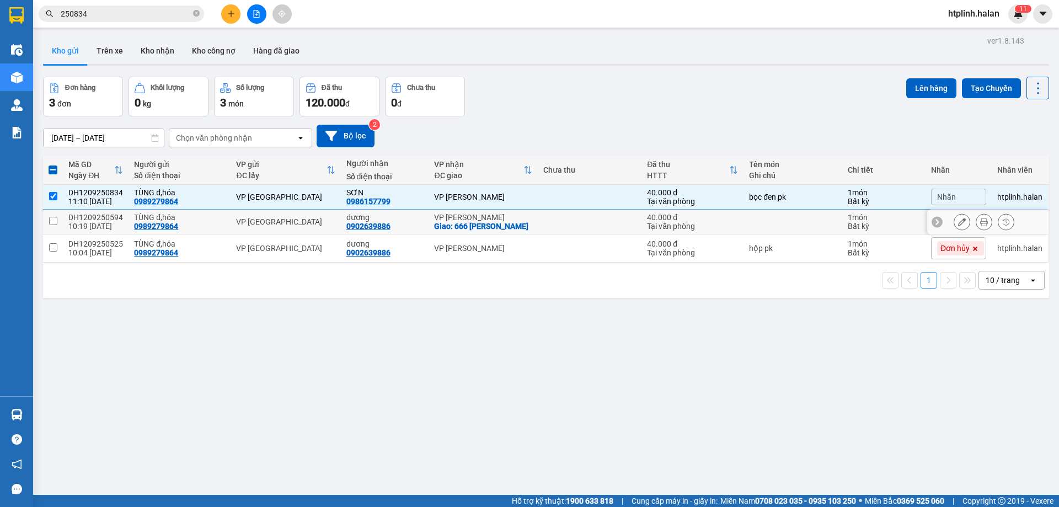
click at [52, 222] on input "checkbox" at bounding box center [53, 221] width 8 height 8
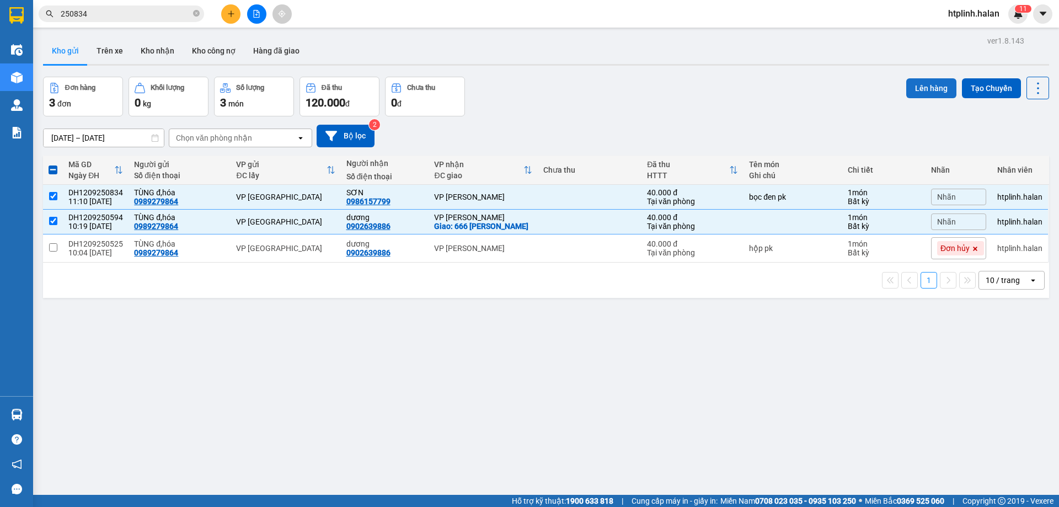
drag, startPoint x: 936, startPoint y: 81, endPoint x: 929, endPoint y: 82, distance: 7.9
click at [934, 81] on button "Lên hàng" at bounding box center [931, 88] width 50 height 20
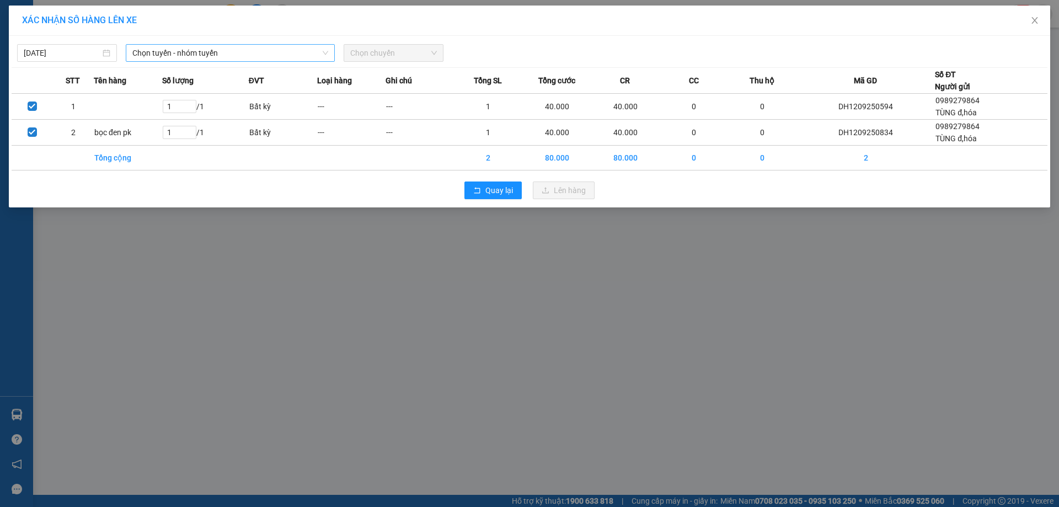
click at [186, 49] on span "Chọn tuyến - nhóm tuyến" at bounding box center [230, 53] width 196 height 17
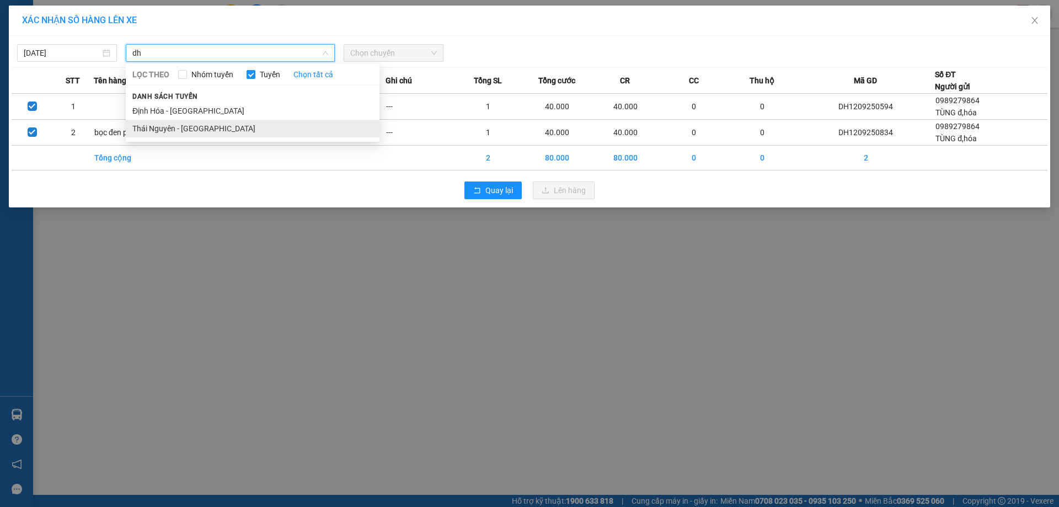
type input "dh"
drag, startPoint x: 206, startPoint y: 133, endPoint x: 263, endPoint y: 114, distance: 60.5
click at [207, 133] on li "Thái Nguyên - [GEOGRAPHIC_DATA]" at bounding box center [253, 129] width 254 height 18
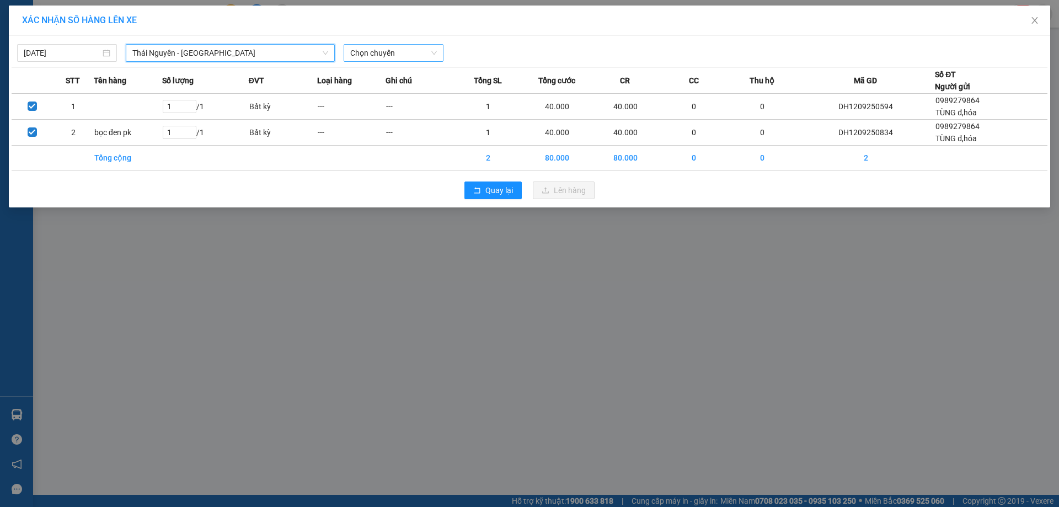
click at [398, 53] on span "Chọn chuyến" at bounding box center [393, 53] width 87 height 17
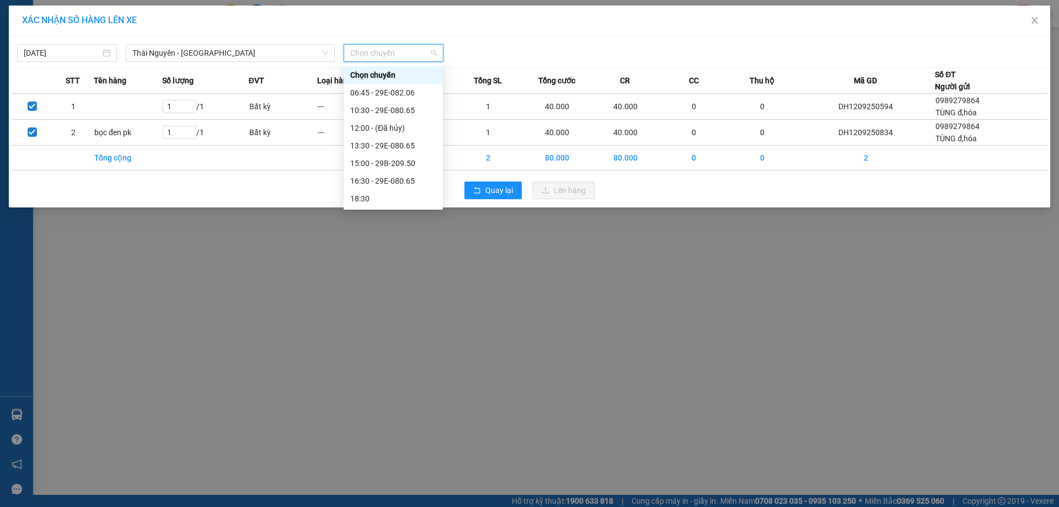
click at [212, 54] on span "Thái Nguyên - [GEOGRAPHIC_DATA]" at bounding box center [230, 53] width 196 height 17
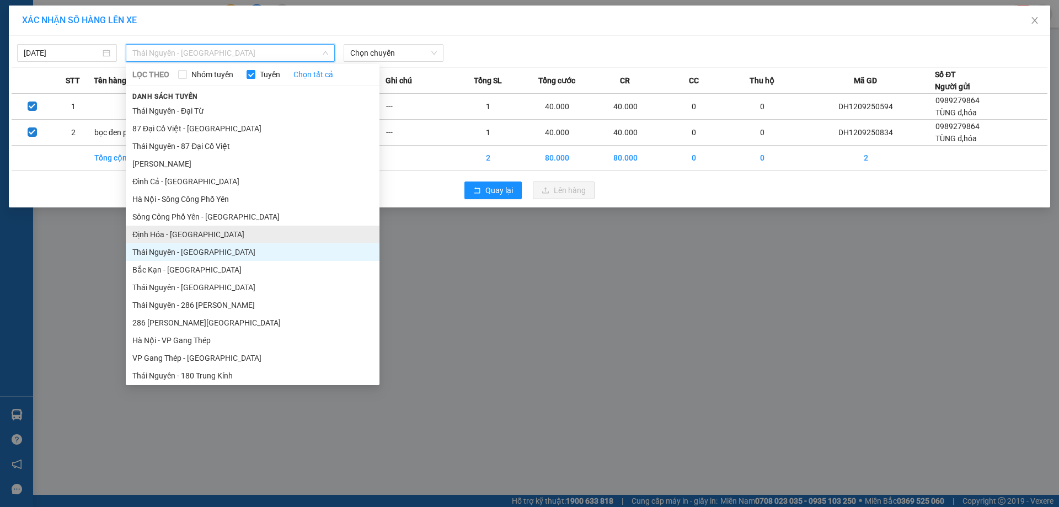
click at [163, 239] on li "Định Hóa - Thái Nguyên" at bounding box center [253, 235] width 254 height 18
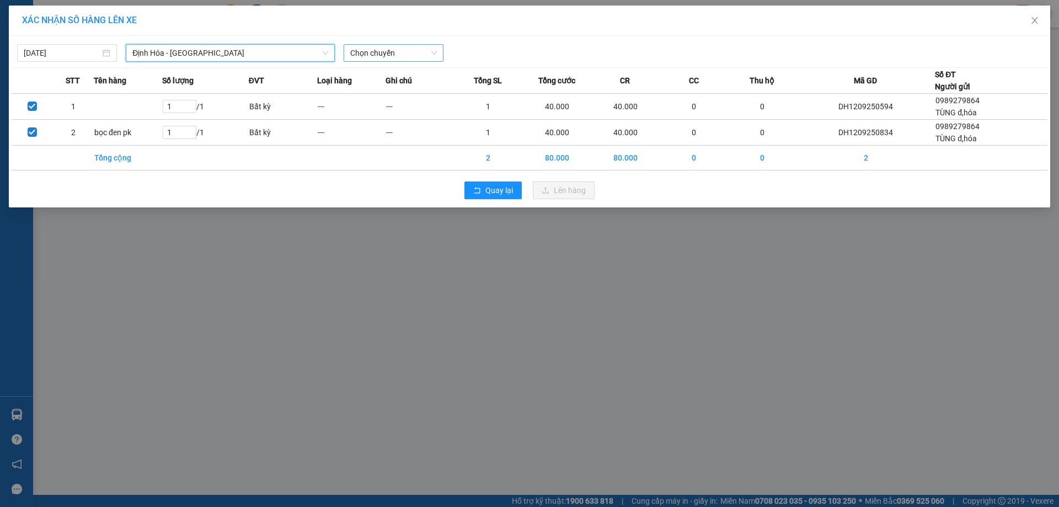
click at [369, 52] on span "Chọn chuyến" at bounding box center [393, 53] width 87 height 17
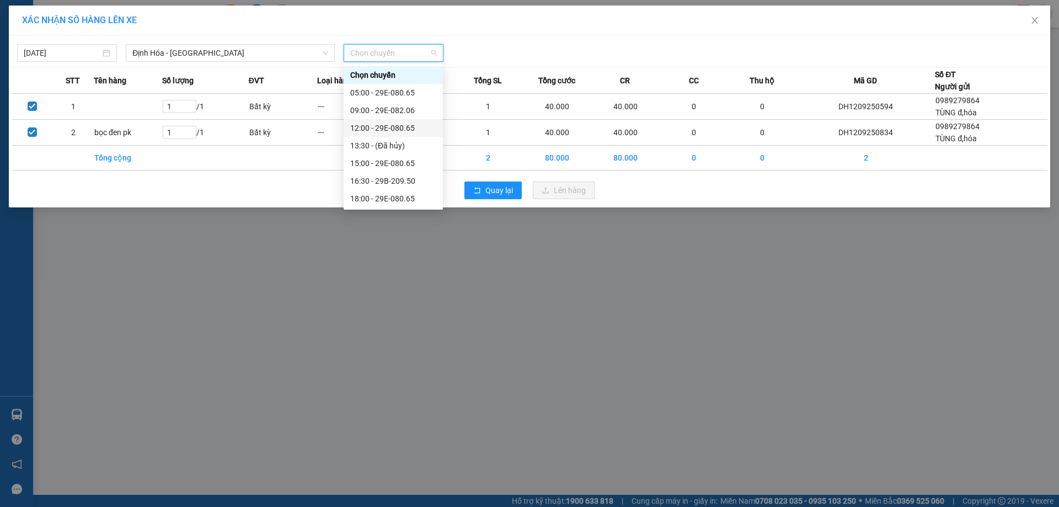
click at [371, 126] on div "12:00 - 29E-080.65" at bounding box center [393, 128] width 86 height 12
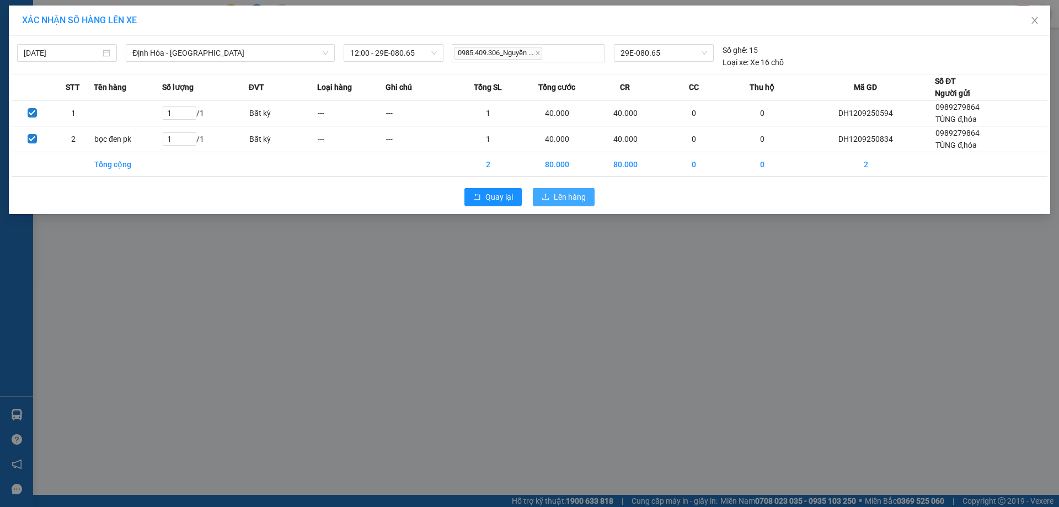
drag, startPoint x: 571, startPoint y: 197, endPoint x: 528, endPoint y: 200, distance: 43.7
click at [571, 197] on span "Lên hàng" at bounding box center [570, 197] width 32 height 12
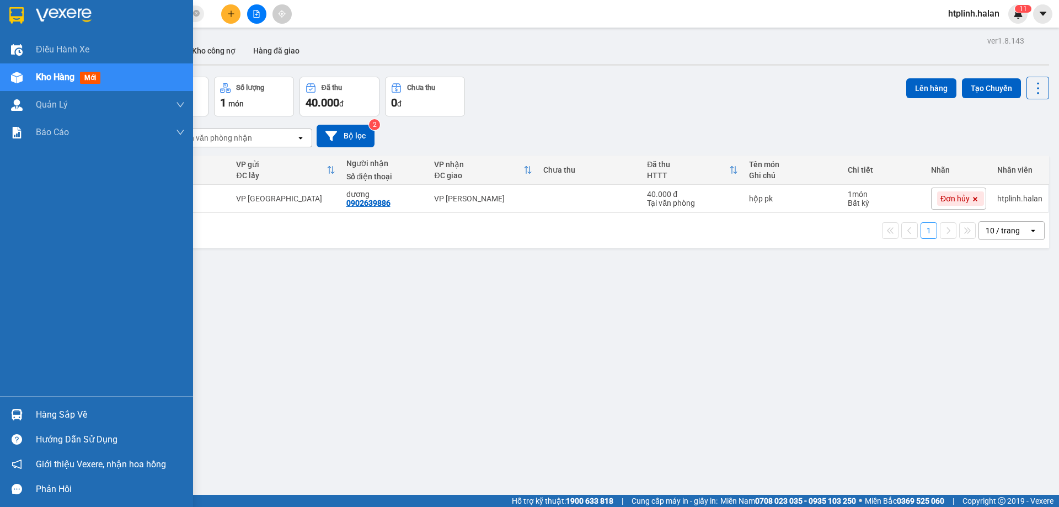
drag, startPoint x: 62, startPoint y: 413, endPoint x: 258, endPoint y: 371, distance: 199.7
click at [68, 412] on div "Hàng sắp về" at bounding box center [110, 414] width 149 height 17
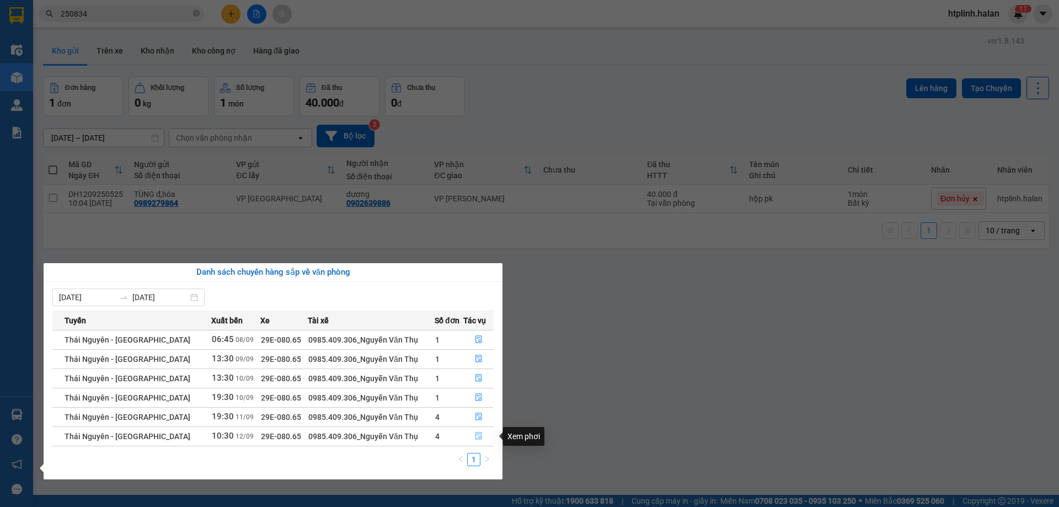
drag, startPoint x: 479, startPoint y: 440, endPoint x: 515, endPoint y: 428, distance: 37.1
click at [480, 440] on icon "file-done" at bounding box center [479, 436] width 8 height 8
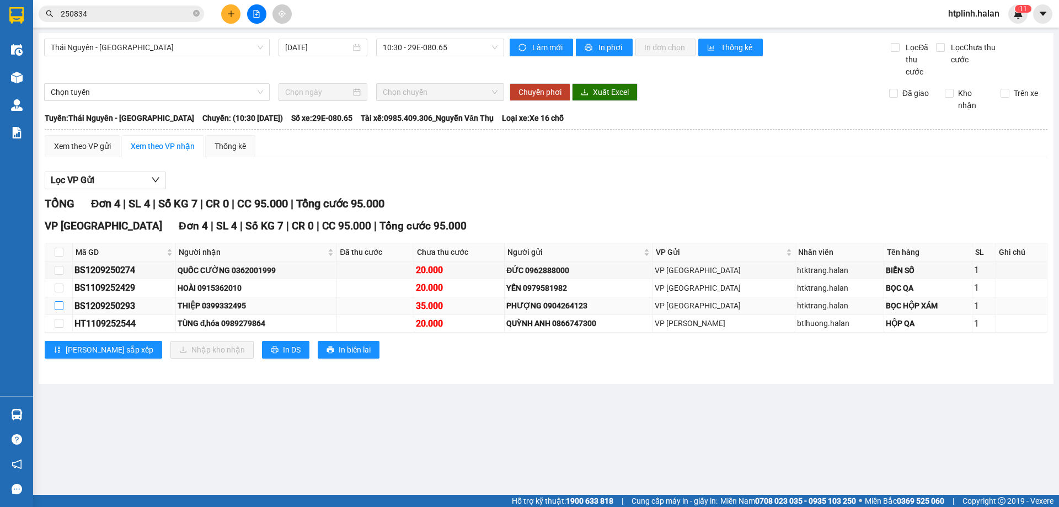
click at [62, 308] on input "checkbox" at bounding box center [59, 305] width 9 height 9
checkbox input "true"
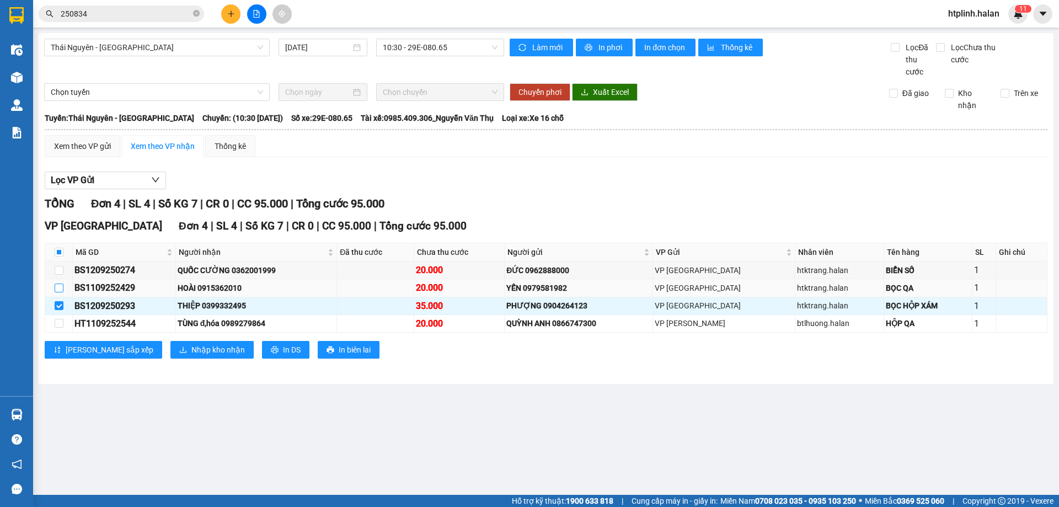
click at [57, 287] on input "checkbox" at bounding box center [59, 287] width 9 height 9
checkbox input "true"
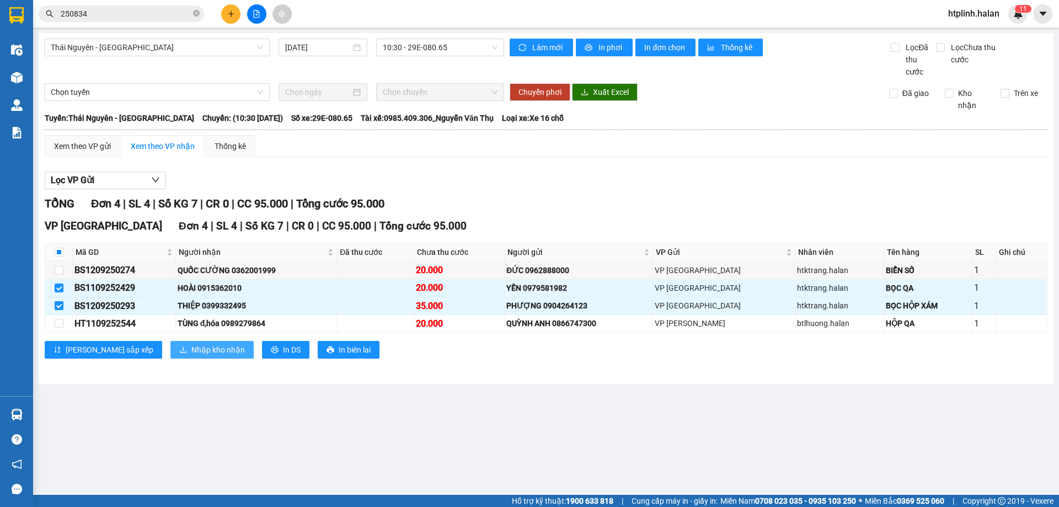
click at [191, 350] on span "Nhập kho nhận" at bounding box center [217, 350] width 53 height 12
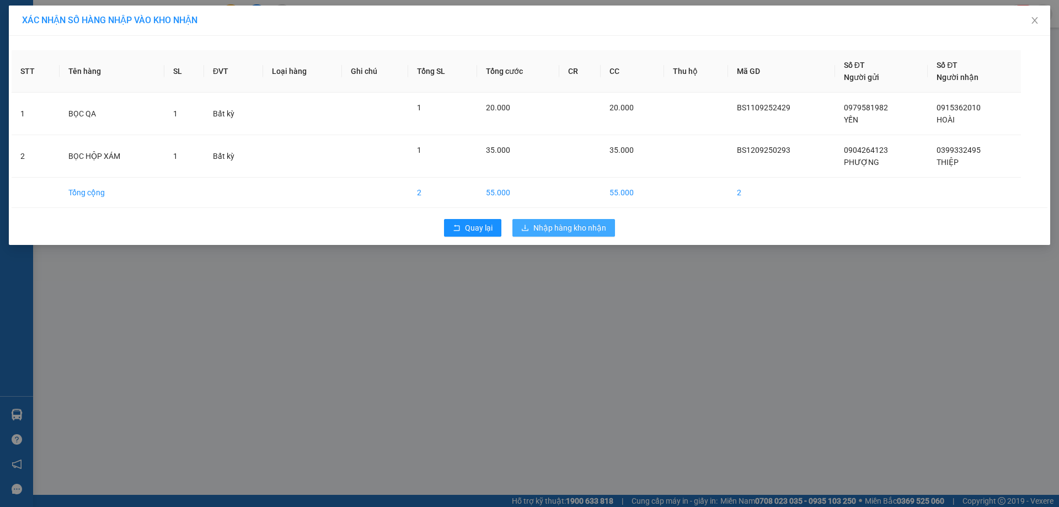
click at [558, 232] on span "Nhập hàng kho nhận" at bounding box center [569, 228] width 73 height 12
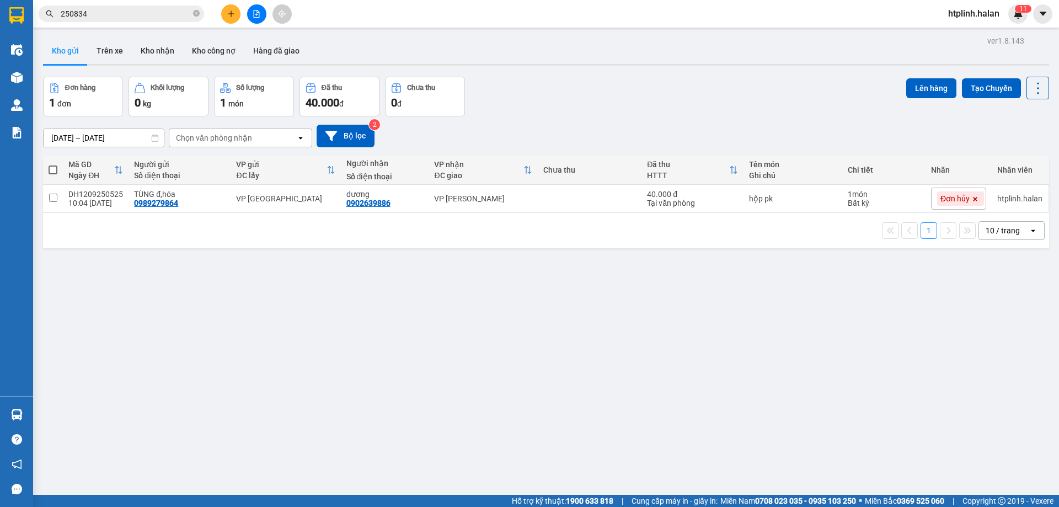
click at [132, 15] on input "250834" at bounding box center [126, 14] width 130 height 12
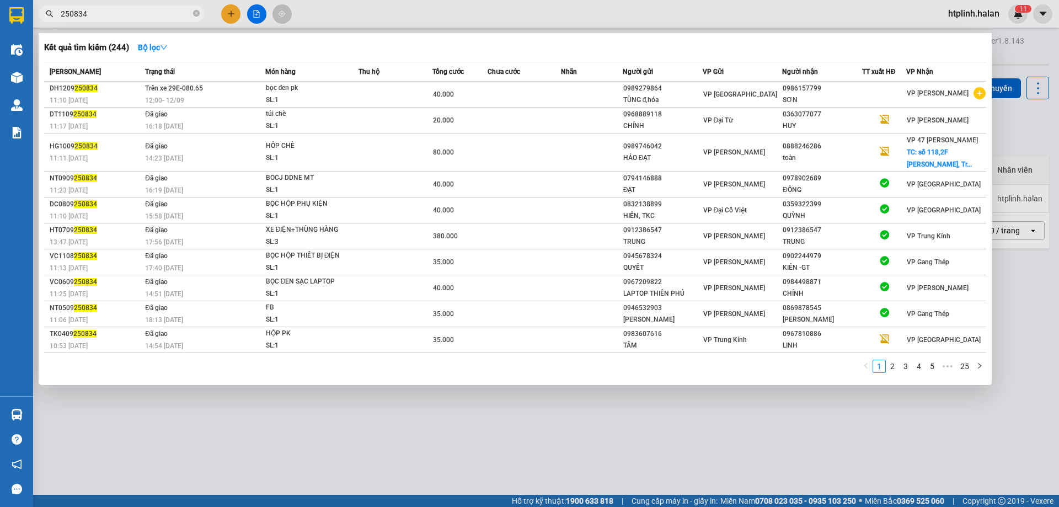
drag, startPoint x: 196, startPoint y: 13, endPoint x: 183, endPoint y: 13, distance: 13.2
click at [196, 13] on icon "close-circle" at bounding box center [196, 13] width 7 height 7
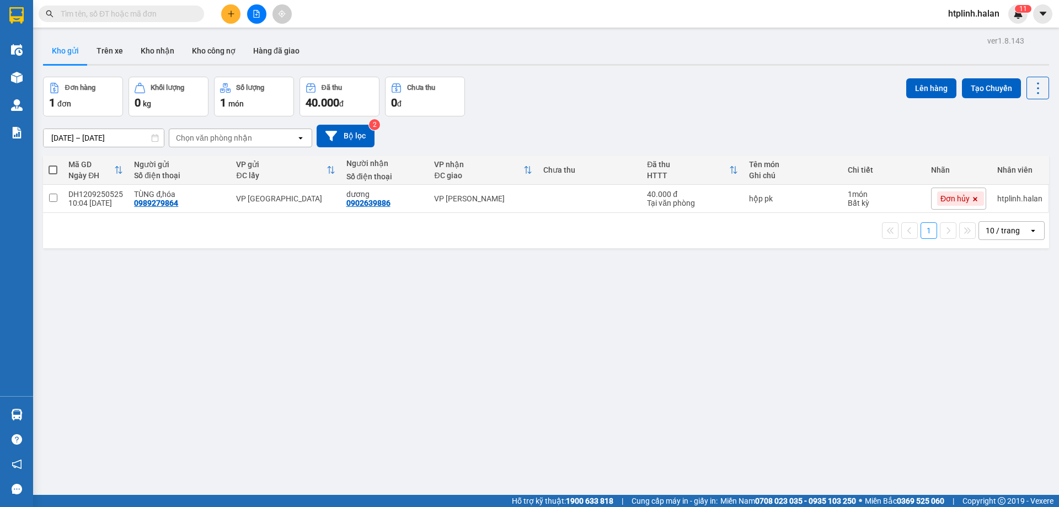
click at [77, 11] on input "text" at bounding box center [126, 14] width 130 height 12
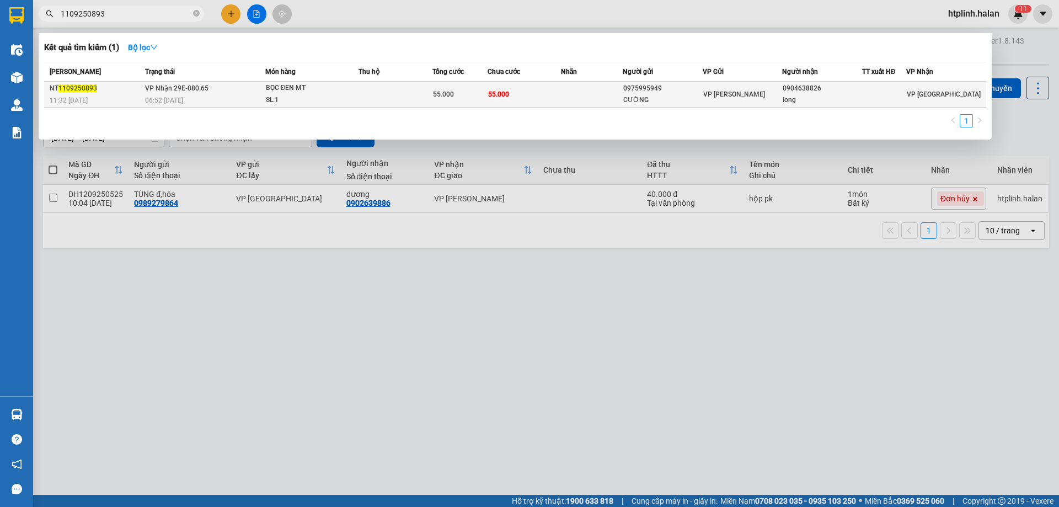
type input "1109250893"
click at [260, 92] on td "VP Nhận 29E-080.65 06:52 - 12/09" at bounding box center [203, 95] width 123 height 26
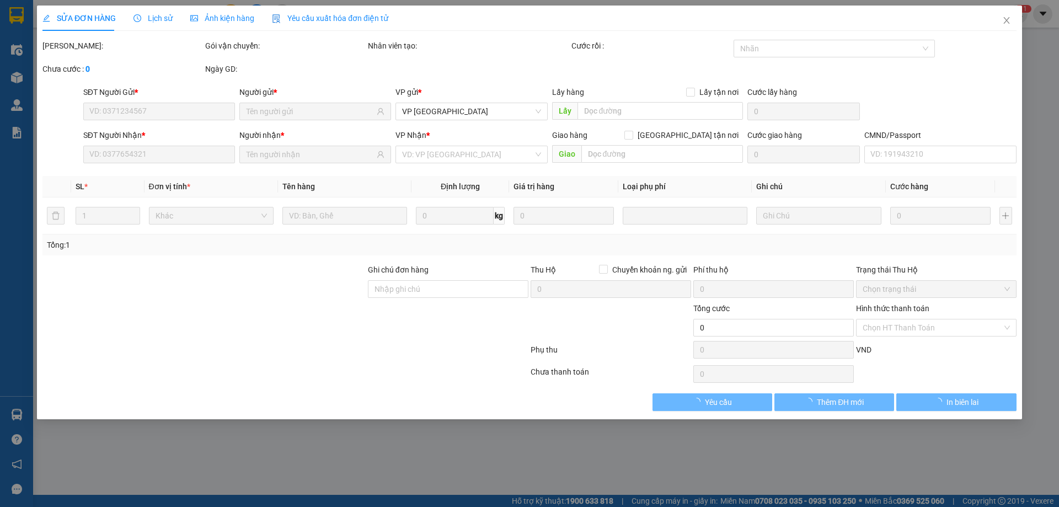
type input "0975995949"
type input "CƯỜNG"
type input "0904638826"
type input "long"
type input "55.000"
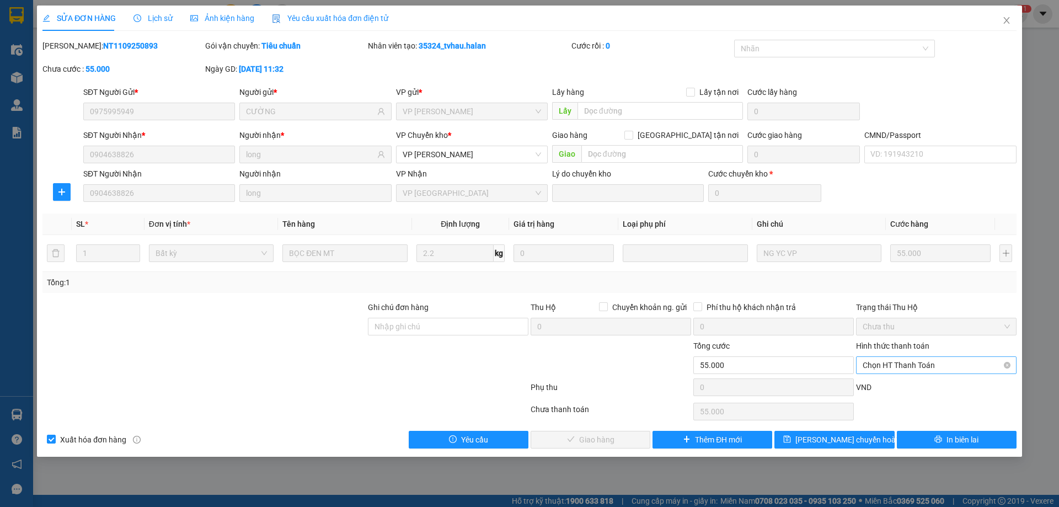
click at [896, 362] on span "Chọn HT Thanh Toán" at bounding box center [936, 365] width 147 height 17
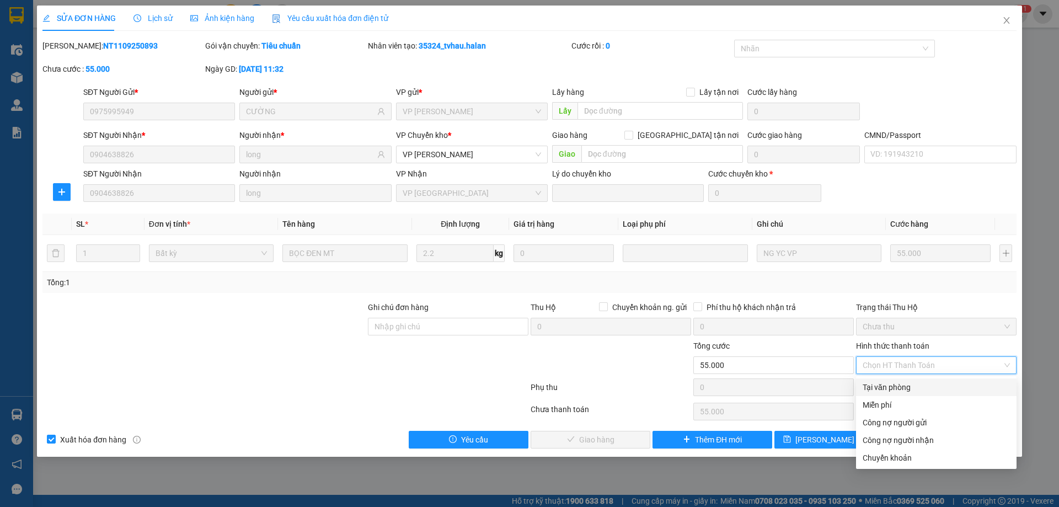
click at [895, 380] on div "Tại văn phòng" at bounding box center [936, 387] width 160 height 18
type input "0"
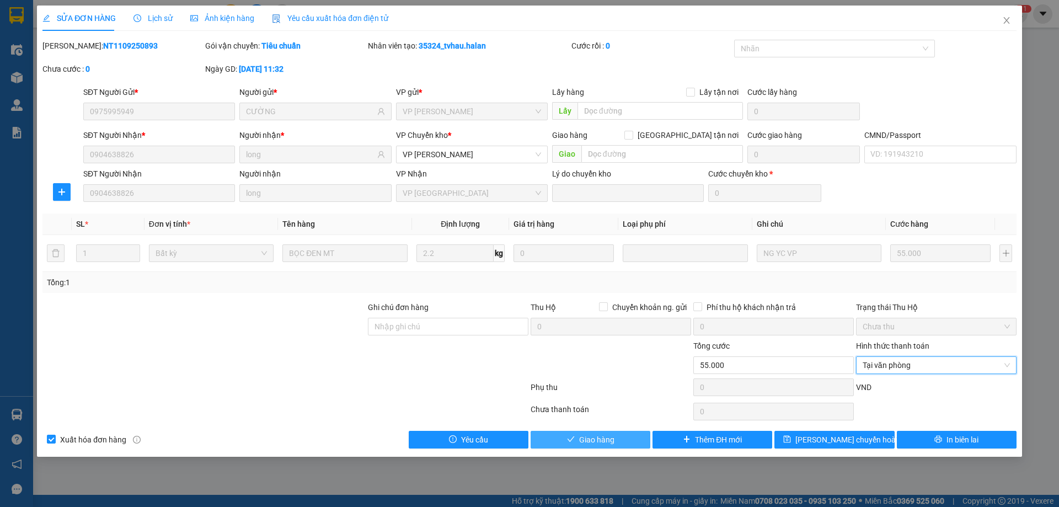
click at [637, 438] on button "Giao hàng" at bounding box center [591, 440] width 120 height 18
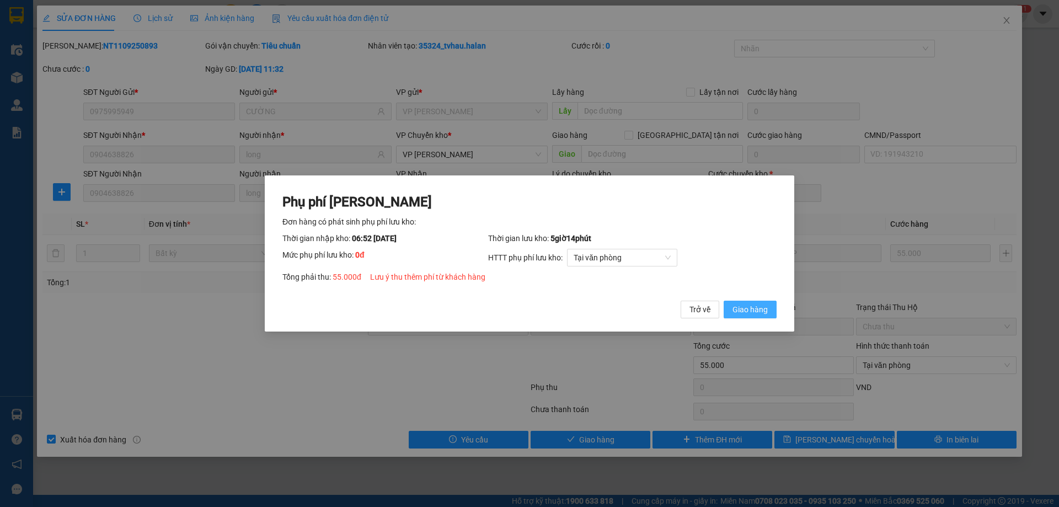
click at [756, 316] on button "Giao hàng" at bounding box center [750, 310] width 53 height 18
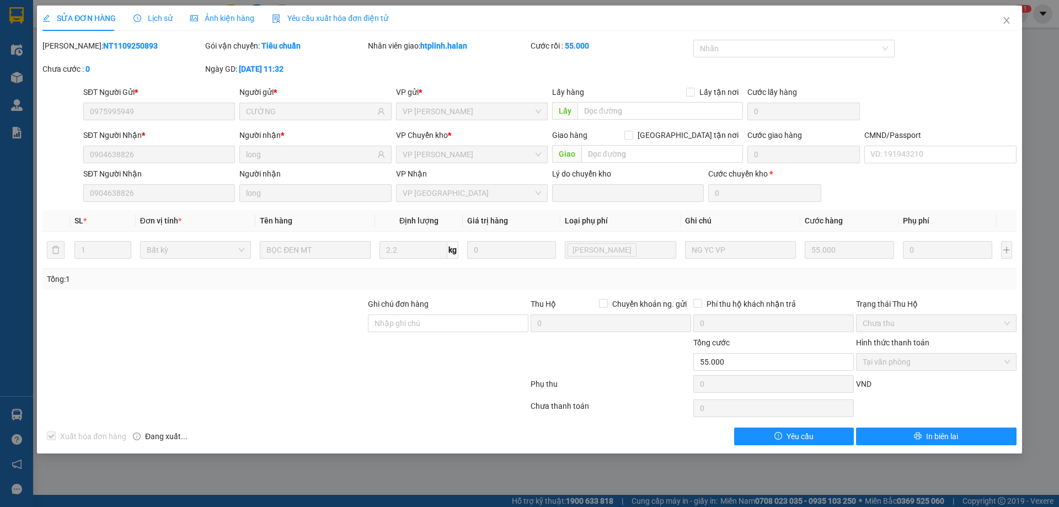
drag, startPoint x: 190, startPoint y: 484, endPoint x: 180, endPoint y: 492, distance: 12.9
click at [190, 484] on div "SỬA ĐƠN HÀNG Lịch sử Ảnh kiện hàng Yêu cầu xuất hóa đơn điện tử Total Paid Fee …" at bounding box center [529, 253] width 1059 height 507
click at [1006, 21] on icon "close" at bounding box center [1006, 20] width 6 height 7
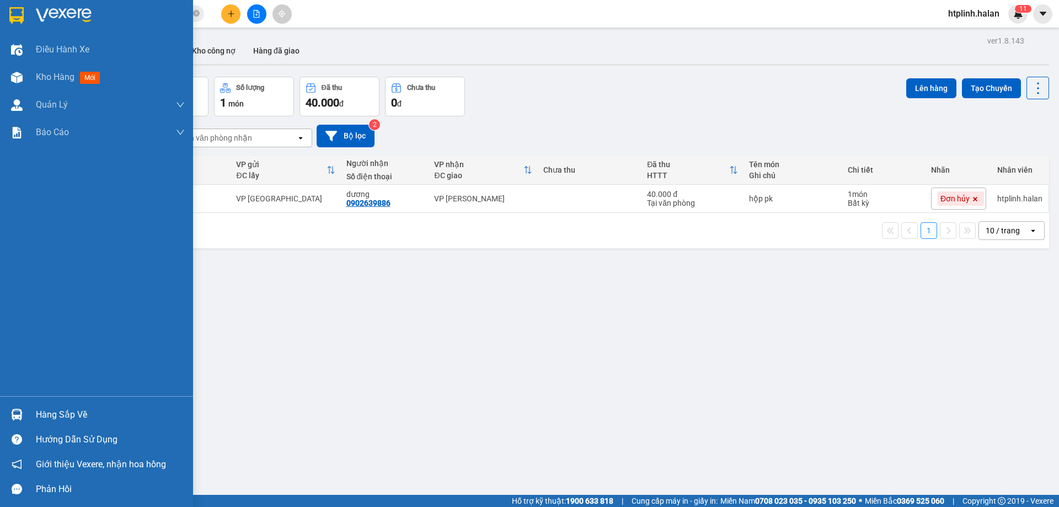
click at [58, 413] on div "Hàng sắp về" at bounding box center [110, 414] width 149 height 17
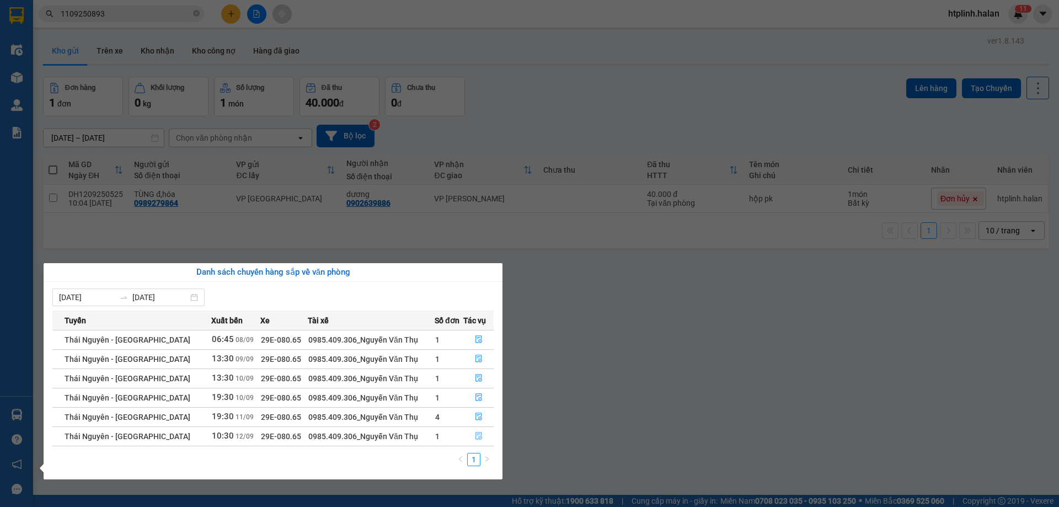
click at [475, 441] on span "file-done" at bounding box center [479, 436] width 8 height 9
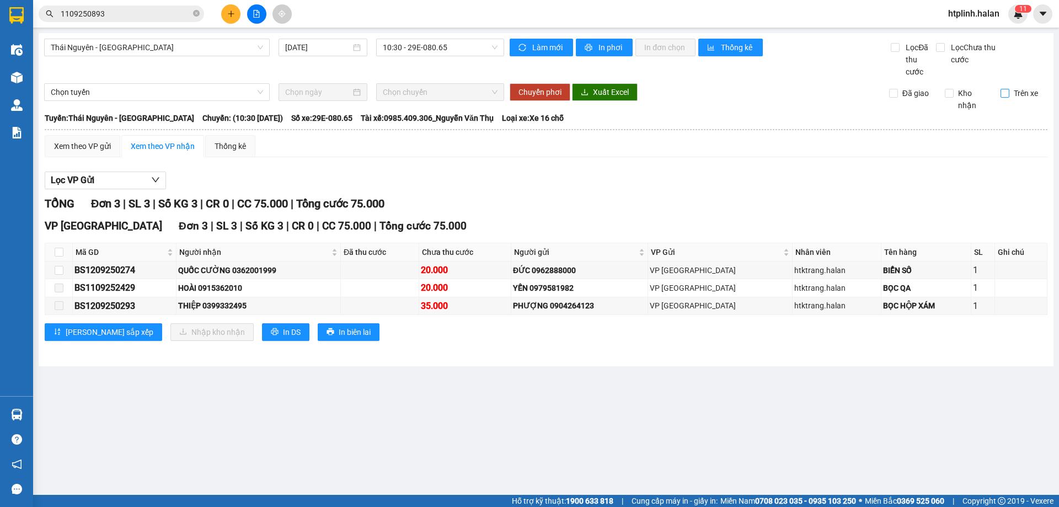
click at [1004, 96] on input "Trên xe" at bounding box center [1004, 93] width 9 height 9
checkbox input "true"
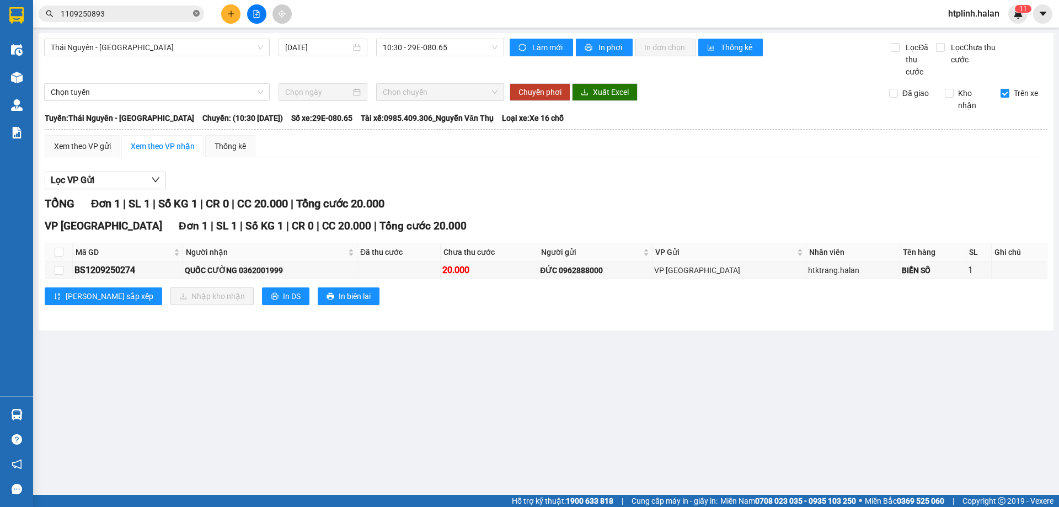
click at [194, 18] on span at bounding box center [196, 14] width 7 height 10
click at [174, 16] on input "text" at bounding box center [126, 14] width 130 height 12
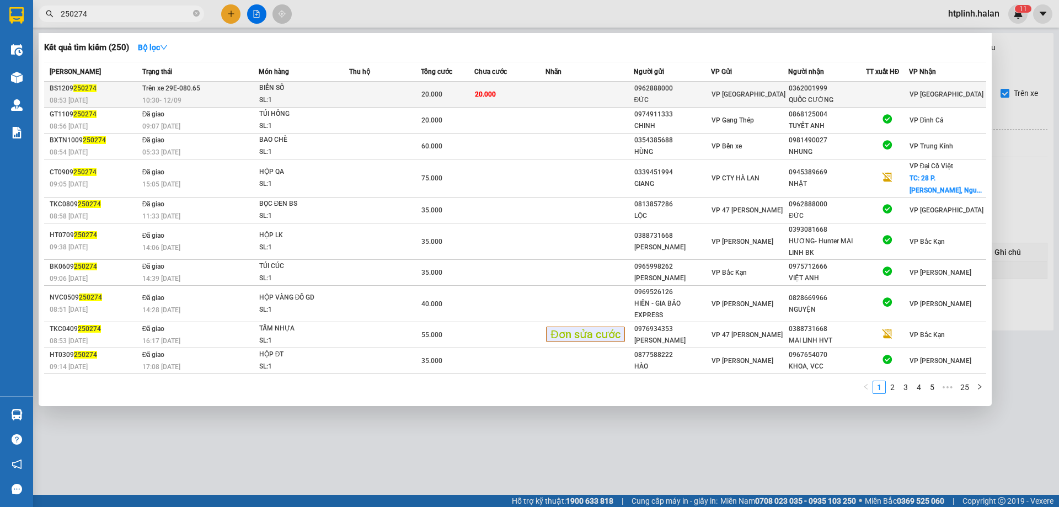
type input "250274"
click at [282, 85] on div "BIỂN SỐ" at bounding box center [300, 88] width 83 height 12
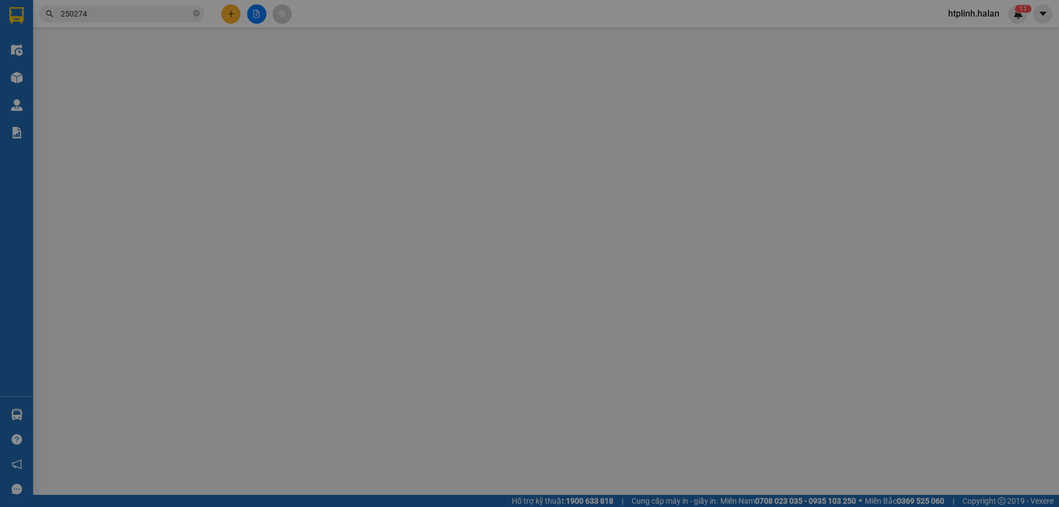
type input "0962888000"
type input "ĐỨC"
type input "0362001999"
type input "QUỐC CƯỜNG"
type input "20.000"
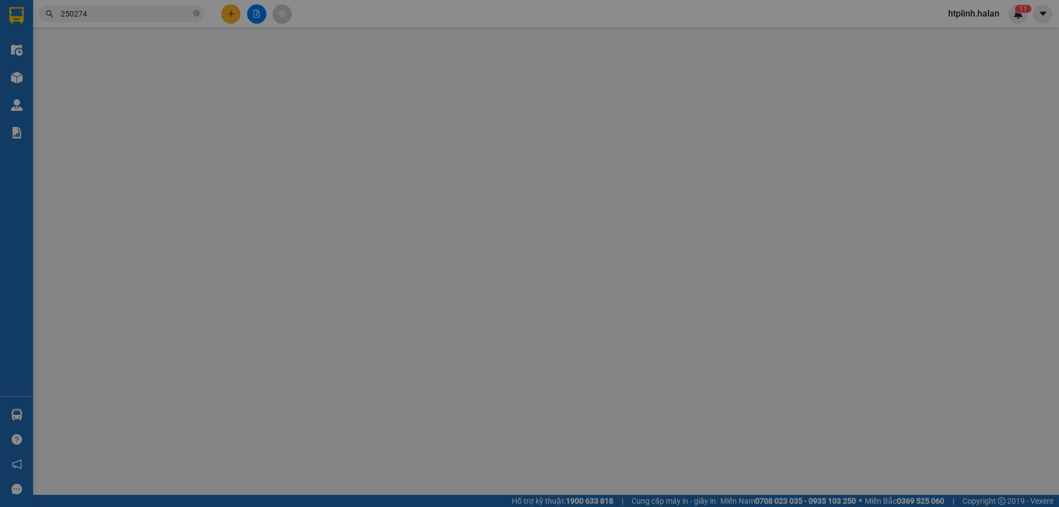
type input "20.000"
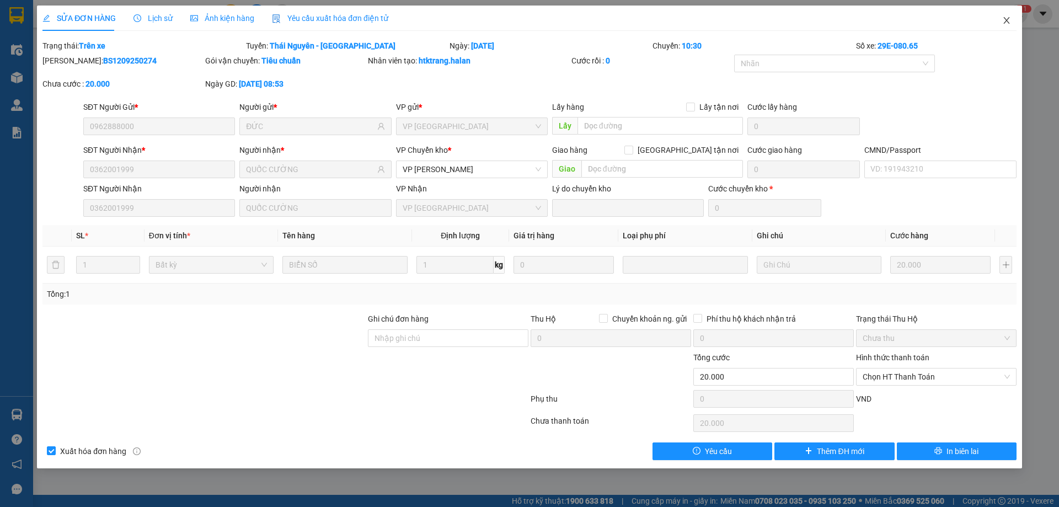
click at [1009, 20] on icon "close" at bounding box center [1006, 20] width 9 height 9
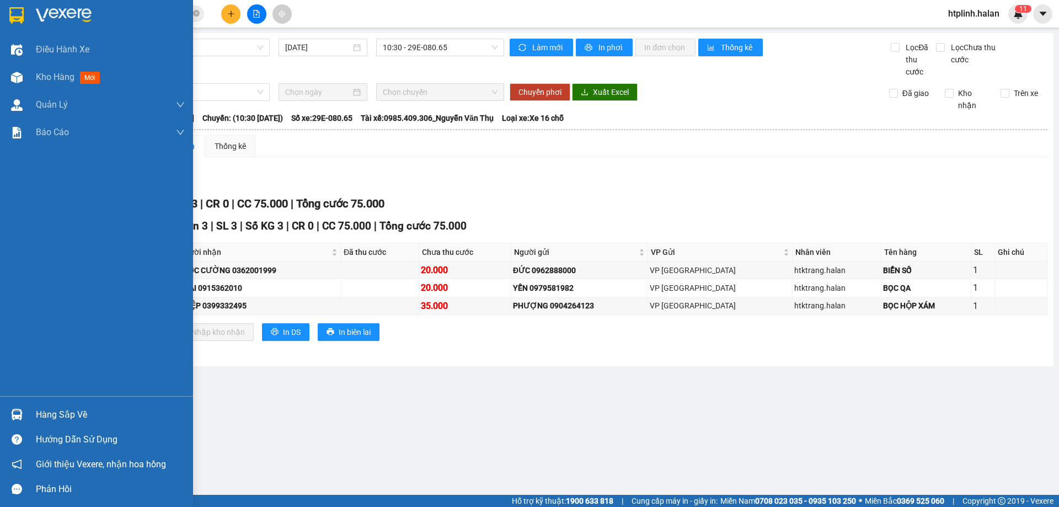
click at [36, 404] on div "Hàng sắp về" at bounding box center [96, 414] width 193 height 25
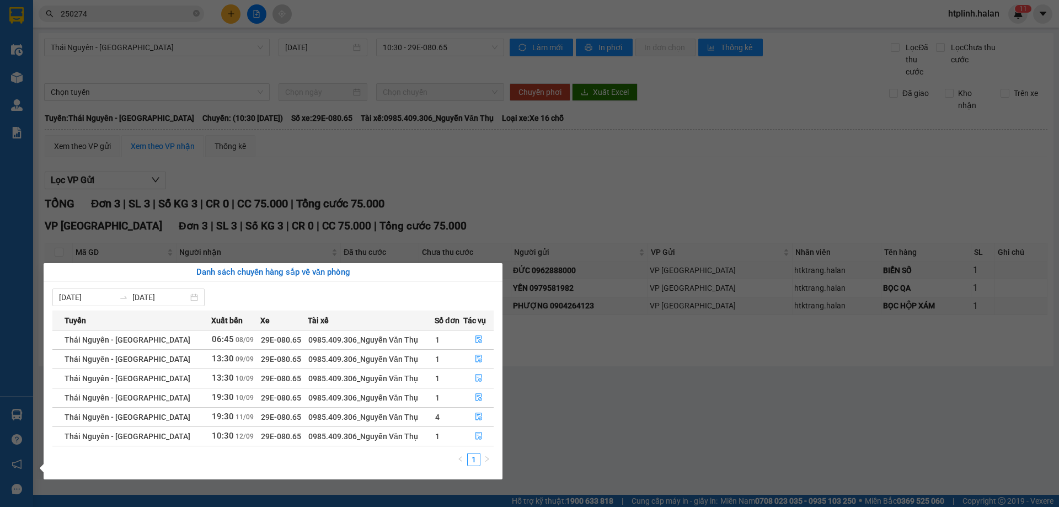
click at [538, 200] on section "Kết quả tìm kiếm ( 250 ) Bộ lọc Mã ĐH Trạng thái Món hàng Thu hộ Tổng cước Chưa…" at bounding box center [529, 253] width 1059 height 507
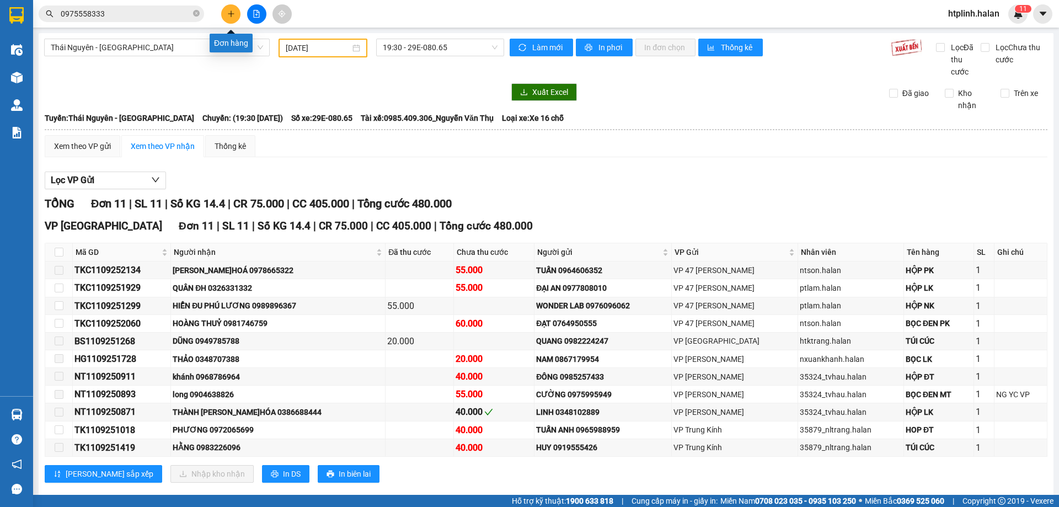
click at [234, 12] on icon "plus" at bounding box center [231, 14] width 8 height 8
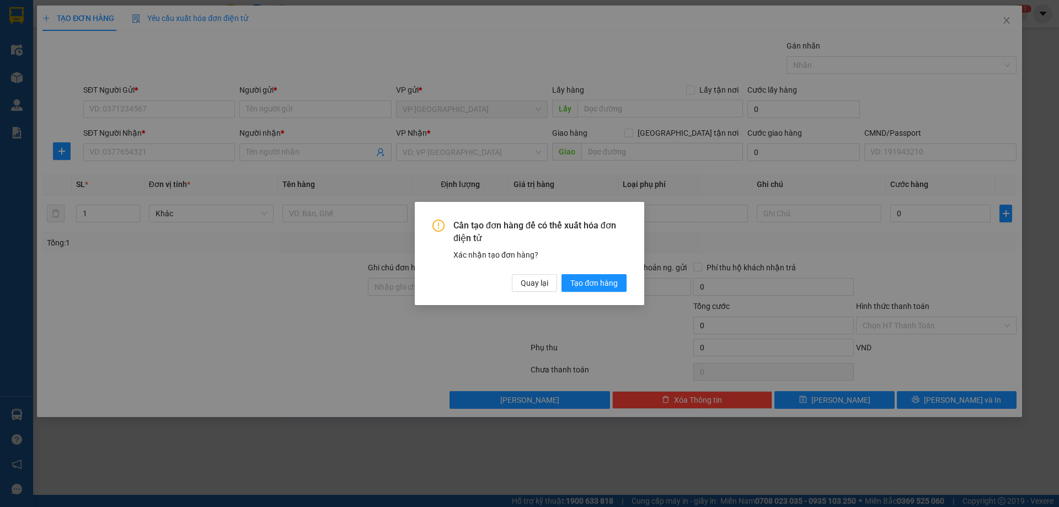
click at [590, 267] on div "Cần tạo đơn hàng để có thể xuất hóa đơn điện tử Xác nhận tạo đơn hàng? Quay lại…" at bounding box center [529, 255] width 194 height 72
click at [592, 280] on span "Tạo đơn hàng" at bounding box center [593, 283] width 47 height 12
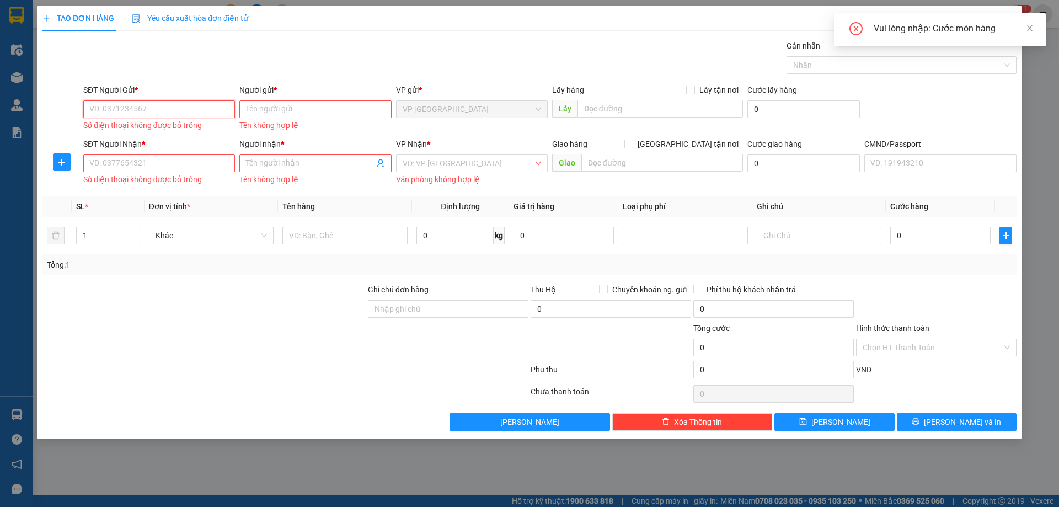
click at [175, 110] on input "SĐT Người Gửi *" at bounding box center [159, 109] width 152 height 18
paste input "0989279864"
type input "0989279864"
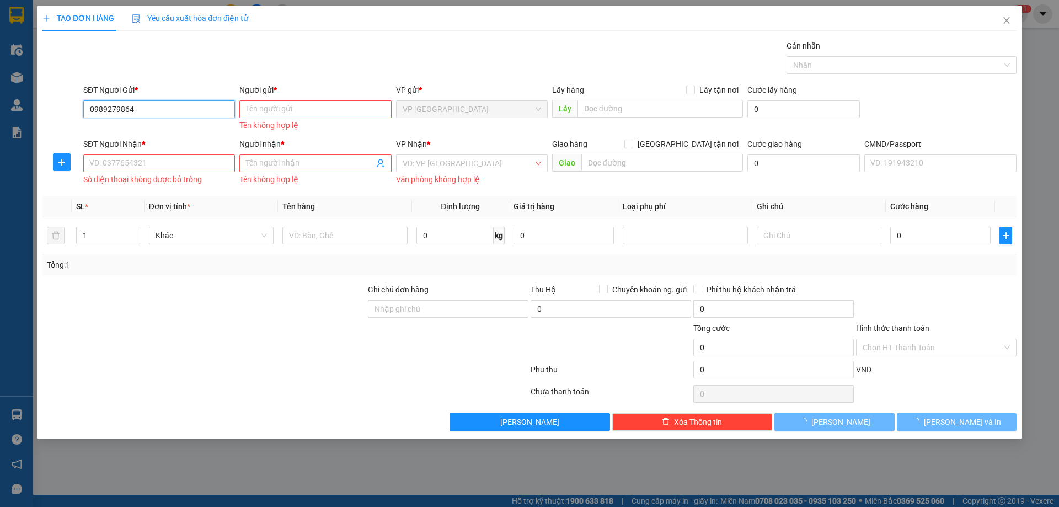
click at [175, 110] on input "0989279864" at bounding box center [159, 109] width 152 height 18
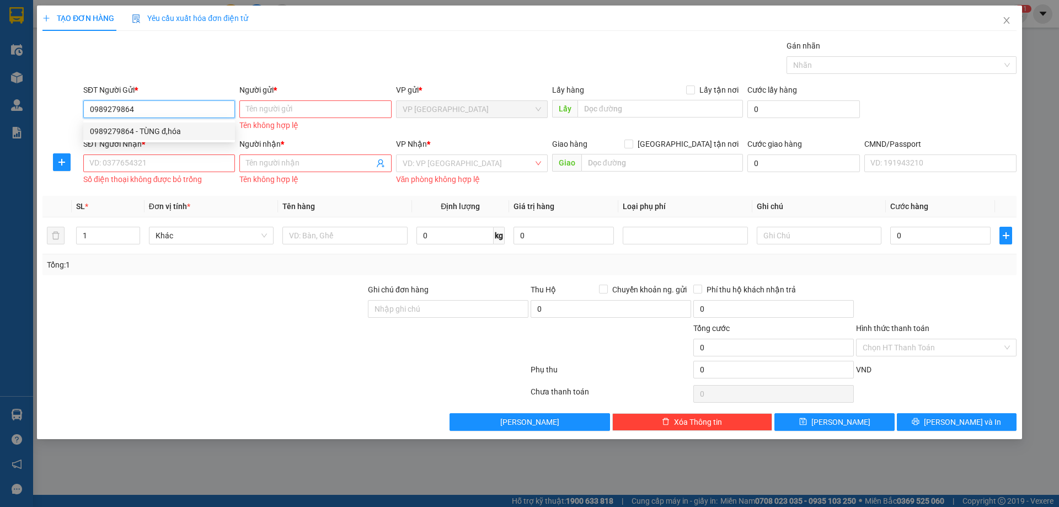
click at [198, 136] on div "0989279864 - TÙNG đ,hóa" at bounding box center [159, 131] width 138 height 12
type input "TÙNG đ,hóa"
type input "0989279864"
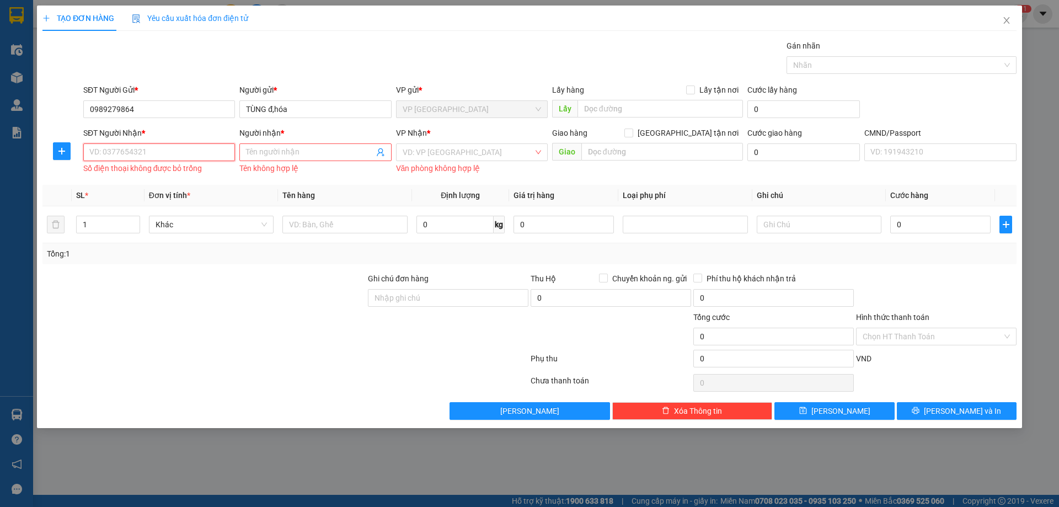
click at [197, 158] on input "SĐT Người Nhận *" at bounding box center [159, 152] width 152 height 18
click at [122, 173] on div "0902639886 - dương" at bounding box center [159, 174] width 138 height 12
type input "0902639886"
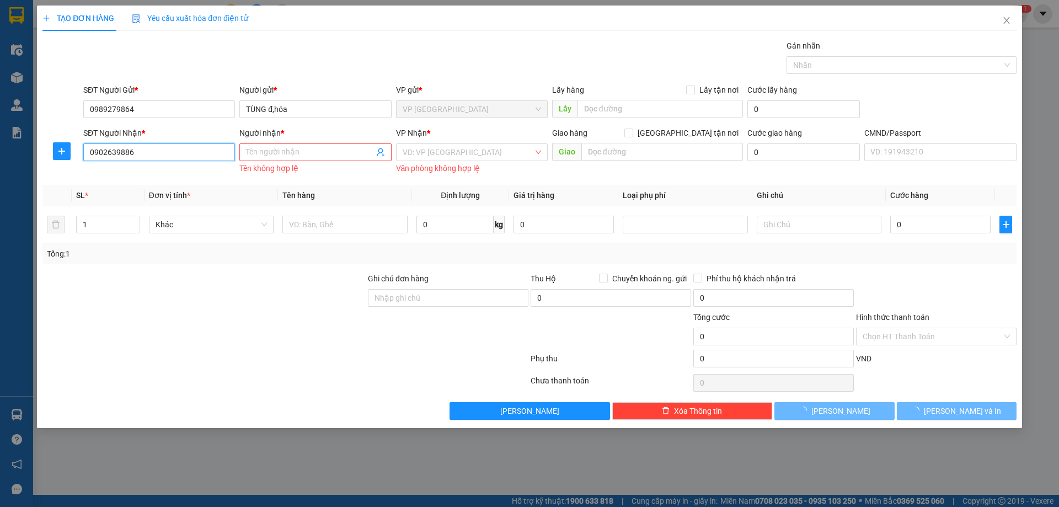
type input "dương"
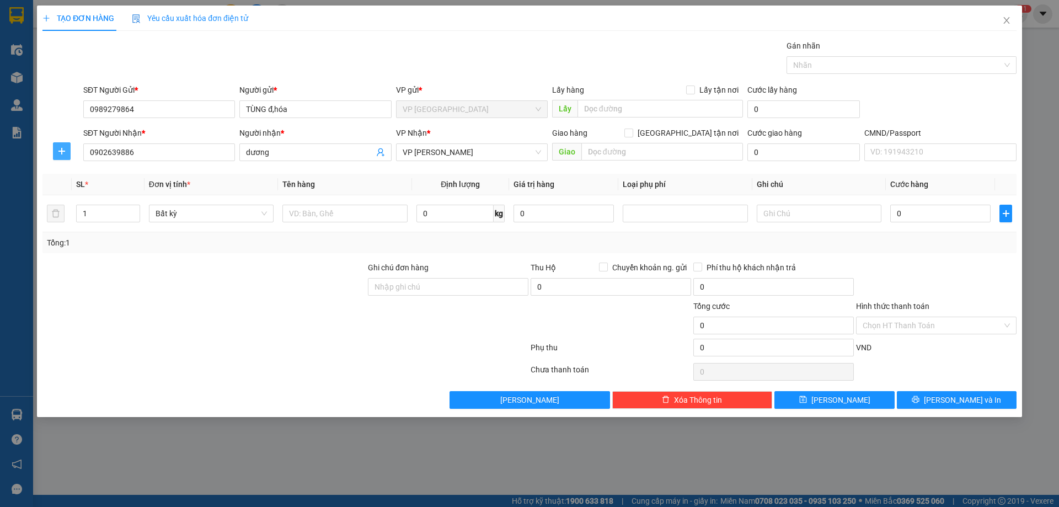
click at [57, 148] on span "plus" at bounding box center [61, 151] width 17 height 9
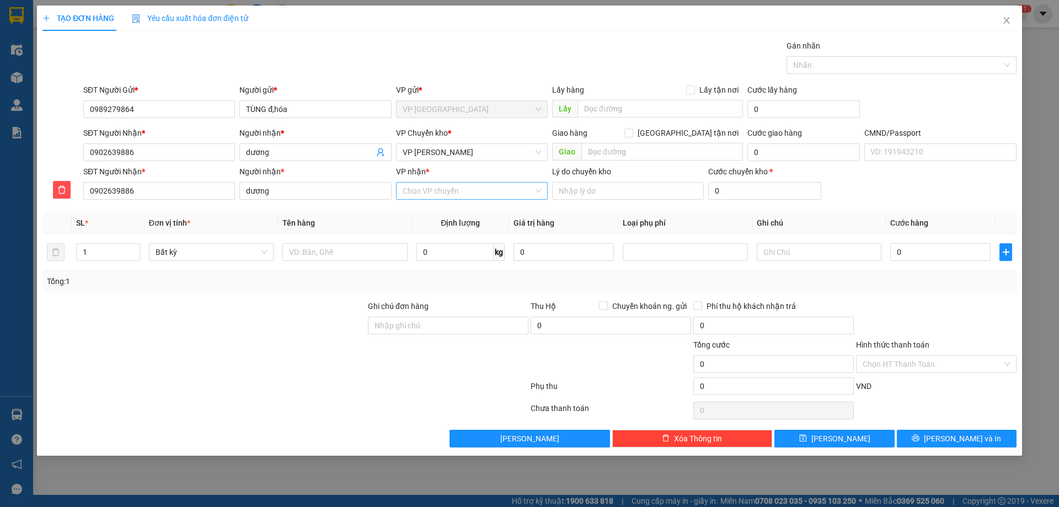
click at [433, 196] on input "VP nhận *" at bounding box center [468, 191] width 131 height 17
type input "g"
type input "hvt"
click at [427, 206] on div "VP [PERSON_NAME]" at bounding box center [472, 213] width 152 height 18
click at [629, 149] on input "text" at bounding box center [662, 152] width 162 height 18
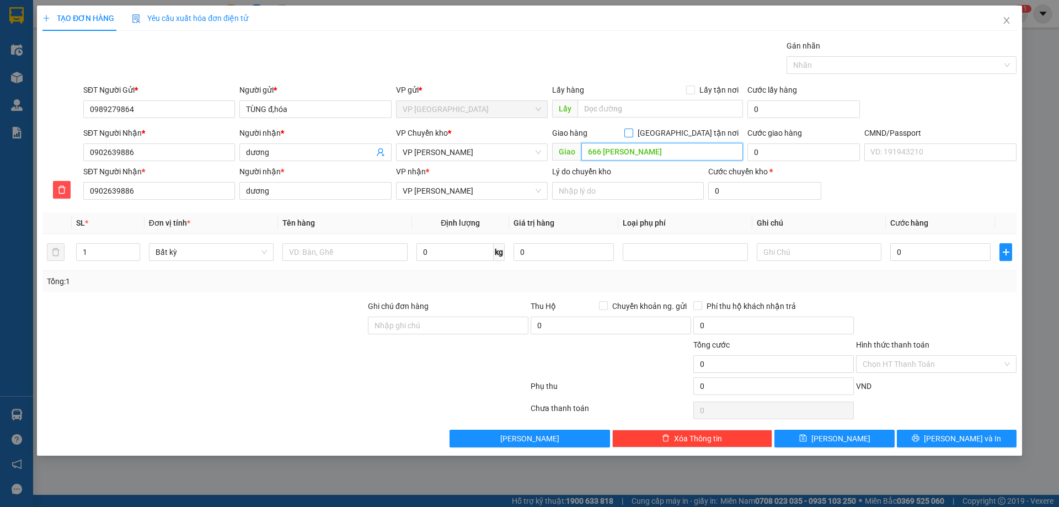
type input "666 [PERSON_NAME]"
click at [694, 131] on span "[GEOGRAPHIC_DATA] tận nơi" at bounding box center [688, 133] width 110 height 12
click at [632, 131] on input "[GEOGRAPHIC_DATA] tận nơi" at bounding box center [628, 132] width 8 height 8
checkbox input "true"
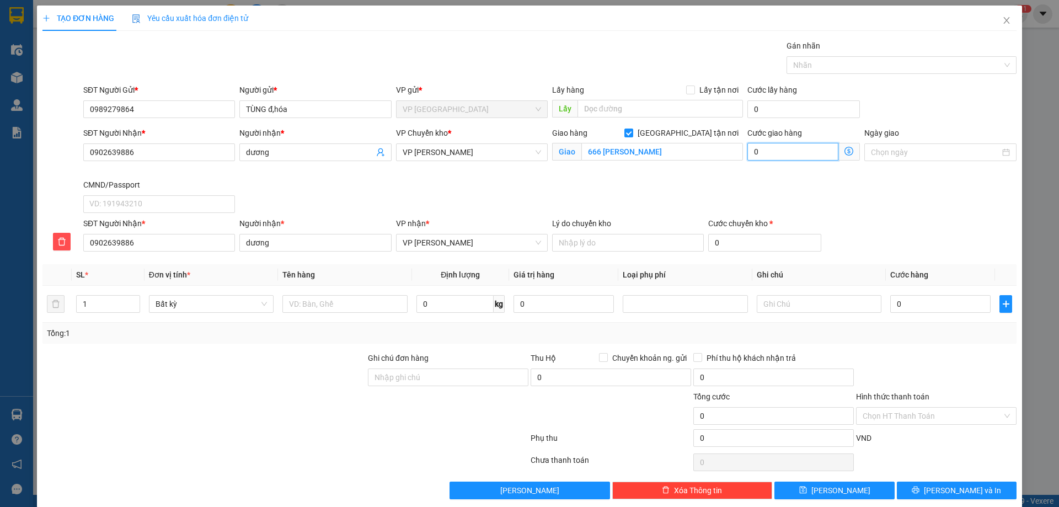
click at [777, 154] on input "0" at bounding box center [792, 152] width 91 height 18
type input "2"
type input "20"
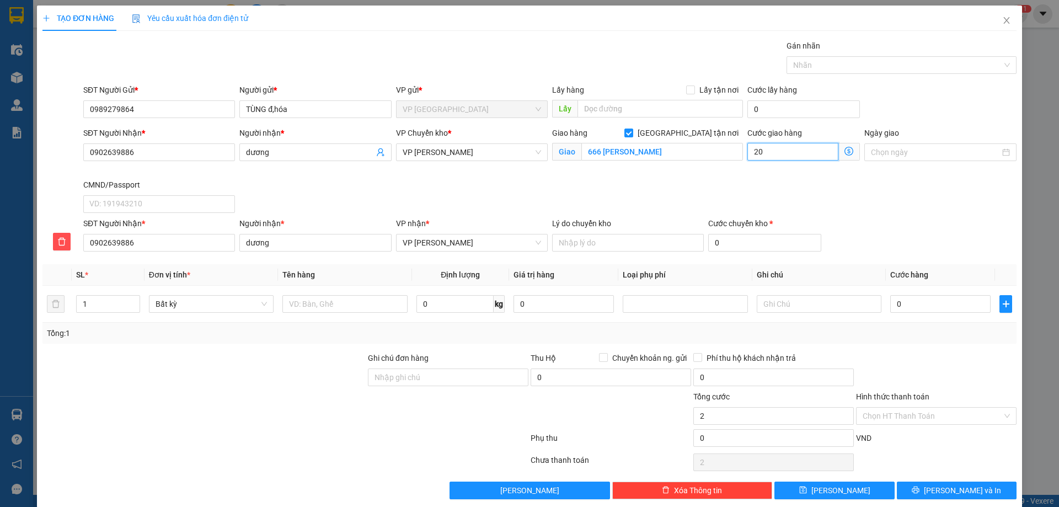
type input "20"
type input "20.000"
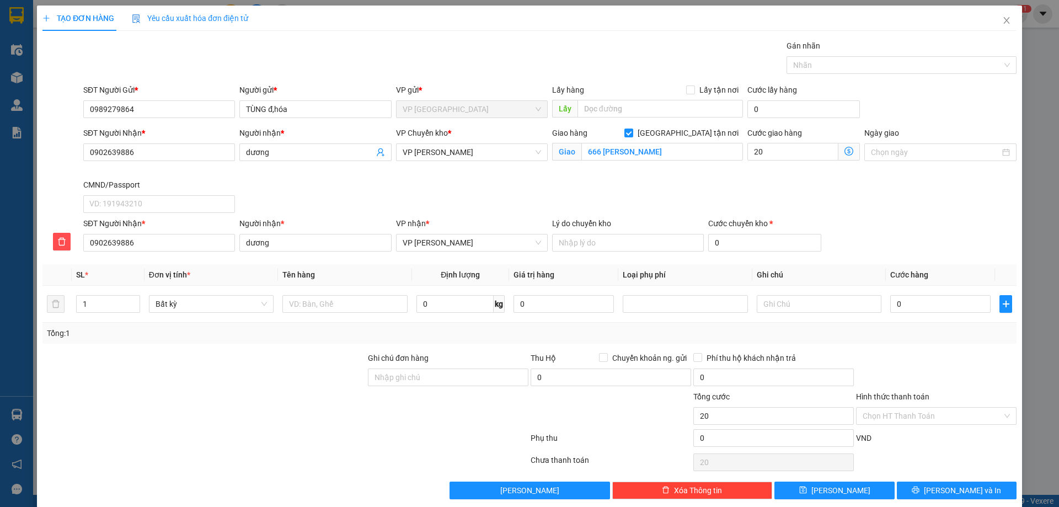
type input "20.000"
click at [932, 264] on div "Transit Pickup Surcharge Ids Transit Deliver Surcharge Ids Transit Deliver Surc…" at bounding box center [529, 269] width 974 height 459
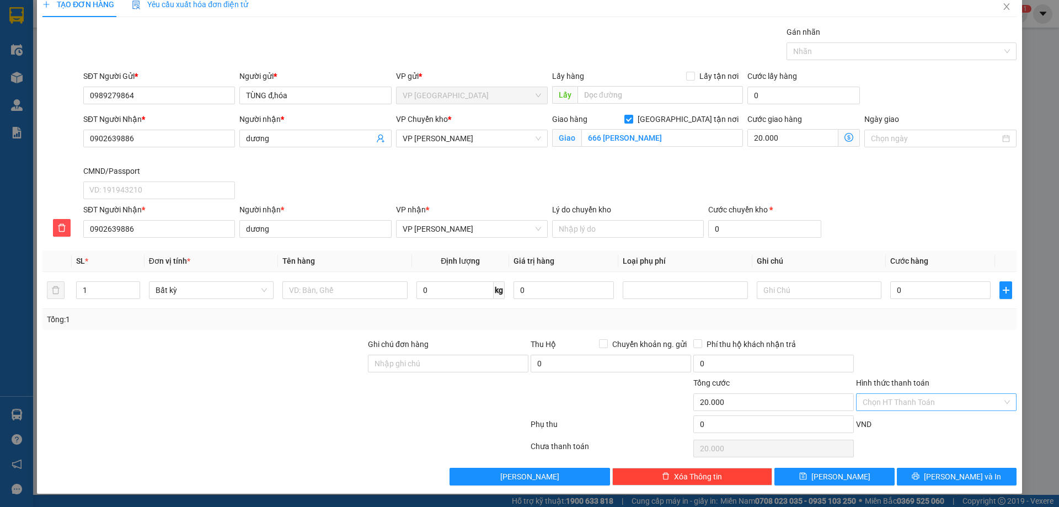
click at [925, 397] on input "Hình thức thanh toán" at bounding box center [933, 402] width 140 height 17
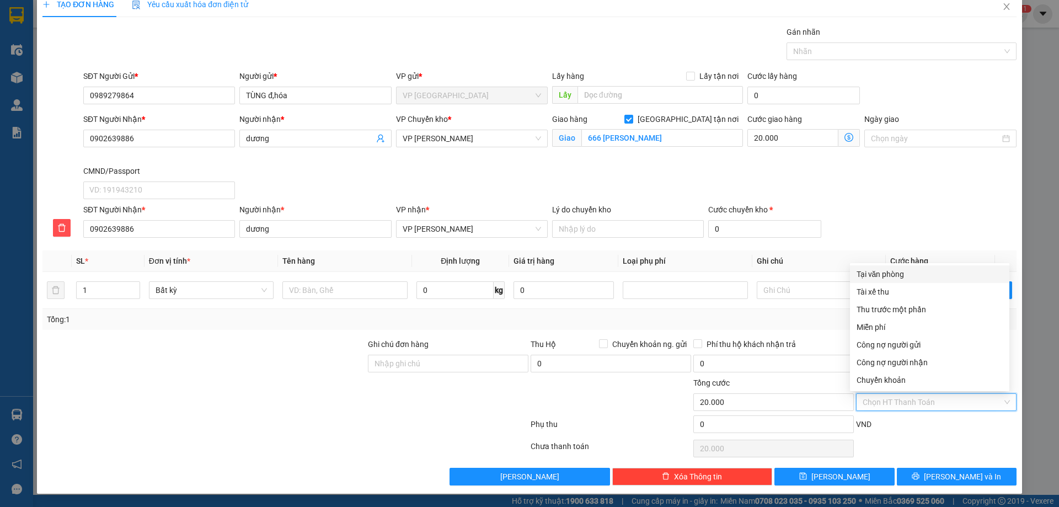
click at [894, 276] on div "Tại văn phòng" at bounding box center [929, 274] width 146 height 12
type input "0"
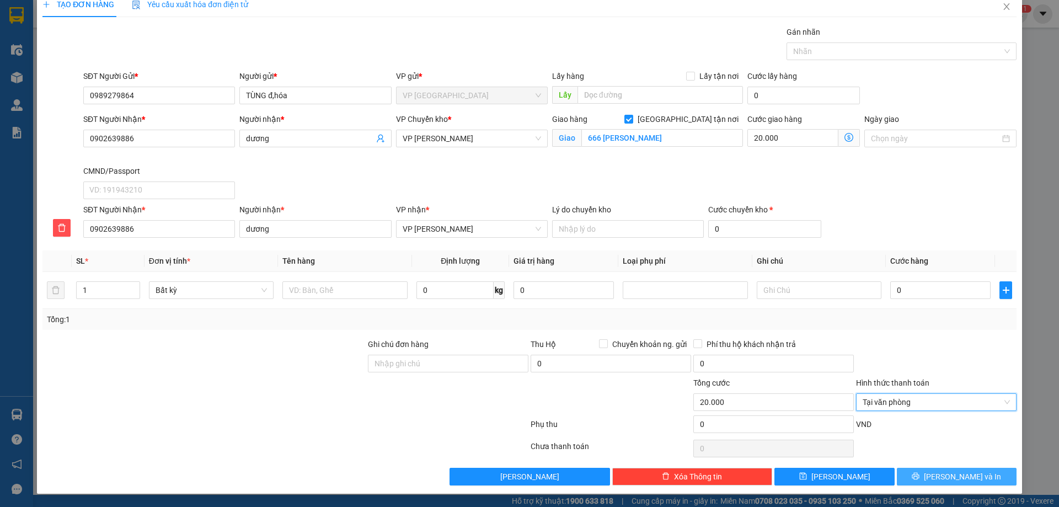
drag, startPoint x: 917, startPoint y: 477, endPoint x: 904, endPoint y: 474, distance: 12.4
click at [916, 477] on button "[PERSON_NAME] và In" at bounding box center [957, 477] width 120 height 18
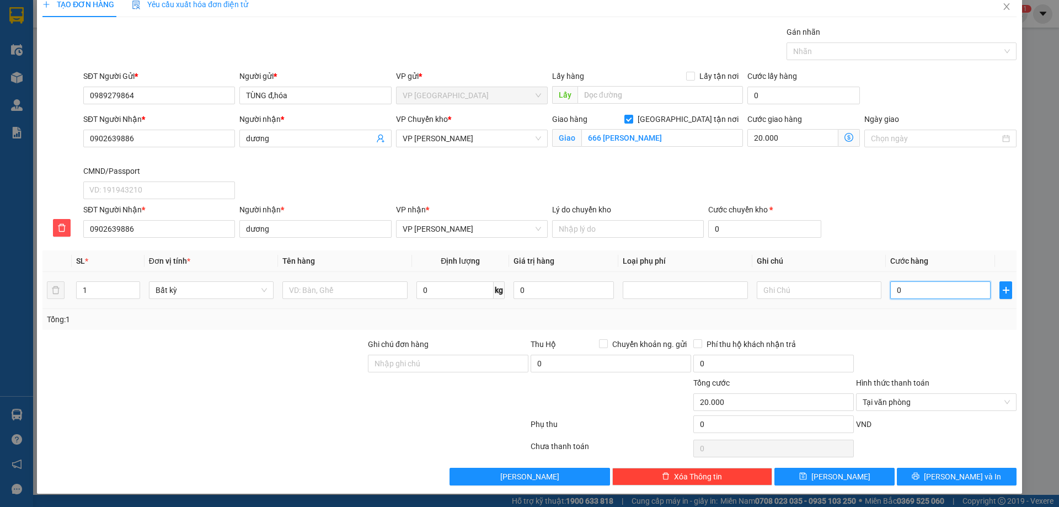
click at [900, 283] on input "0" at bounding box center [940, 290] width 100 height 18
type input "2"
type input "20.002"
type input "20"
type input "20.020"
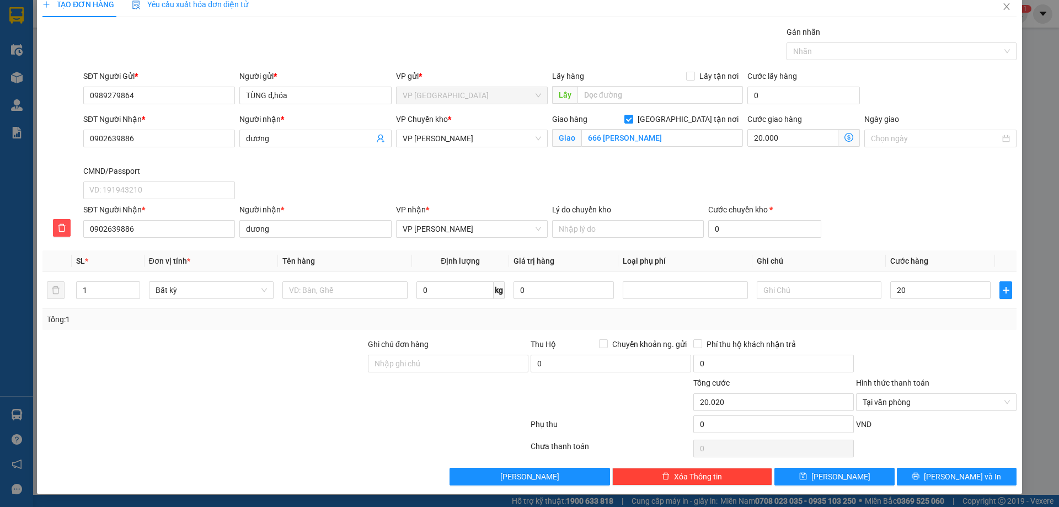
click at [894, 338] on div at bounding box center [936, 357] width 163 height 39
type input "20.000"
type input "40.000"
click at [890, 395] on span "Tại văn phòng" at bounding box center [936, 402] width 147 height 17
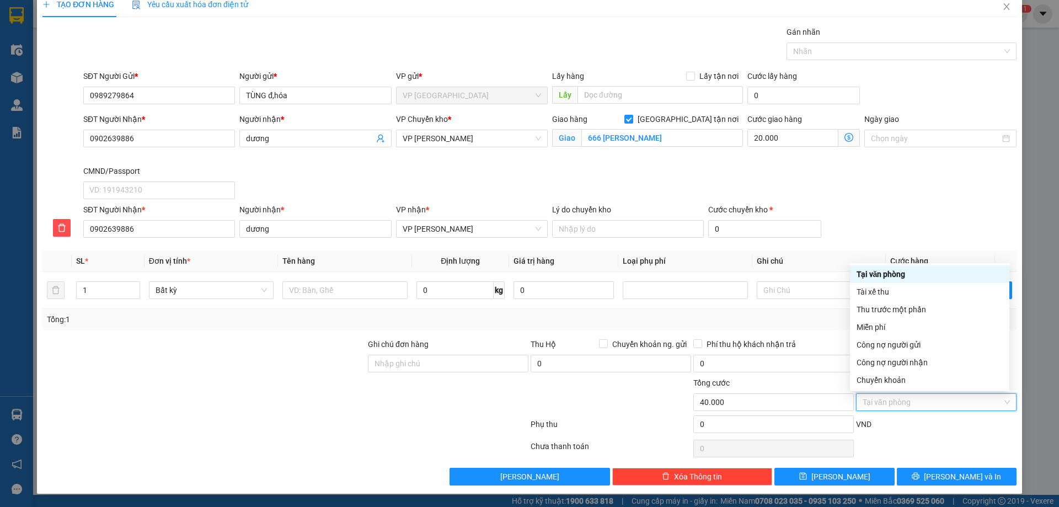
click at [882, 274] on div "Tại văn phòng" at bounding box center [929, 274] width 146 height 12
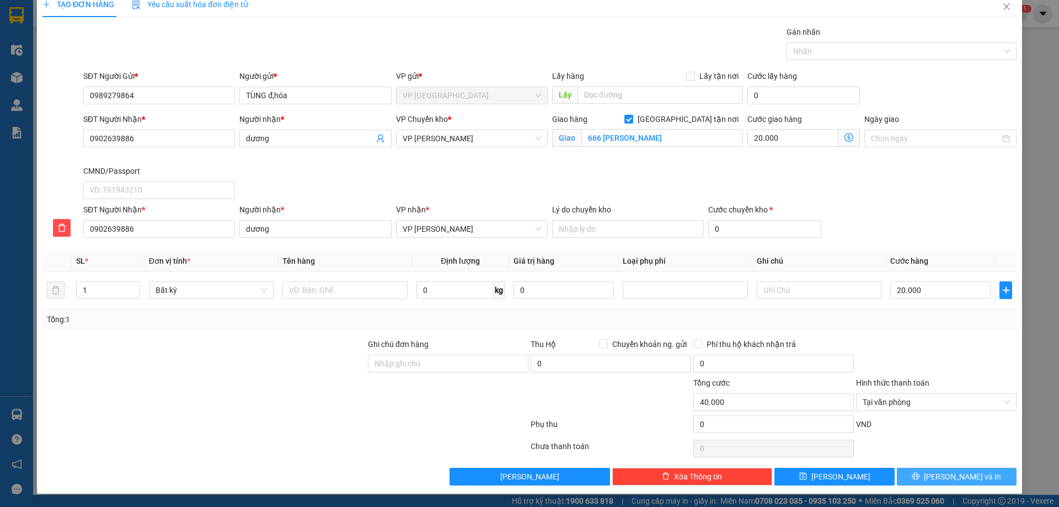
click at [918, 478] on button "[PERSON_NAME] và In" at bounding box center [957, 477] width 120 height 18
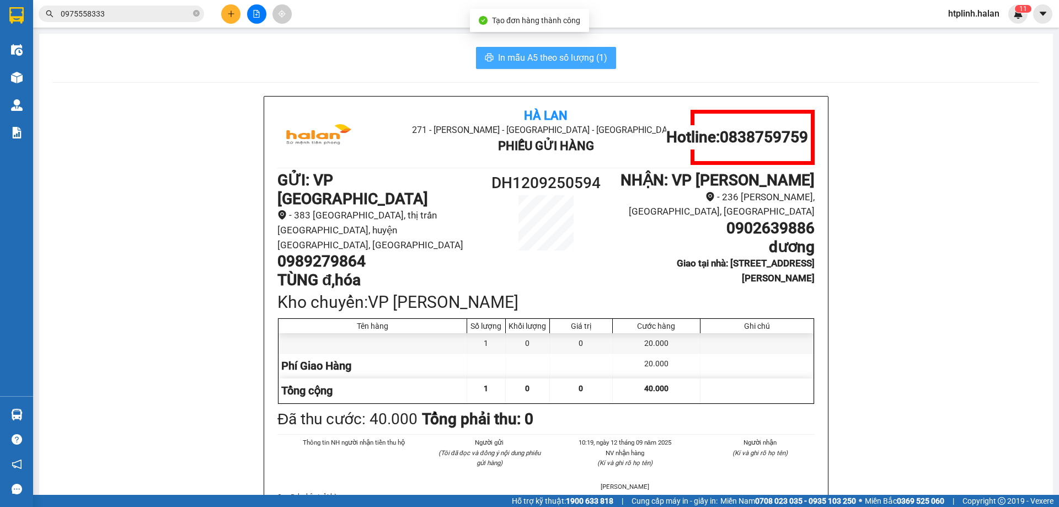
click at [522, 60] on span "In mẫu A5 theo số lượng (1)" at bounding box center [552, 58] width 109 height 14
